Goal: Information Seeking & Learning: Learn about a topic

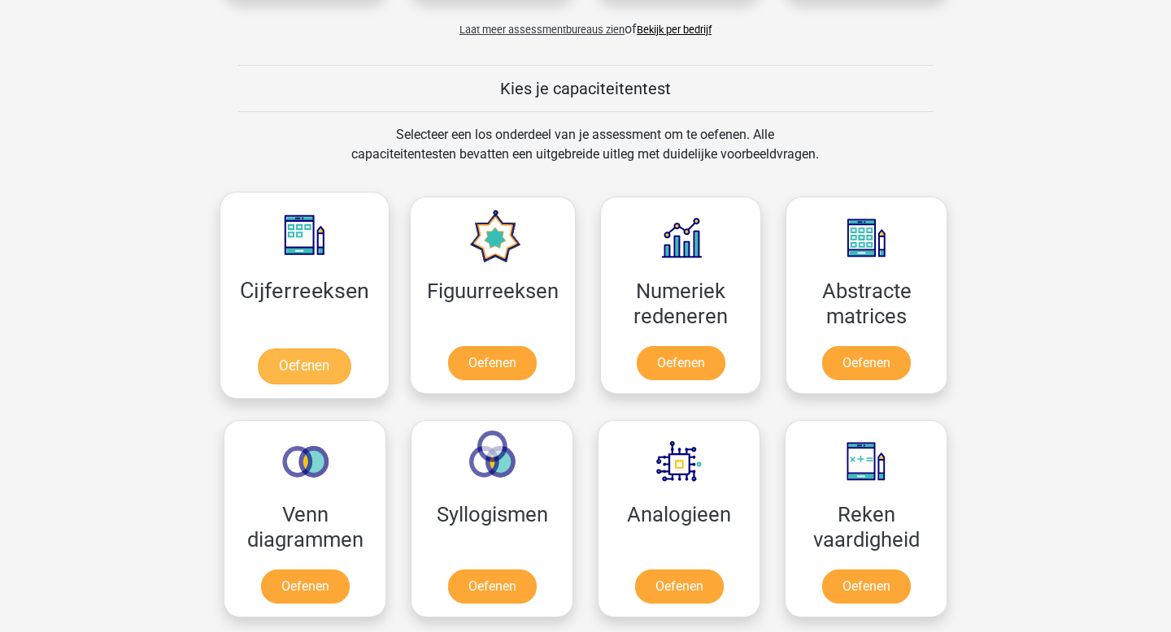
scroll to position [612, 0]
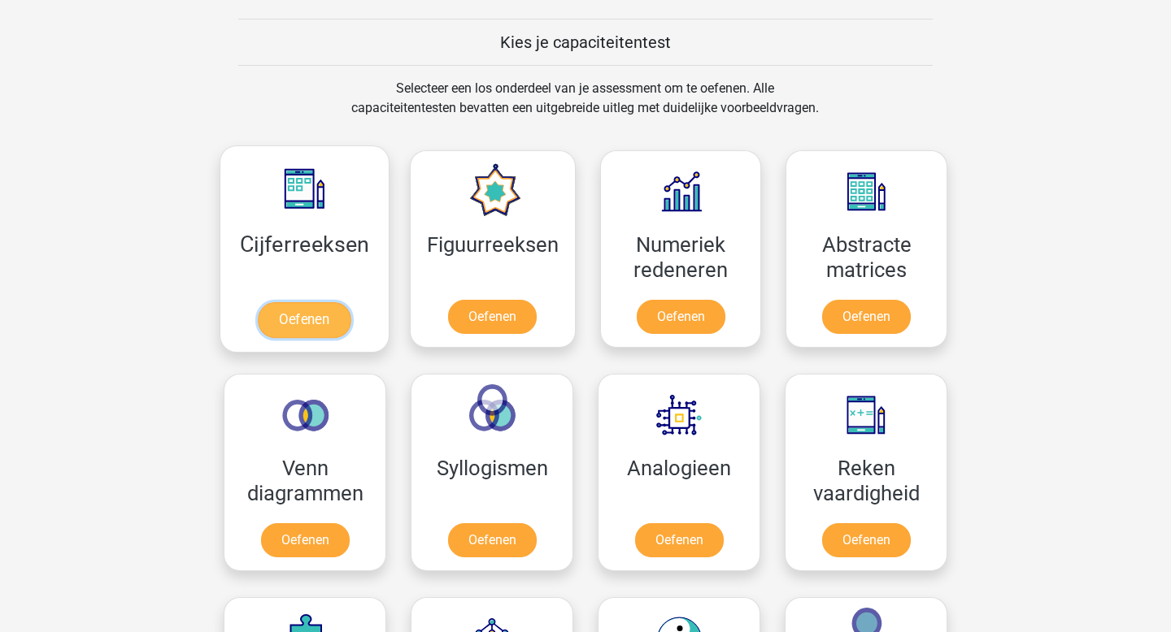
click at [339, 319] on link "Oefenen" at bounding box center [304, 320] width 93 height 36
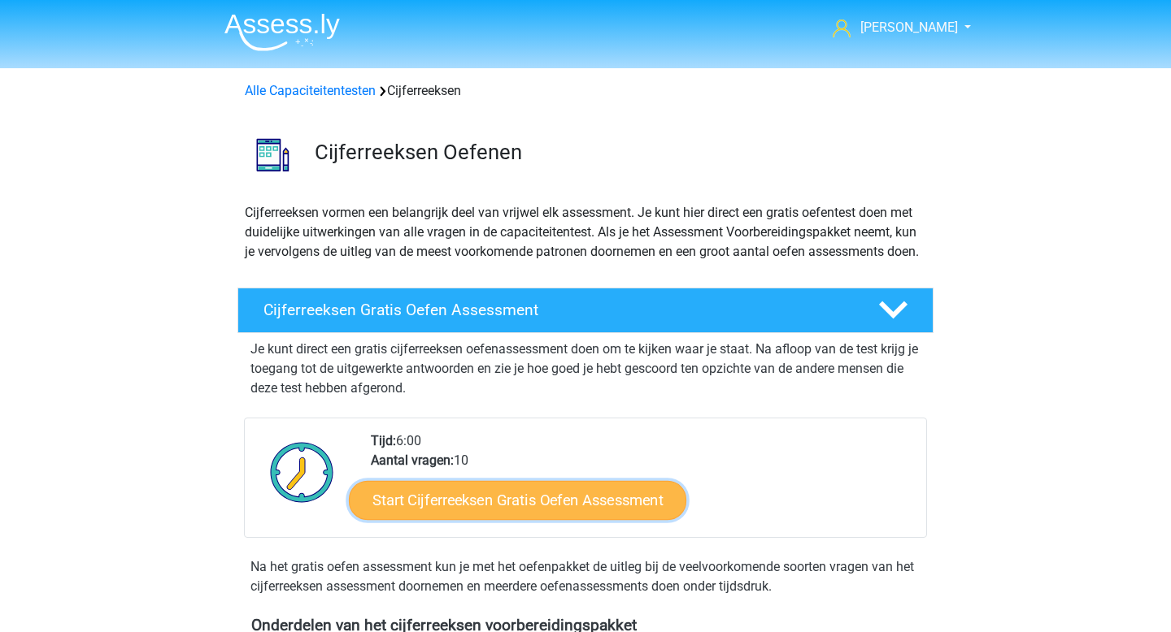
click at [629, 519] on link "Start Cijferreeksen Gratis Oefen Assessment" at bounding box center [517, 499] width 337 height 39
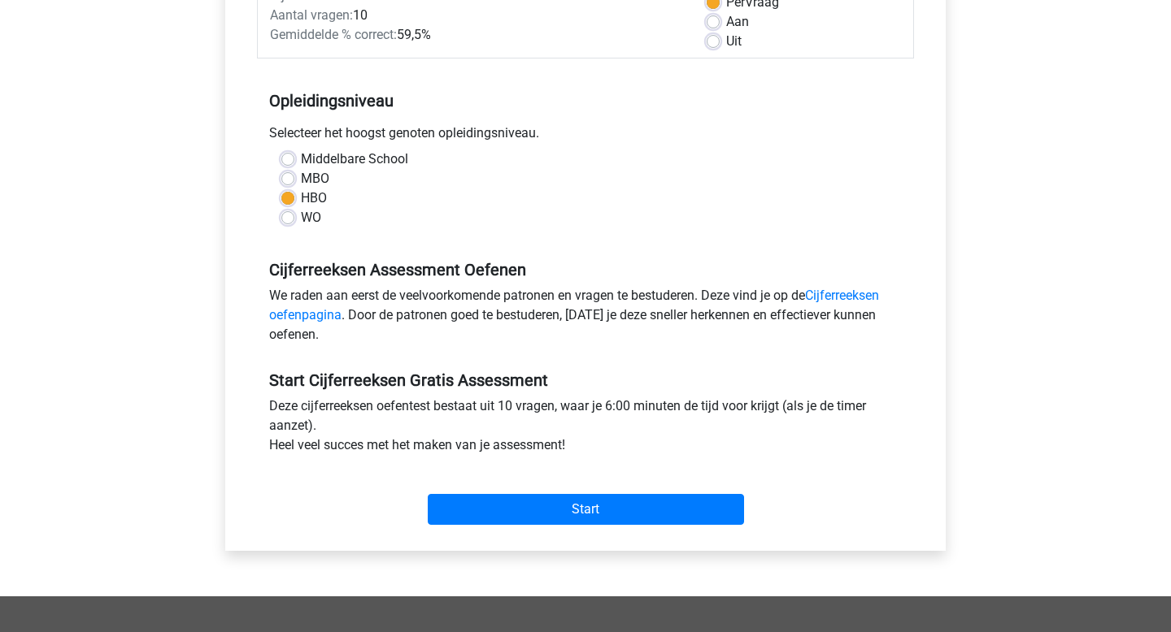
scroll to position [268, 0]
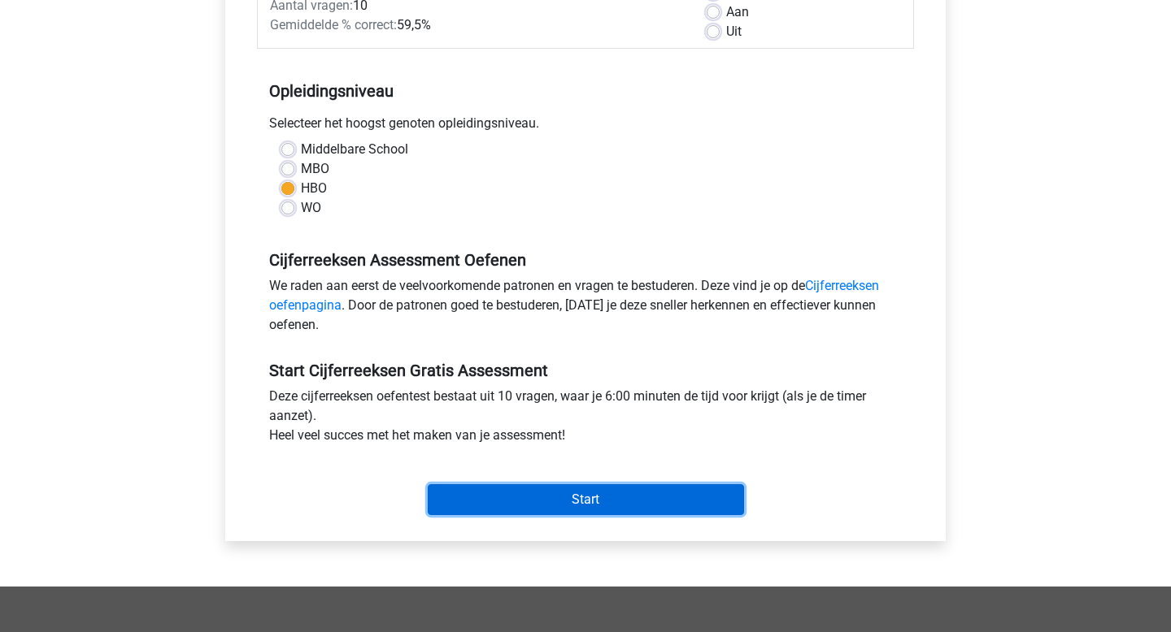
click at [610, 499] on input "Start" at bounding box center [586, 499] width 316 height 31
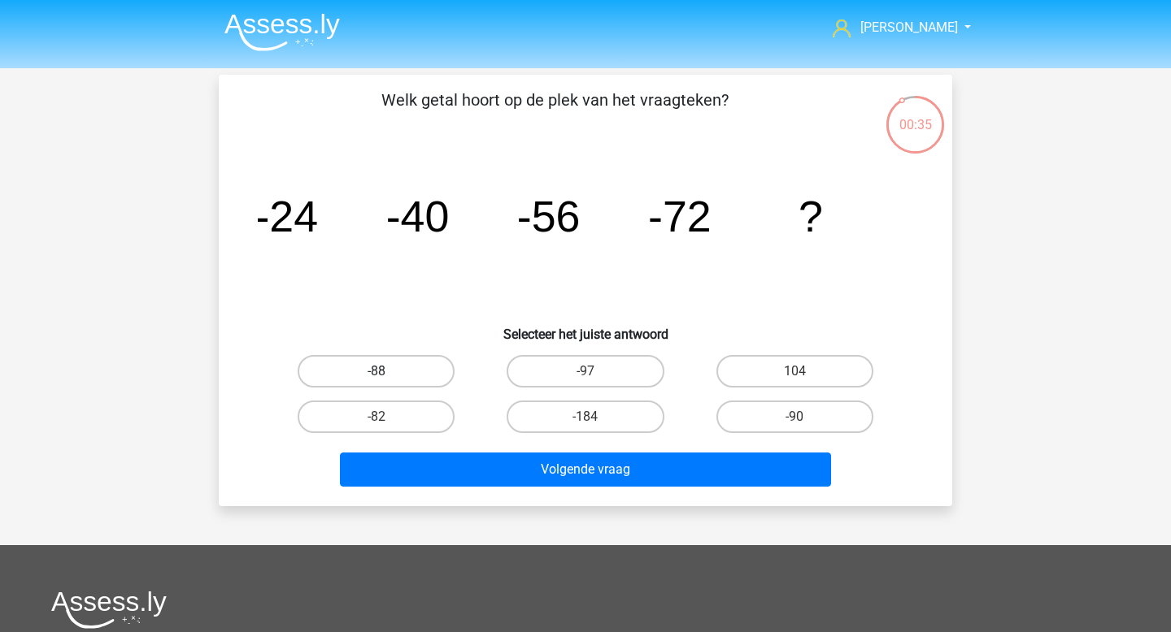
click at [410, 378] on label "-88" at bounding box center [376, 371] width 157 height 33
click at [387, 378] on input "-88" at bounding box center [381, 377] width 11 height 11
radio input "true"
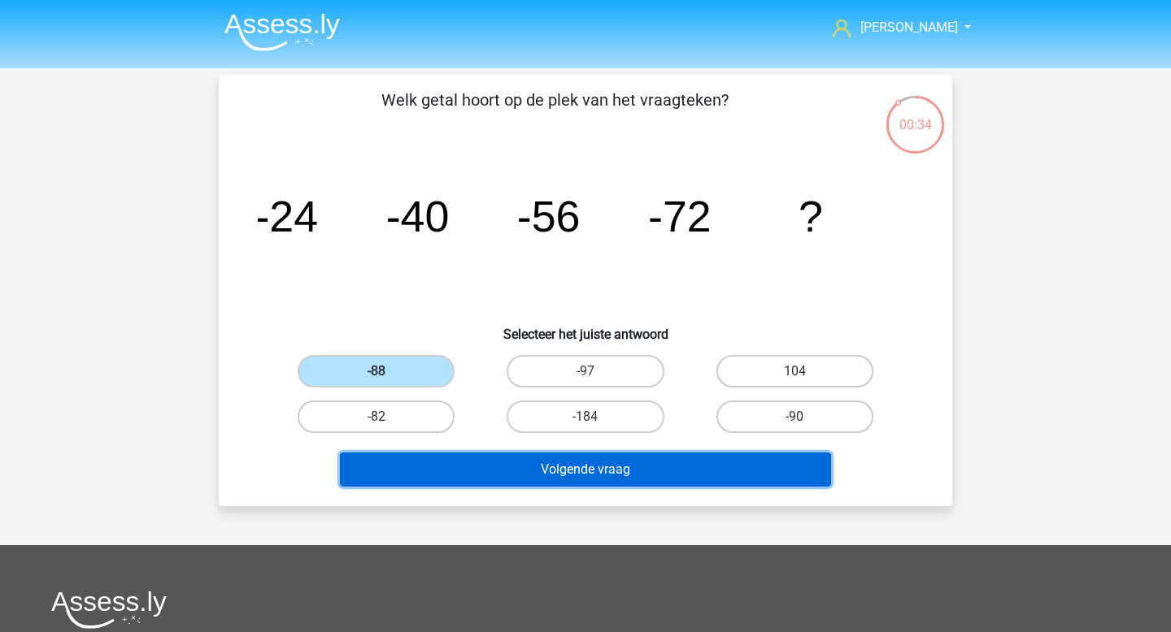
click at [549, 460] on button "Volgende vraag" at bounding box center [586, 470] width 492 height 34
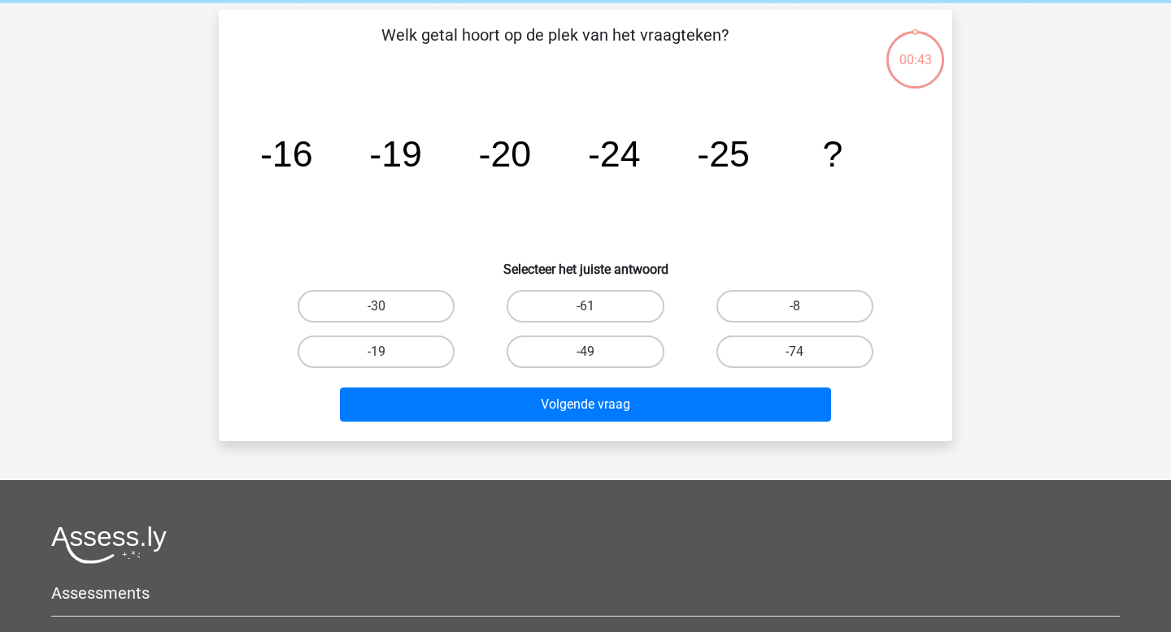
scroll to position [75, 0]
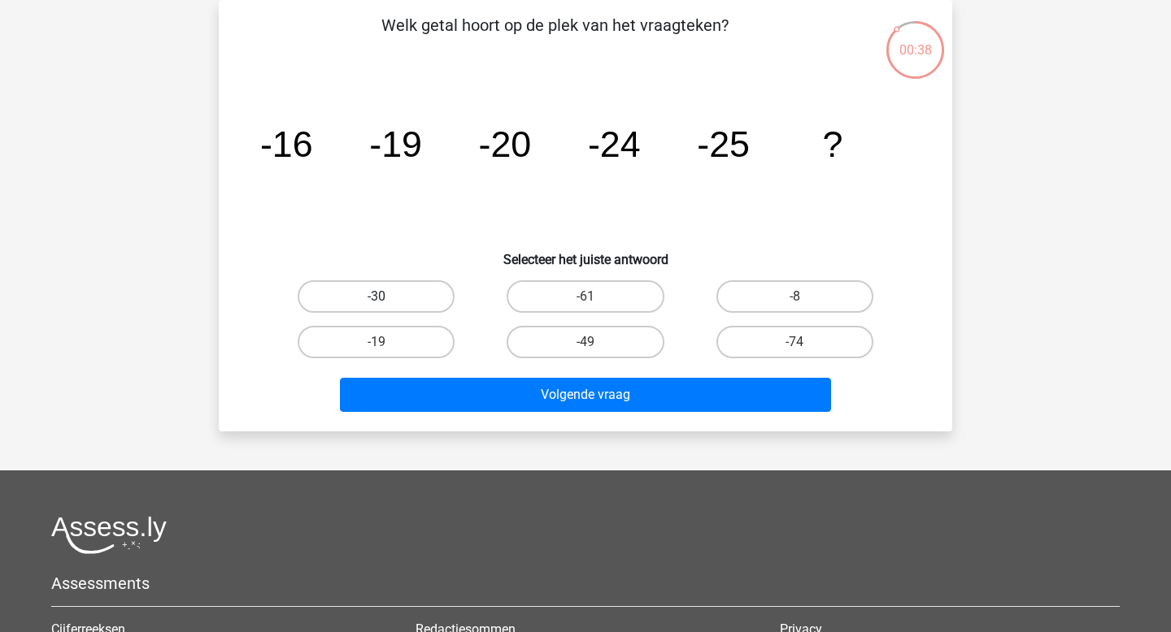
click at [402, 285] on label "-30" at bounding box center [376, 296] width 157 height 33
click at [387, 297] on input "-30" at bounding box center [381, 302] width 11 height 11
radio input "true"
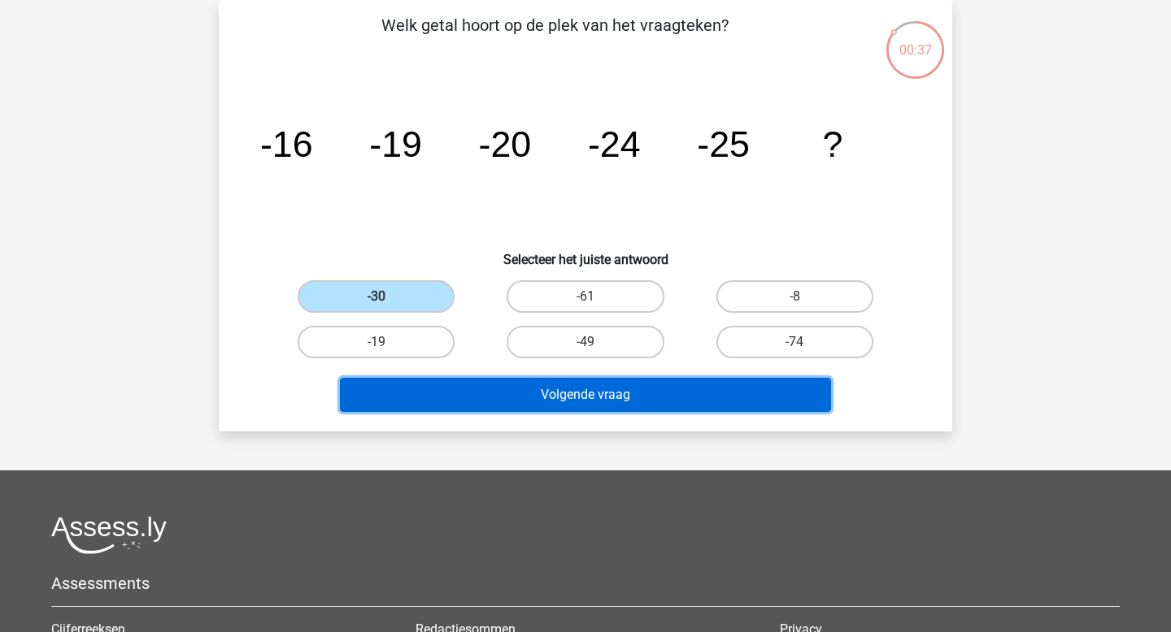
click at [560, 411] on button "Volgende vraag" at bounding box center [586, 395] width 492 height 34
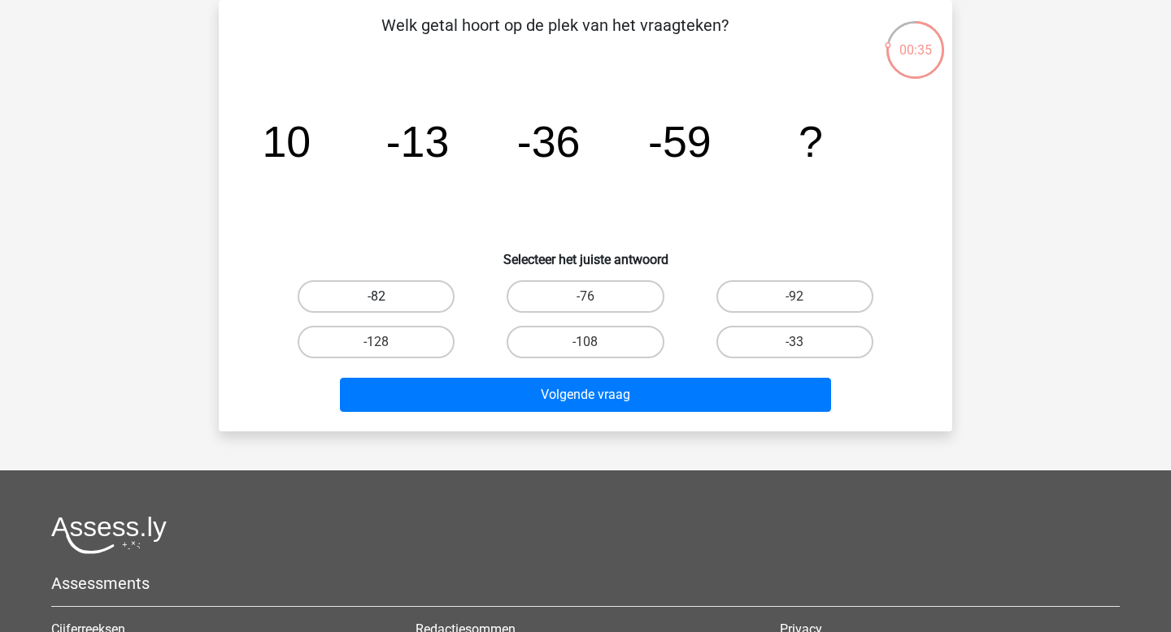
click at [399, 285] on label "-82" at bounding box center [376, 296] width 157 height 33
click at [387, 297] on input "-82" at bounding box center [381, 302] width 11 height 11
radio input "true"
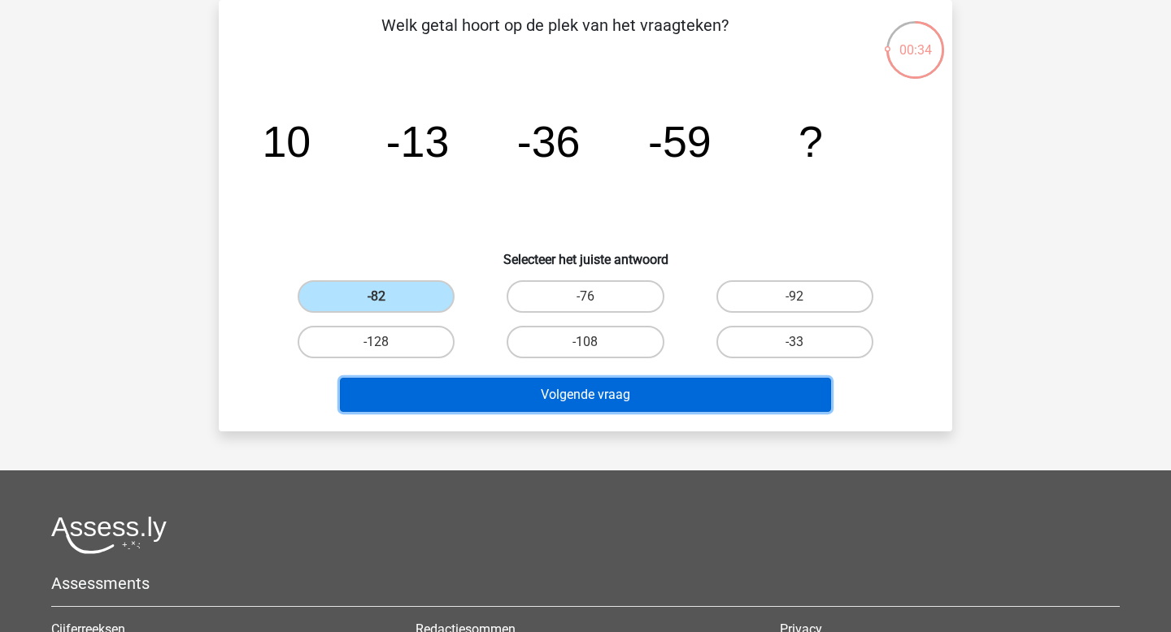
click at [571, 395] on button "Volgende vraag" at bounding box center [586, 395] width 492 height 34
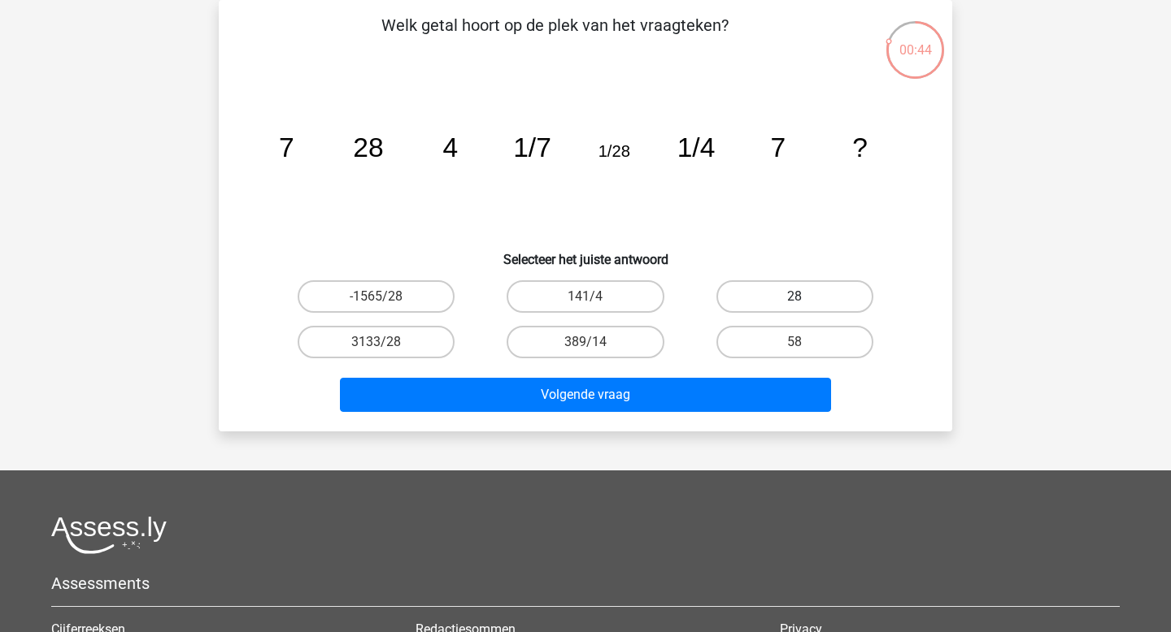
click at [793, 295] on label "28" at bounding box center [794, 296] width 157 height 33
click at [794, 297] on input "28" at bounding box center [799, 302] width 11 height 11
radio input "true"
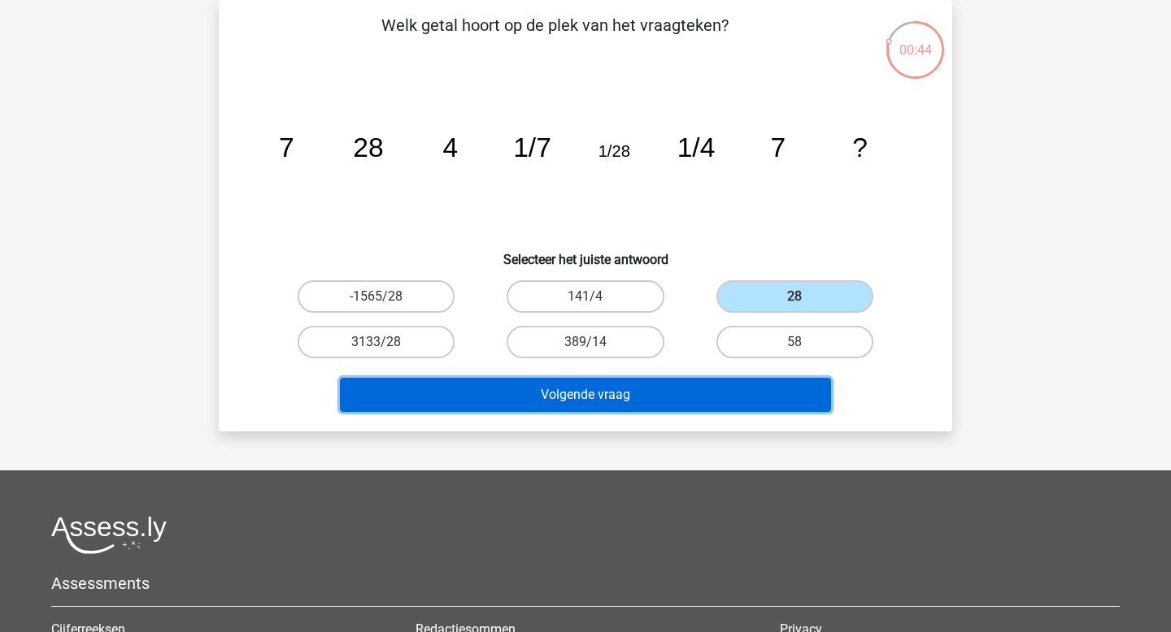
click at [629, 406] on button "Volgende vraag" at bounding box center [586, 395] width 492 height 34
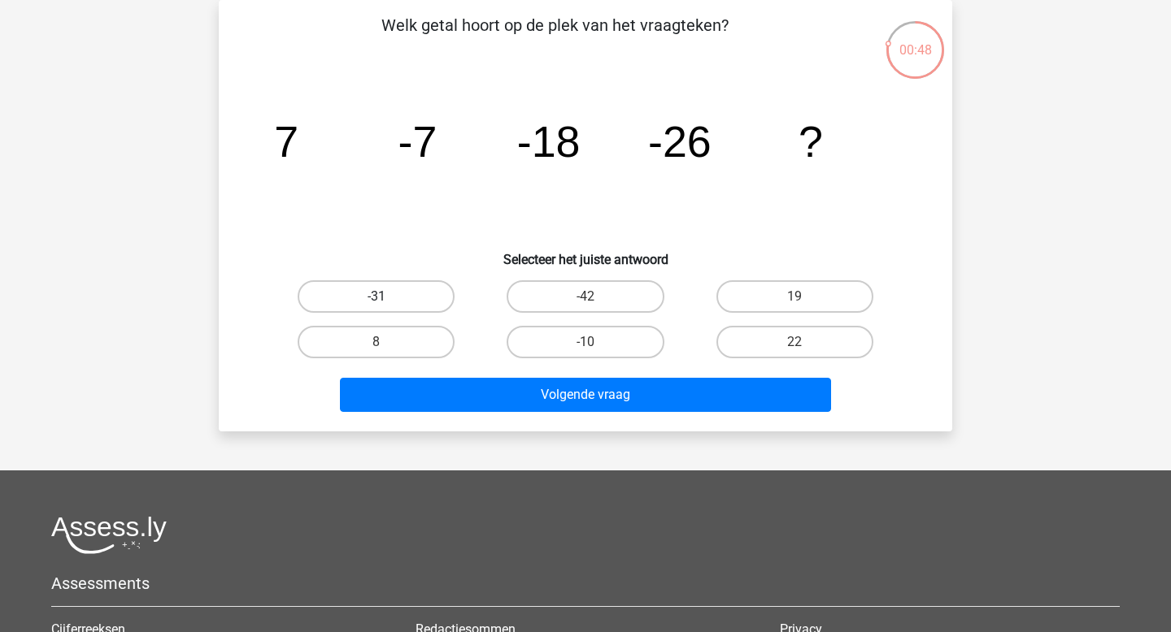
click at [396, 293] on label "-31" at bounding box center [376, 296] width 157 height 33
click at [387, 297] on input "-31" at bounding box center [381, 302] width 11 height 11
radio input "true"
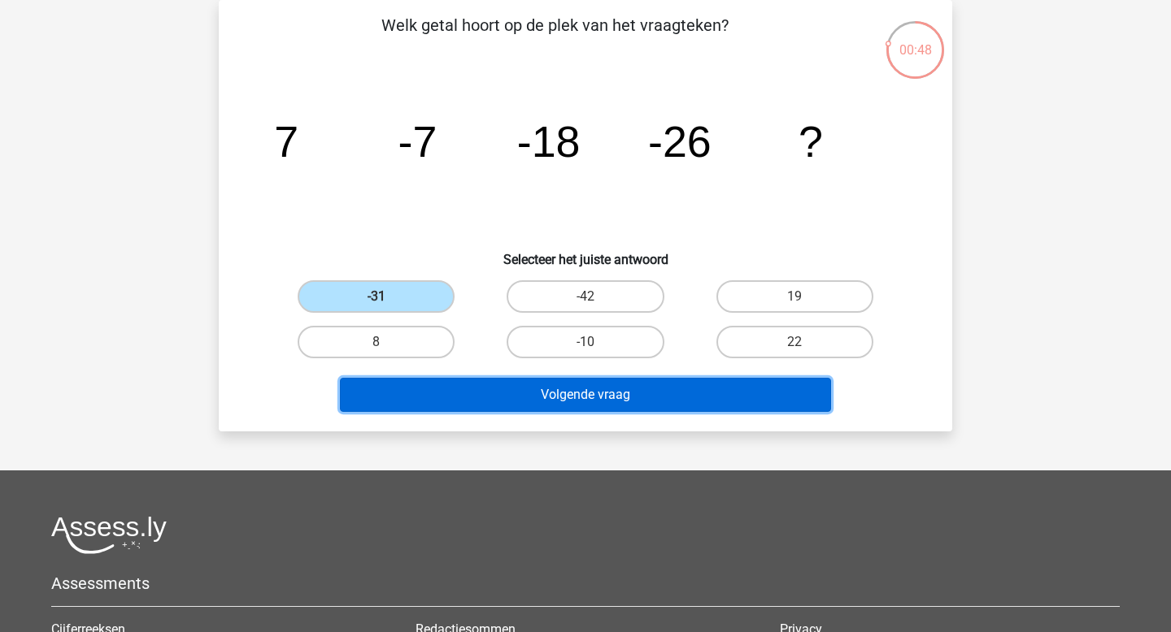
click at [525, 390] on button "Volgende vraag" at bounding box center [586, 395] width 492 height 34
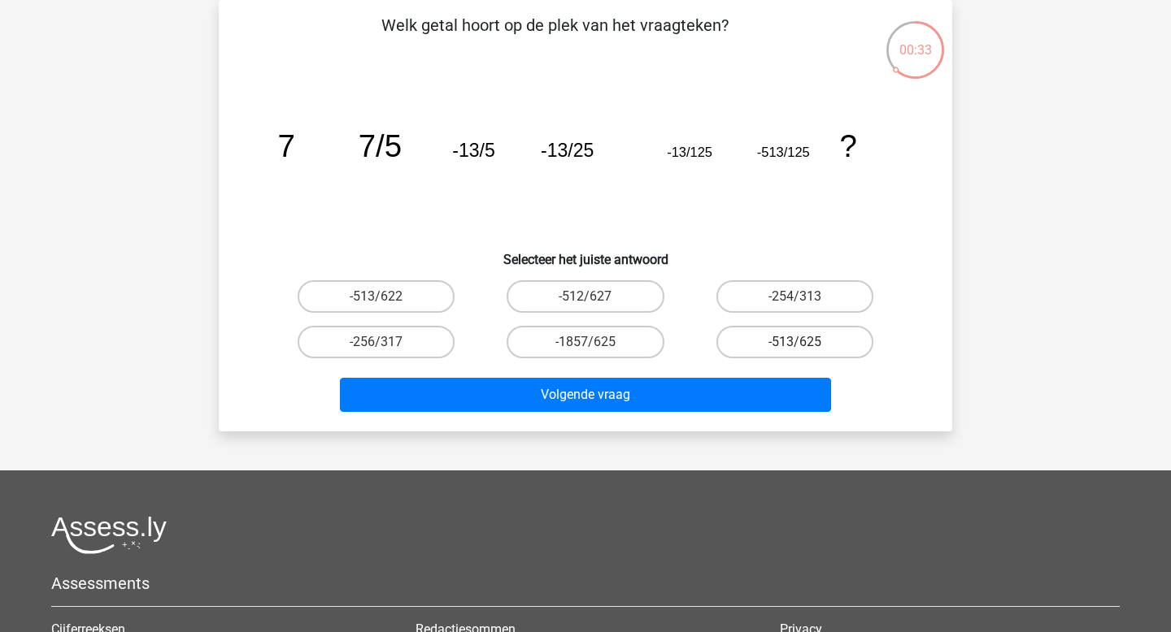
click at [787, 353] on label "-513/625" at bounding box center [794, 342] width 157 height 33
click at [794, 353] on input "-513/625" at bounding box center [799, 347] width 11 height 11
radio input "true"
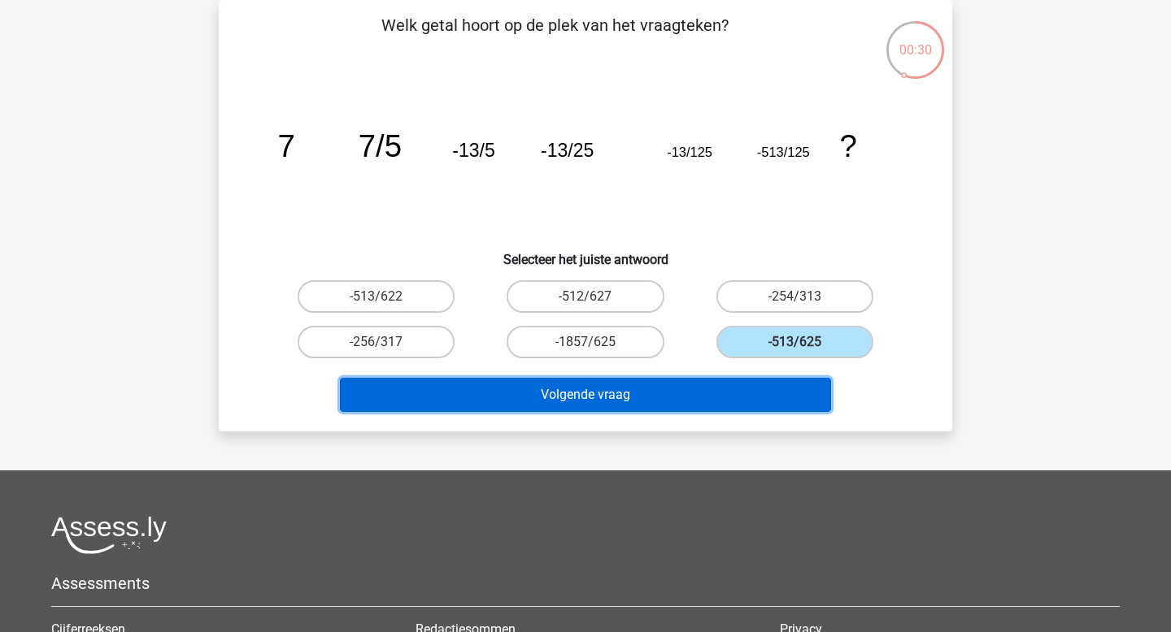
click at [703, 393] on button "Volgende vraag" at bounding box center [586, 395] width 492 height 34
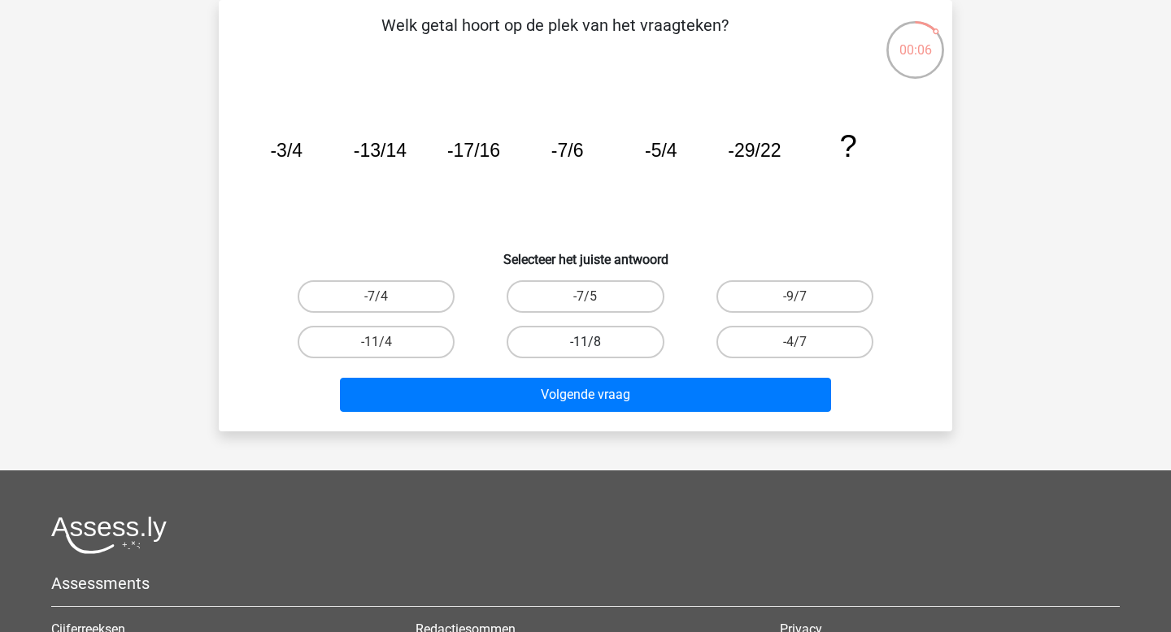
click at [606, 350] on label "-11/8" at bounding box center [584, 342] width 157 height 33
click at [596, 350] on input "-11/8" at bounding box center [590, 347] width 11 height 11
radio input "true"
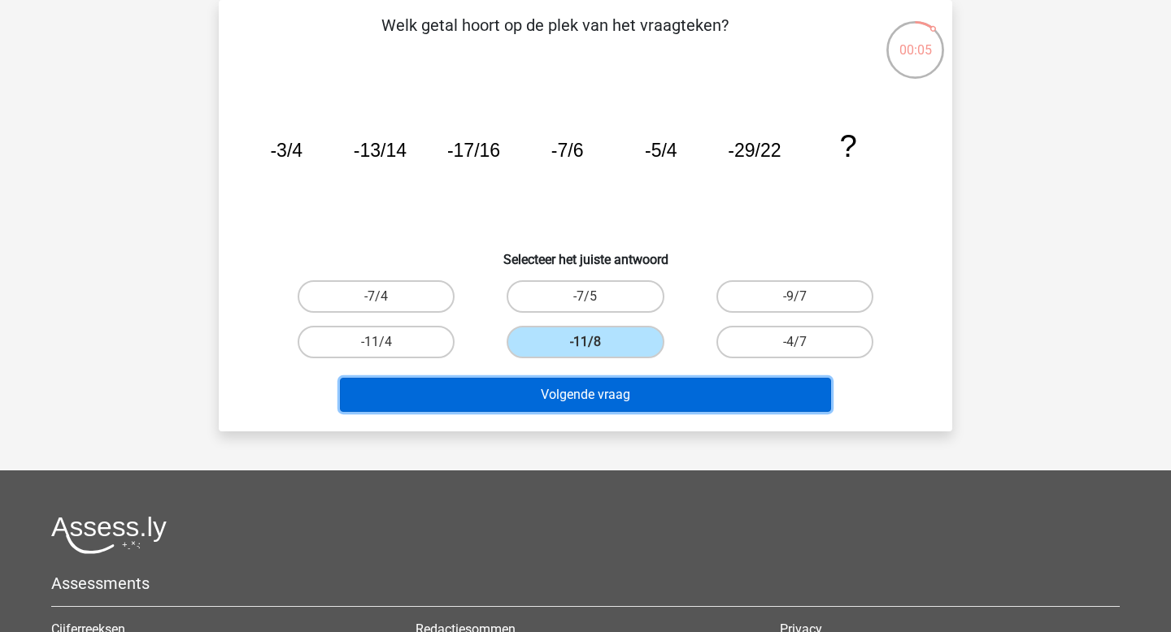
click at [596, 398] on button "Volgende vraag" at bounding box center [586, 395] width 492 height 34
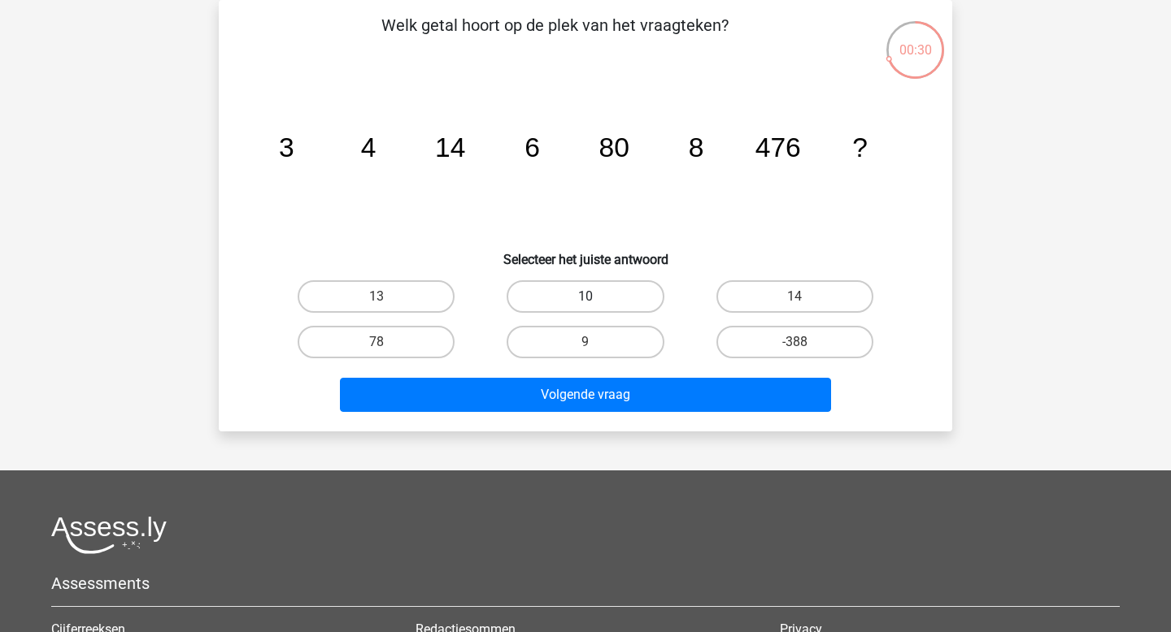
click at [606, 297] on label "10" at bounding box center [584, 296] width 157 height 33
click at [596, 297] on input "10" at bounding box center [590, 302] width 11 height 11
radio input "true"
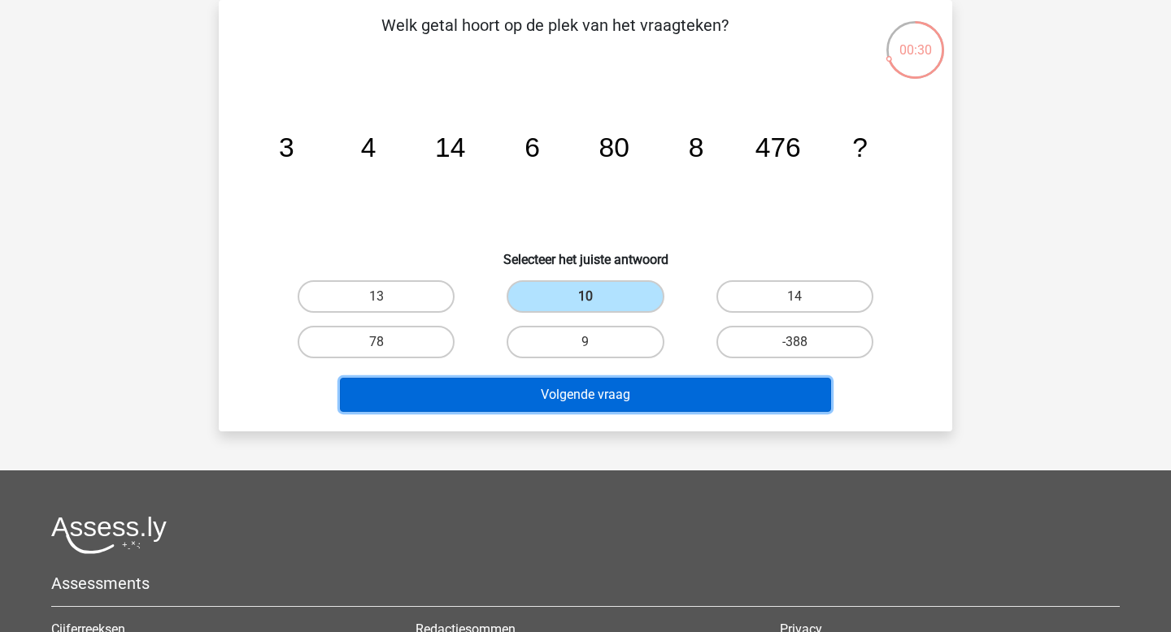
click at [558, 403] on button "Volgende vraag" at bounding box center [586, 395] width 492 height 34
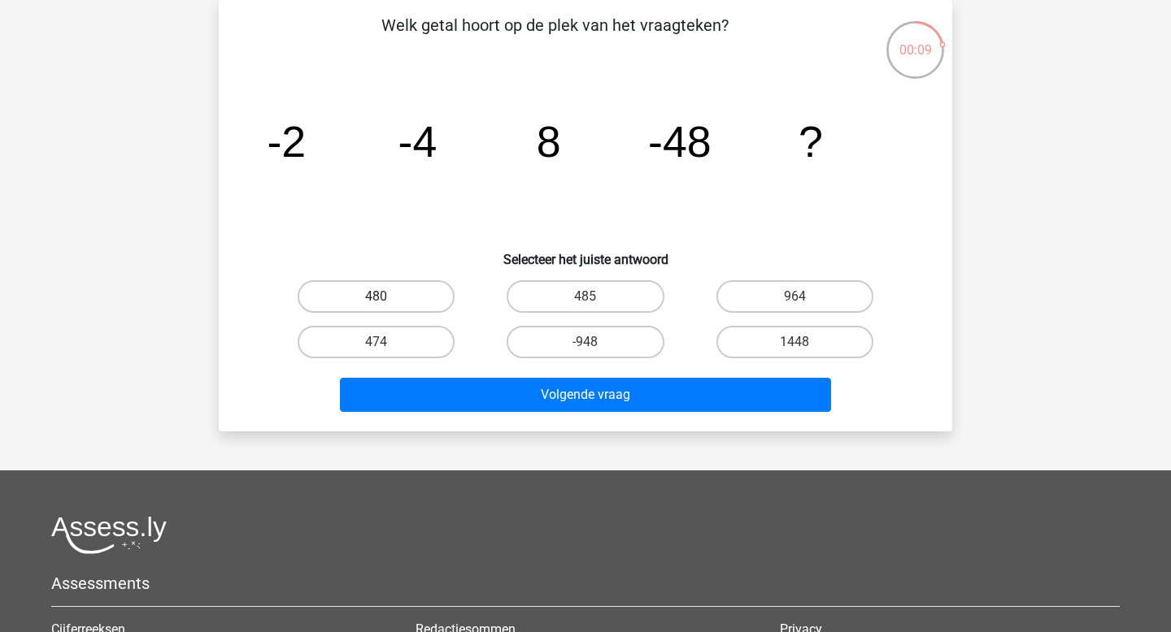
click at [437, 306] on label "480" at bounding box center [376, 296] width 157 height 33
click at [387, 306] on input "480" at bounding box center [381, 302] width 11 height 11
radio input "true"
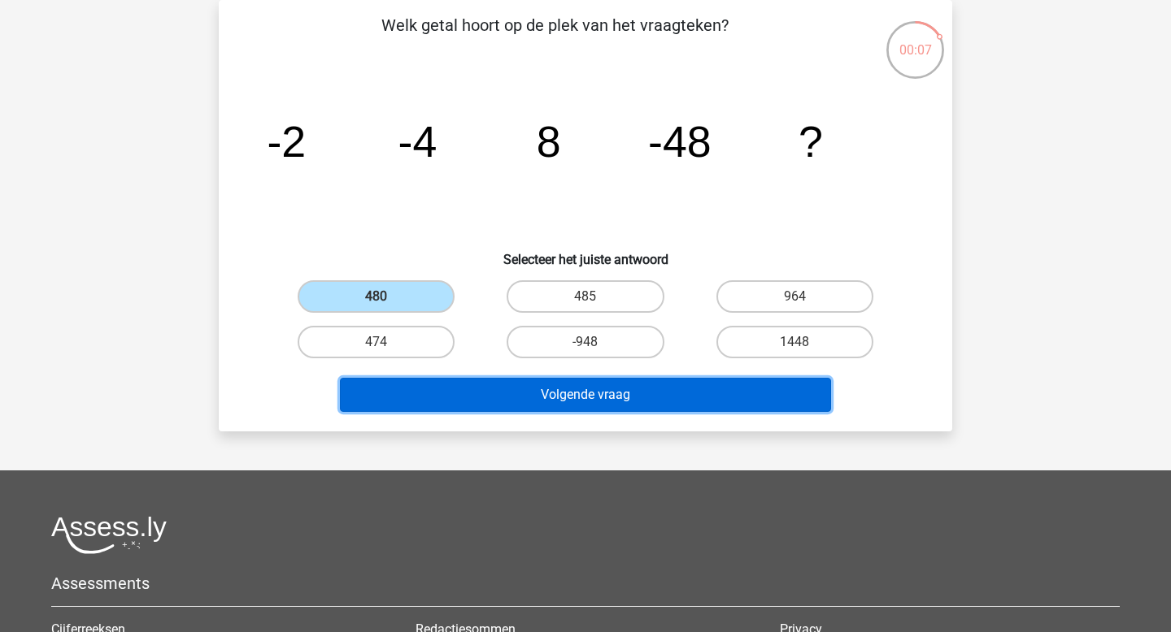
click at [571, 388] on button "Volgende vraag" at bounding box center [586, 395] width 492 height 34
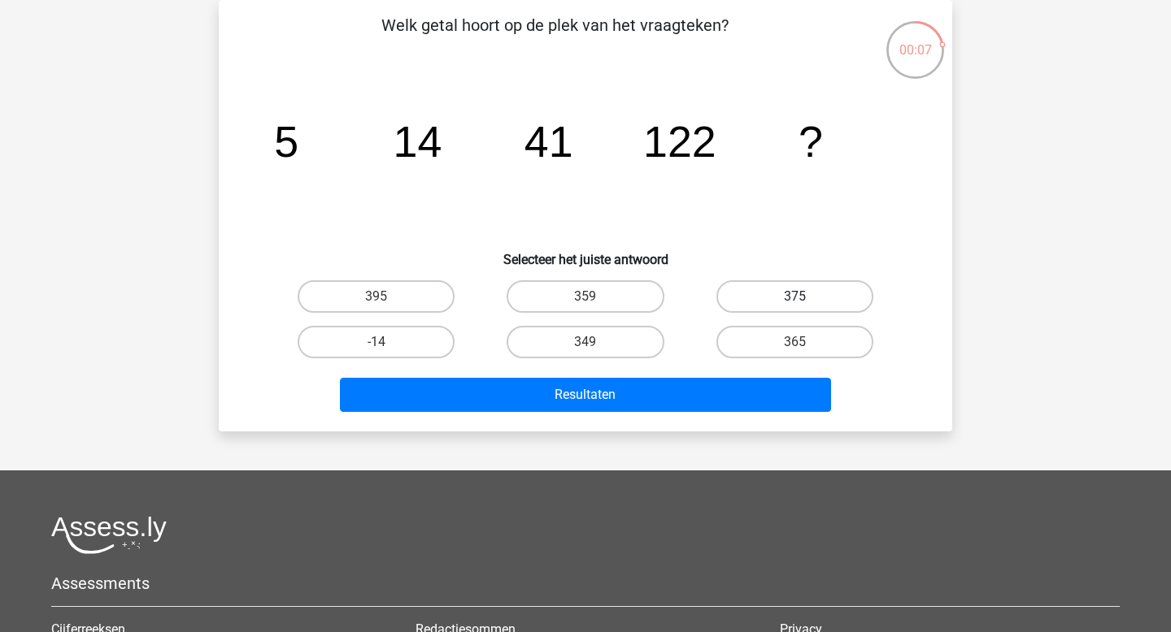
click at [741, 293] on label "375" at bounding box center [794, 296] width 157 height 33
click at [794, 297] on input "375" at bounding box center [799, 302] width 11 height 11
radio input "true"
click at [751, 328] on label "365" at bounding box center [794, 342] width 157 height 33
click at [794, 342] on input "365" at bounding box center [799, 347] width 11 height 11
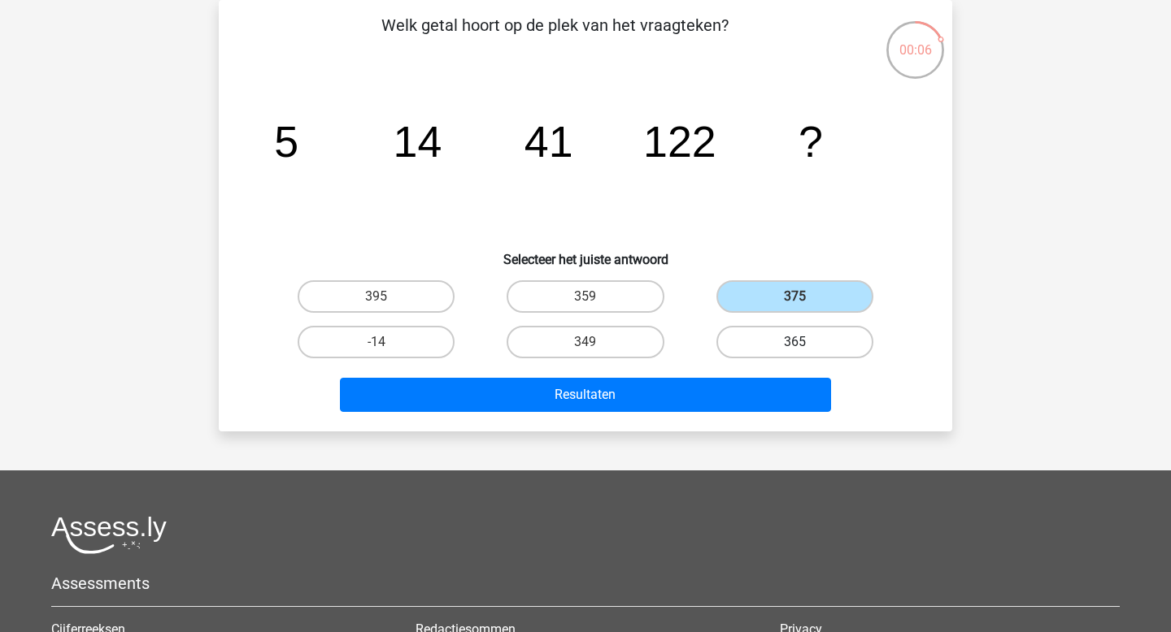
radio input "true"
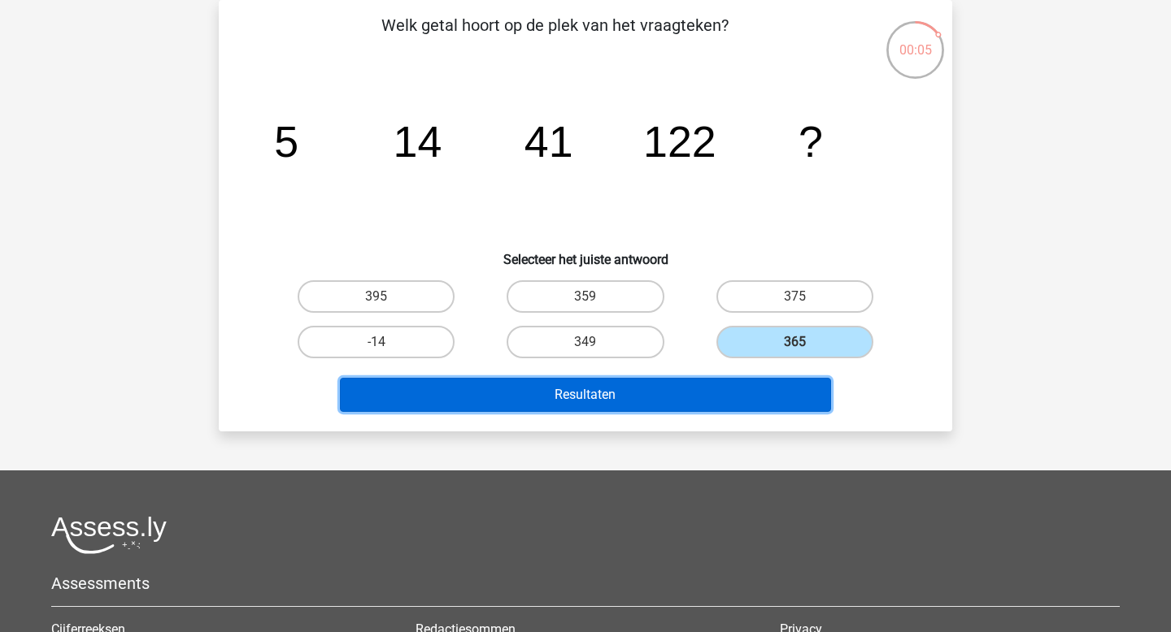
click at [684, 396] on button "Resultaten" at bounding box center [586, 395] width 492 height 34
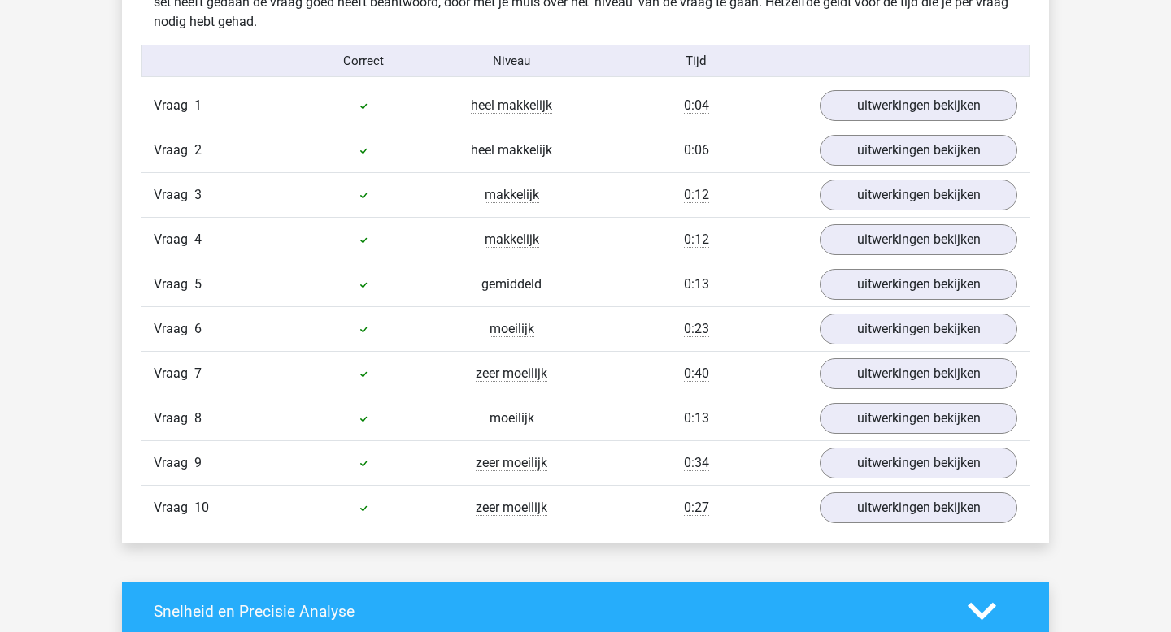
scroll to position [1075, 0]
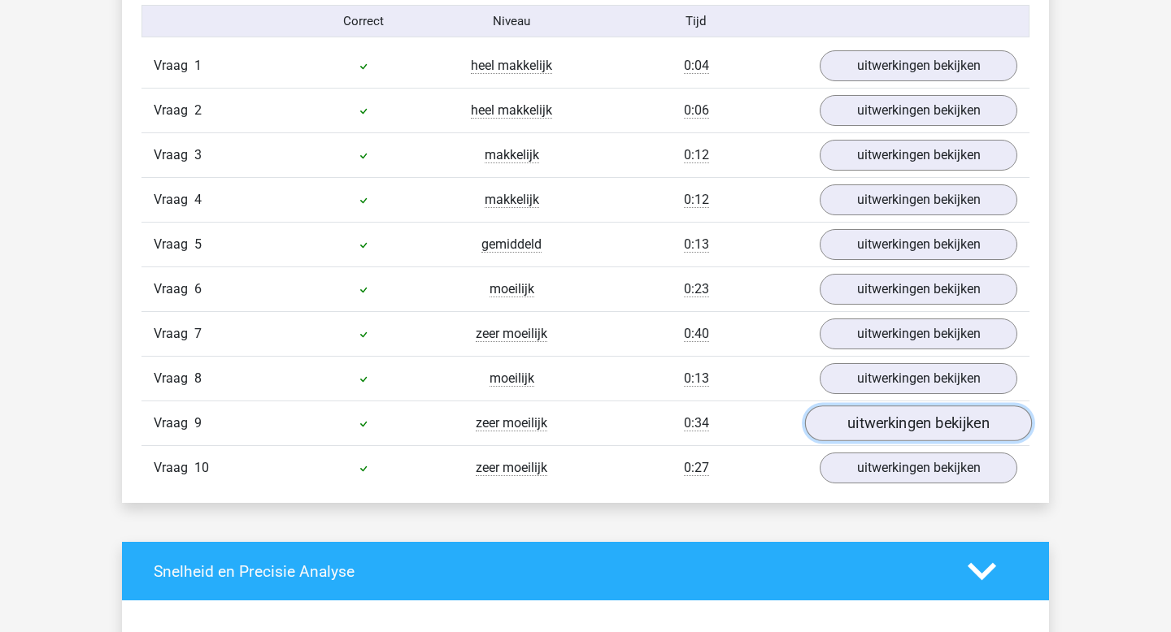
click at [894, 432] on link "uitwerkingen bekijken" at bounding box center [918, 424] width 227 height 36
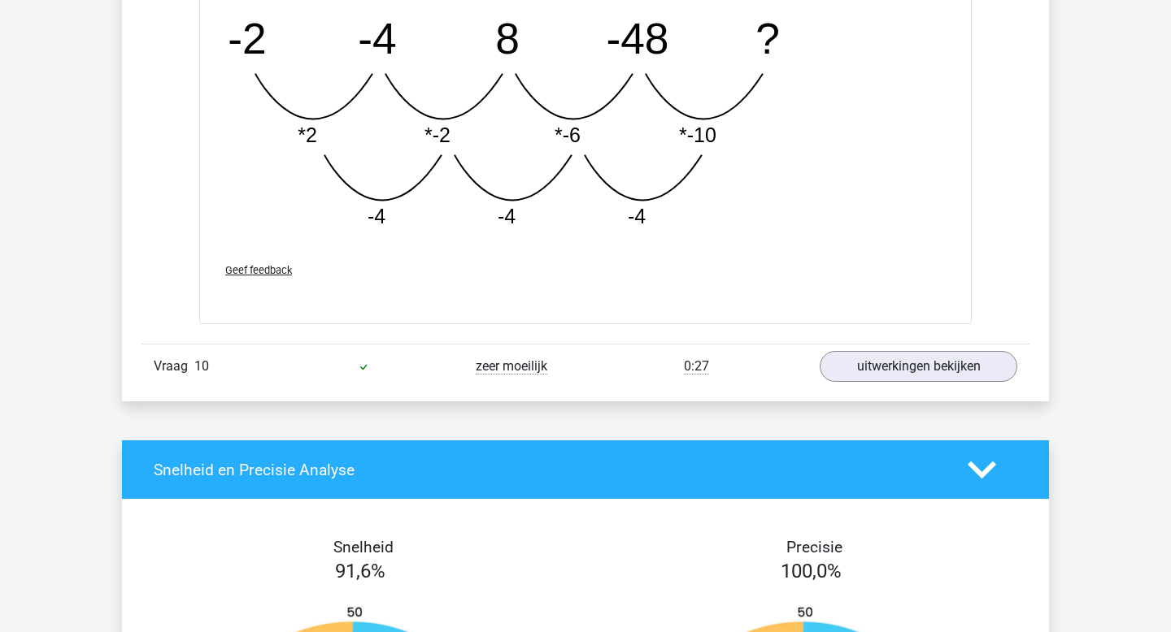
scroll to position [1950, 0]
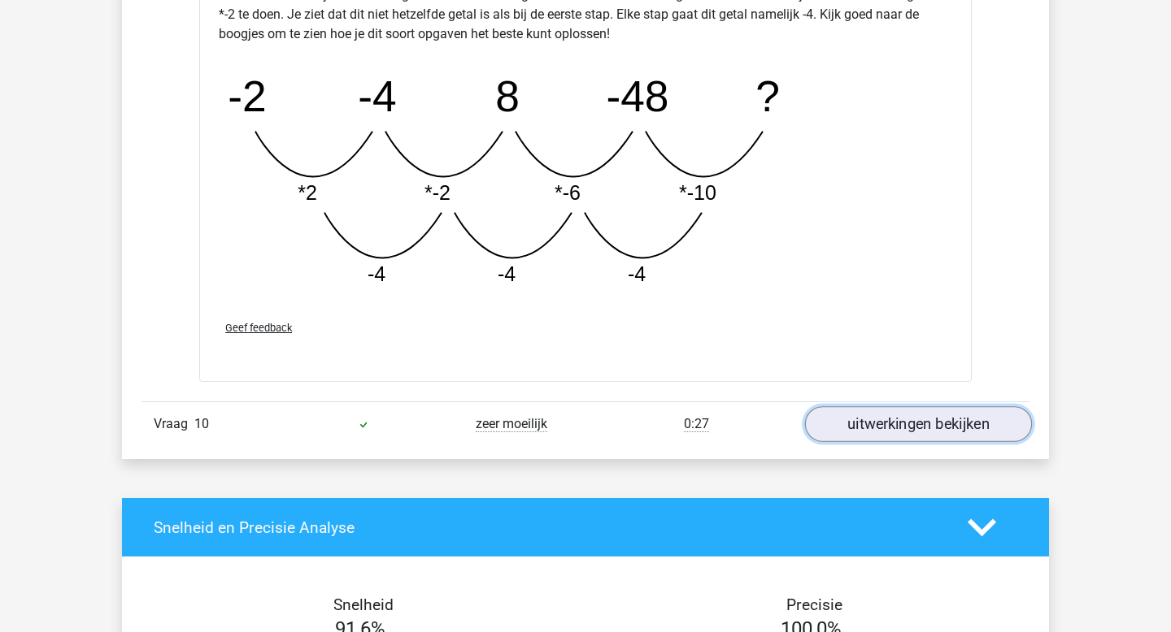
click at [859, 423] on link "uitwerkingen bekijken" at bounding box center [918, 424] width 227 height 36
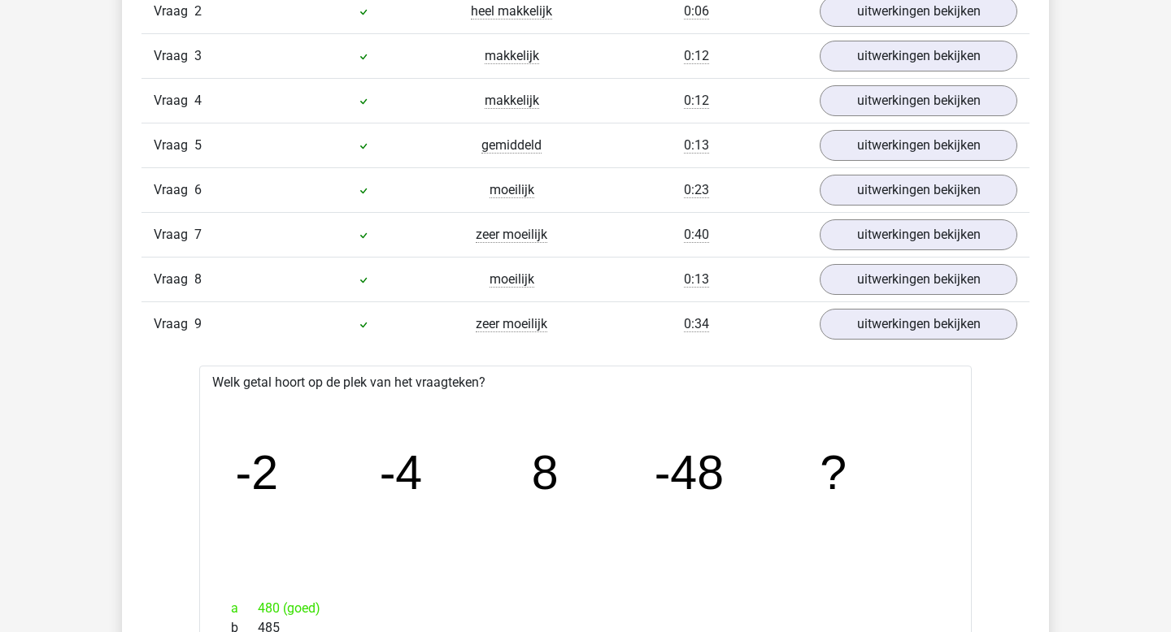
scroll to position [1101, 0]
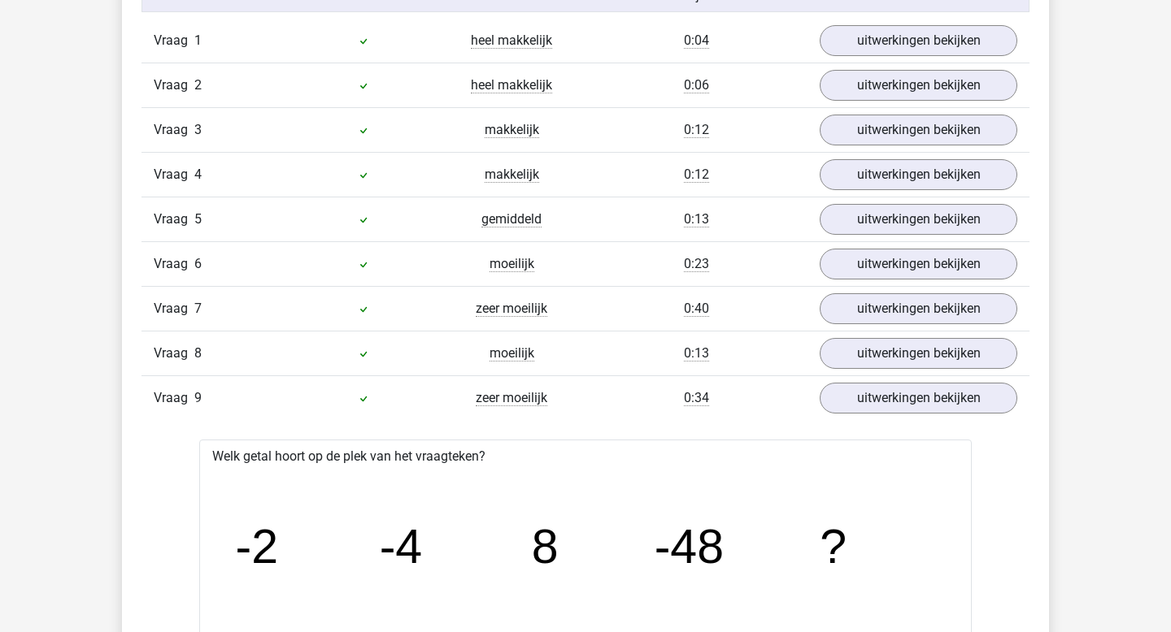
click at [883, 372] on div "Vraag 8 moeilijk 0:13 uitwerkingen bekijken" at bounding box center [585, 353] width 888 height 45
click at [896, 357] on link "uitwerkingen bekijken" at bounding box center [918, 355] width 227 height 36
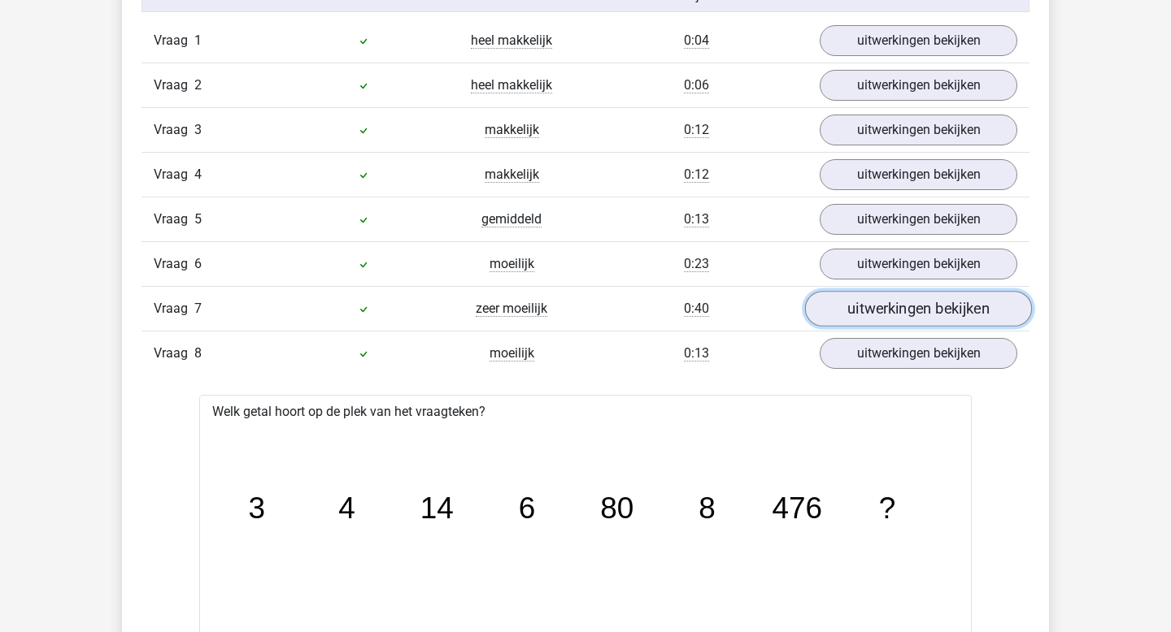
click at [919, 316] on link "uitwerkingen bekijken" at bounding box center [918, 310] width 227 height 36
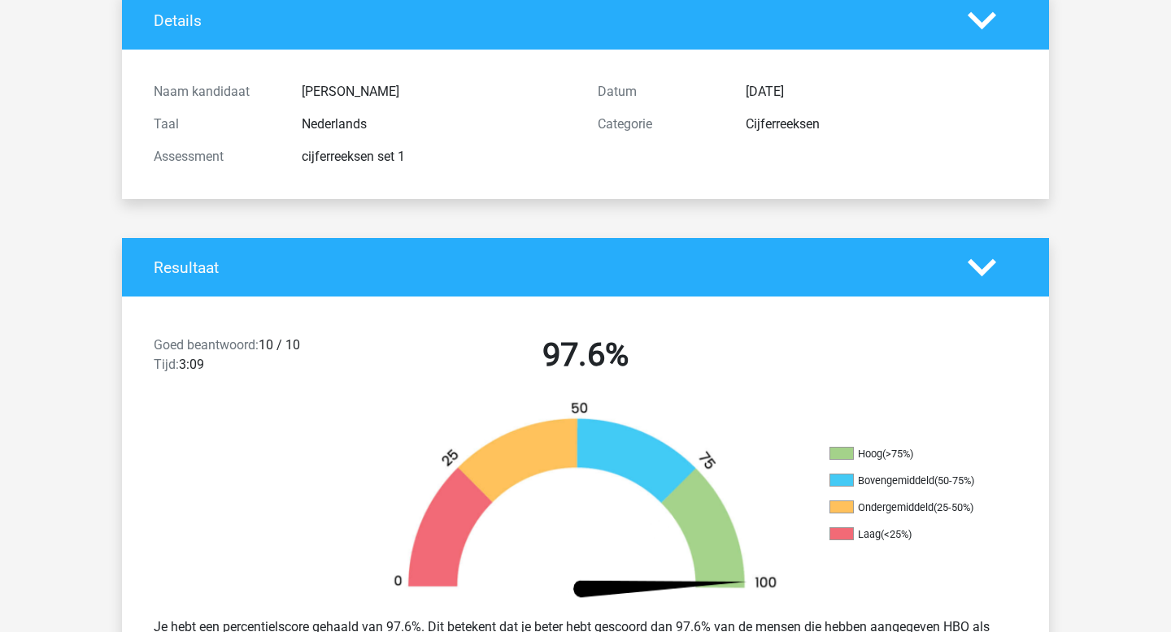
scroll to position [0, 0]
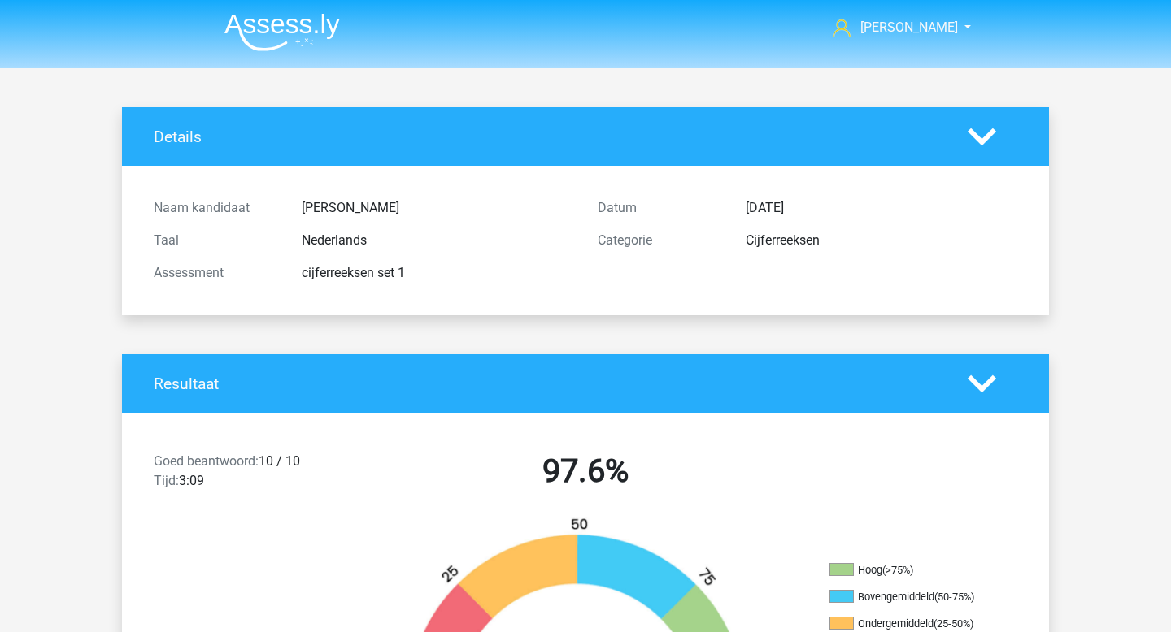
click at [235, 46] on img at bounding box center [281, 32] width 115 height 38
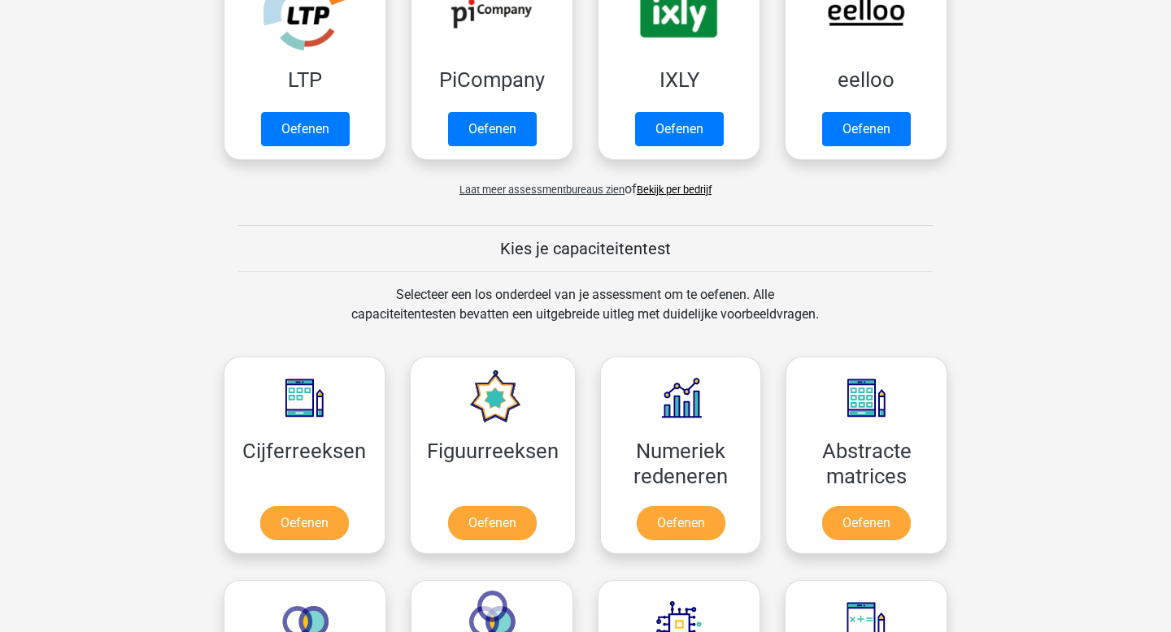
scroll to position [506, 0]
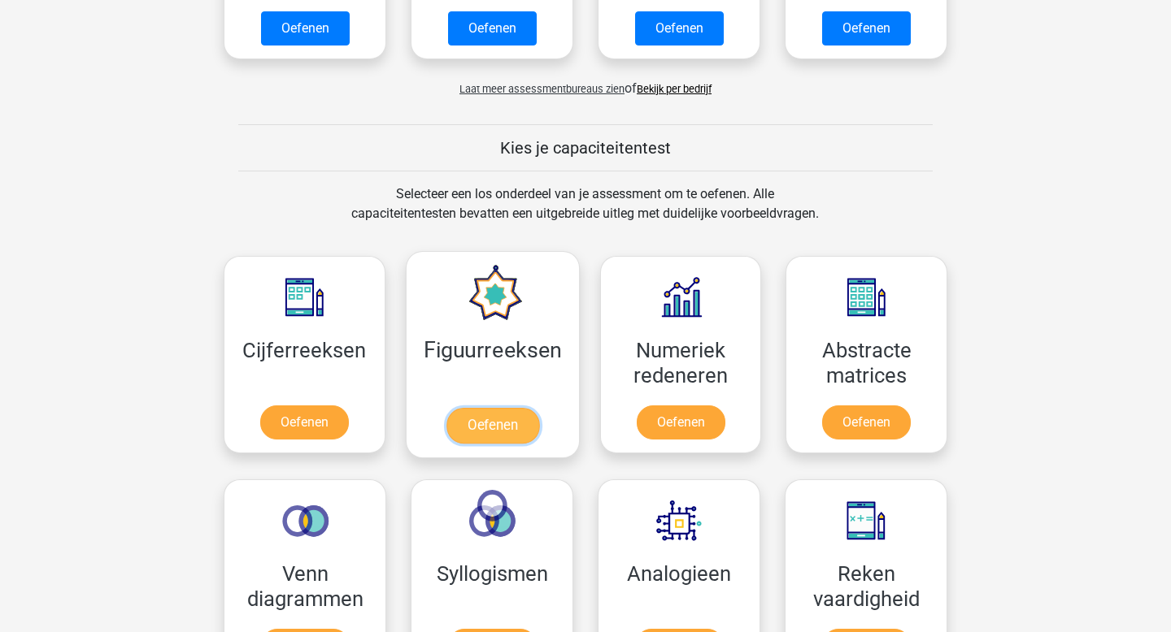
click at [476, 424] on link "Oefenen" at bounding box center [491, 426] width 93 height 36
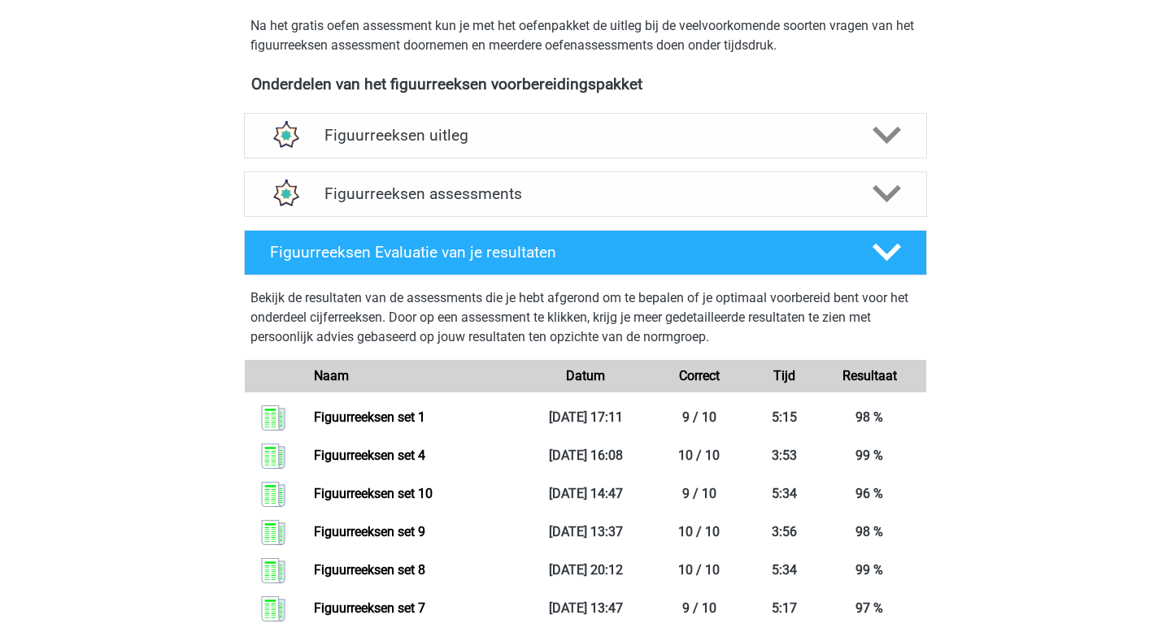
scroll to position [615, 0]
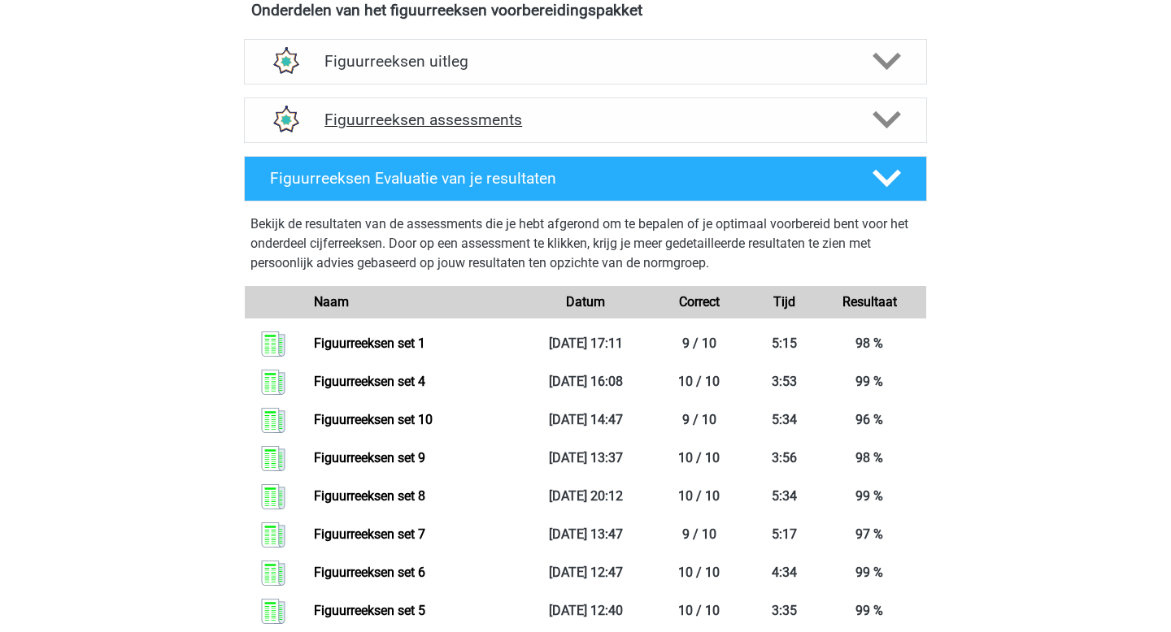
click at [424, 123] on h4 "Figuurreeksen assessments" at bounding box center [585, 120] width 522 height 19
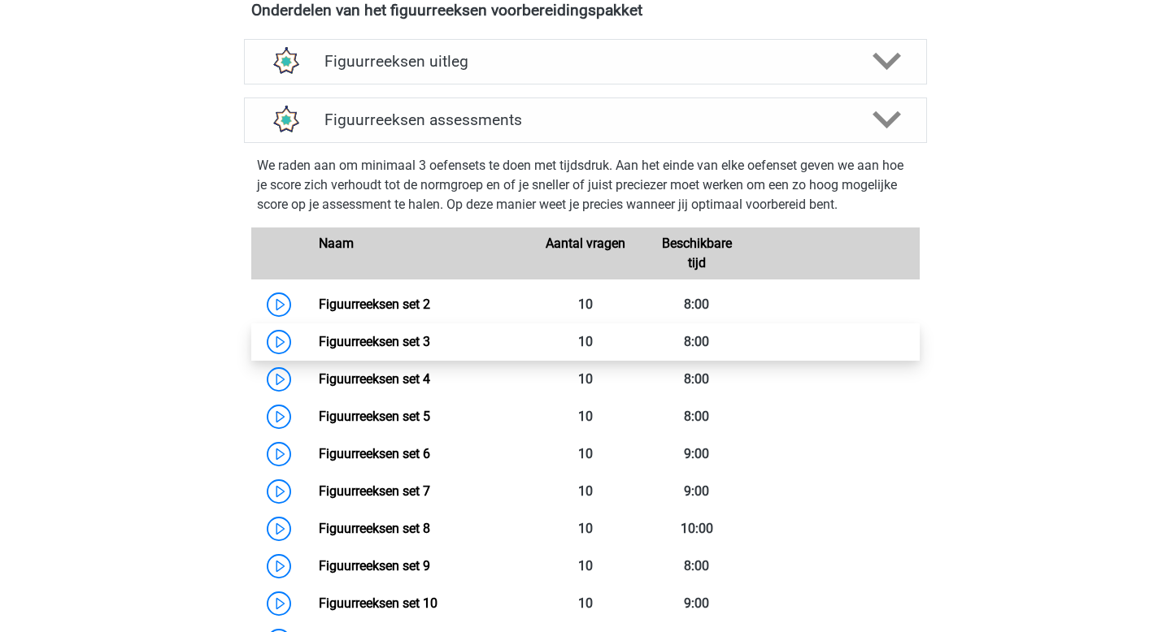
click at [430, 344] on link "Figuurreeksen set 3" at bounding box center [374, 341] width 111 height 15
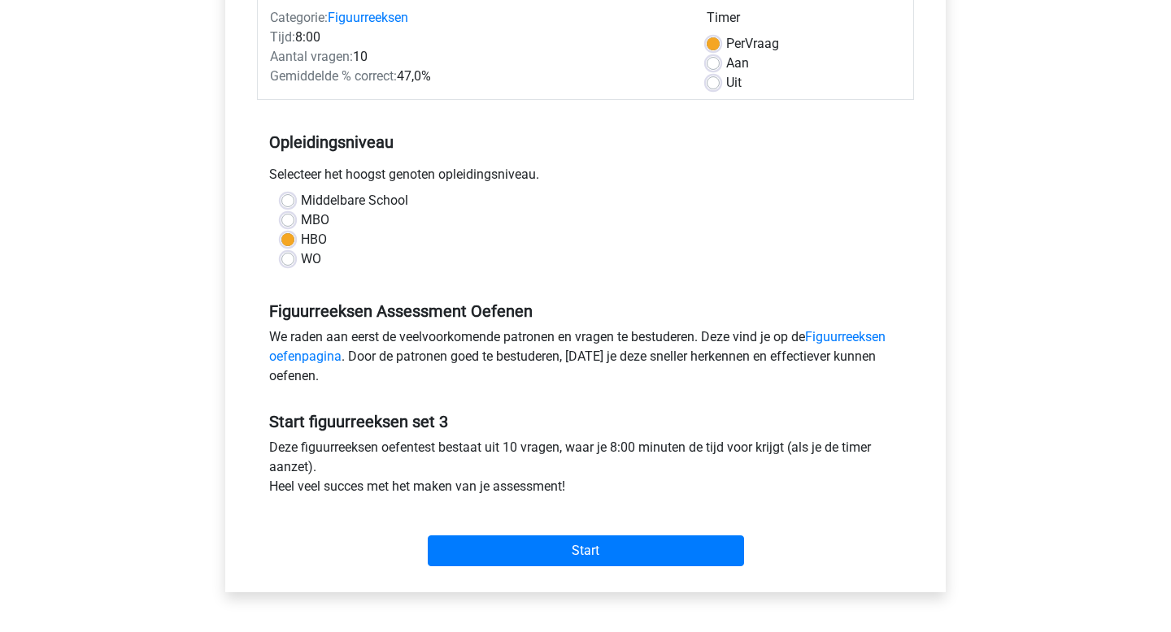
scroll to position [265, 0]
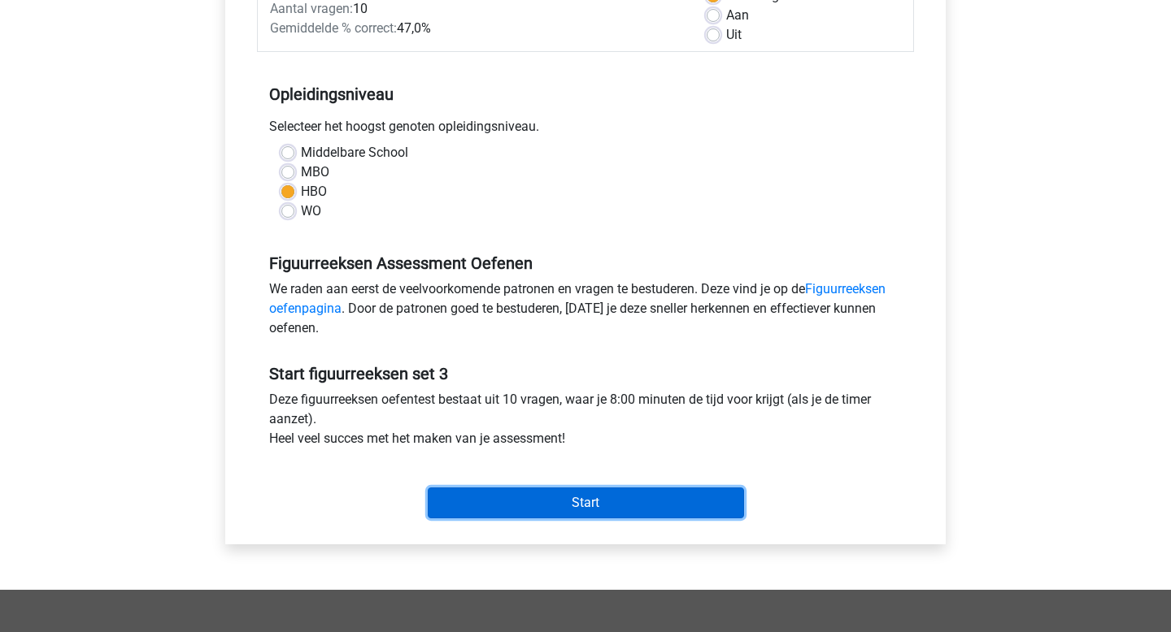
click at [564, 498] on input "Start" at bounding box center [586, 503] width 316 height 31
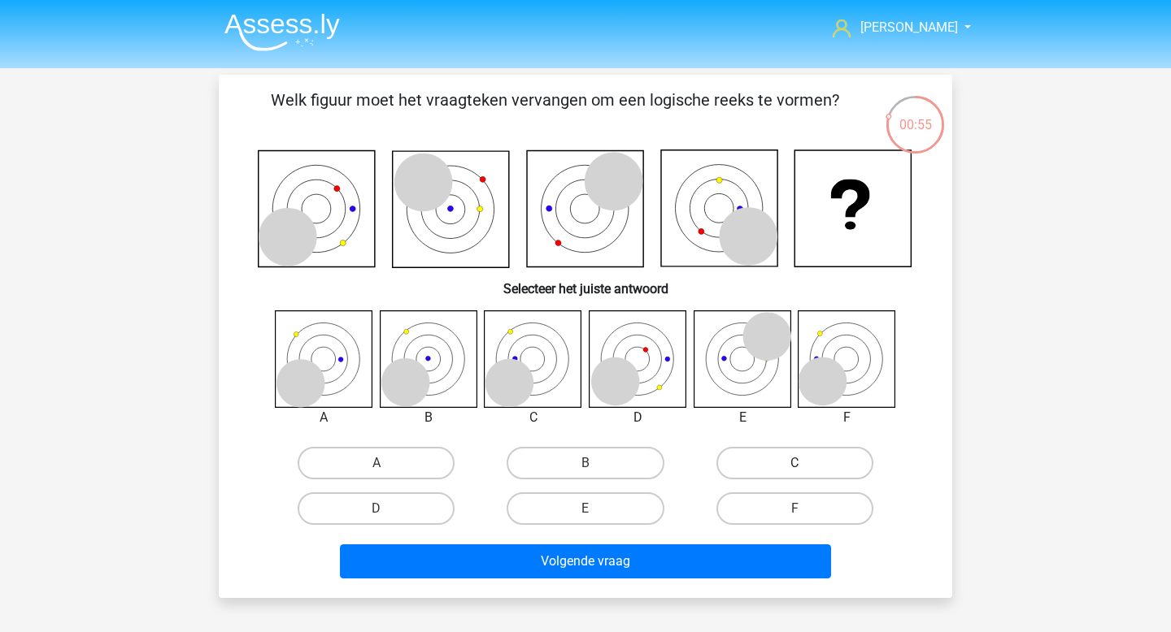
click at [759, 470] on label "C" at bounding box center [794, 463] width 157 height 33
click at [794, 470] on input "C" at bounding box center [799, 468] width 11 height 11
radio input "true"
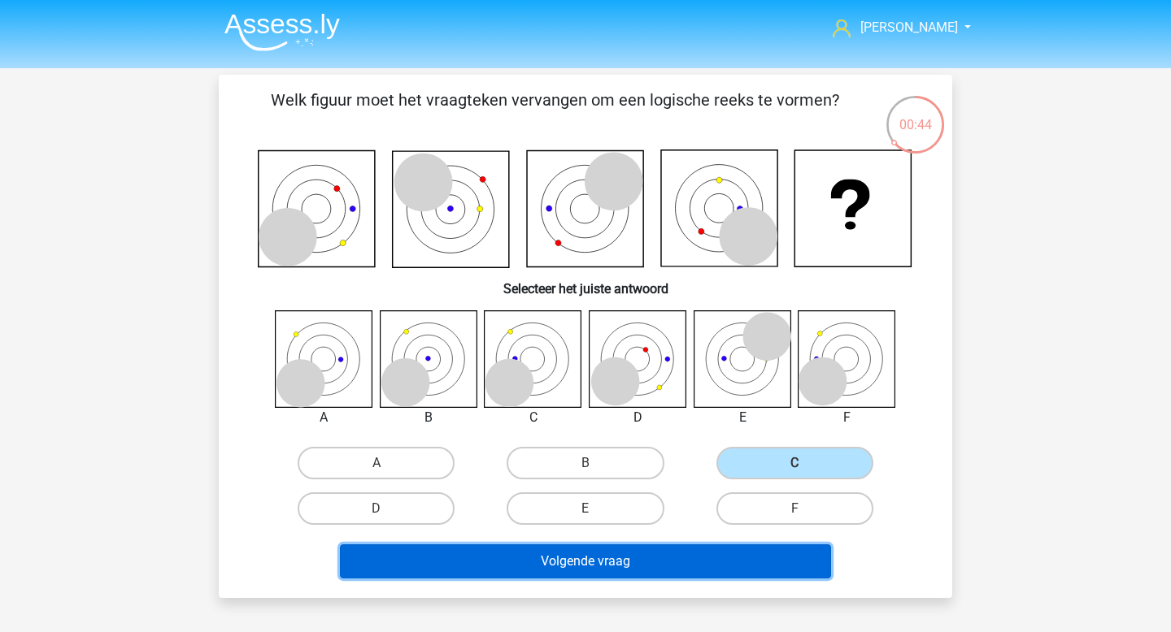
click at [637, 569] on button "Volgende vraag" at bounding box center [586, 562] width 492 height 34
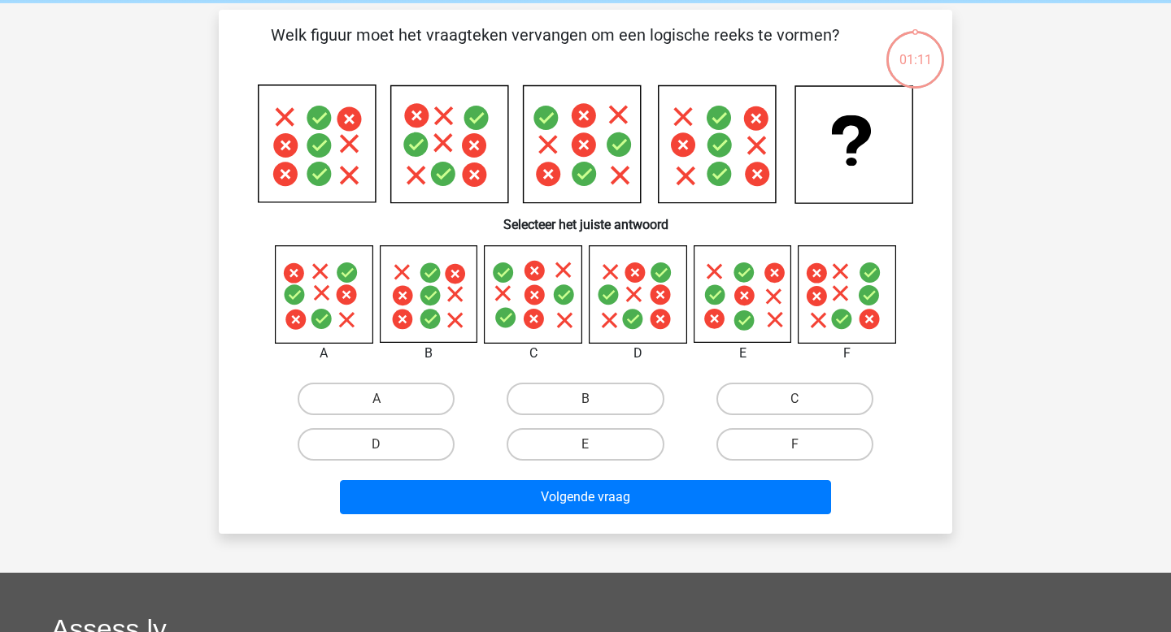
scroll to position [75, 0]
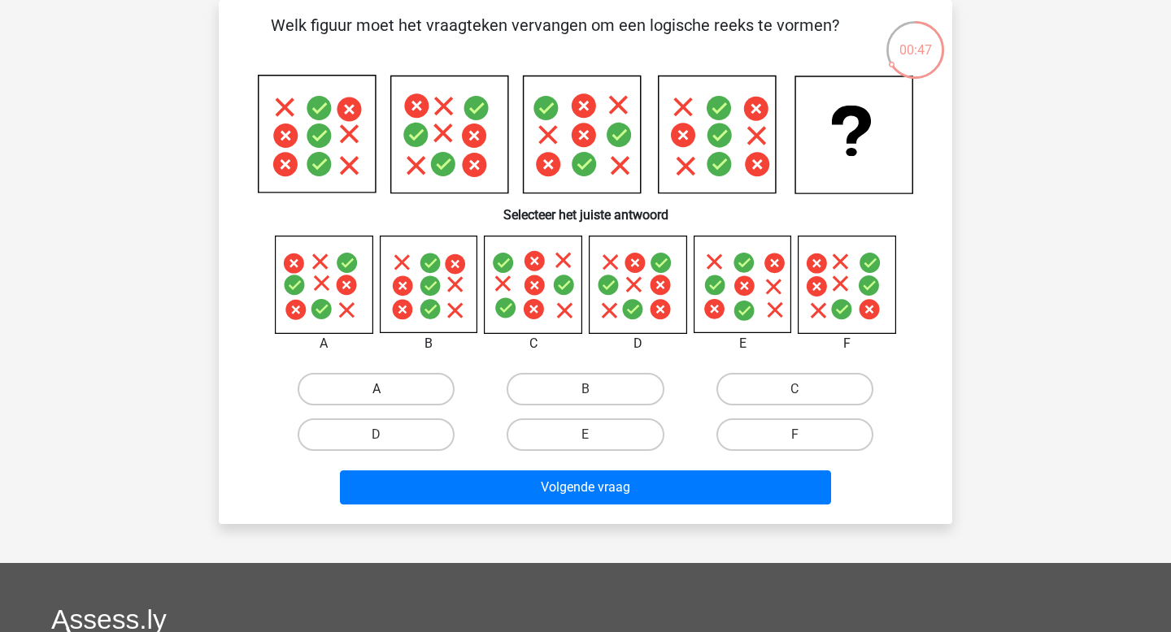
click at [375, 389] on label "A" at bounding box center [376, 389] width 157 height 33
click at [376, 389] on input "A" at bounding box center [381, 394] width 11 height 11
radio input "true"
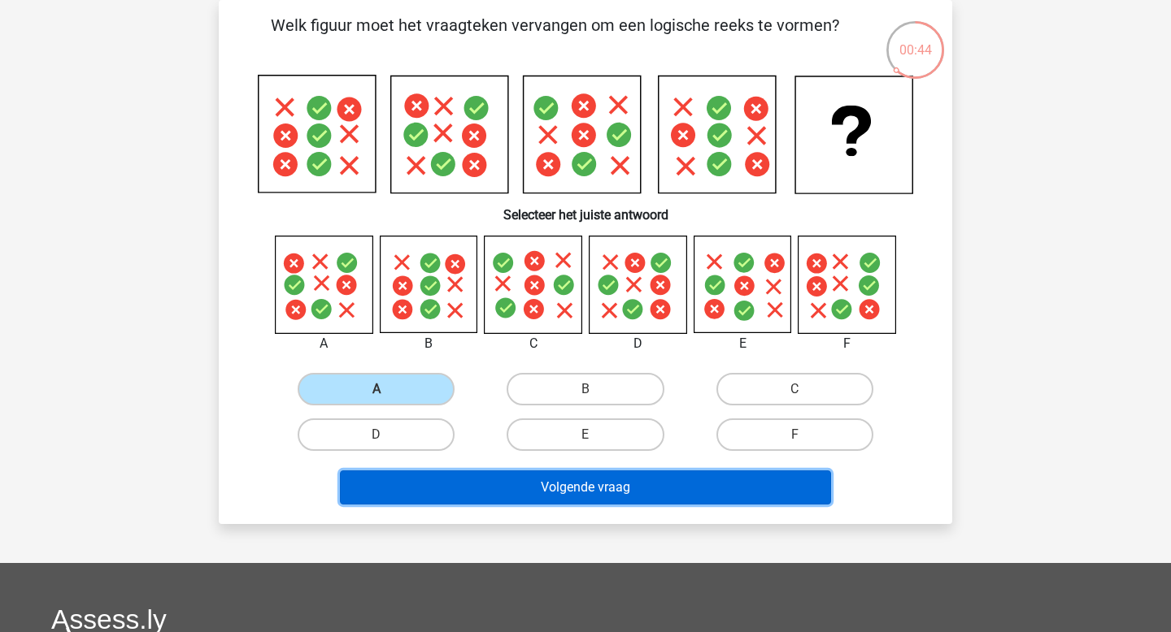
click at [613, 489] on button "Volgende vraag" at bounding box center [586, 488] width 492 height 34
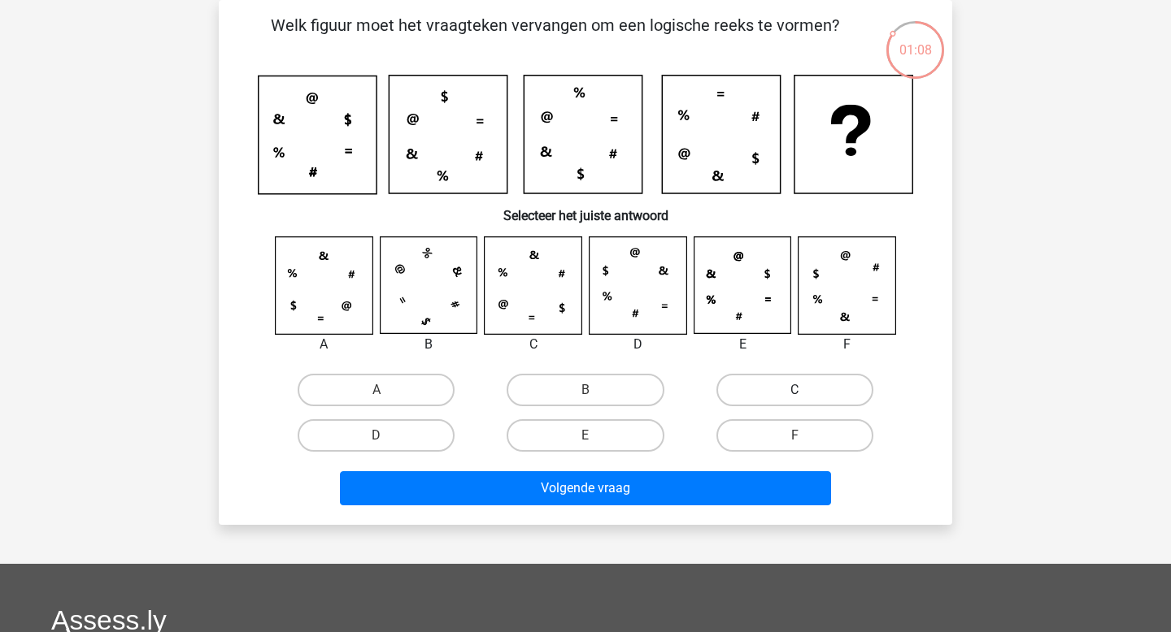
click at [779, 391] on label "C" at bounding box center [794, 390] width 157 height 33
click at [794, 391] on input "C" at bounding box center [799, 395] width 11 height 11
radio input "true"
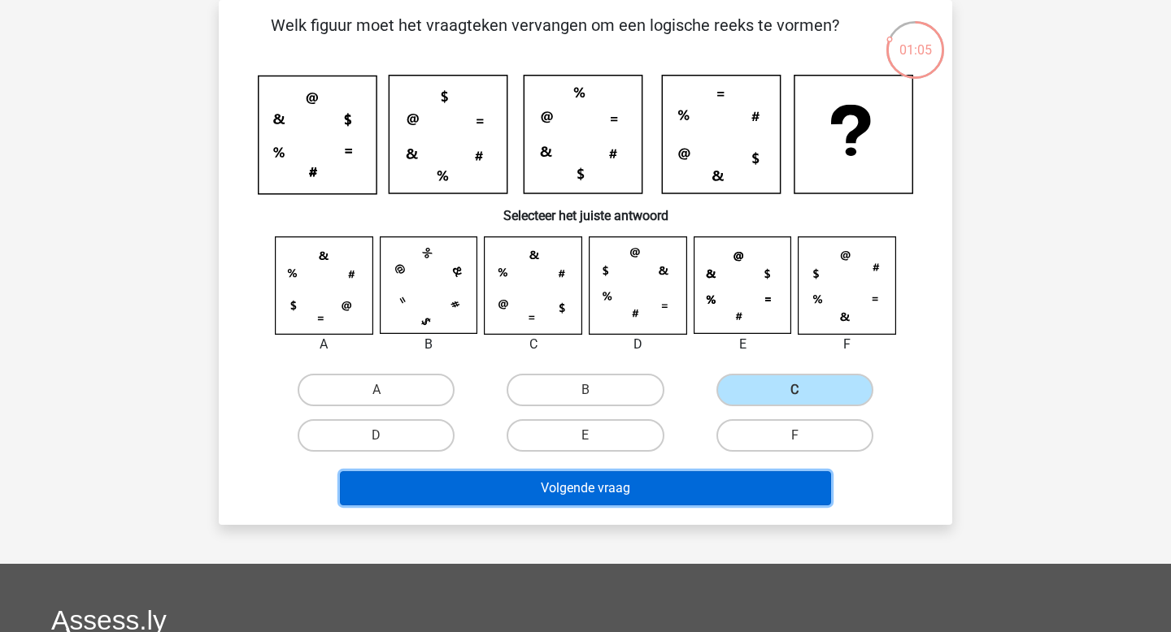
click at [682, 491] on button "Volgende vraag" at bounding box center [586, 488] width 492 height 34
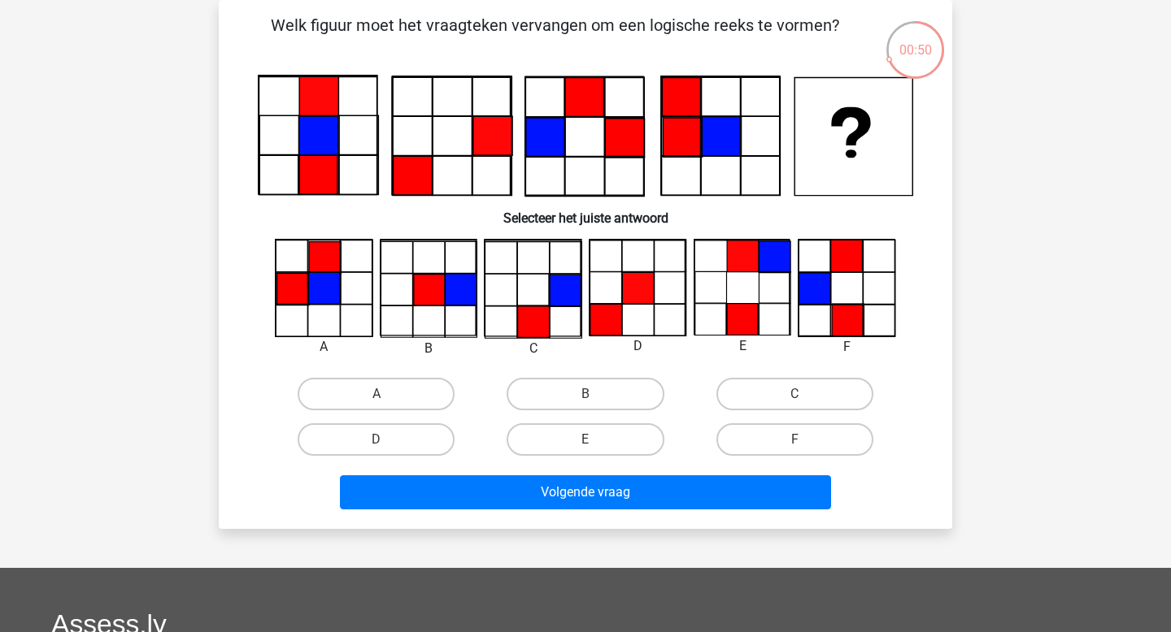
click at [789, 370] on div "A B C" at bounding box center [585, 351] width 681 height 224
click at [780, 385] on label "C" at bounding box center [794, 394] width 157 height 33
click at [794, 394] on input "C" at bounding box center [799, 399] width 11 height 11
radio input "true"
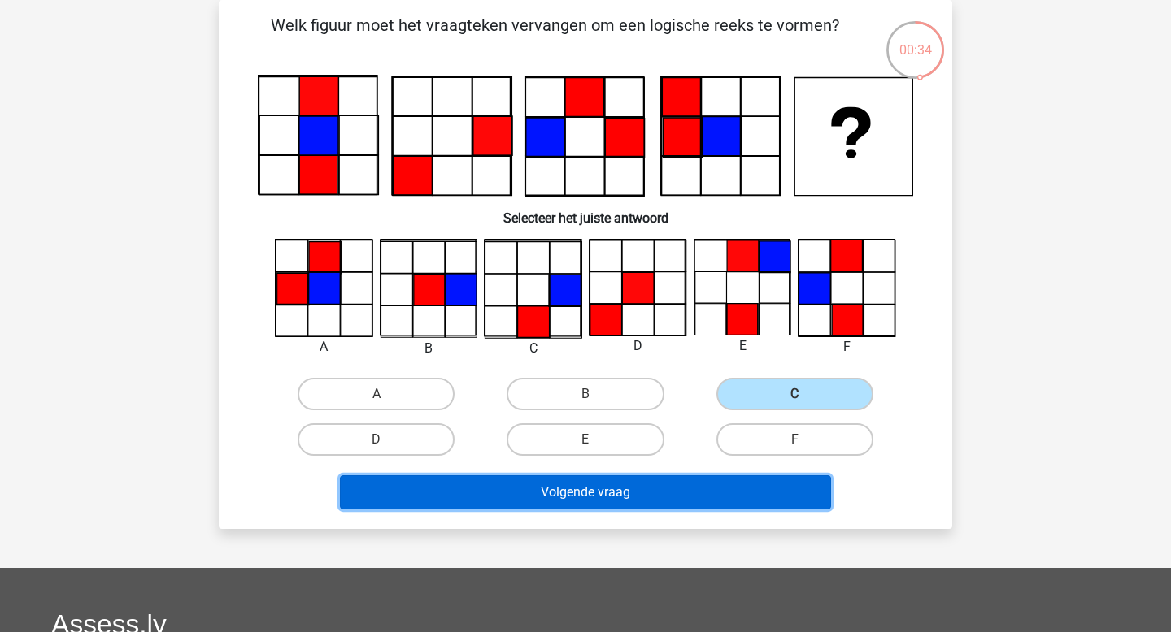
click at [662, 496] on button "Volgende vraag" at bounding box center [586, 493] width 492 height 34
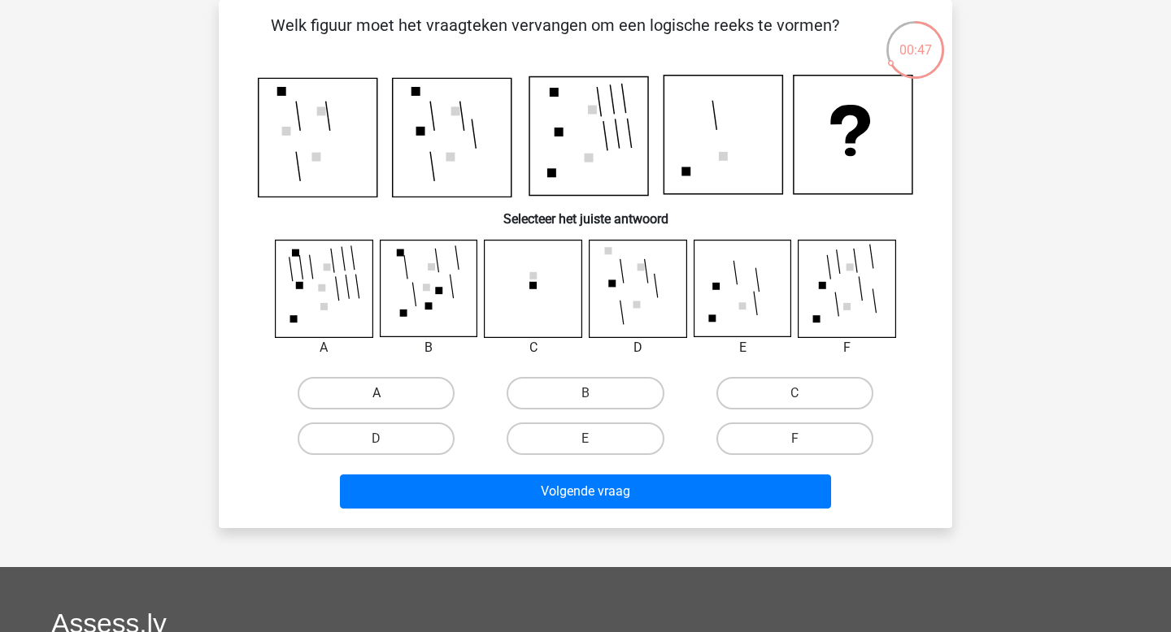
click at [358, 387] on label "A" at bounding box center [376, 393] width 157 height 33
click at [376, 393] on input "A" at bounding box center [381, 398] width 11 height 11
radio input "true"
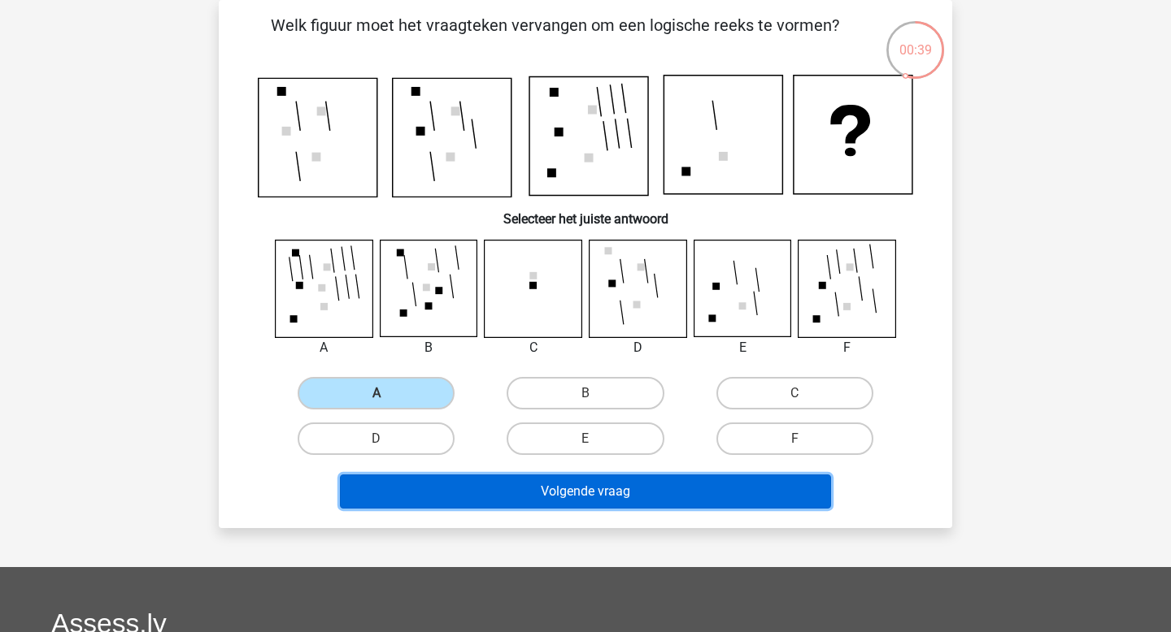
click at [634, 492] on button "Volgende vraag" at bounding box center [586, 492] width 492 height 34
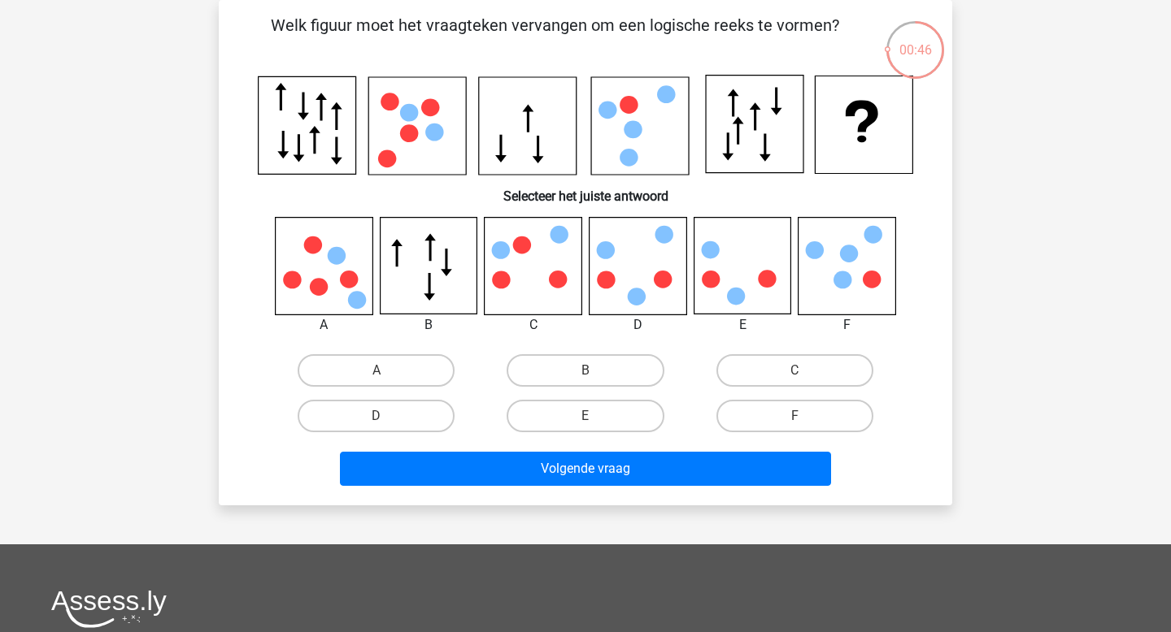
click at [801, 377] on input "C" at bounding box center [799, 376] width 11 height 11
radio input "true"
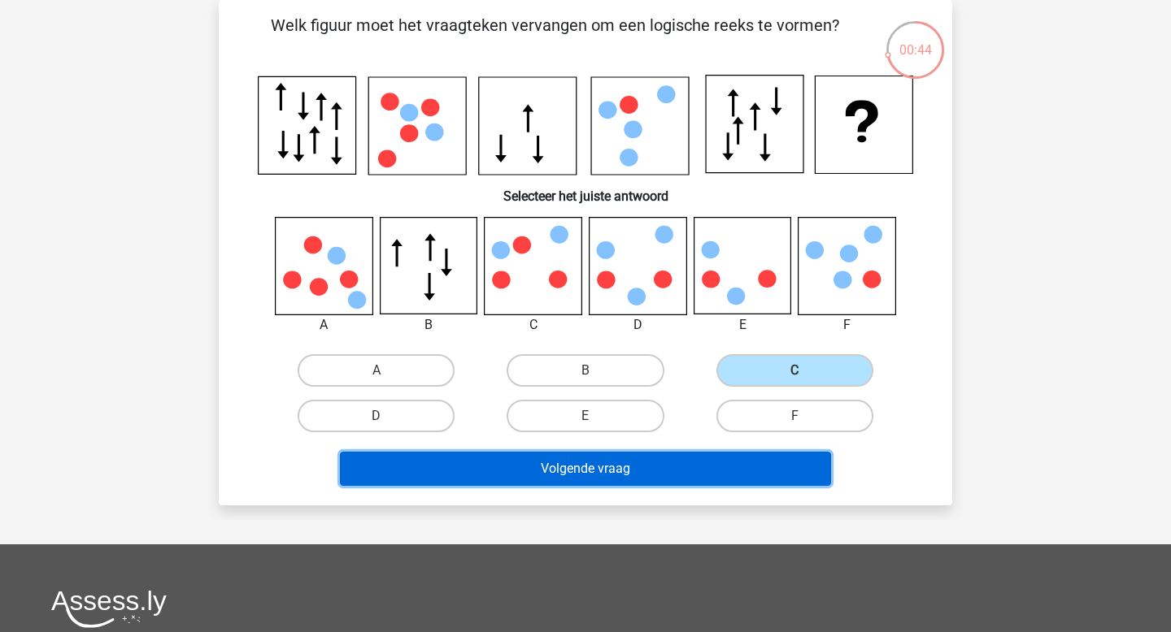
click at [676, 472] on button "Volgende vraag" at bounding box center [586, 469] width 492 height 34
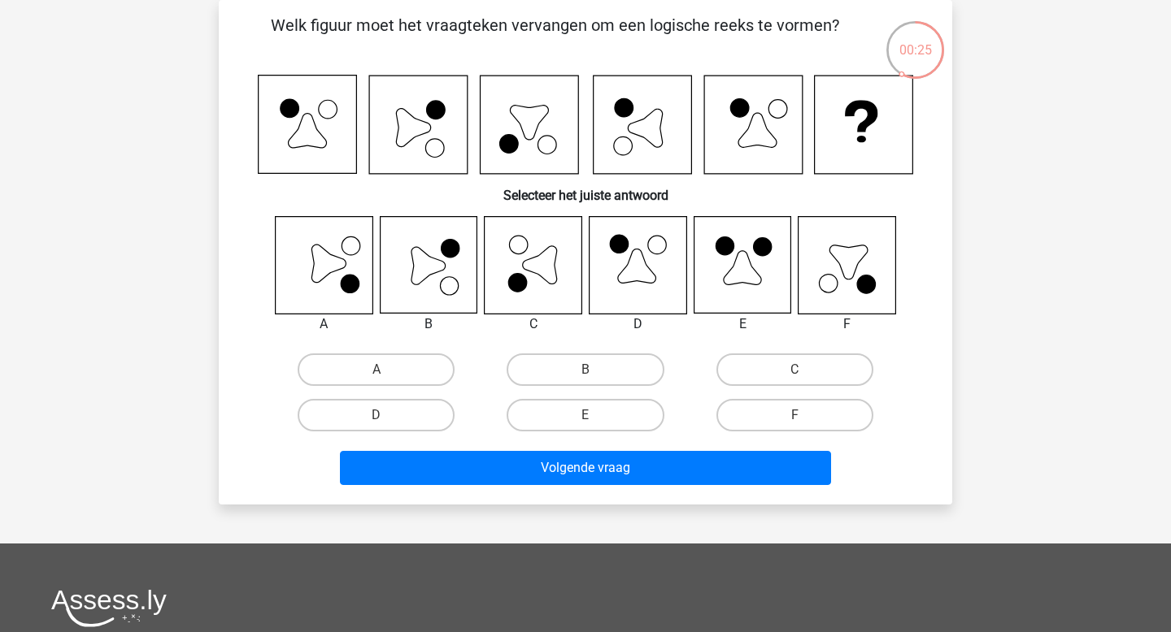
click at [585, 373] on input "B" at bounding box center [590, 375] width 11 height 11
radio input "true"
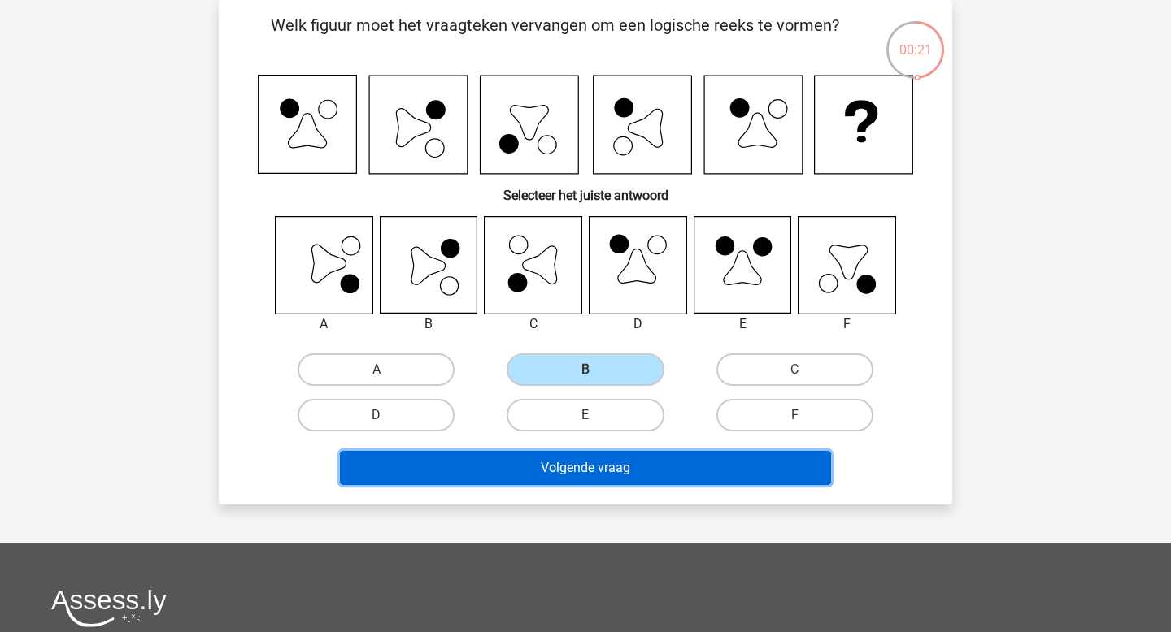
click at [678, 471] on button "Volgende vraag" at bounding box center [586, 468] width 492 height 34
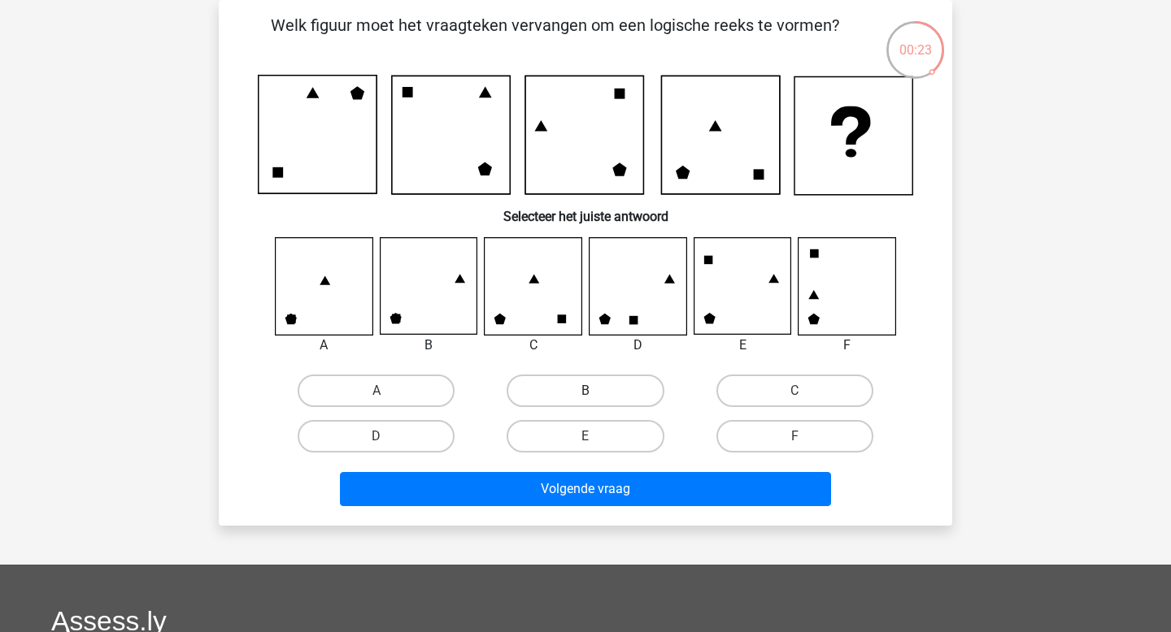
click at [593, 379] on label "B" at bounding box center [584, 391] width 157 height 33
click at [593, 391] on input "B" at bounding box center [590, 396] width 11 height 11
radio input "true"
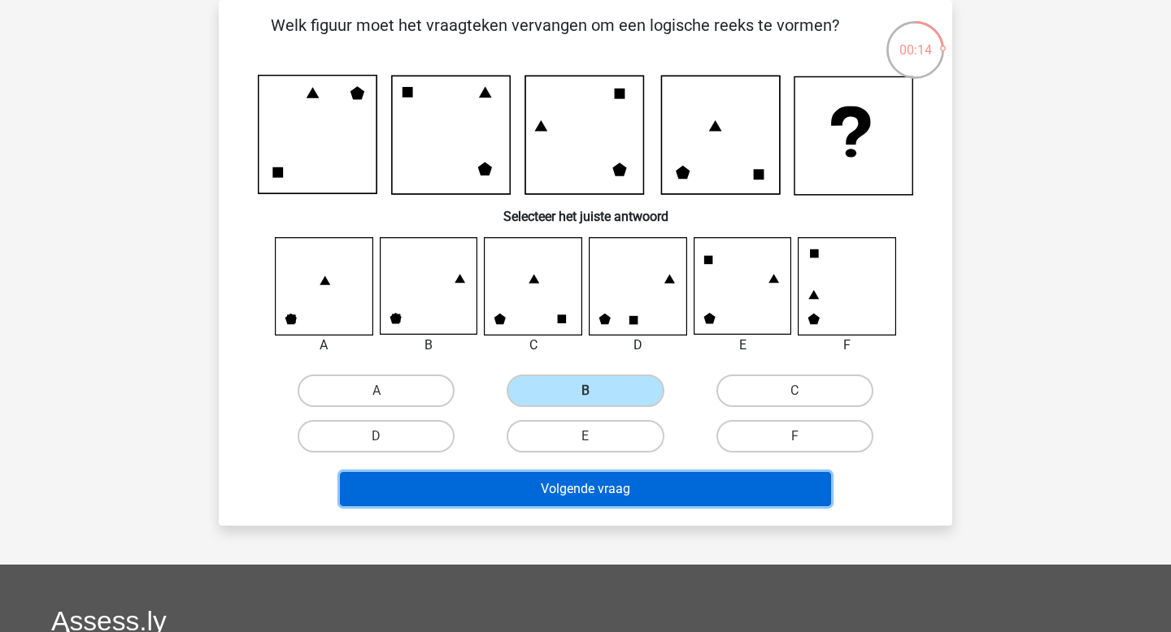
click at [558, 487] on button "Volgende vraag" at bounding box center [586, 489] width 492 height 34
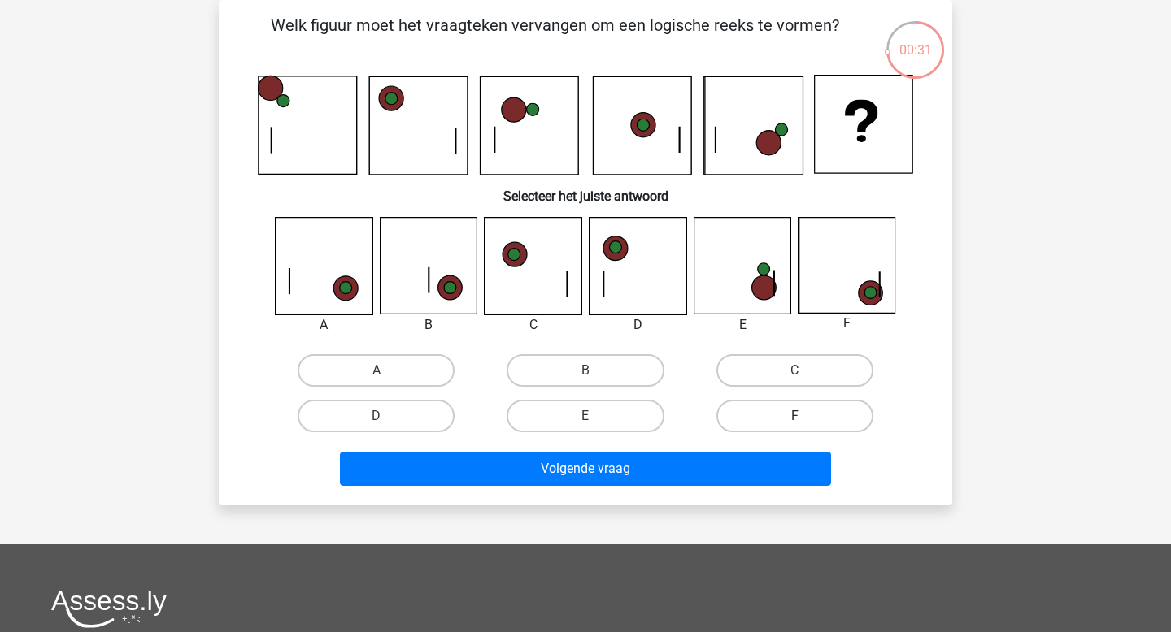
click at [723, 417] on label "F" at bounding box center [794, 416] width 157 height 33
click at [794, 417] on input "F" at bounding box center [799, 421] width 11 height 11
radio input "true"
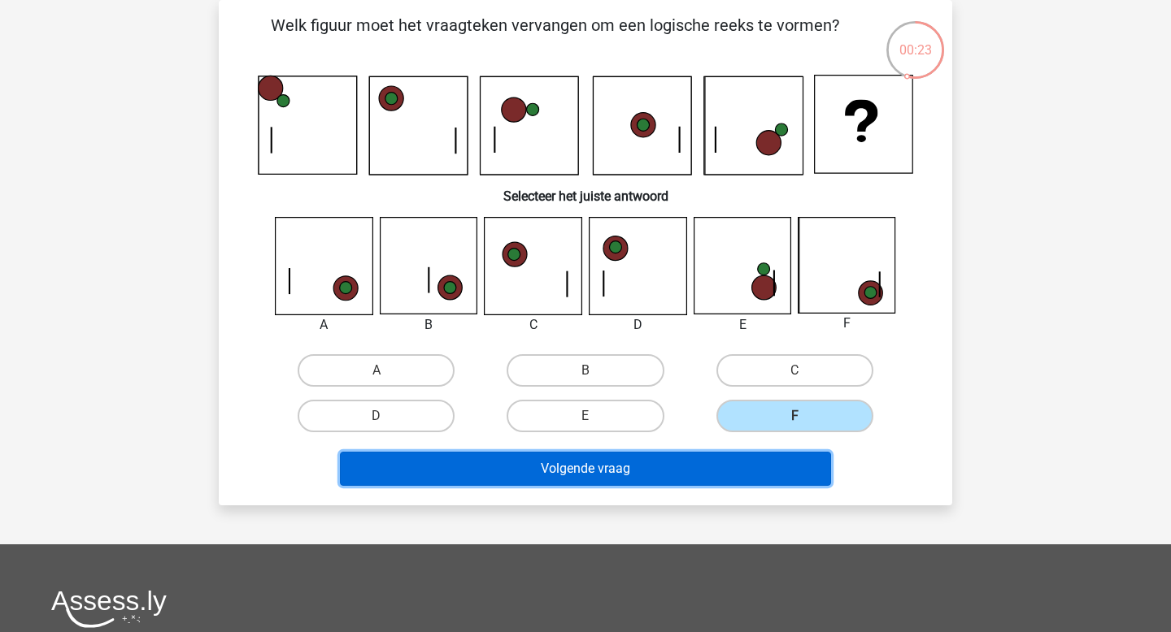
click at [667, 470] on button "Volgende vraag" at bounding box center [586, 469] width 492 height 34
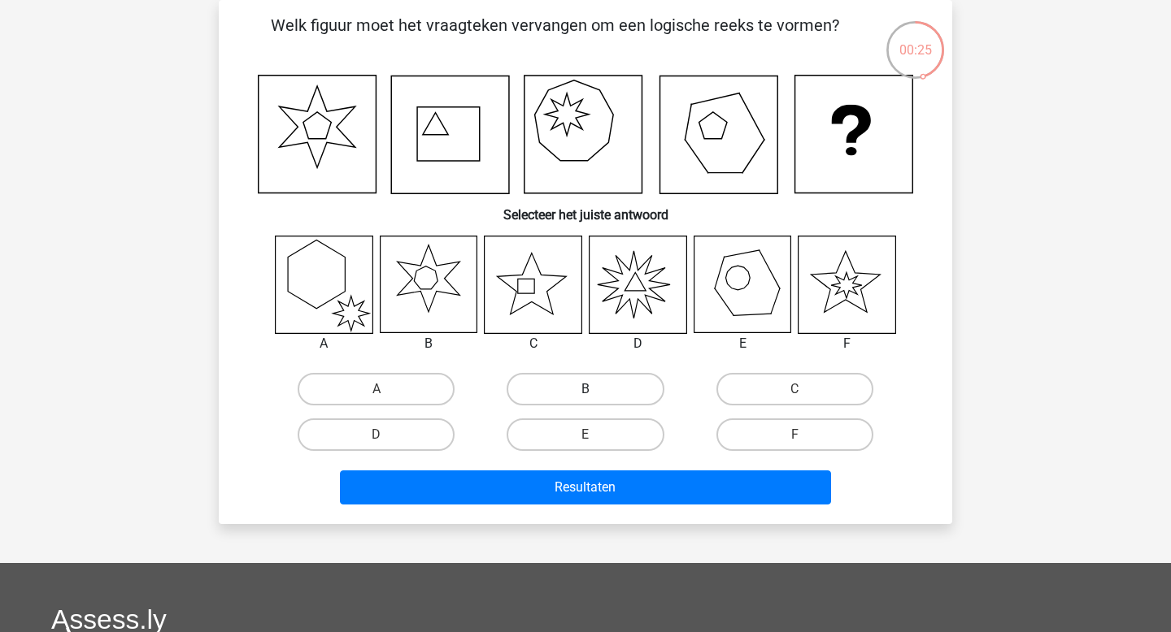
click at [590, 387] on label "B" at bounding box center [584, 389] width 157 height 33
click at [590, 389] on input "B" at bounding box center [590, 394] width 11 height 11
radio input "true"
click at [406, 432] on label "D" at bounding box center [376, 435] width 157 height 33
click at [387, 435] on input "D" at bounding box center [381, 440] width 11 height 11
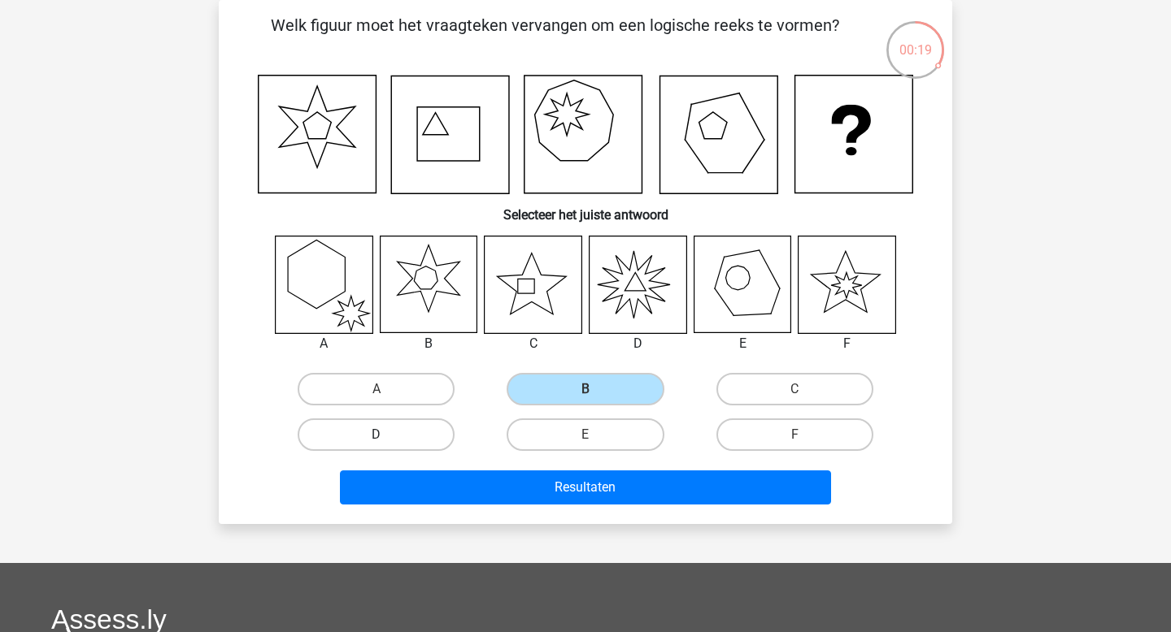
radio input "true"
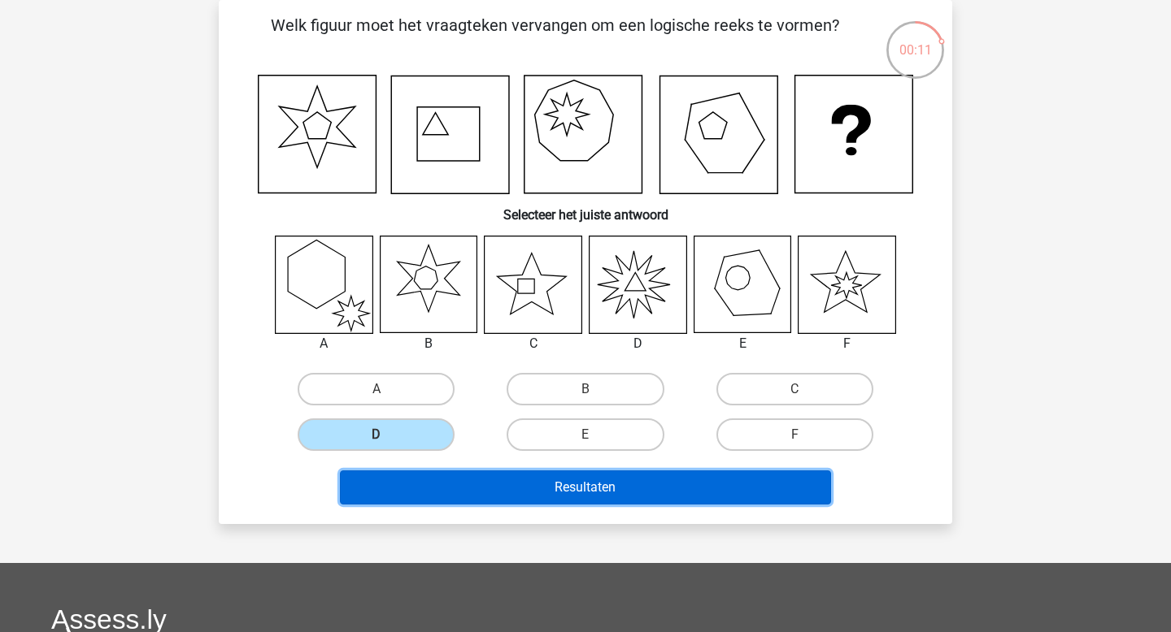
click at [575, 487] on button "Resultaten" at bounding box center [586, 488] width 492 height 34
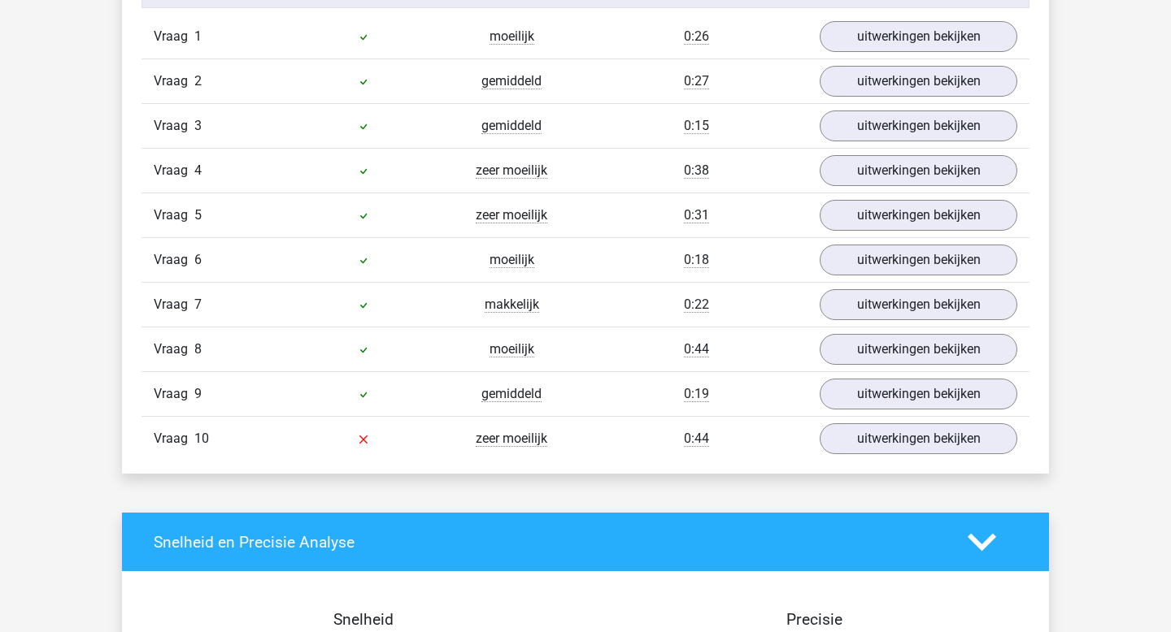
scroll to position [1134, 0]
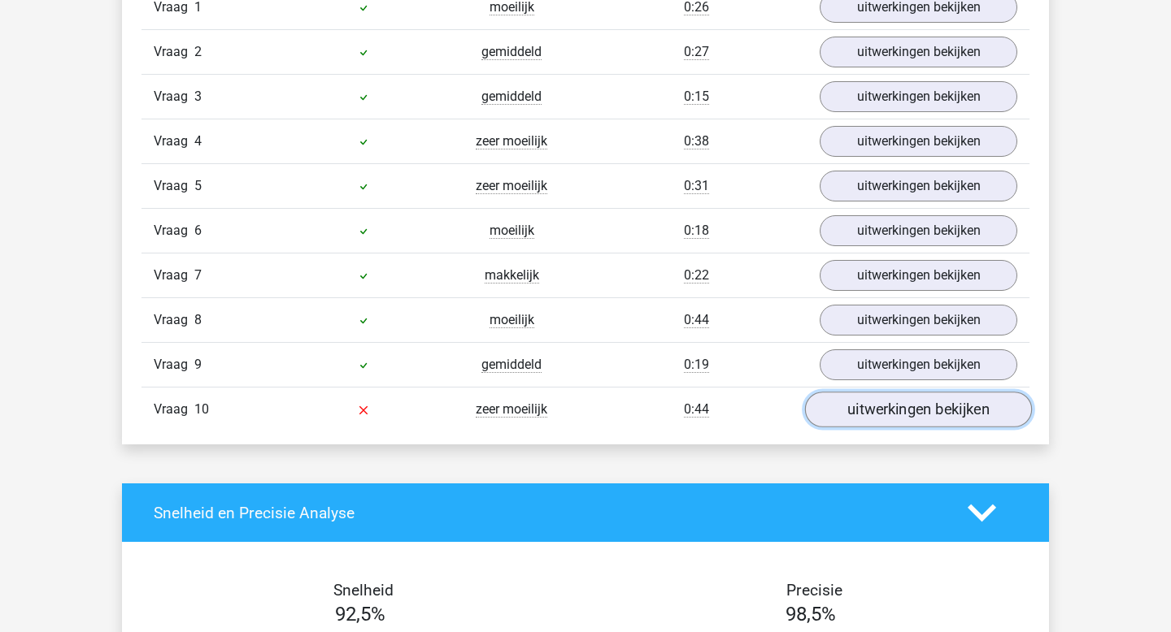
click at [853, 418] on link "uitwerkingen bekijken" at bounding box center [918, 411] width 227 height 36
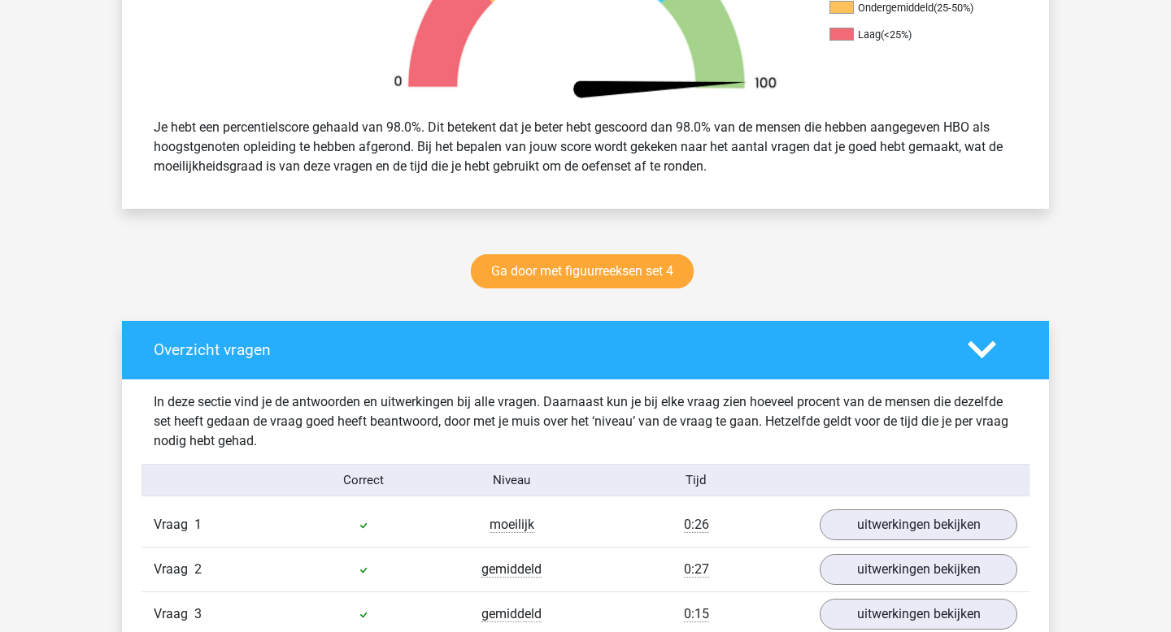
scroll to position [0, 0]
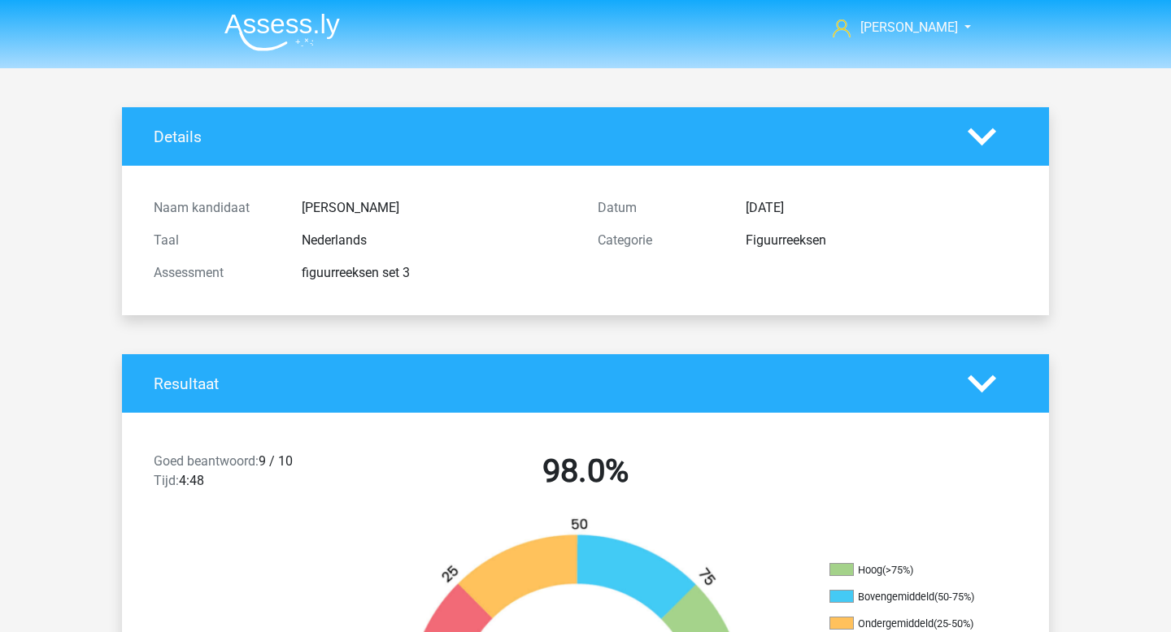
click at [282, 37] on img at bounding box center [281, 32] width 115 height 38
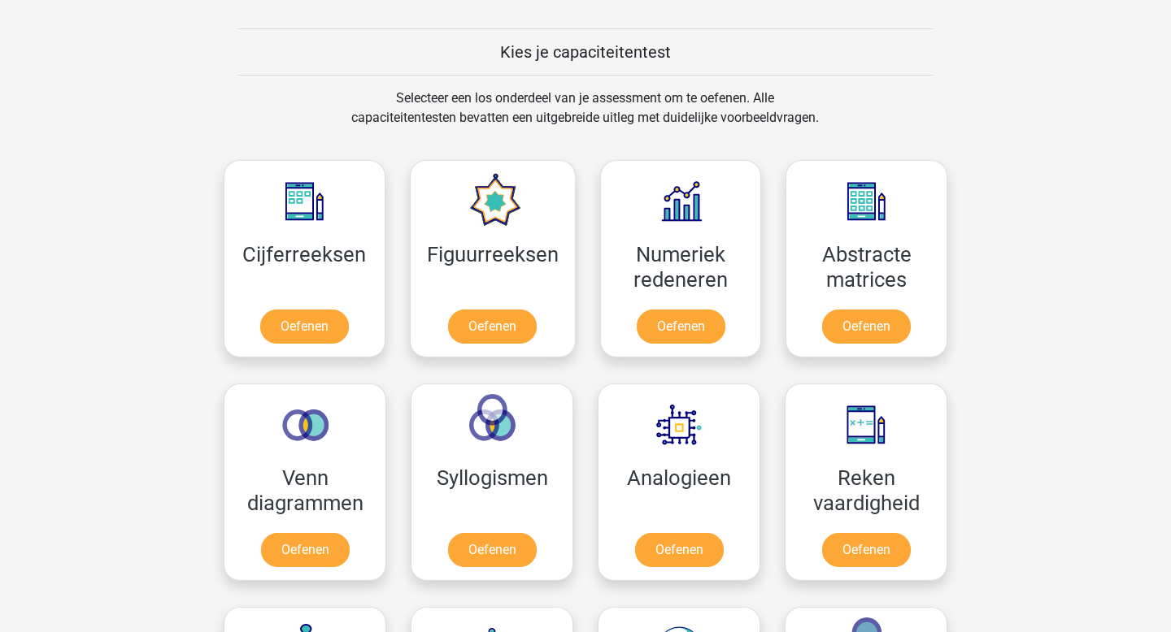
scroll to position [650, 0]
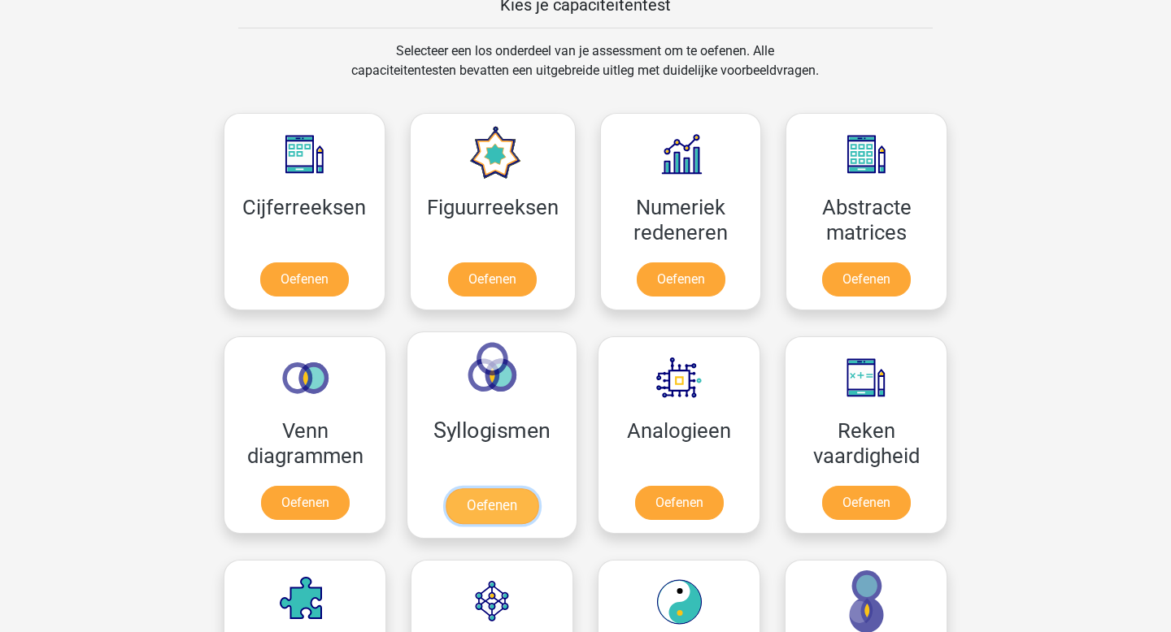
click at [484, 492] on link "Oefenen" at bounding box center [491, 507] width 93 height 36
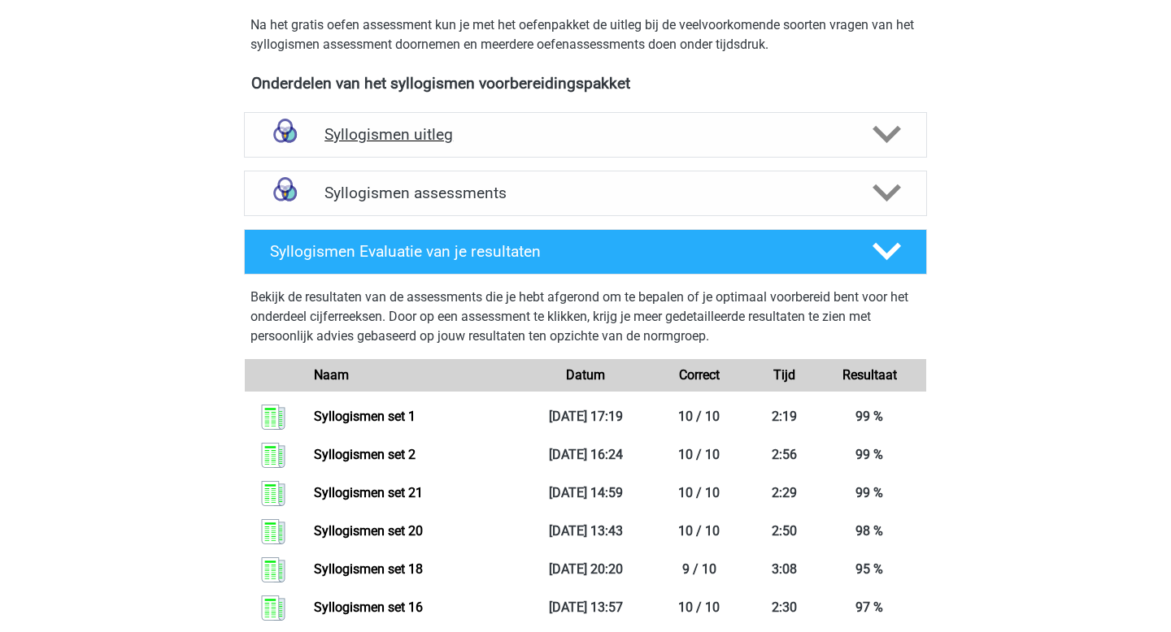
scroll to position [485, 0]
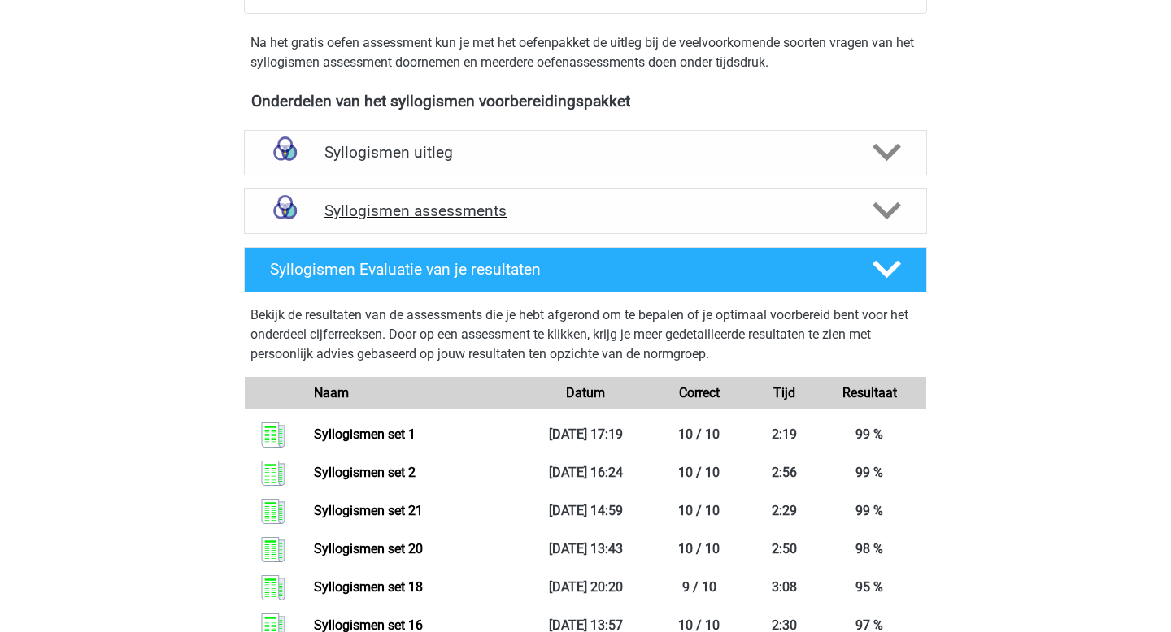
click at [395, 196] on div "Syllogismen assessments" at bounding box center [585, 212] width 683 height 46
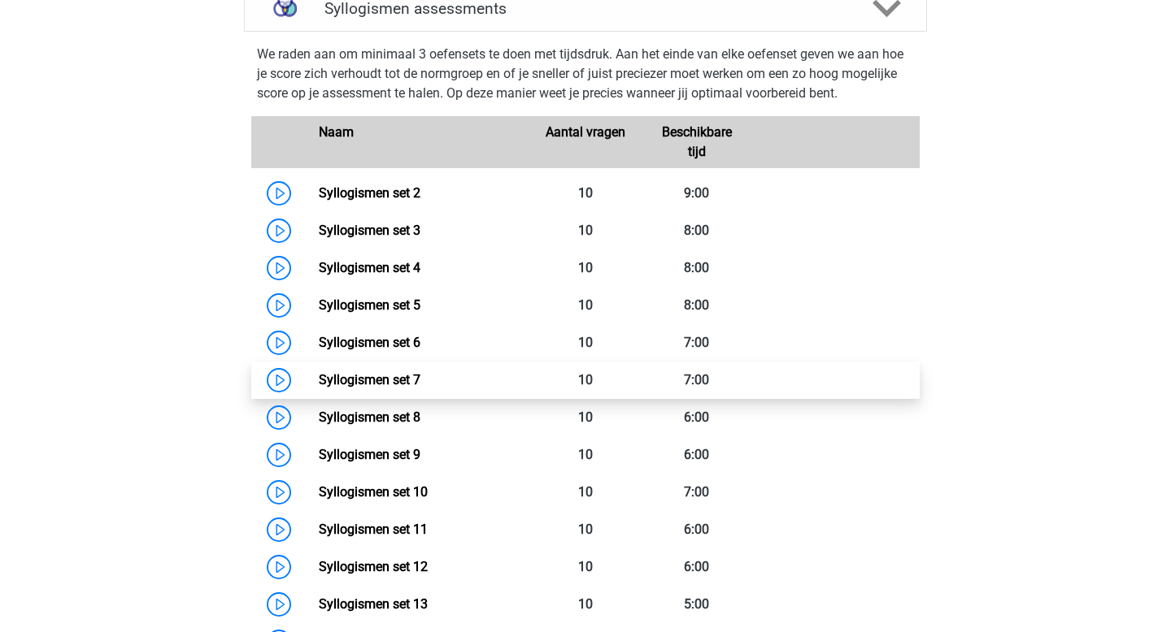
scroll to position [712, 0]
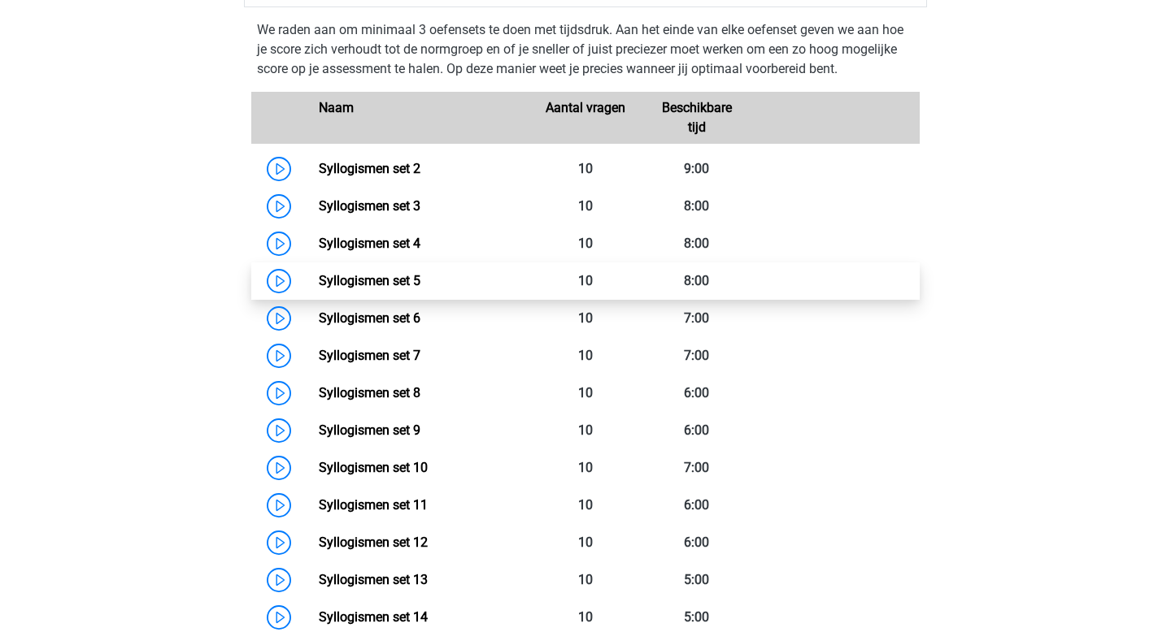
click at [321, 289] on link "Syllogismen set 5" at bounding box center [370, 280] width 102 height 15
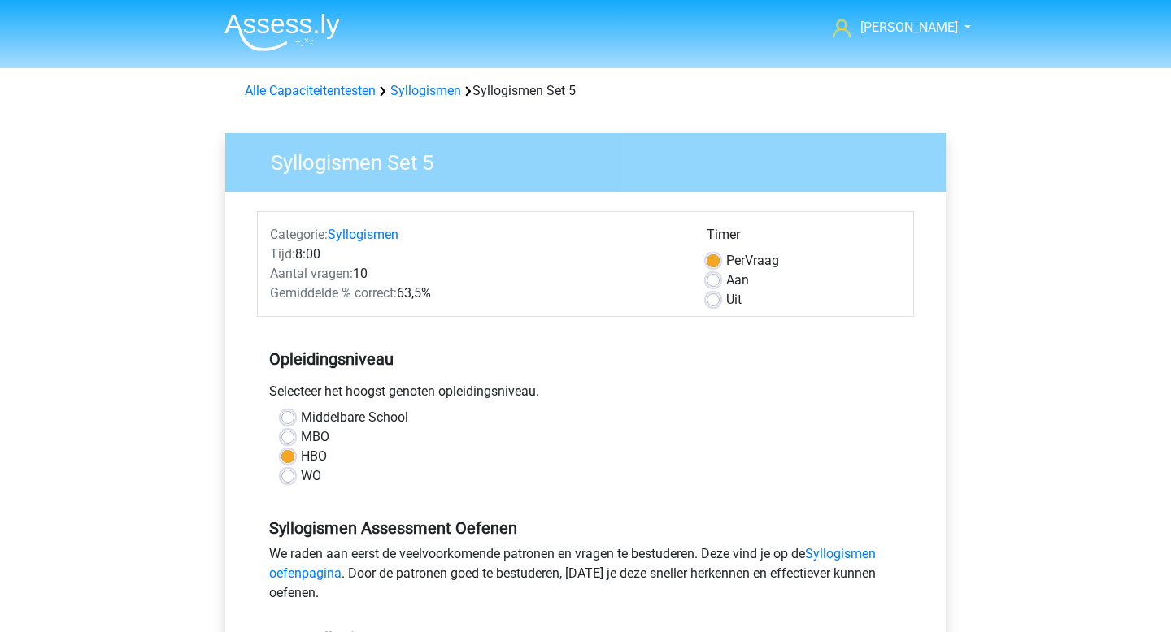
scroll to position [583, 0]
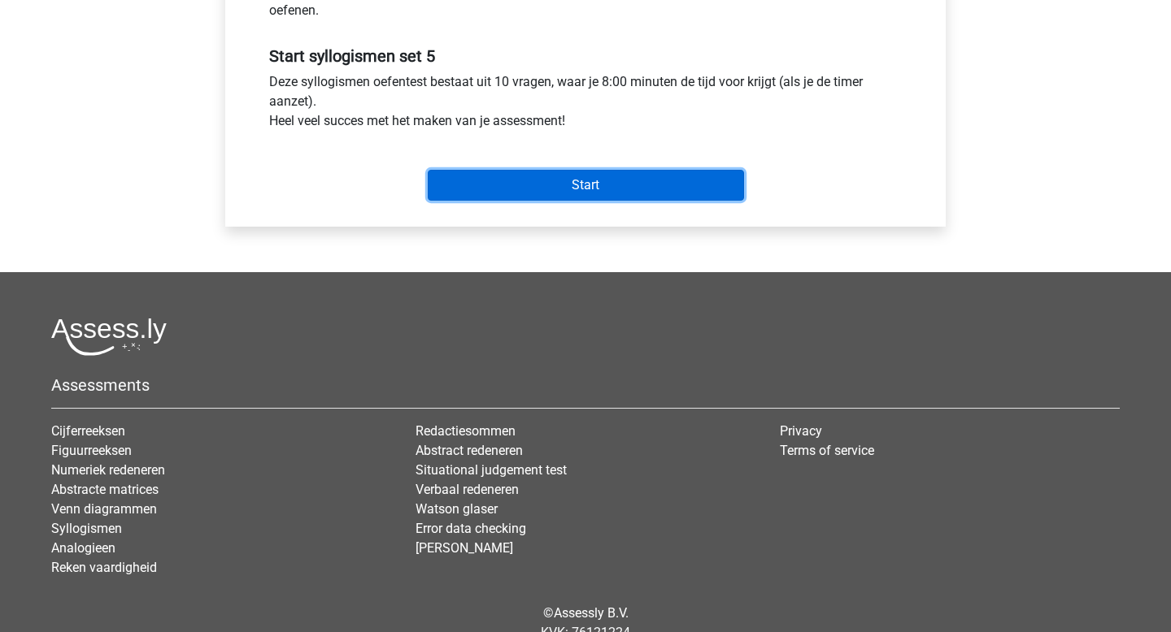
click at [495, 195] on input "Start" at bounding box center [586, 185] width 316 height 31
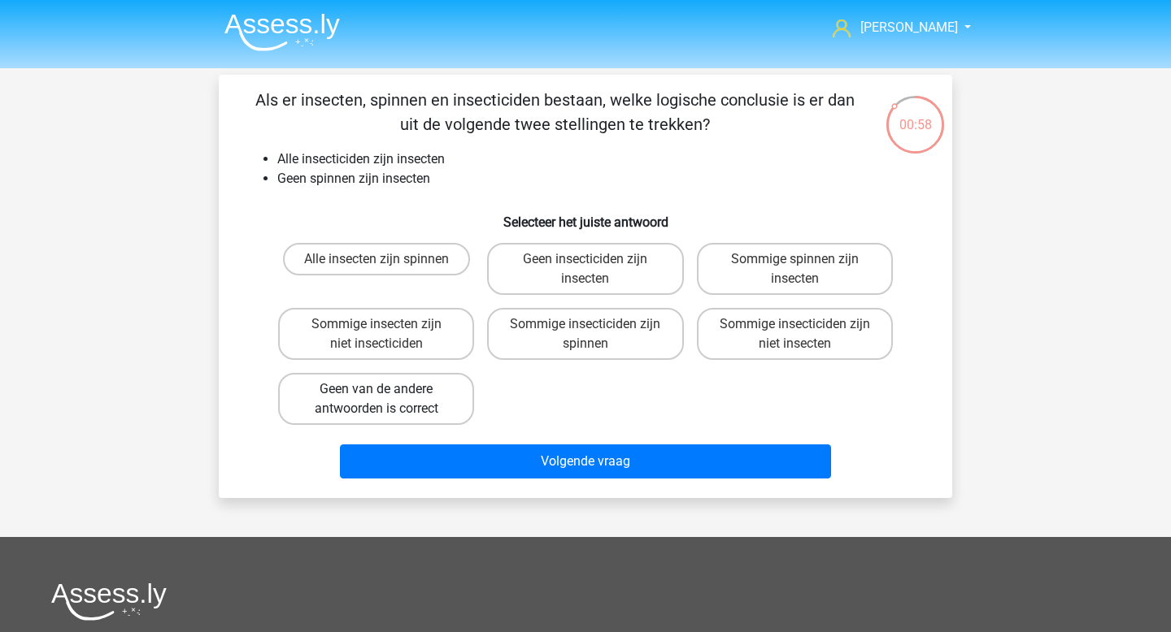
click at [396, 385] on label "Geen van de andere antwoorden is correct" at bounding box center [376, 399] width 196 height 52
click at [387, 389] on input "Geen van de andere antwoorden is correct" at bounding box center [381, 394] width 11 height 11
radio input "true"
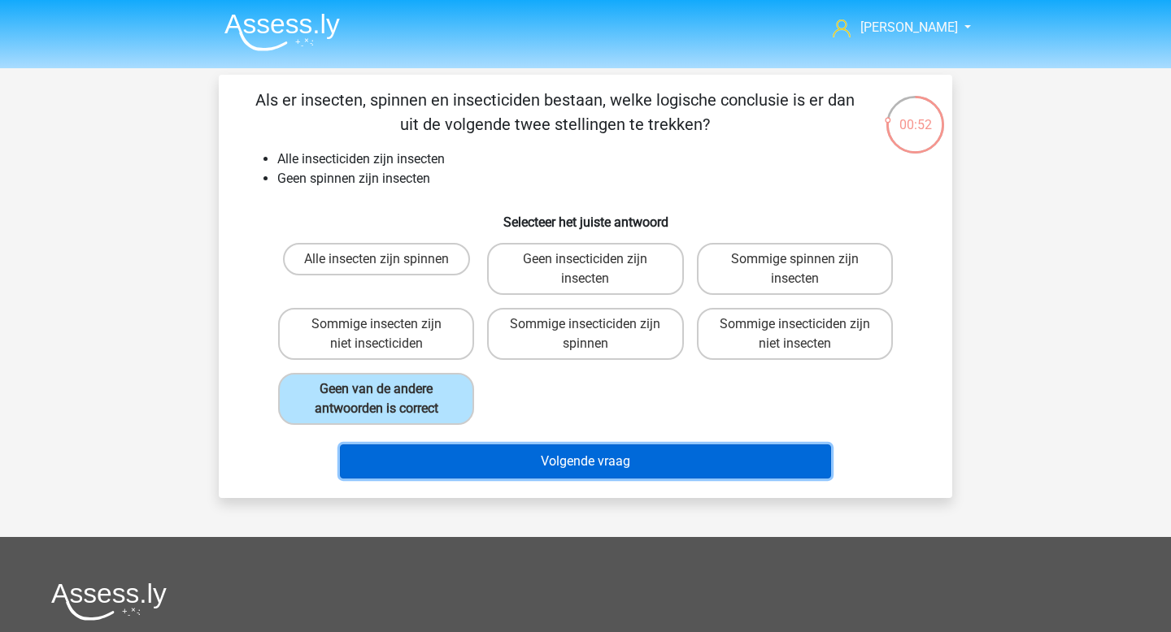
click at [575, 462] on button "Volgende vraag" at bounding box center [586, 462] width 492 height 34
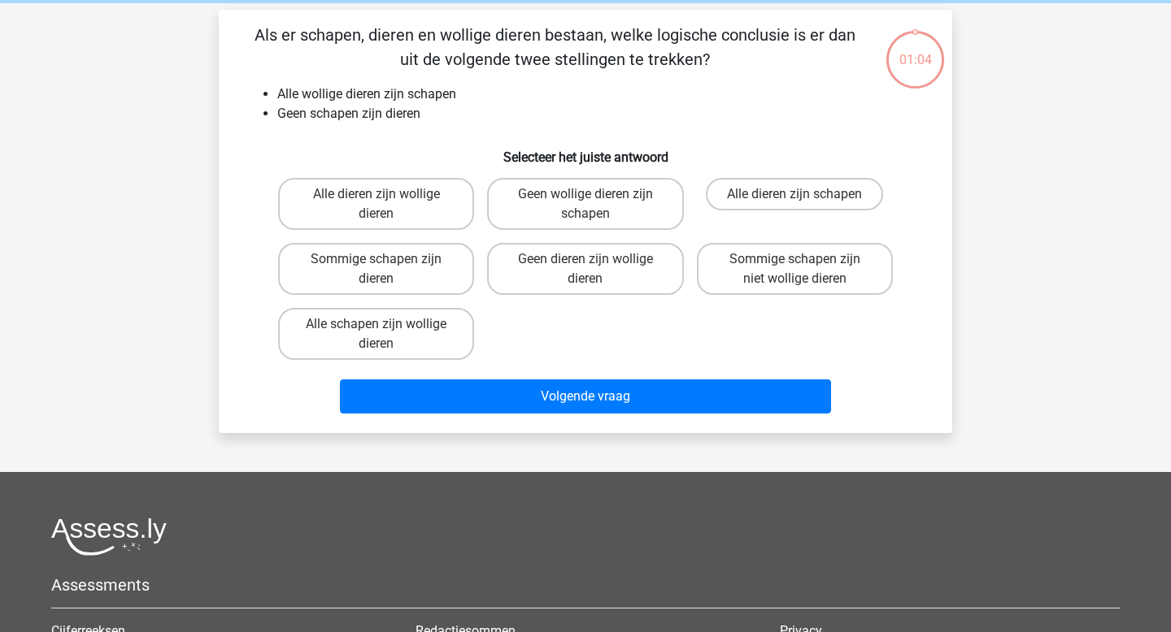
scroll to position [75, 0]
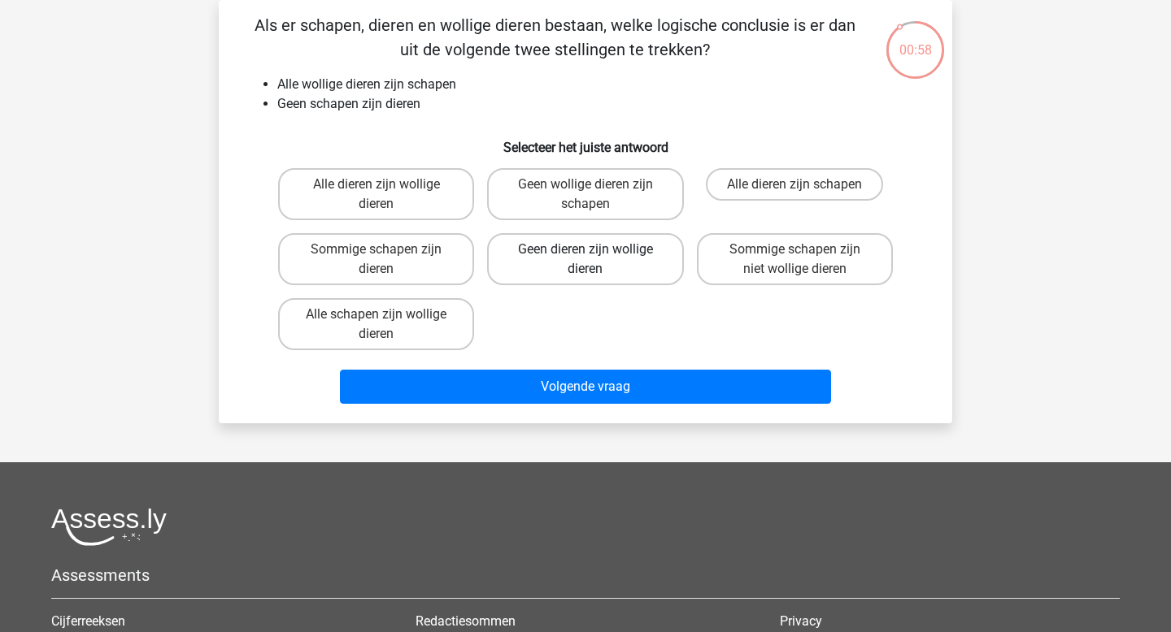
click at [628, 276] on label "Geen dieren zijn wollige dieren" at bounding box center [585, 259] width 196 height 52
click at [596, 260] on input "Geen dieren zijn wollige dieren" at bounding box center [590, 255] width 11 height 11
radio input "true"
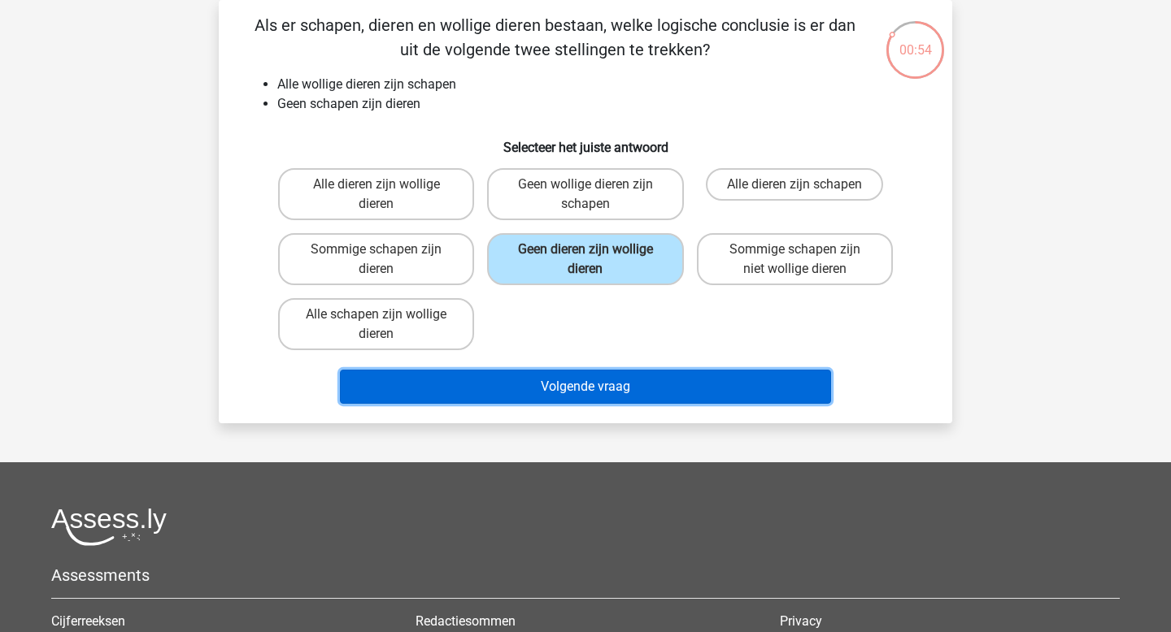
click at [628, 385] on button "Volgende vraag" at bounding box center [586, 387] width 492 height 34
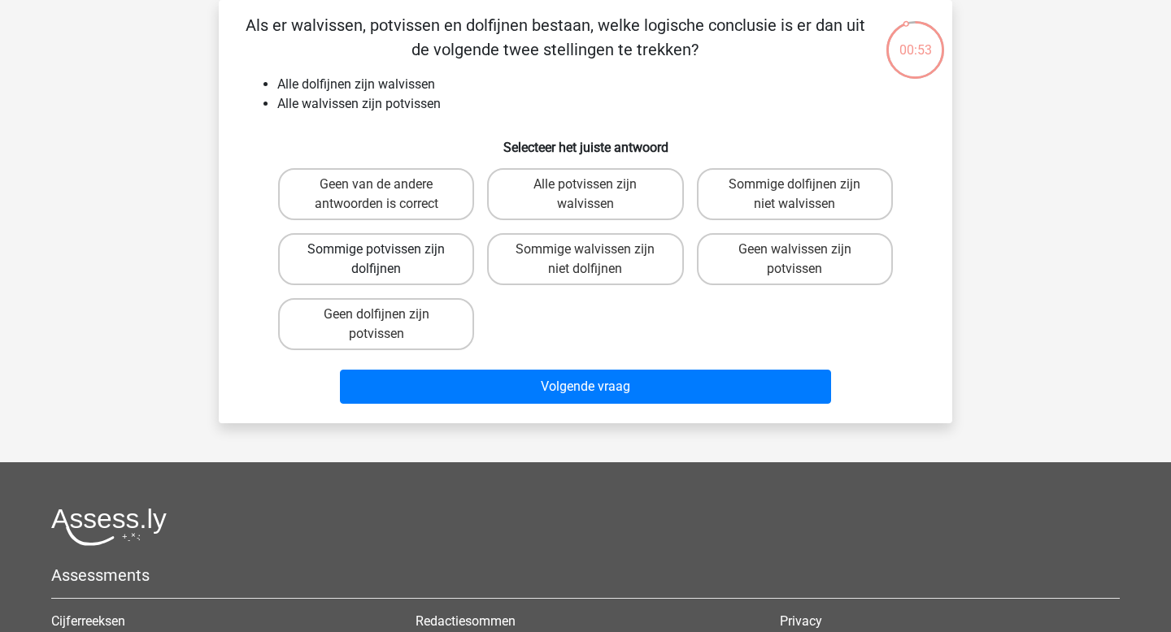
click at [404, 264] on label "Sommige potvissen zijn dolfijnen" at bounding box center [376, 259] width 196 height 52
click at [387, 260] on input "Sommige potvissen zijn dolfijnen" at bounding box center [381, 255] width 11 height 11
radio input "true"
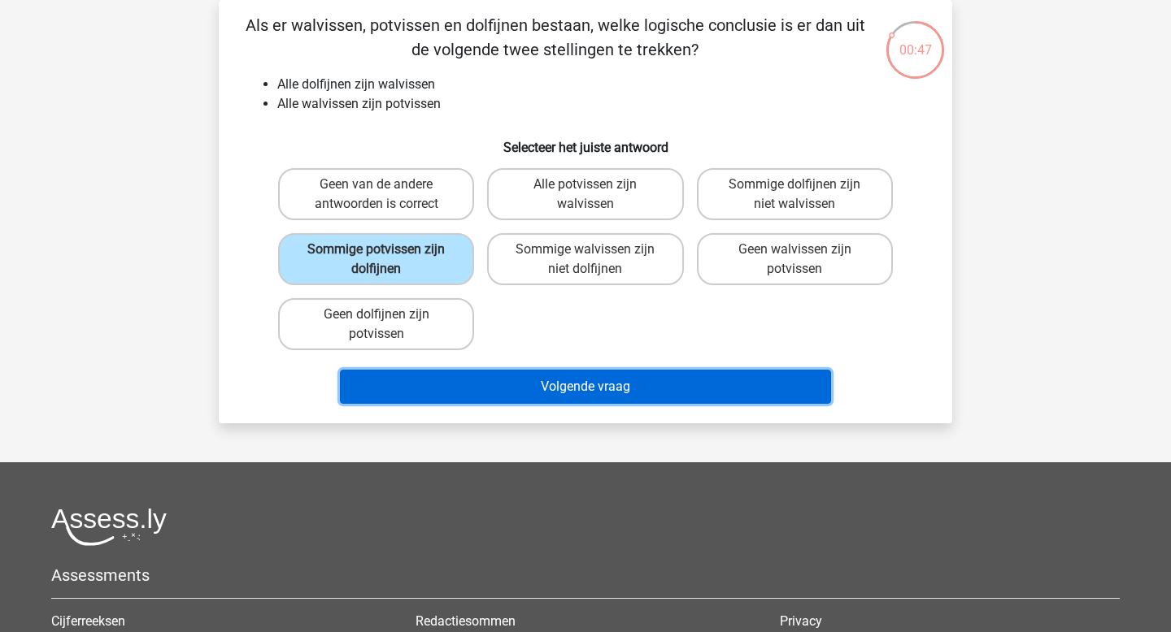
click at [577, 389] on button "Volgende vraag" at bounding box center [586, 387] width 492 height 34
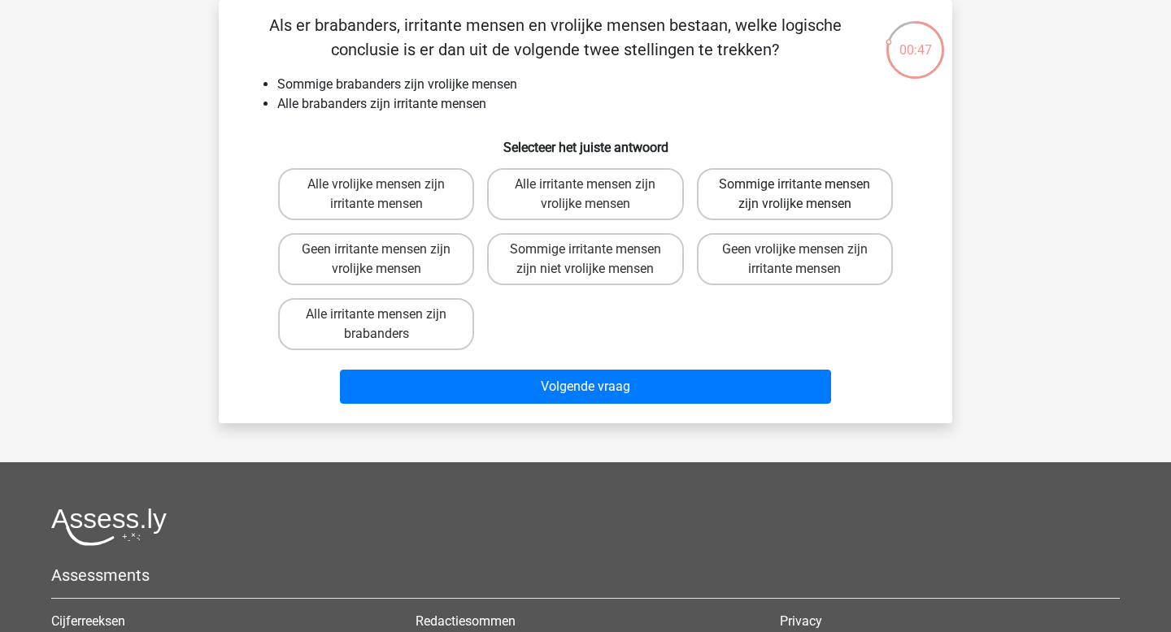
click at [766, 219] on label "Sommige irritante mensen zijn vrolijke mensen" at bounding box center [795, 194] width 196 height 52
click at [794, 195] on input "Sommige irritante mensen zijn vrolijke mensen" at bounding box center [799, 190] width 11 height 11
radio input "true"
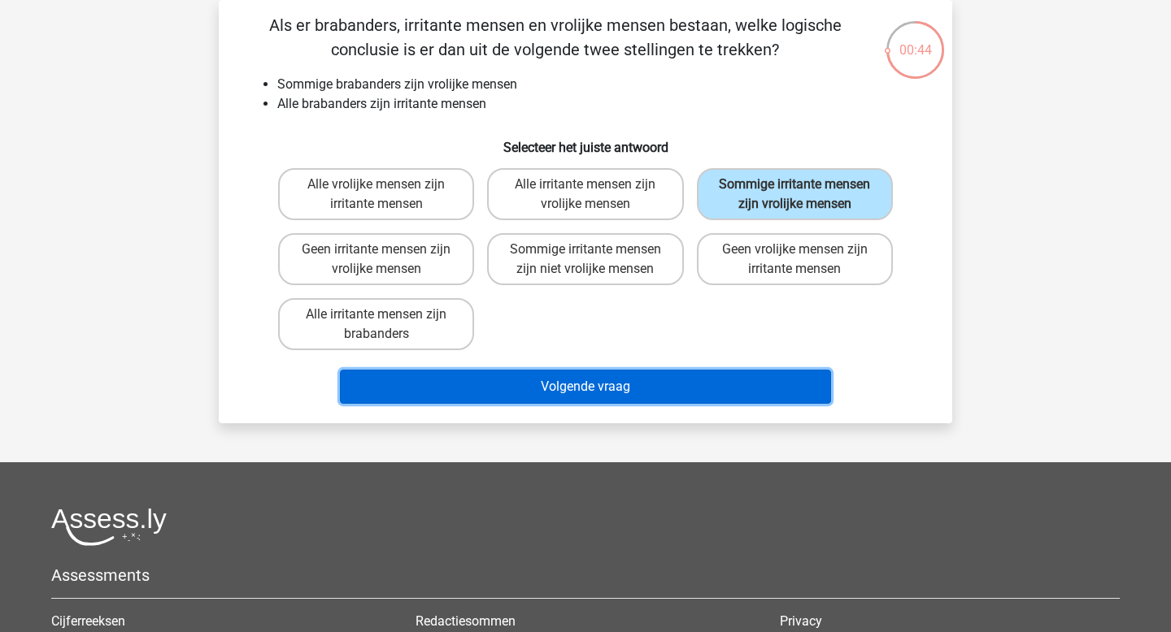
click at [623, 394] on button "Volgende vraag" at bounding box center [586, 387] width 492 height 34
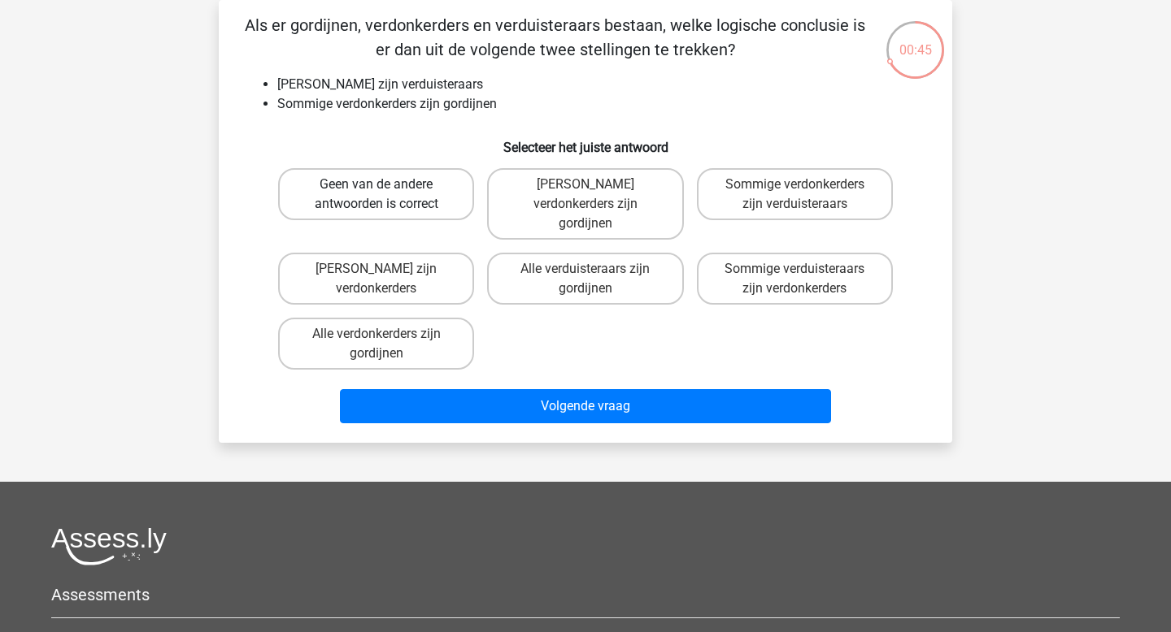
click at [418, 198] on label "Geen van de andere antwoorden is correct" at bounding box center [376, 194] width 196 height 52
click at [387, 195] on input "Geen van de andere antwoorden is correct" at bounding box center [381, 190] width 11 height 11
radio input "true"
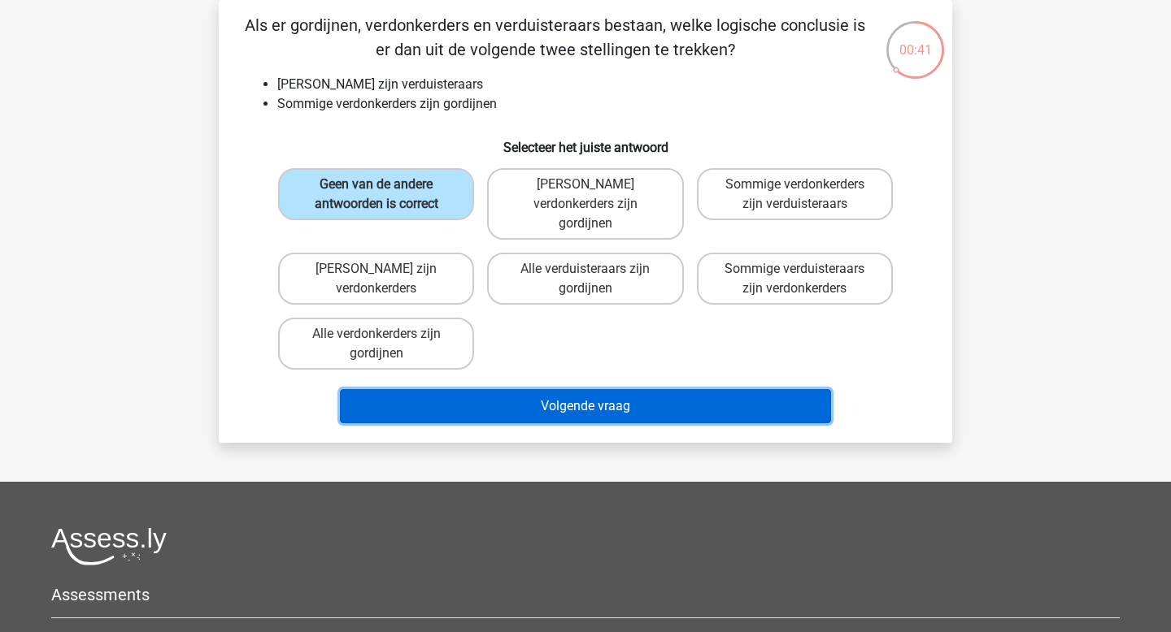
click at [621, 389] on button "Volgende vraag" at bounding box center [586, 406] width 492 height 34
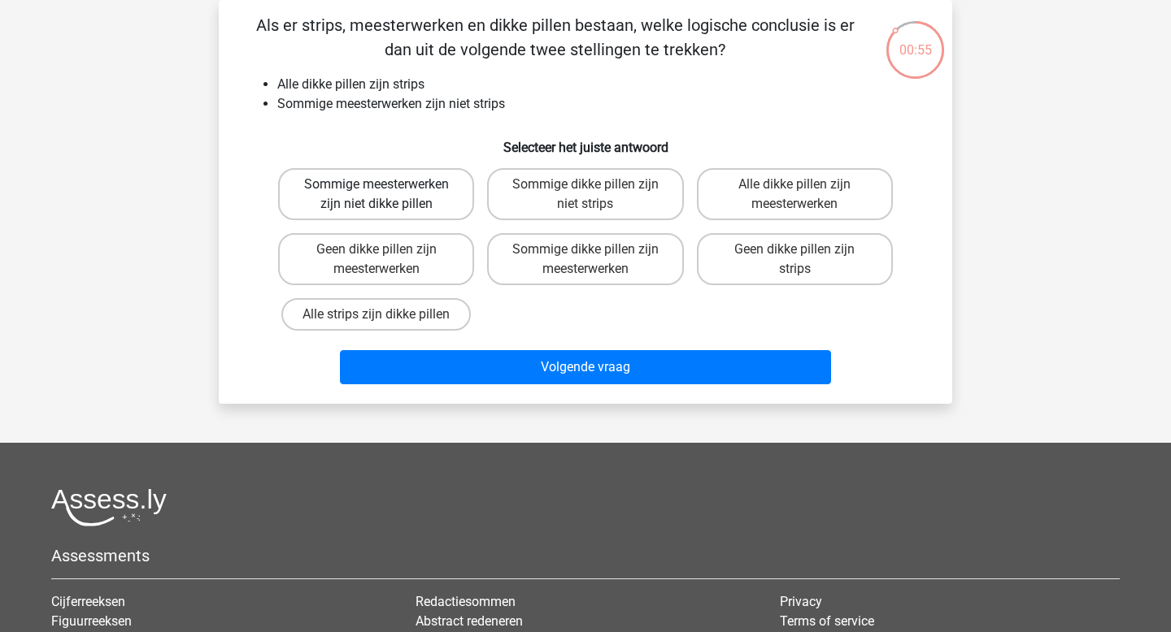
click at [383, 200] on label "Sommige meesterwerken zijn niet dikke pillen" at bounding box center [376, 194] width 196 height 52
click at [383, 195] on input "Sommige meesterwerken zijn niet dikke pillen" at bounding box center [381, 190] width 11 height 11
radio input "true"
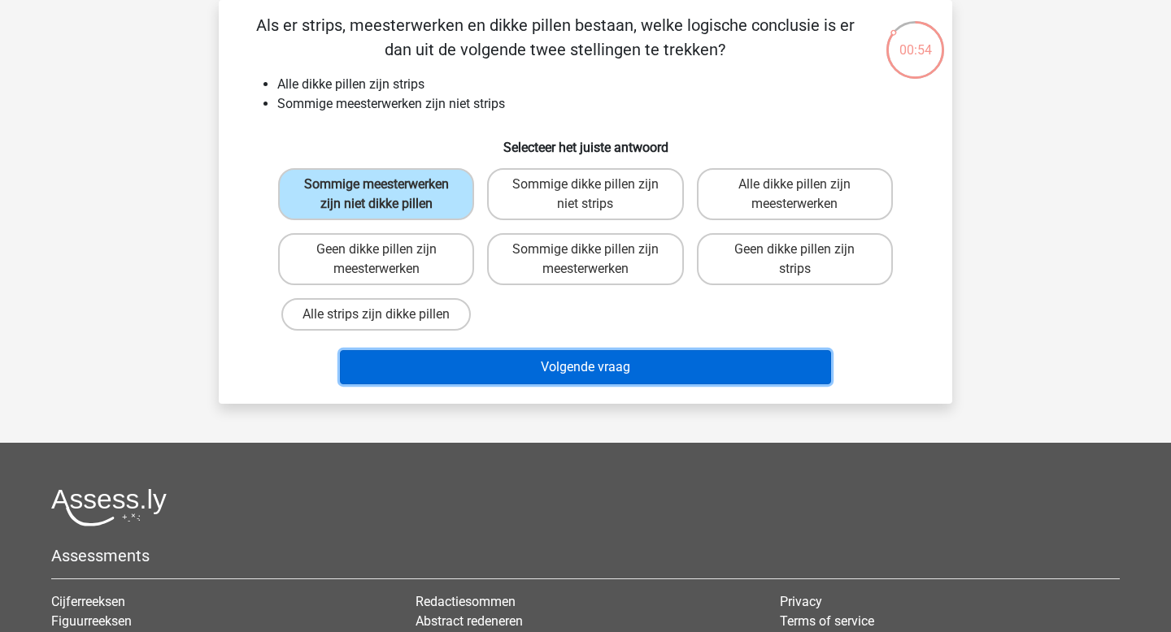
click at [576, 378] on button "Volgende vraag" at bounding box center [586, 367] width 492 height 34
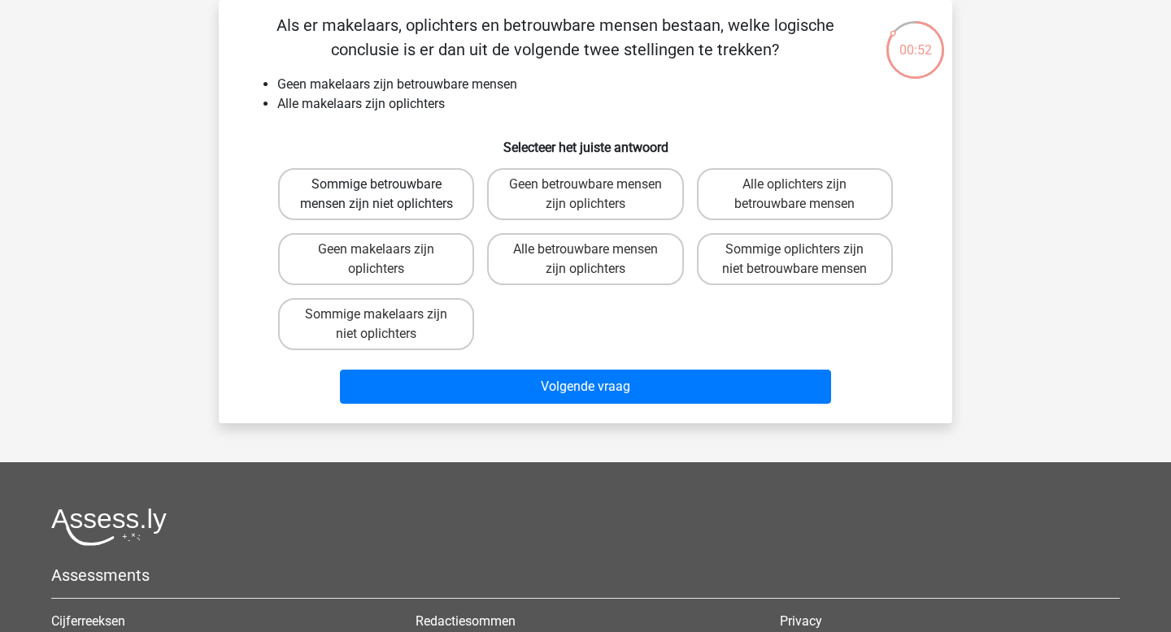
click at [344, 192] on label "Sommige betrouwbare mensen zijn niet oplichters" at bounding box center [376, 194] width 196 height 52
click at [376, 192] on input "Sommige betrouwbare mensen zijn niet oplichters" at bounding box center [381, 190] width 11 height 11
radio input "true"
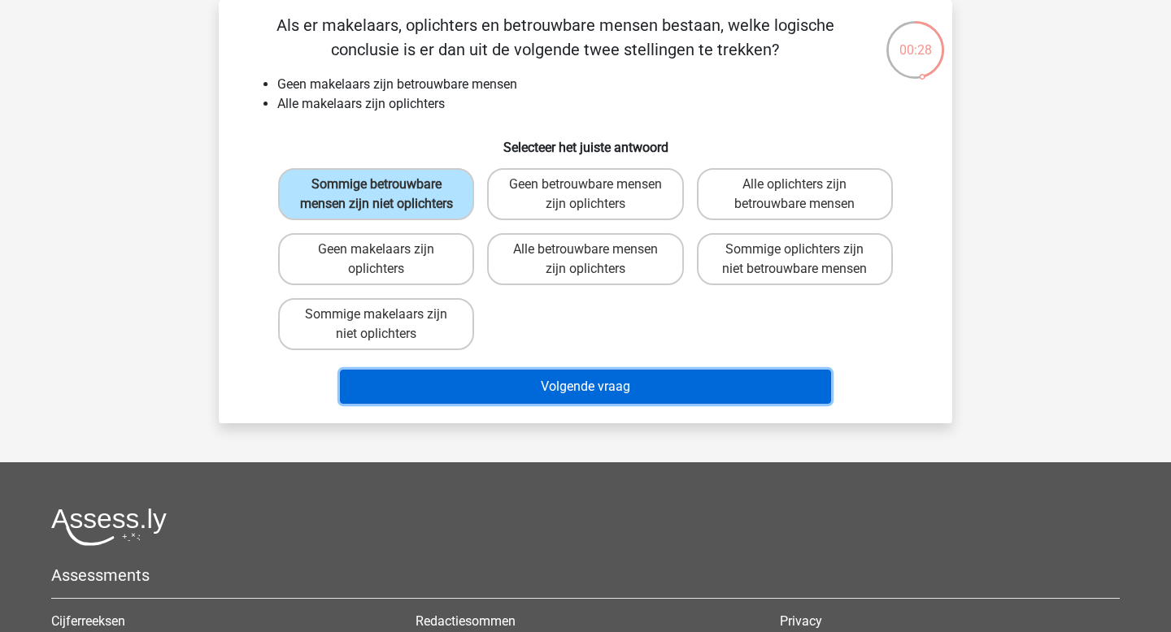
click at [526, 403] on button "Volgende vraag" at bounding box center [586, 387] width 492 height 34
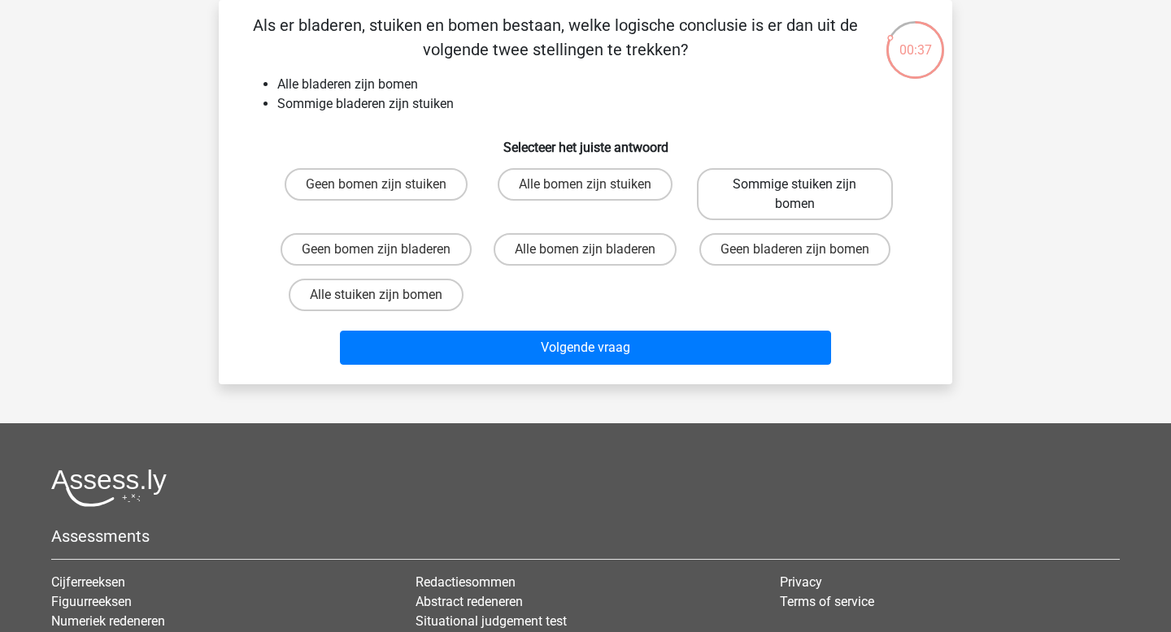
click at [793, 212] on label "Sommige stuiken zijn bomen" at bounding box center [795, 194] width 196 height 52
click at [794, 195] on input "Sommige stuiken zijn bomen" at bounding box center [799, 190] width 11 height 11
radio input "true"
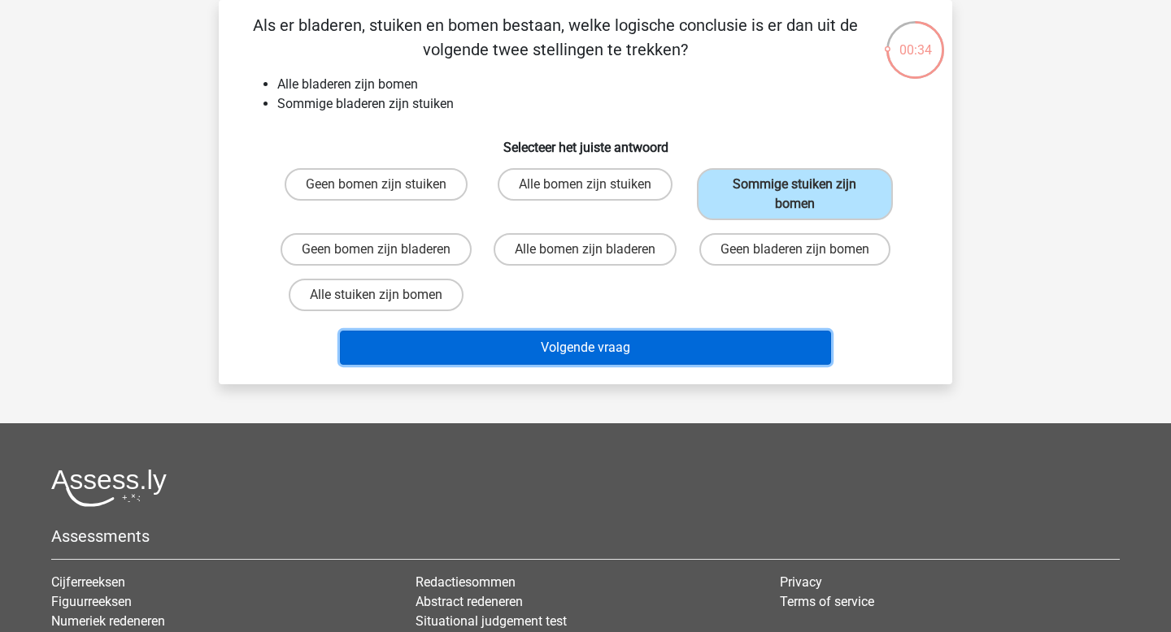
click at [637, 357] on button "Volgende vraag" at bounding box center [586, 348] width 492 height 34
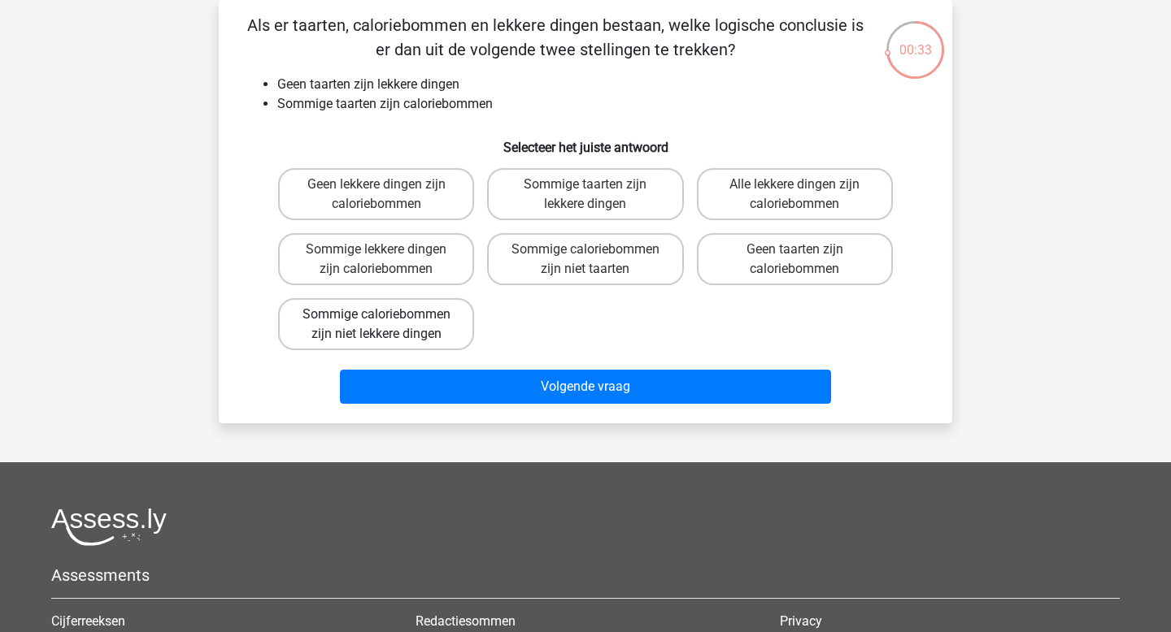
click at [417, 330] on label "Sommige caloriebommen zijn niet lekkere dingen" at bounding box center [376, 324] width 196 height 52
click at [387, 325] on input "Sommige caloriebommen zijn niet lekkere dingen" at bounding box center [381, 320] width 11 height 11
radio input "true"
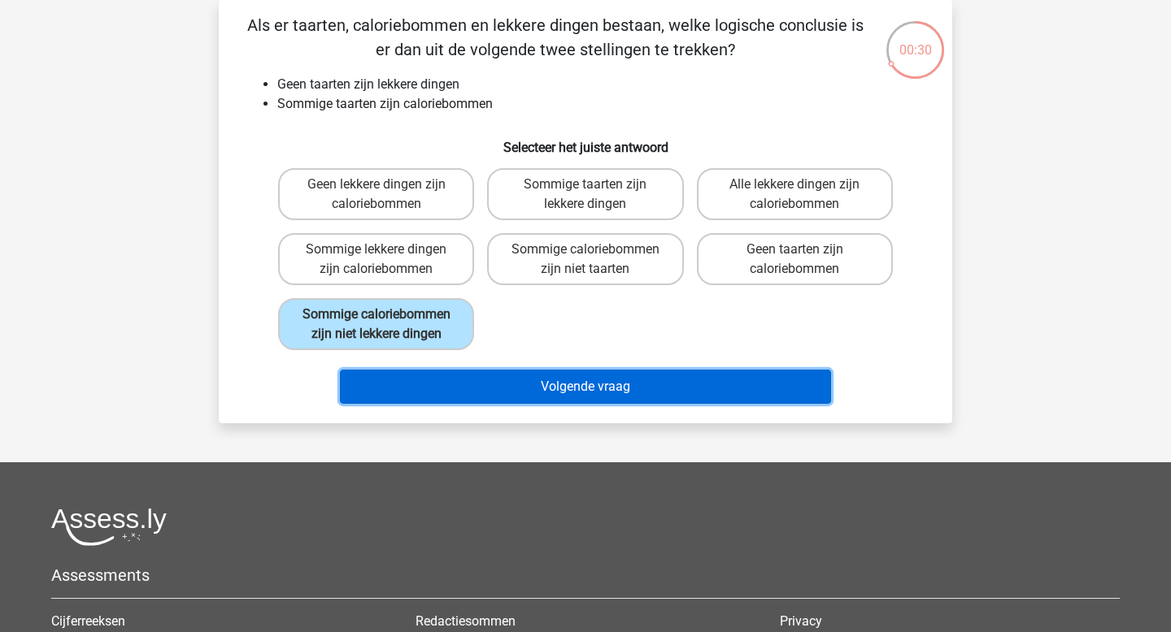
click at [578, 390] on button "Volgende vraag" at bounding box center [586, 387] width 492 height 34
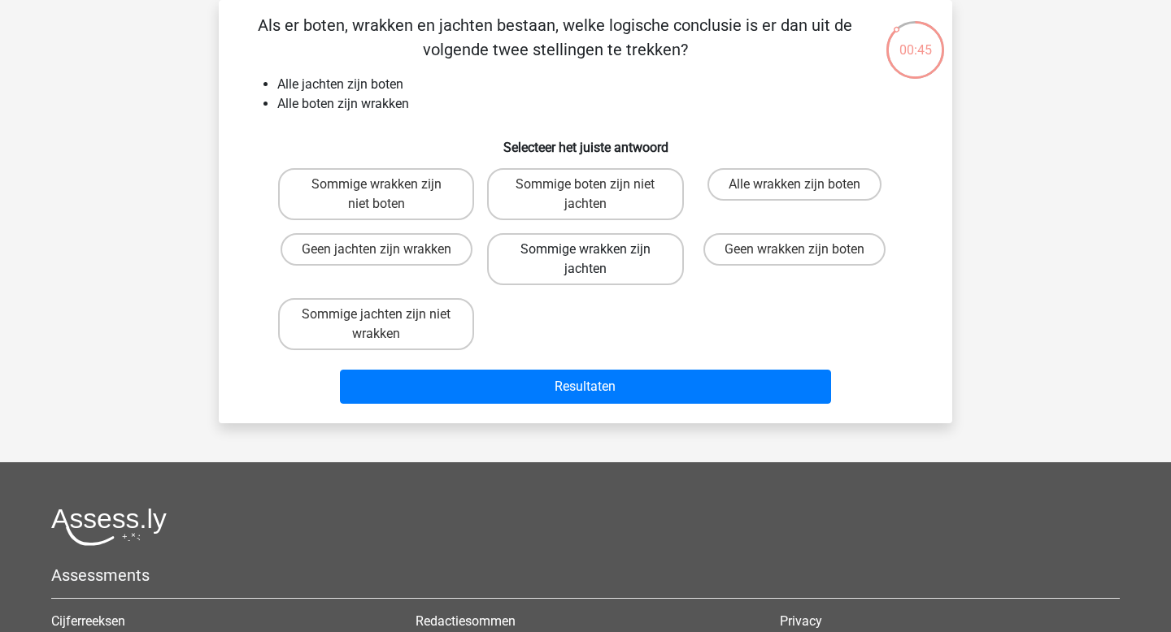
click at [619, 271] on label "Sommige wrakken zijn jachten" at bounding box center [585, 259] width 196 height 52
click at [596, 260] on input "Sommige wrakken zijn jachten" at bounding box center [590, 255] width 11 height 11
radio input "true"
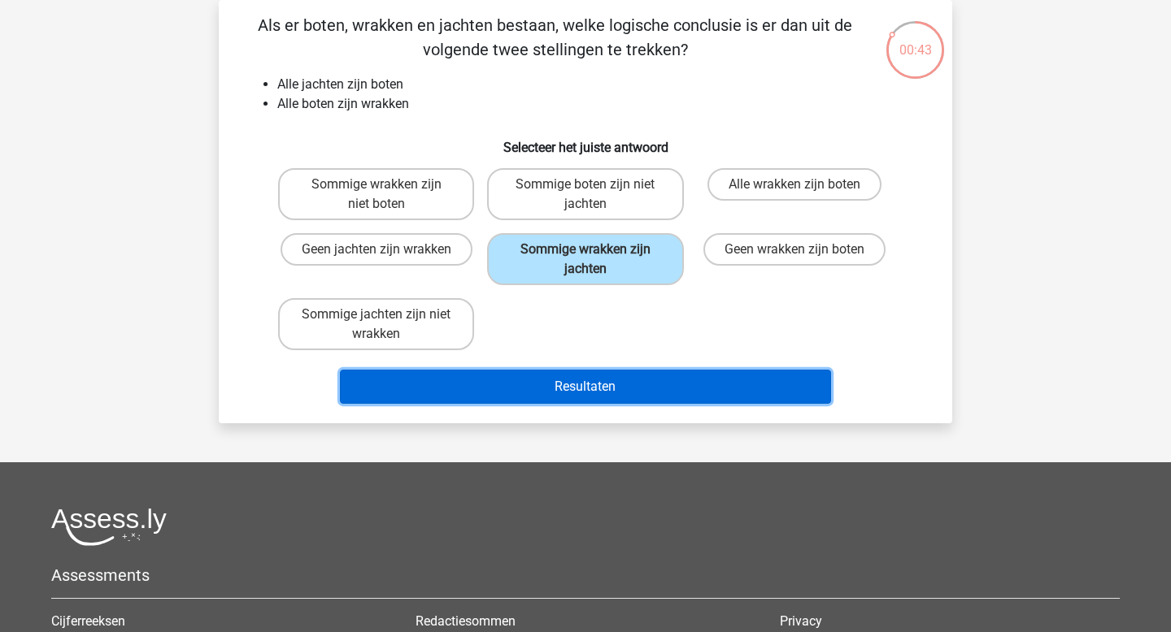
click at [607, 398] on button "Resultaten" at bounding box center [586, 387] width 492 height 34
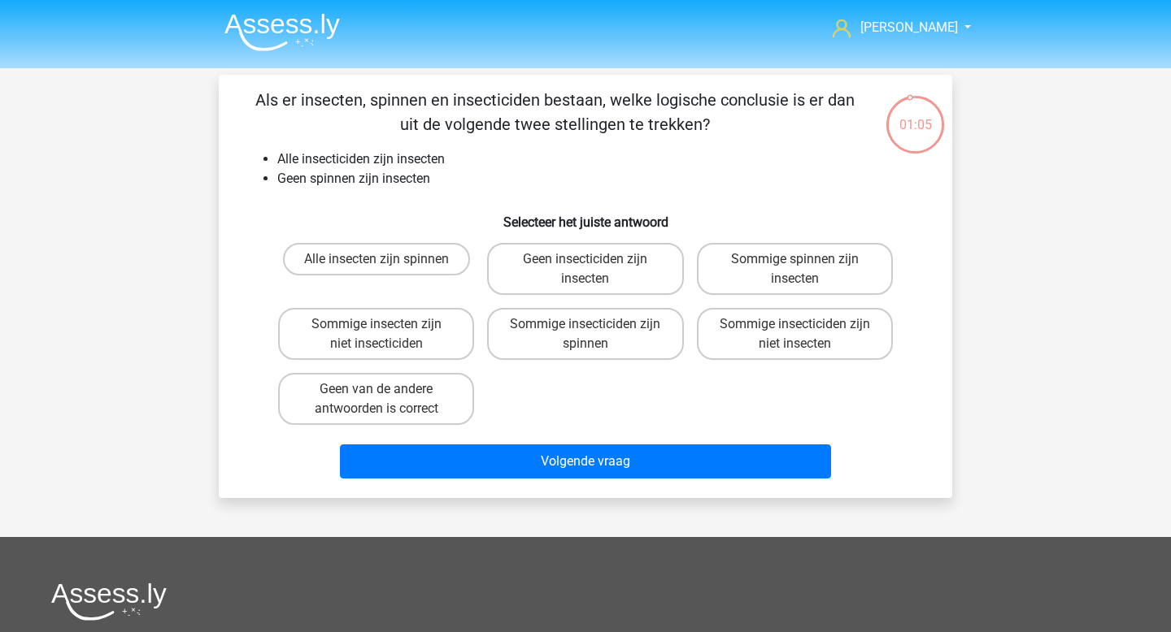
click at [275, 33] on img at bounding box center [281, 32] width 115 height 38
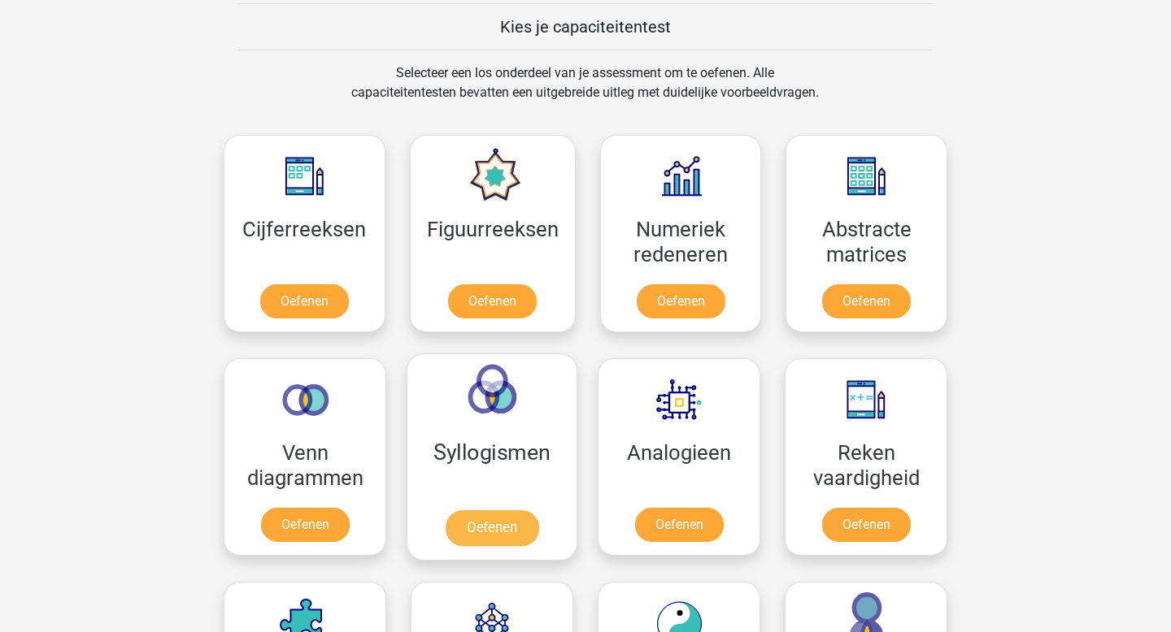
scroll to position [686, 0]
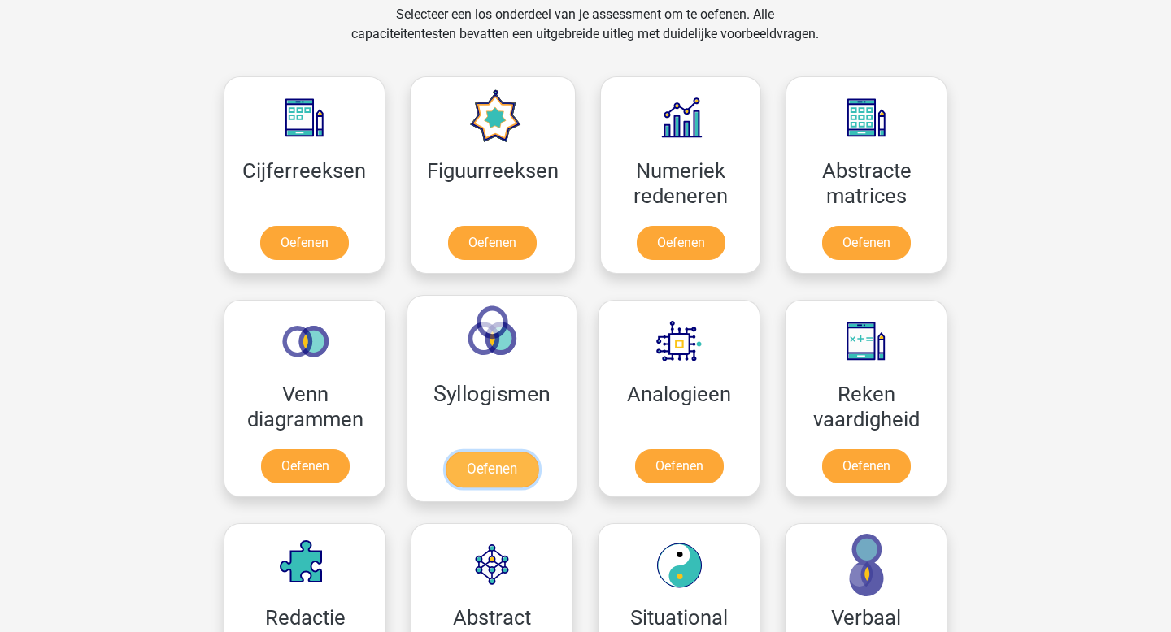
click at [526, 463] on link "Oefenen" at bounding box center [491, 470] width 93 height 36
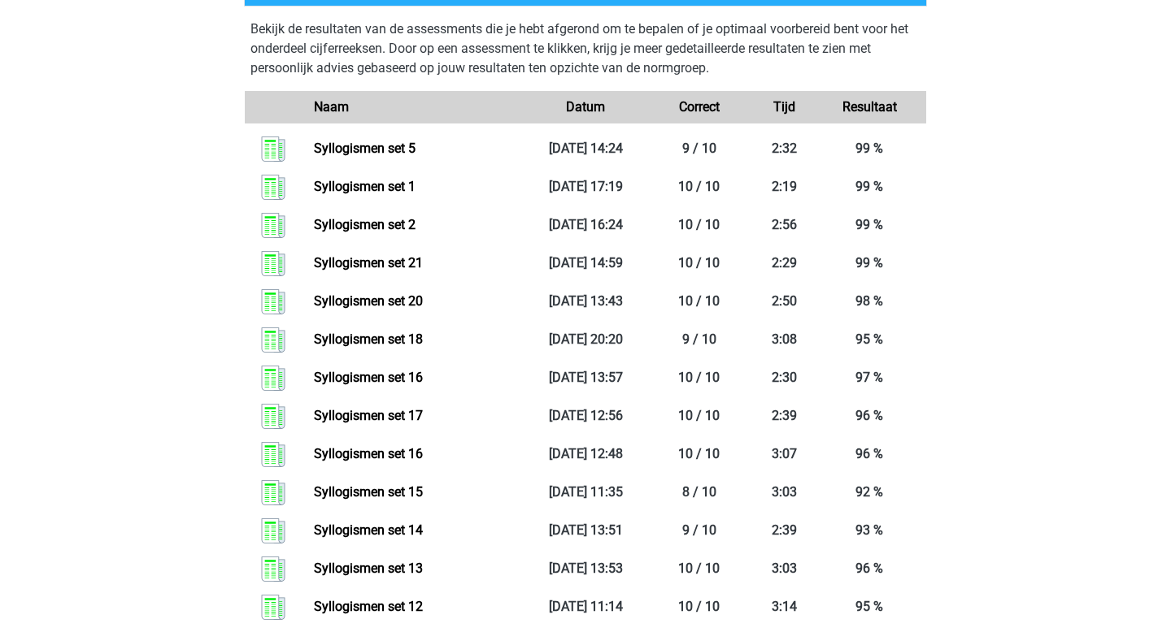
scroll to position [659, 0]
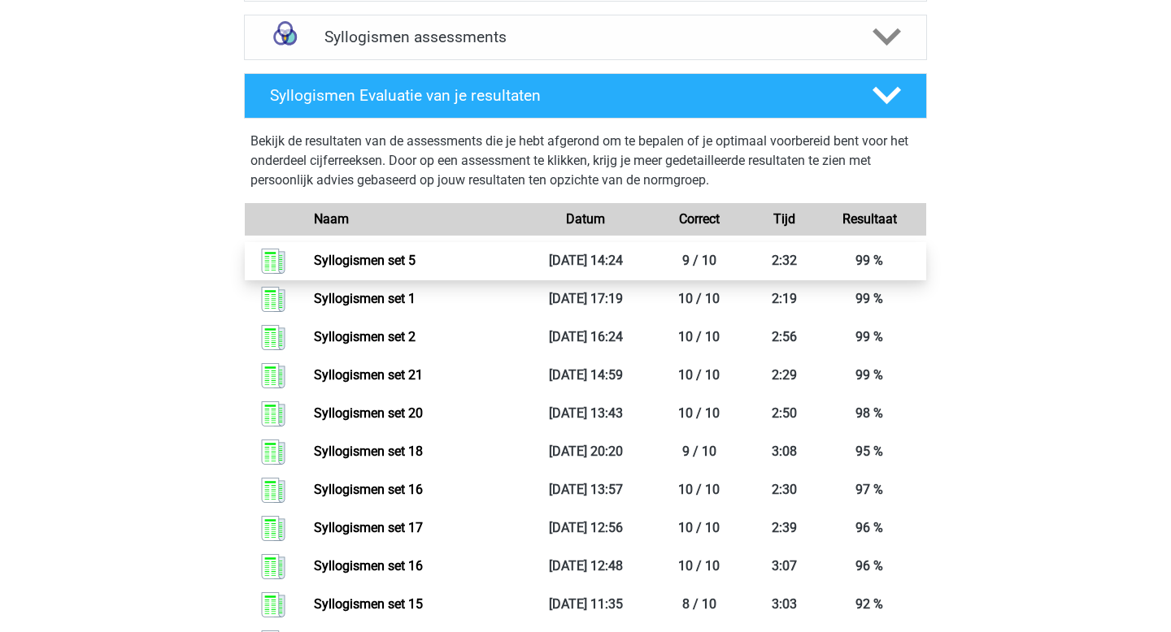
click at [415, 259] on link "Syllogismen set 5" at bounding box center [365, 260] width 102 height 15
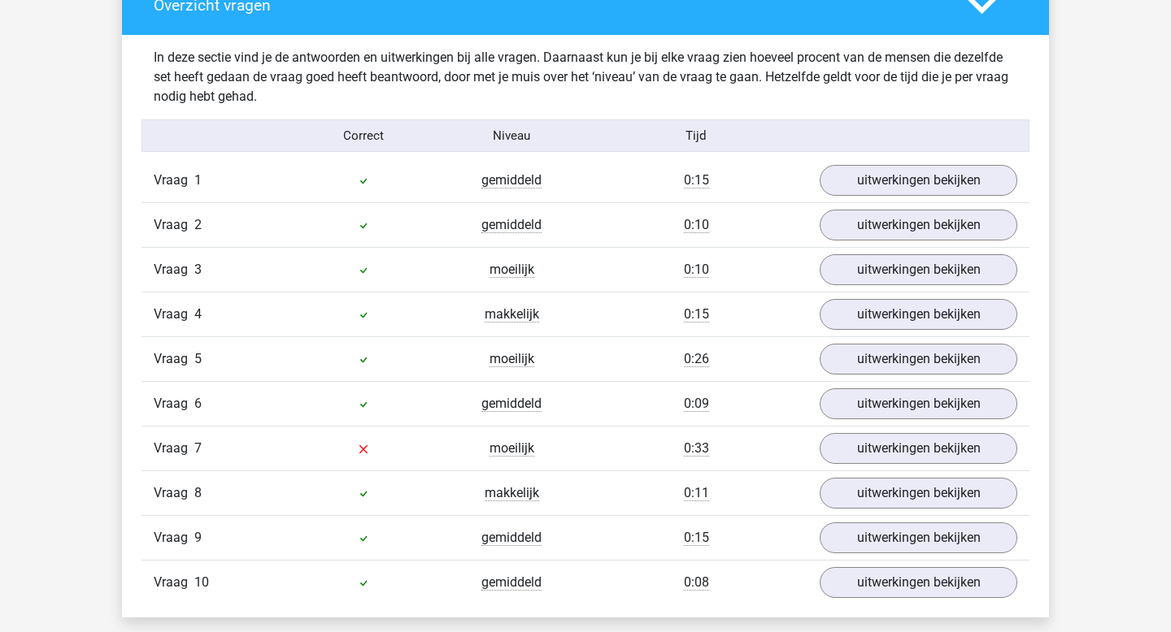
scroll to position [1247, 0]
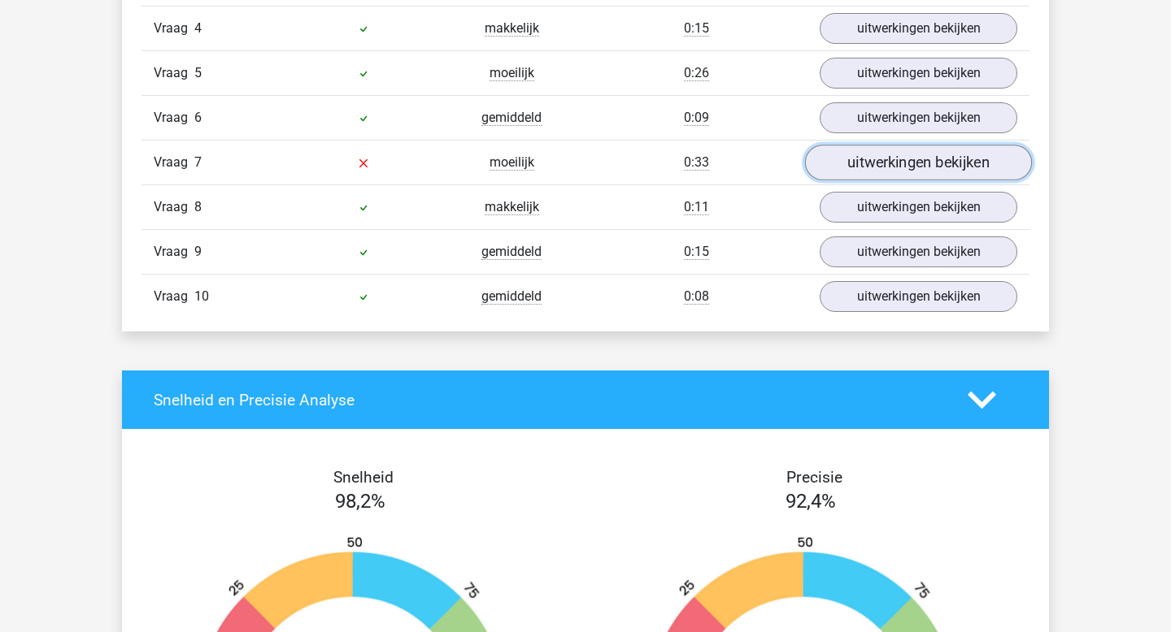
click at [936, 158] on link "uitwerkingen bekijken" at bounding box center [918, 164] width 227 height 36
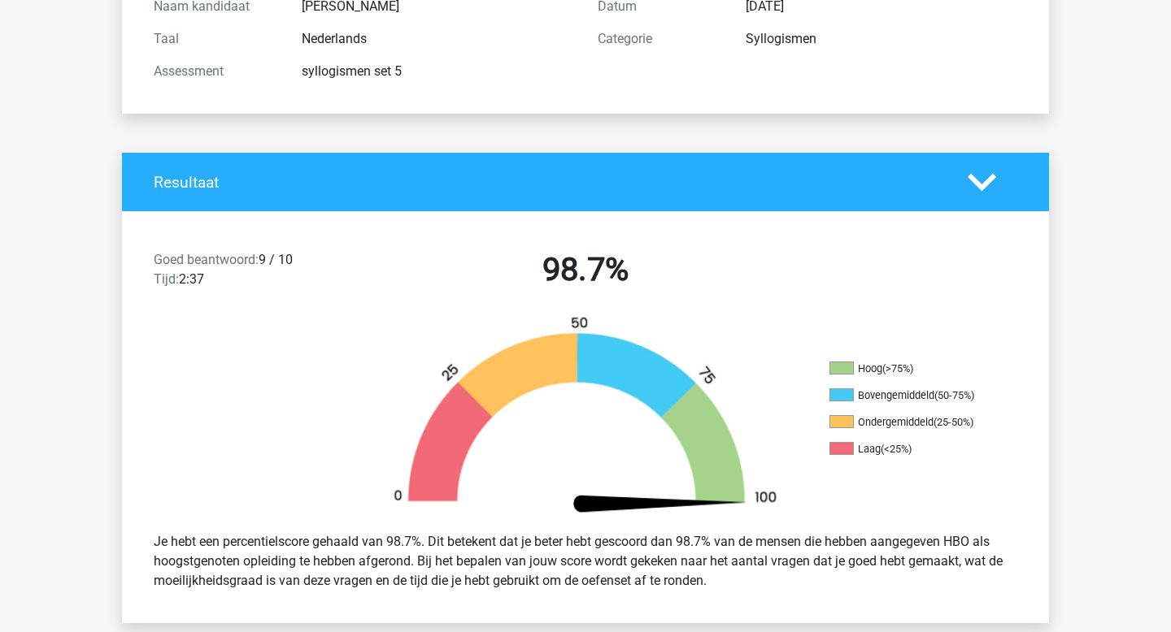
scroll to position [0, 0]
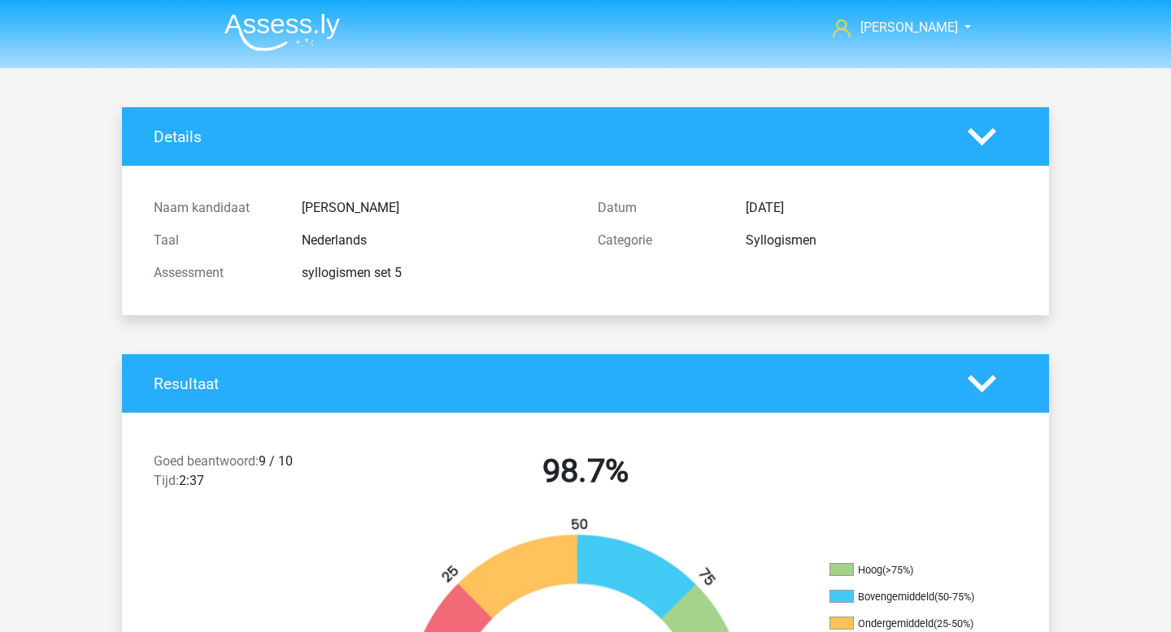
click at [257, 43] on img at bounding box center [281, 32] width 115 height 38
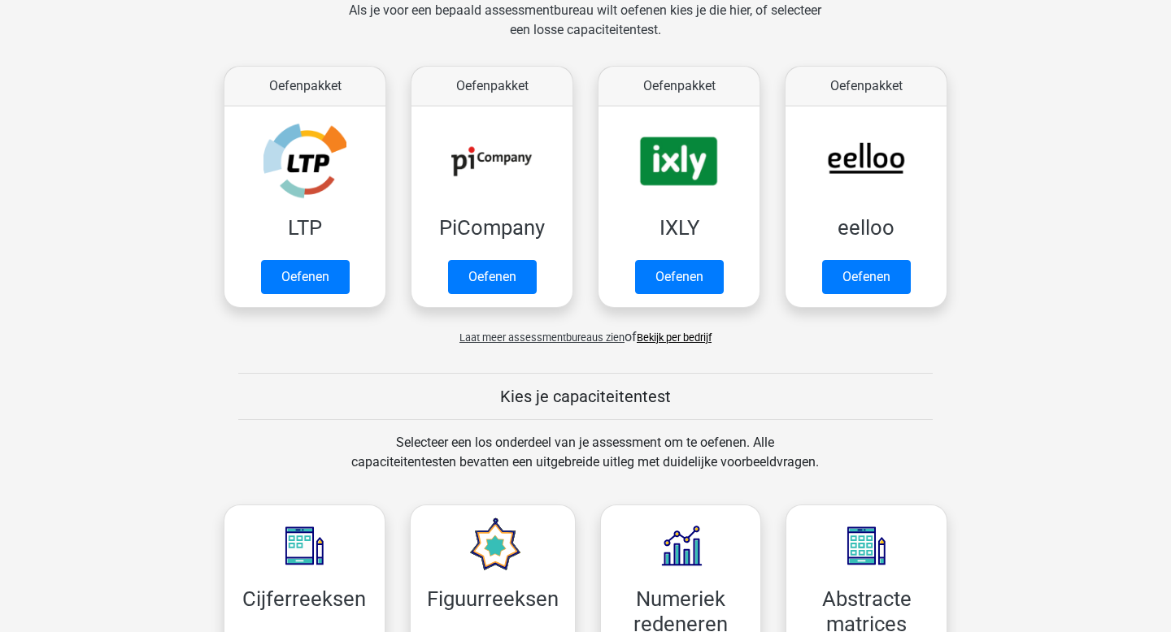
scroll to position [573, 0]
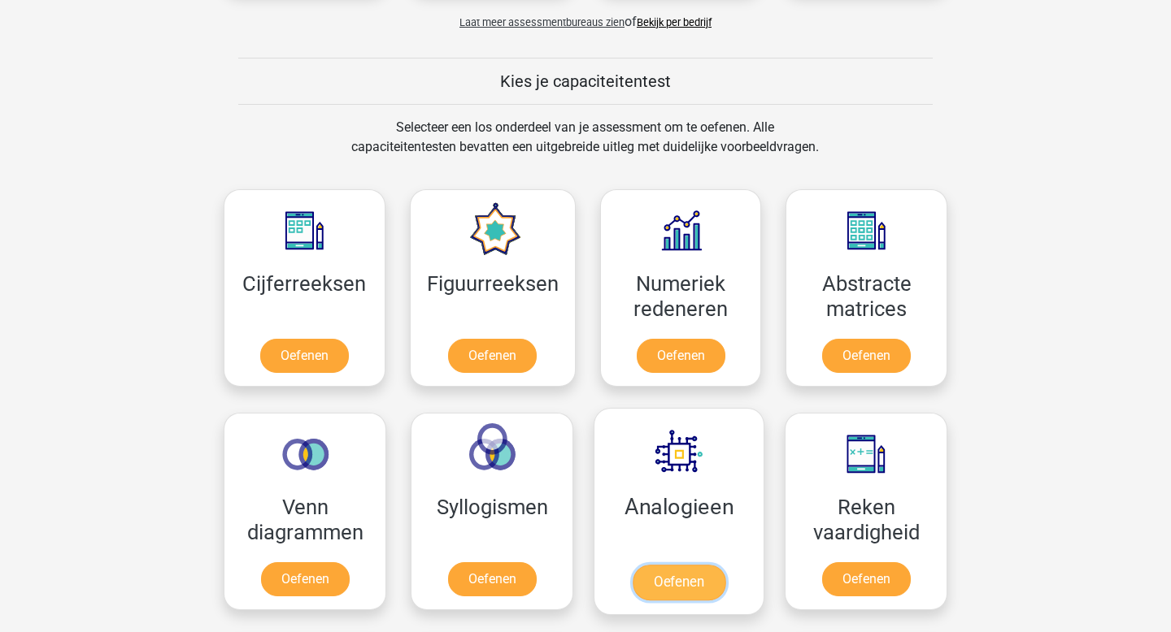
click at [672, 576] on link "Oefenen" at bounding box center [678, 583] width 93 height 36
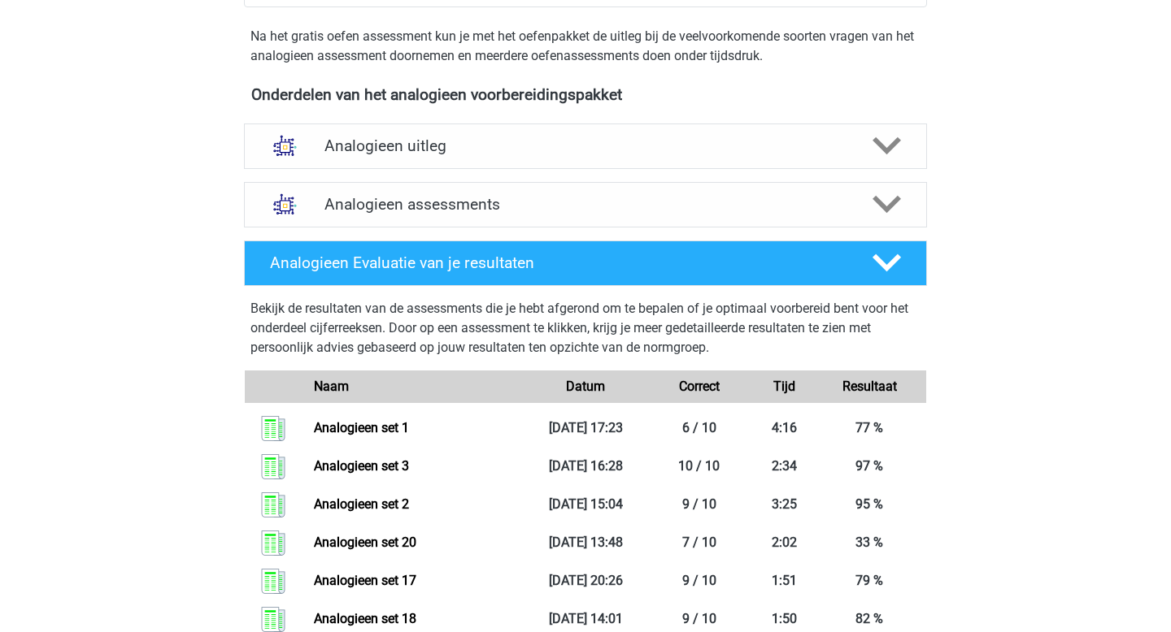
scroll to position [493, 0]
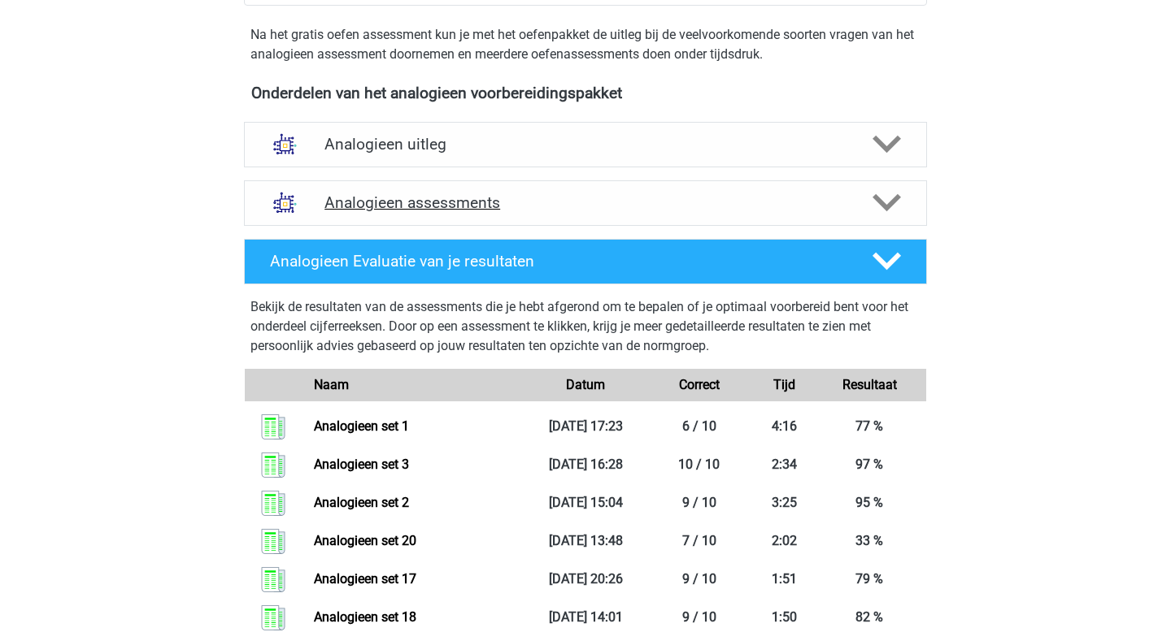
click at [394, 205] on h4 "Analogieen assessments" at bounding box center [585, 202] width 522 height 19
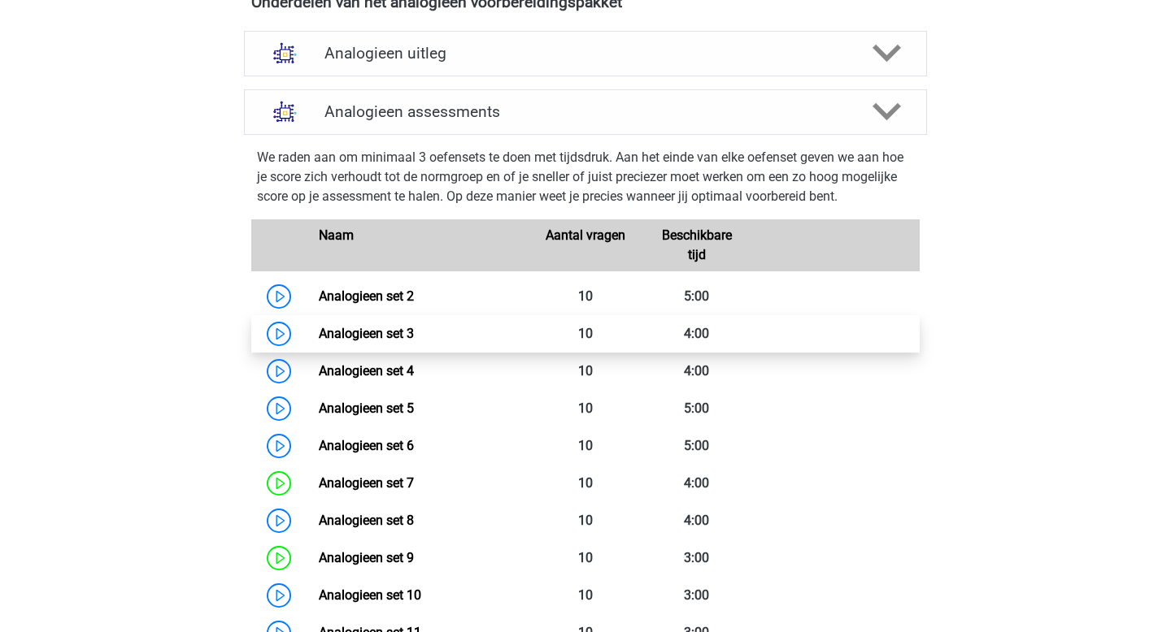
scroll to position [724, 0]
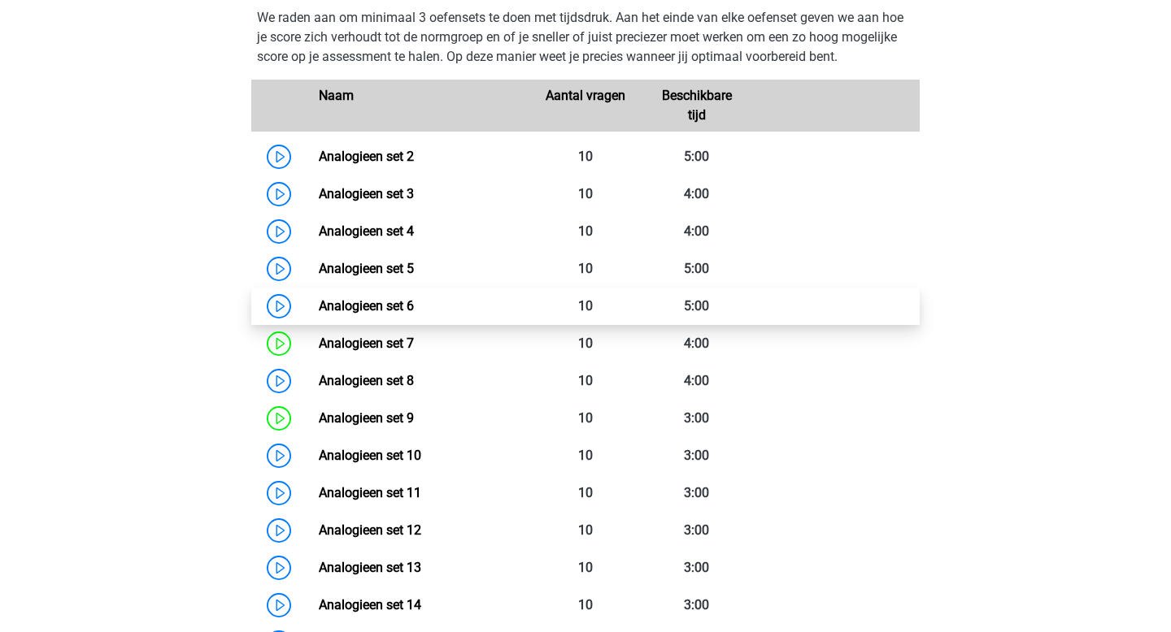
click at [414, 298] on link "Analogieen set 6" at bounding box center [366, 305] width 95 height 15
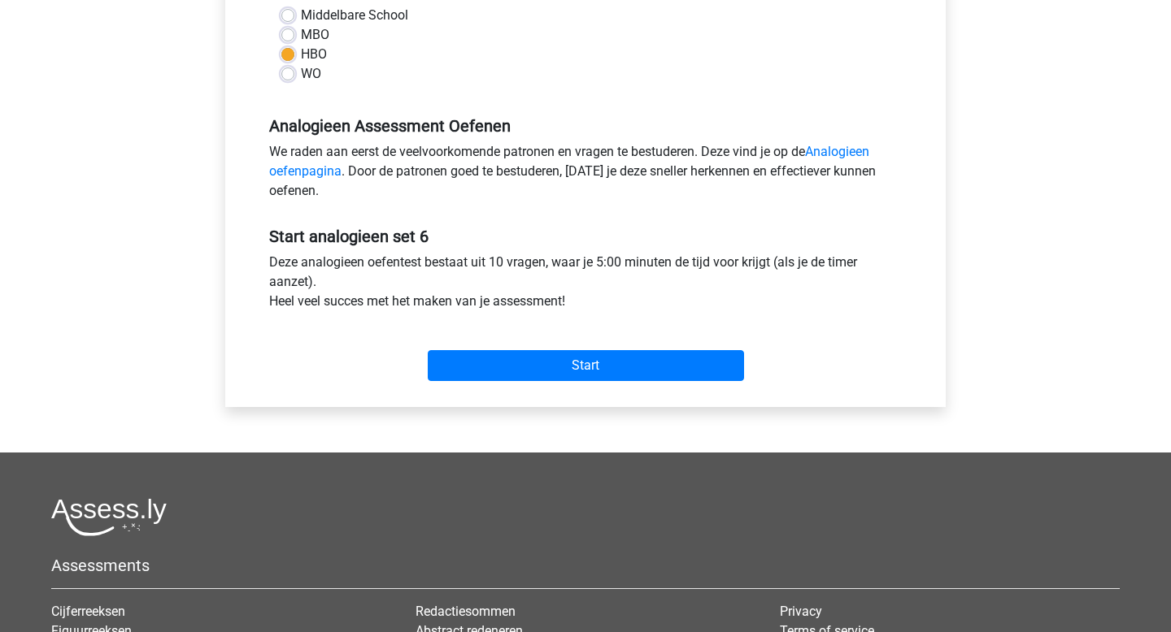
scroll to position [459, 0]
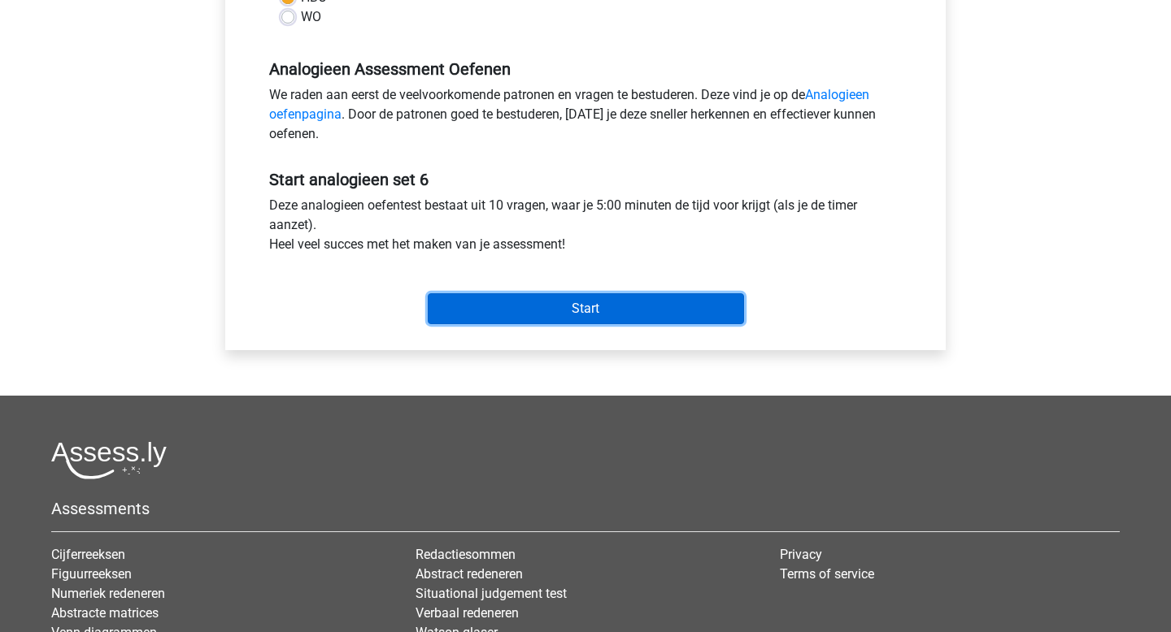
click at [566, 302] on input "Start" at bounding box center [586, 308] width 316 height 31
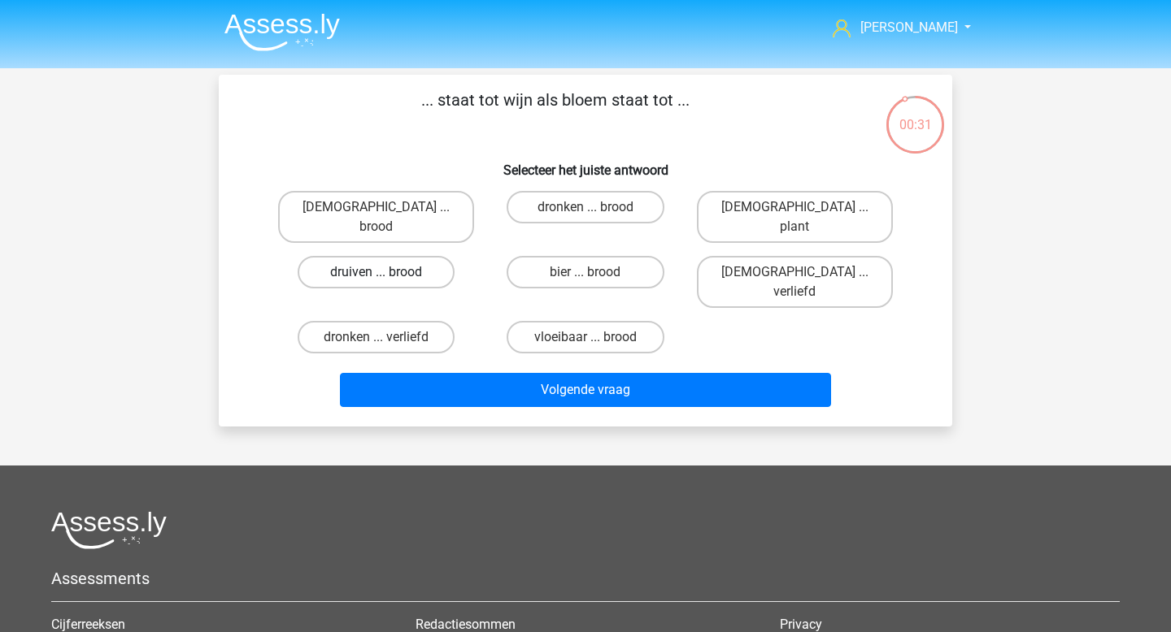
click at [420, 256] on label "druiven ... brood" at bounding box center [376, 272] width 157 height 33
click at [387, 272] on input "druiven ... brood" at bounding box center [381, 277] width 11 height 11
radio input "true"
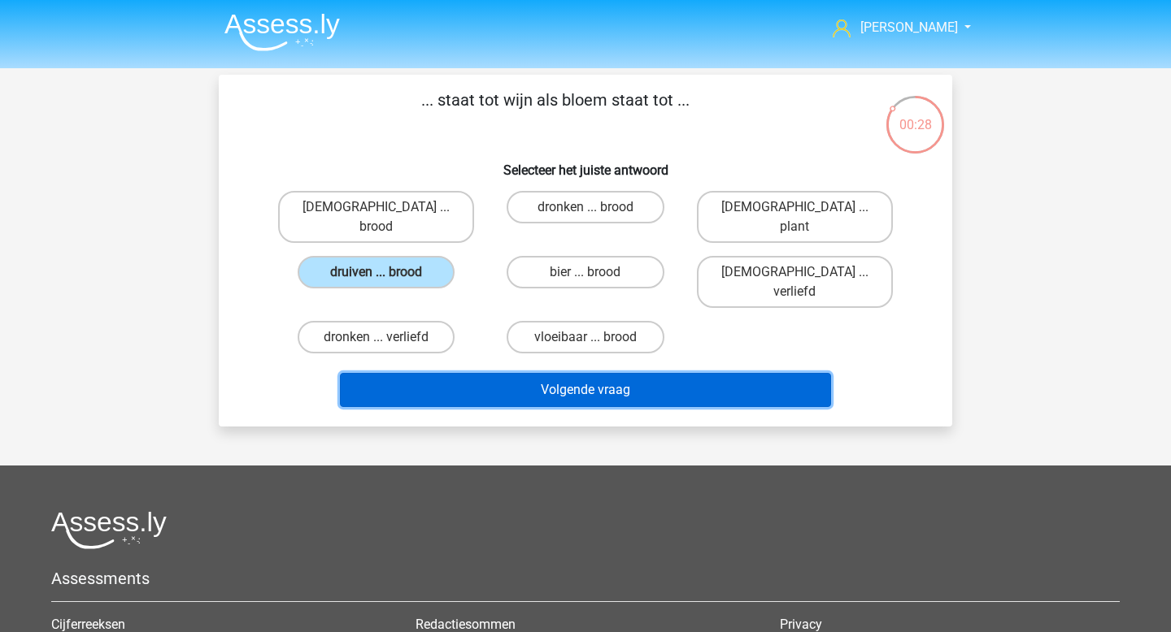
click at [627, 373] on button "Volgende vraag" at bounding box center [586, 390] width 492 height 34
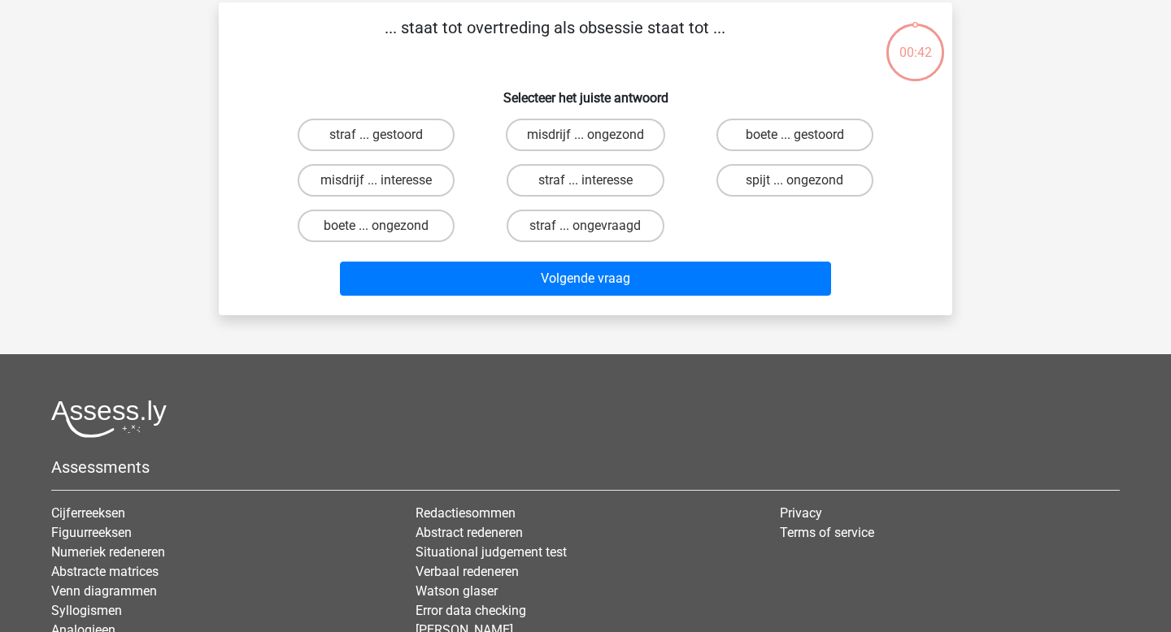
scroll to position [75, 0]
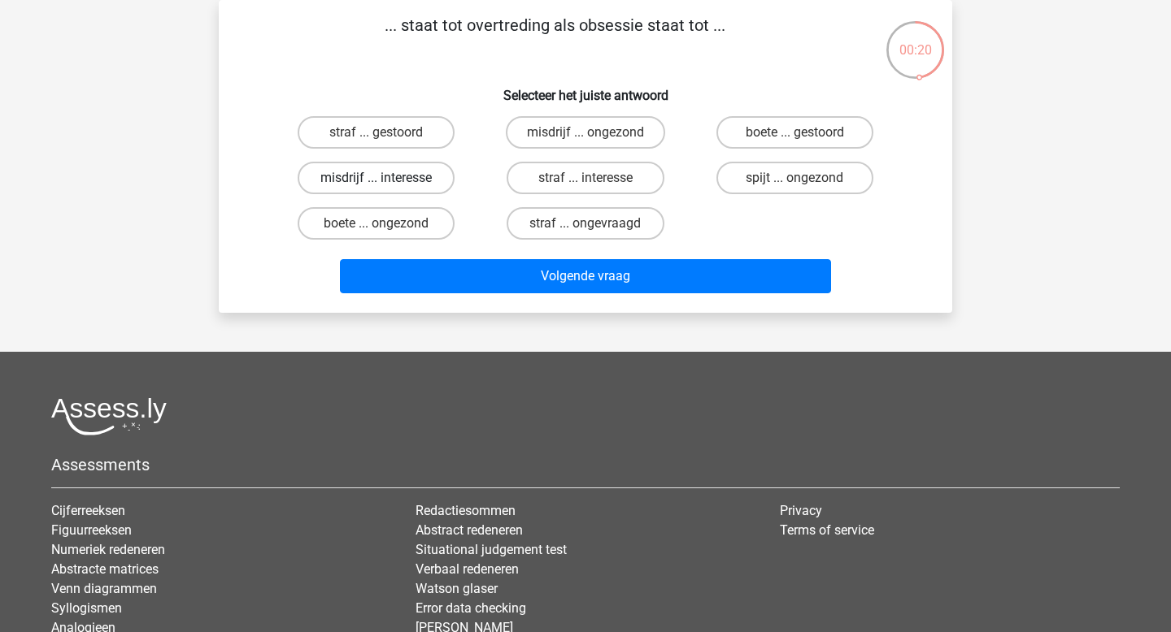
click at [411, 189] on label "misdrijf ... interesse" at bounding box center [376, 178] width 157 height 33
click at [387, 189] on input "misdrijf ... interesse" at bounding box center [381, 183] width 11 height 11
radio input "true"
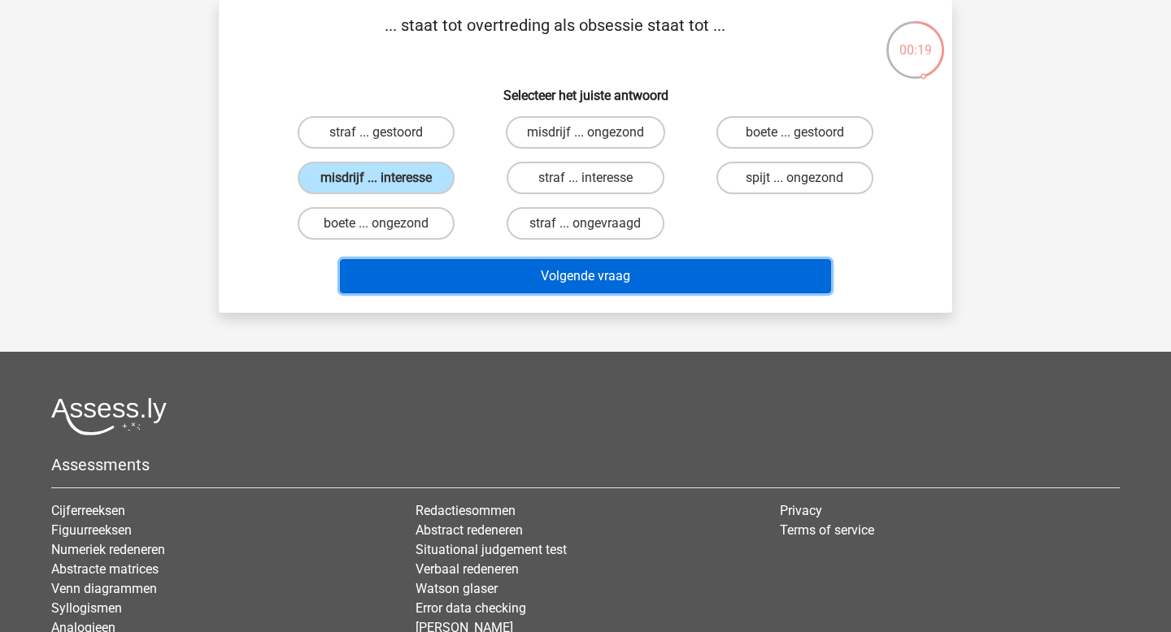
click at [632, 290] on button "Volgende vraag" at bounding box center [586, 276] width 492 height 34
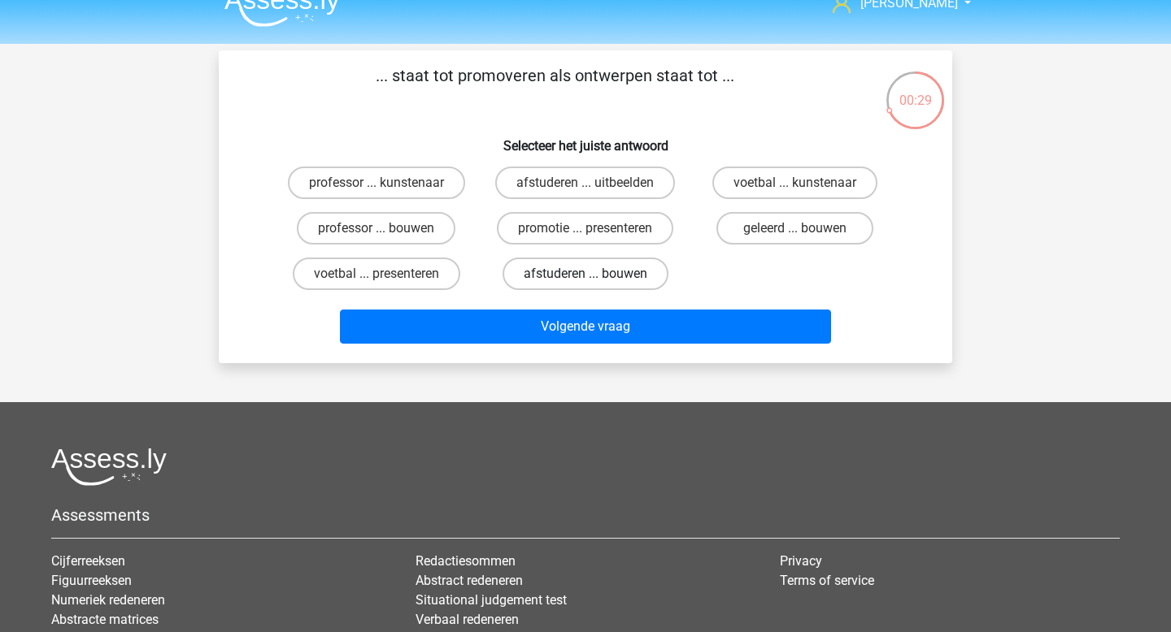
scroll to position [9, 0]
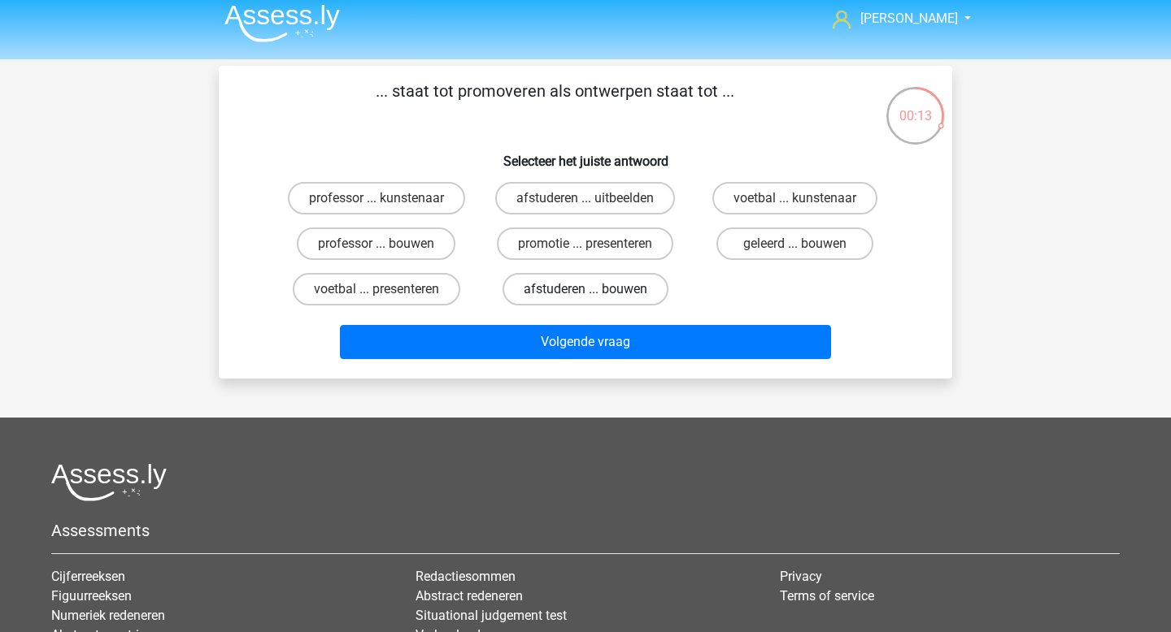
click at [604, 299] on label "afstuderen ... bouwen" at bounding box center [585, 289] width 166 height 33
click at [596, 299] on input "afstuderen ... bouwen" at bounding box center [590, 294] width 11 height 11
radio input "true"
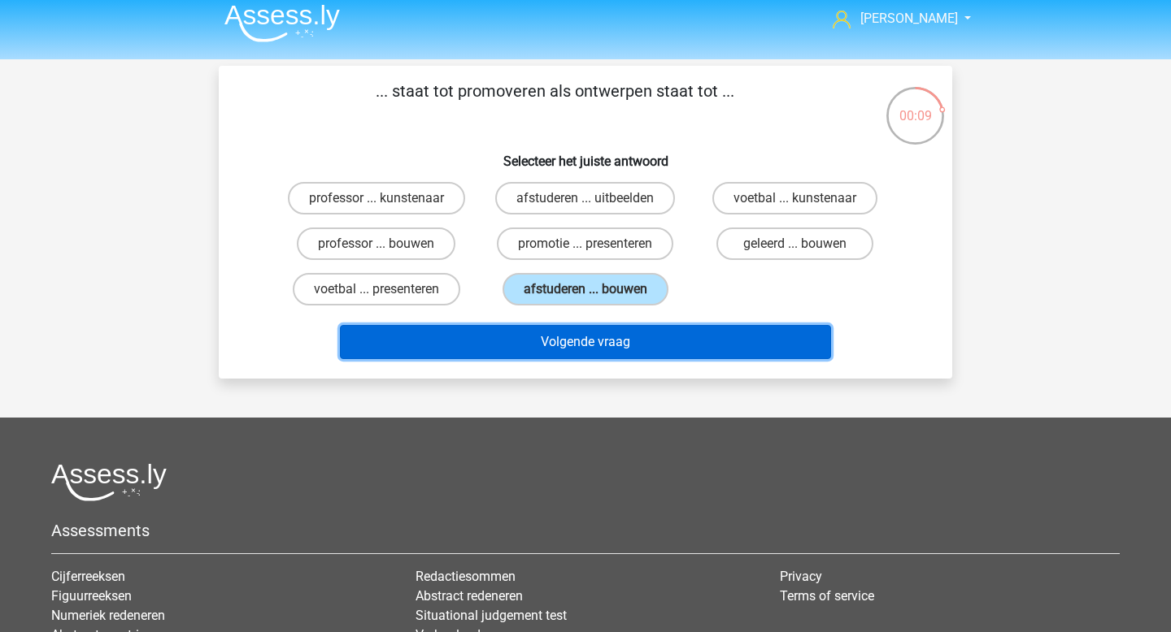
click at [582, 338] on button "Volgende vraag" at bounding box center [586, 342] width 492 height 34
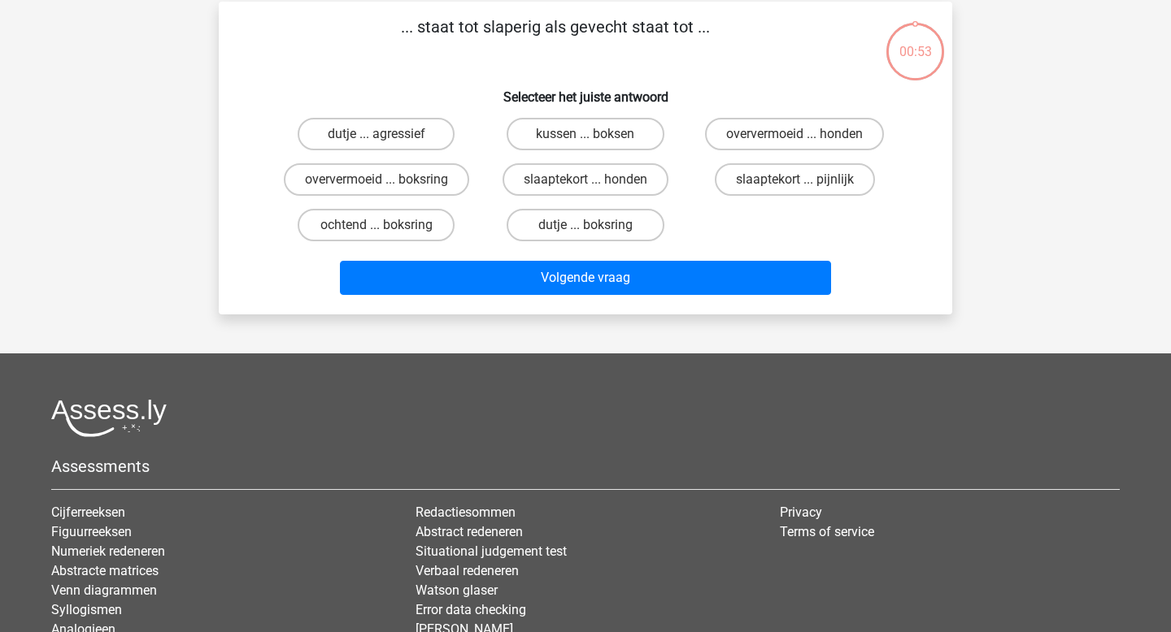
scroll to position [75, 0]
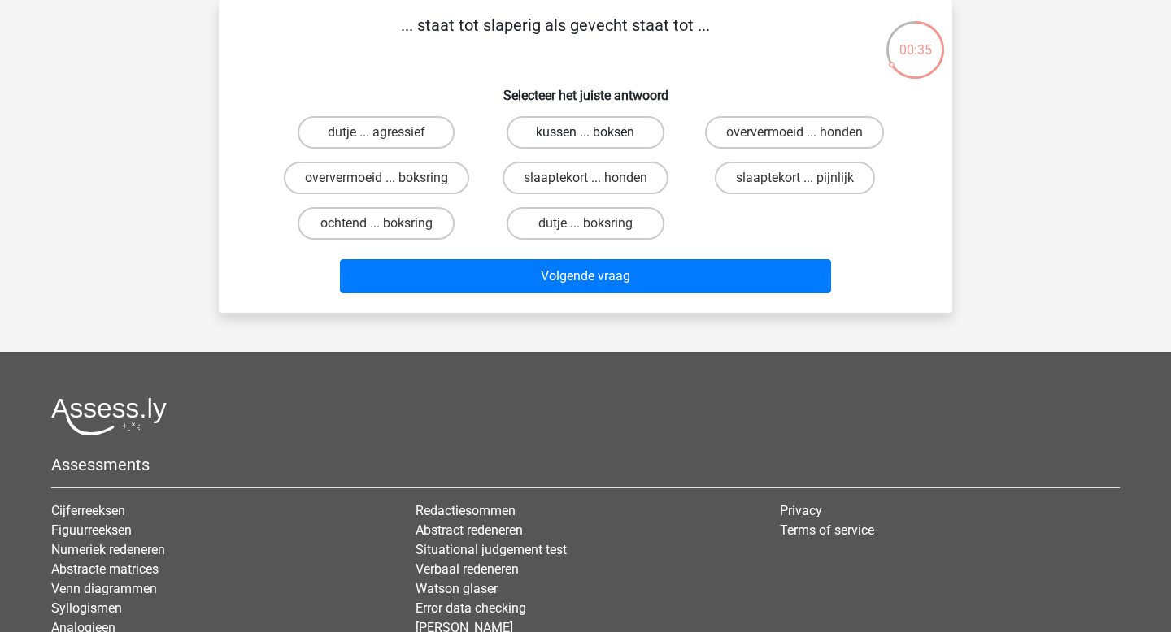
click at [586, 147] on label "kussen ... boksen" at bounding box center [584, 132] width 157 height 33
click at [586, 143] on input "kussen ... boksen" at bounding box center [590, 138] width 11 height 11
radio input "true"
click at [772, 189] on label "slaaptekort ... pijnlijk" at bounding box center [795, 178] width 160 height 33
click at [794, 189] on input "slaaptekort ... pijnlijk" at bounding box center [799, 183] width 11 height 11
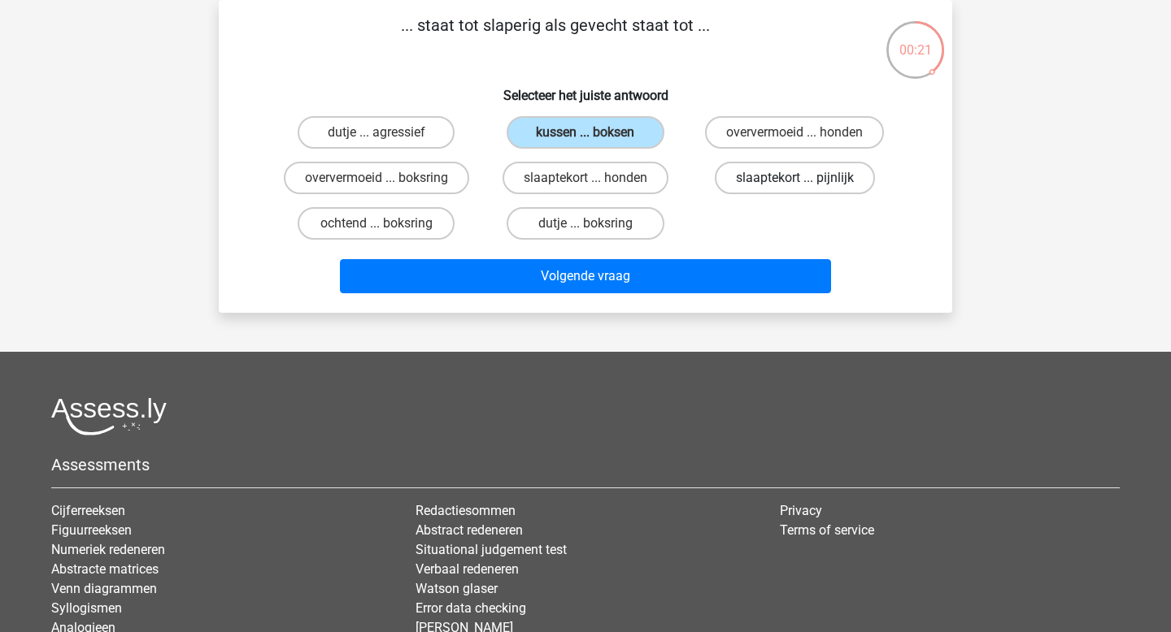
radio input "true"
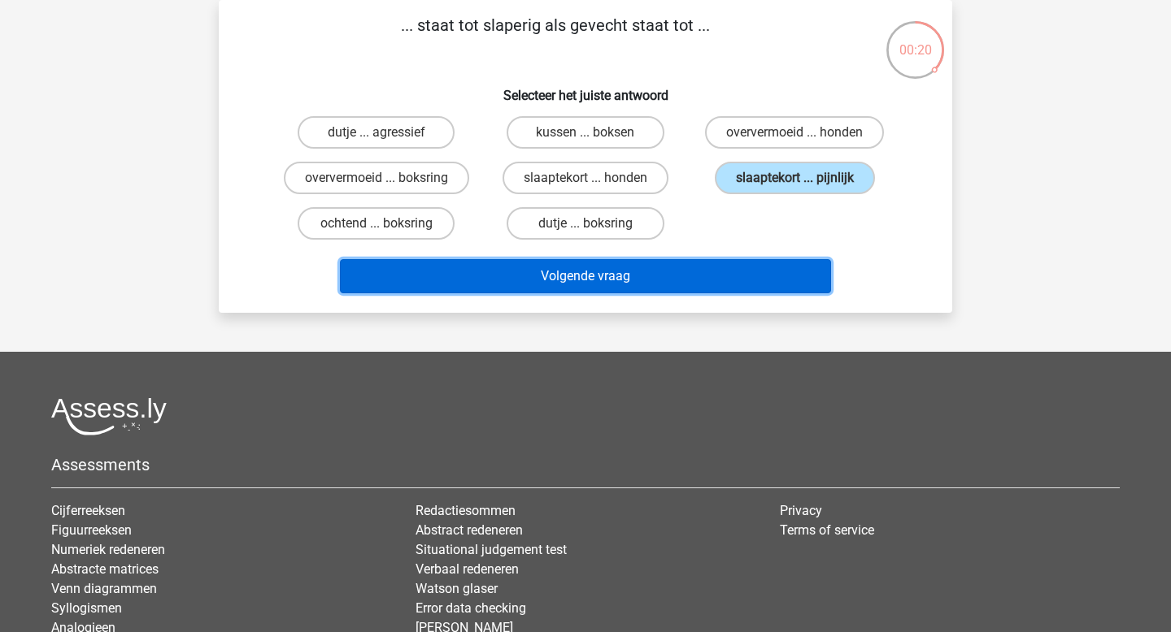
click at [699, 273] on button "Volgende vraag" at bounding box center [586, 276] width 492 height 34
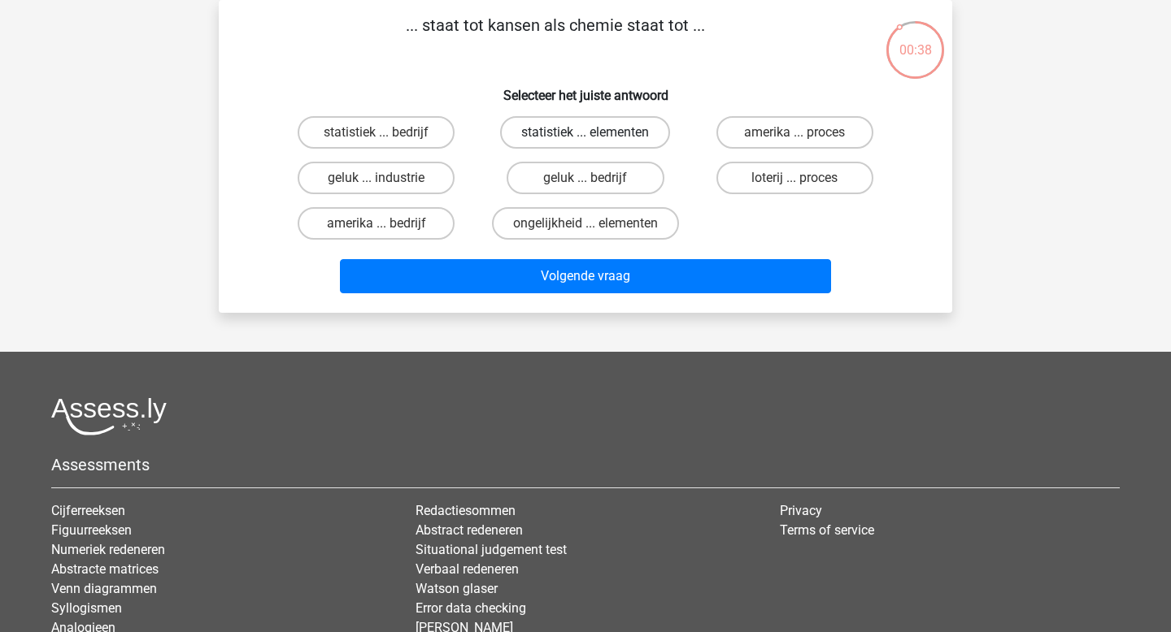
click at [531, 132] on label "statistiek ... elementen" at bounding box center [585, 132] width 170 height 33
click at [585, 133] on input "statistiek ... elementen" at bounding box center [590, 138] width 11 height 11
radio input "true"
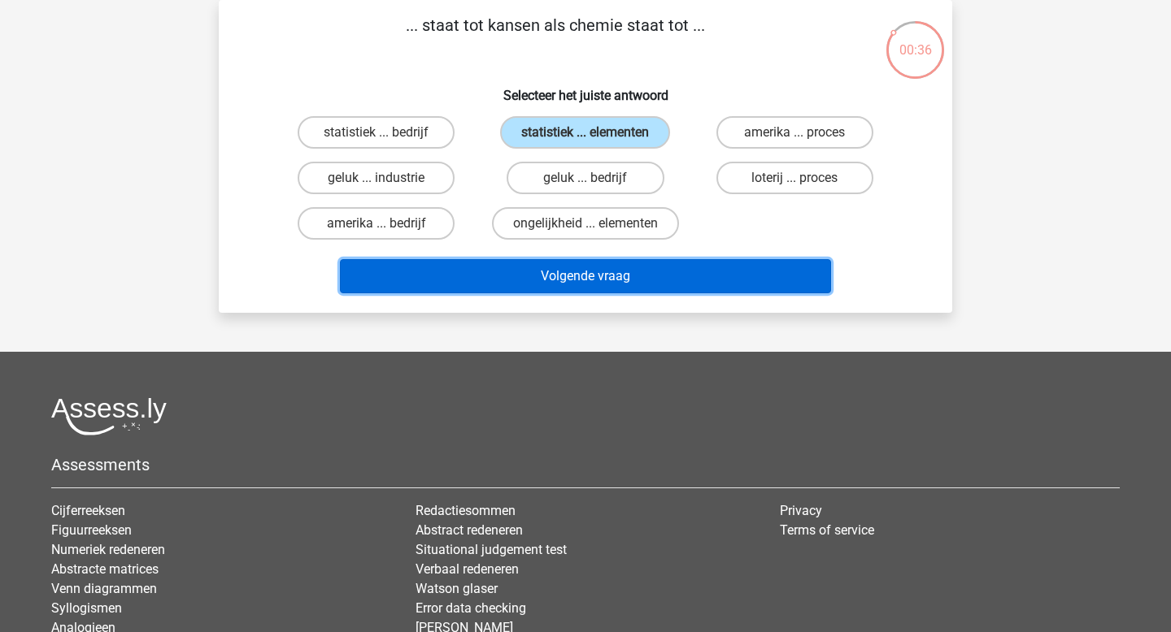
click at [630, 282] on button "Volgende vraag" at bounding box center [586, 276] width 492 height 34
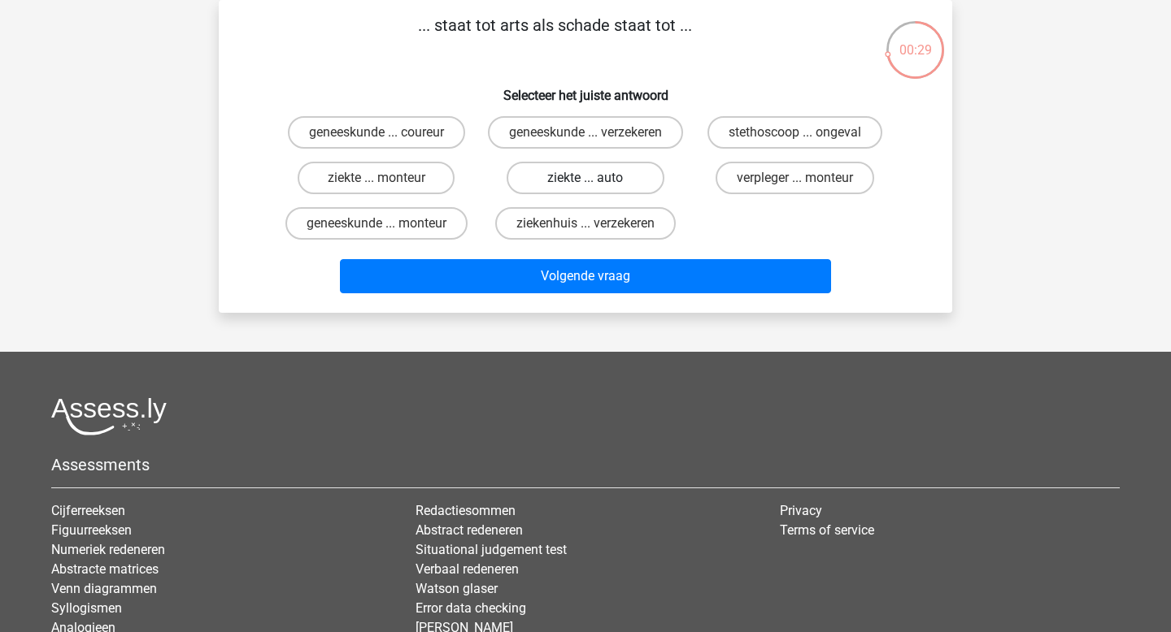
click at [619, 194] on label "ziekte ... auto" at bounding box center [584, 178] width 157 height 33
click at [596, 189] on input "ziekte ... auto" at bounding box center [590, 183] width 11 height 11
radio input "true"
click at [467, 194] on div "ziekte ... monteur" at bounding box center [376, 178] width 196 height 33
click at [429, 194] on label "ziekte ... monteur" at bounding box center [376, 178] width 157 height 33
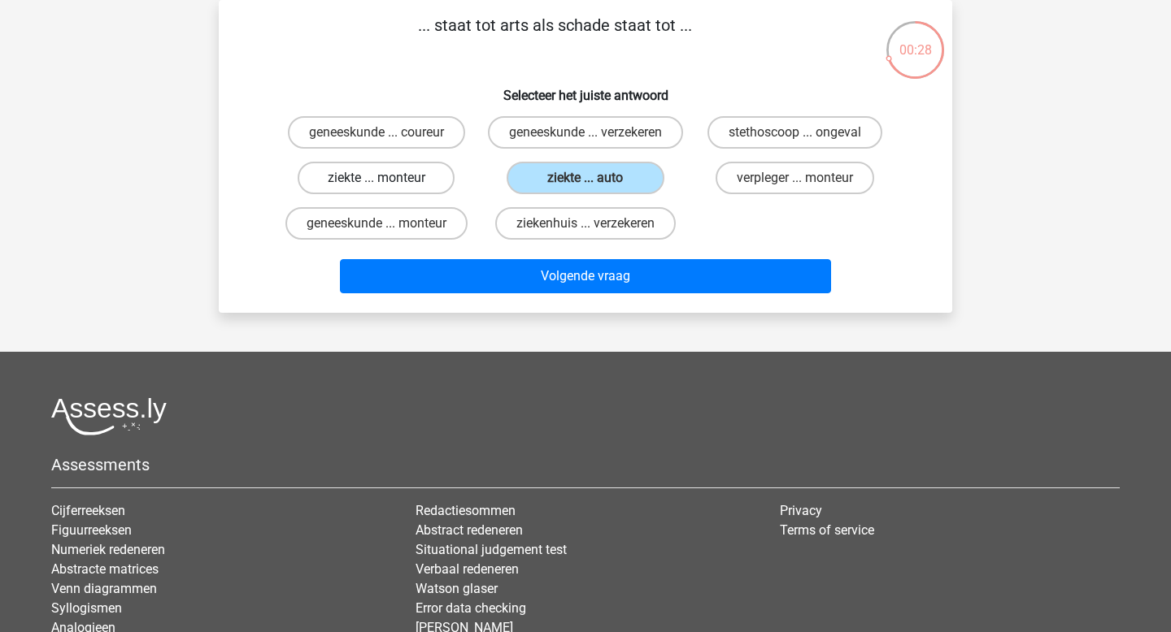
click at [387, 189] on input "ziekte ... monteur" at bounding box center [381, 183] width 11 height 11
radio input "true"
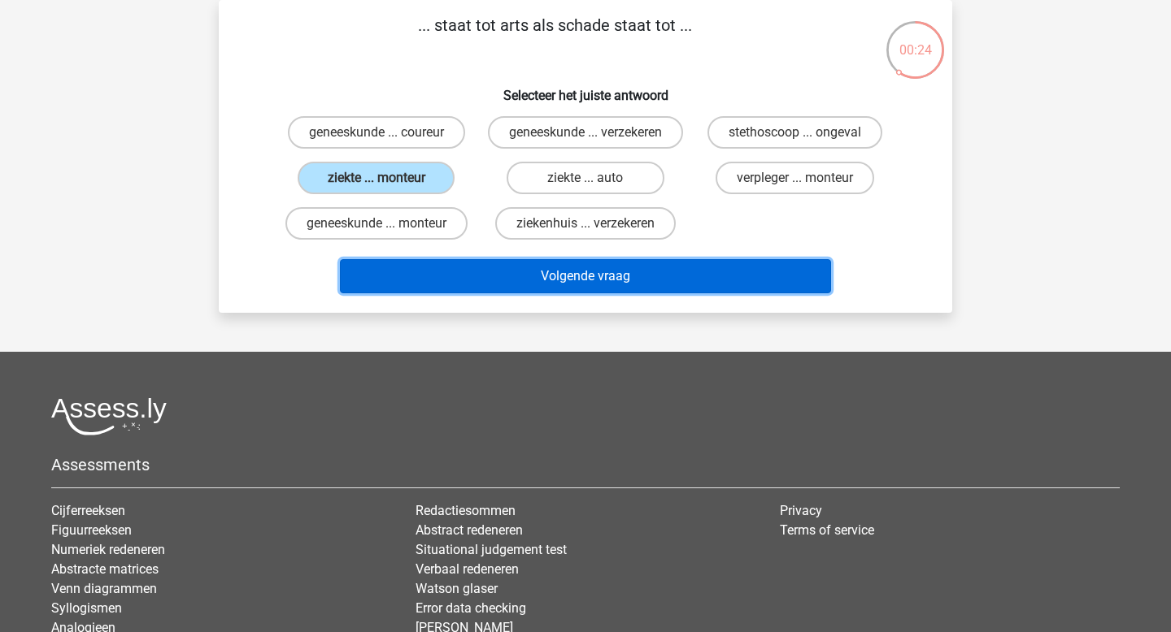
click at [591, 291] on button "Volgende vraag" at bounding box center [586, 276] width 492 height 34
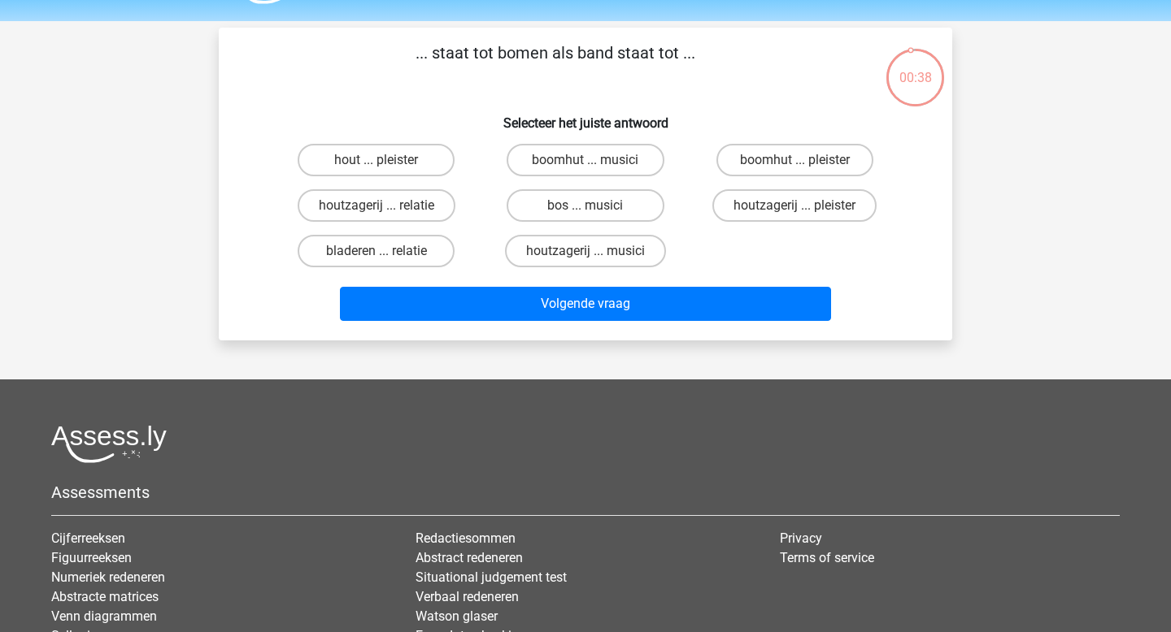
scroll to position [45, 0]
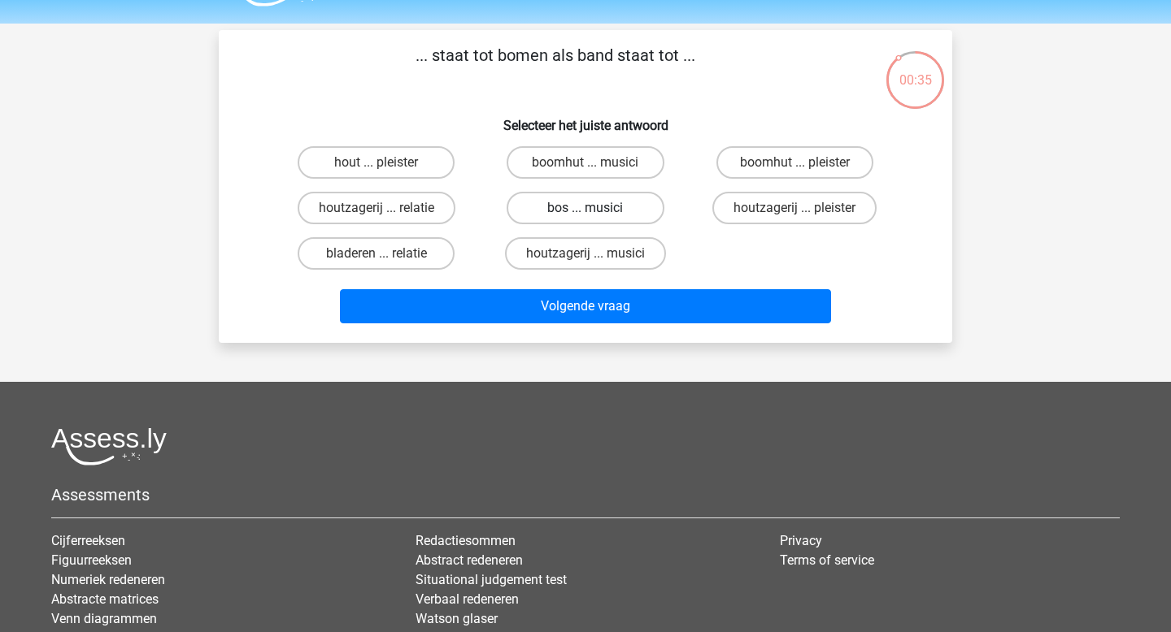
click at [612, 212] on label "bos ... musici" at bounding box center [584, 208] width 157 height 33
click at [596, 212] on input "bos ... musici" at bounding box center [590, 213] width 11 height 11
radio input "true"
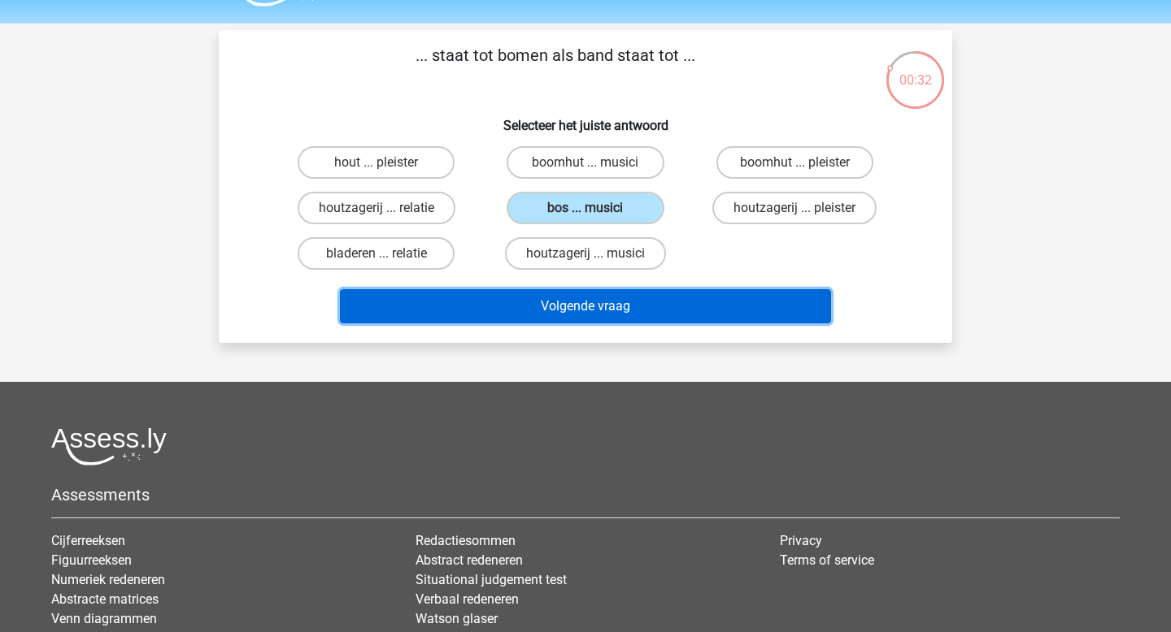
click at [645, 307] on button "Volgende vraag" at bounding box center [586, 306] width 492 height 34
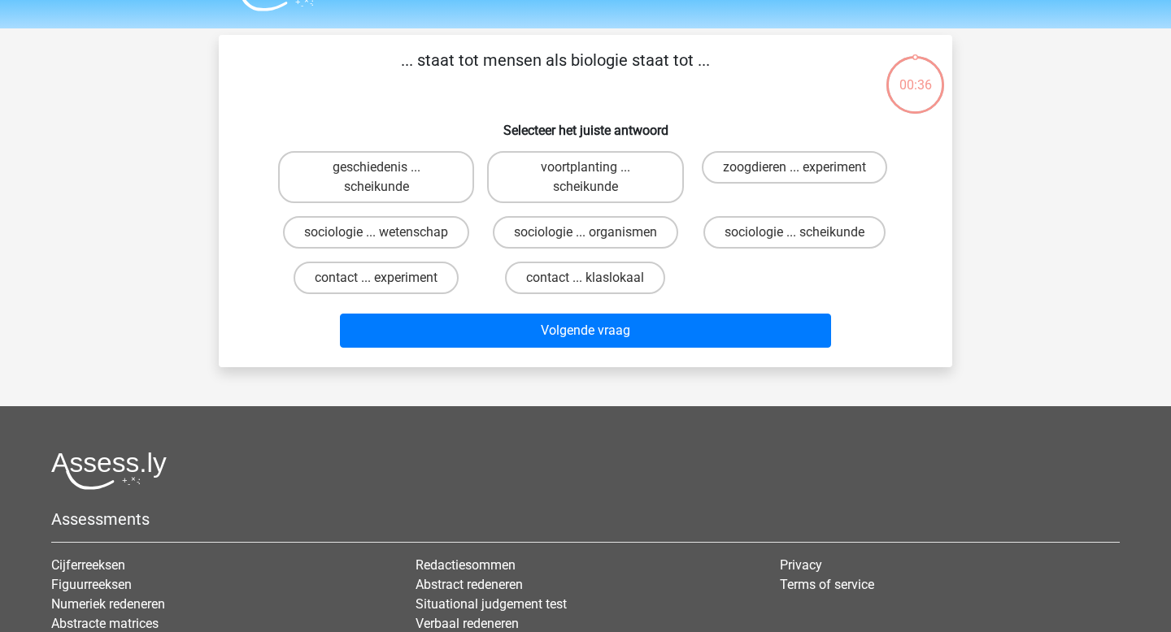
scroll to position [32, 0]
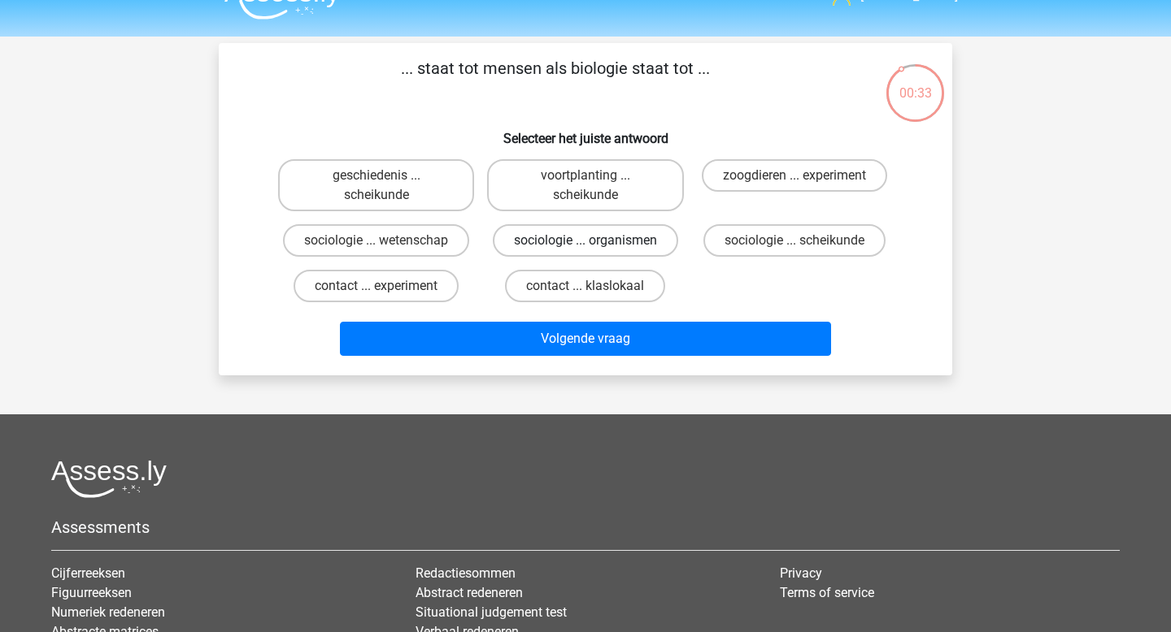
click at [656, 244] on label "sociologie ... organismen" at bounding box center [585, 240] width 185 height 33
click at [596, 244] on input "sociologie ... organismen" at bounding box center [590, 246] width 11 height 11
radio input "true"
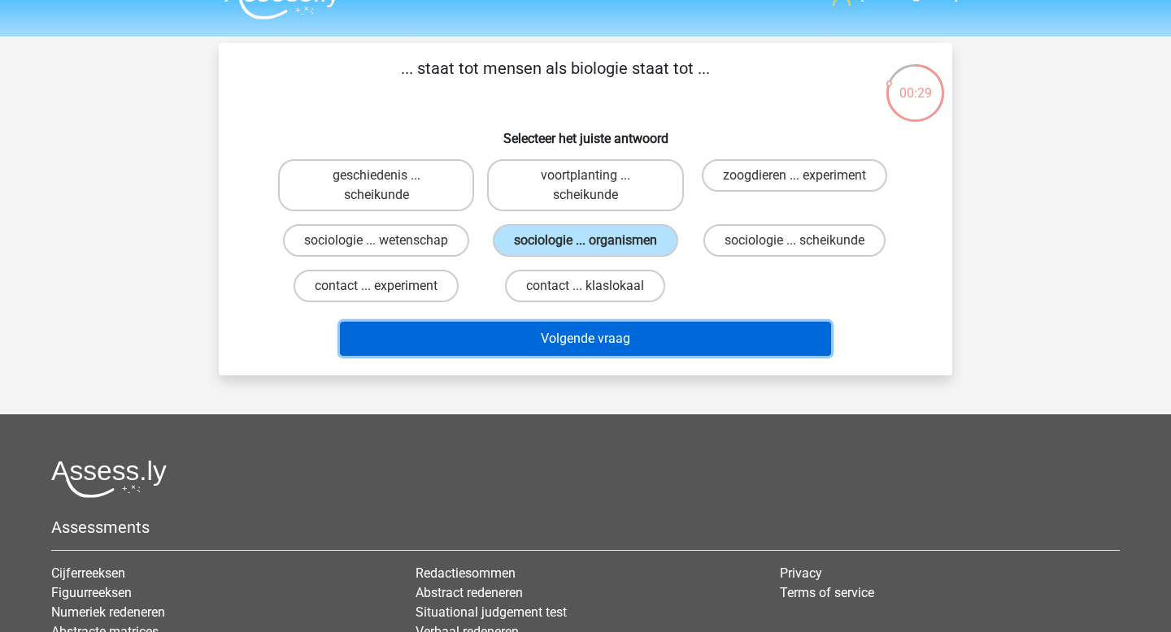
click at [664, 341] on button "Volgende vraag" at bounding box center [586, 339] width 492 height 34
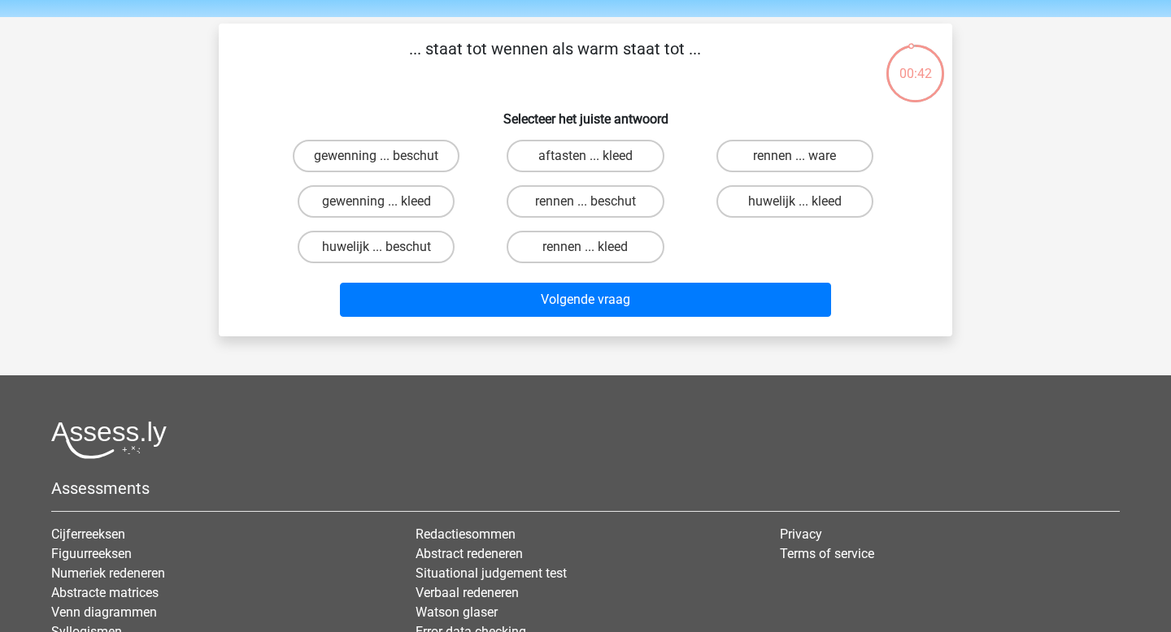
scroll to position [33, 0]
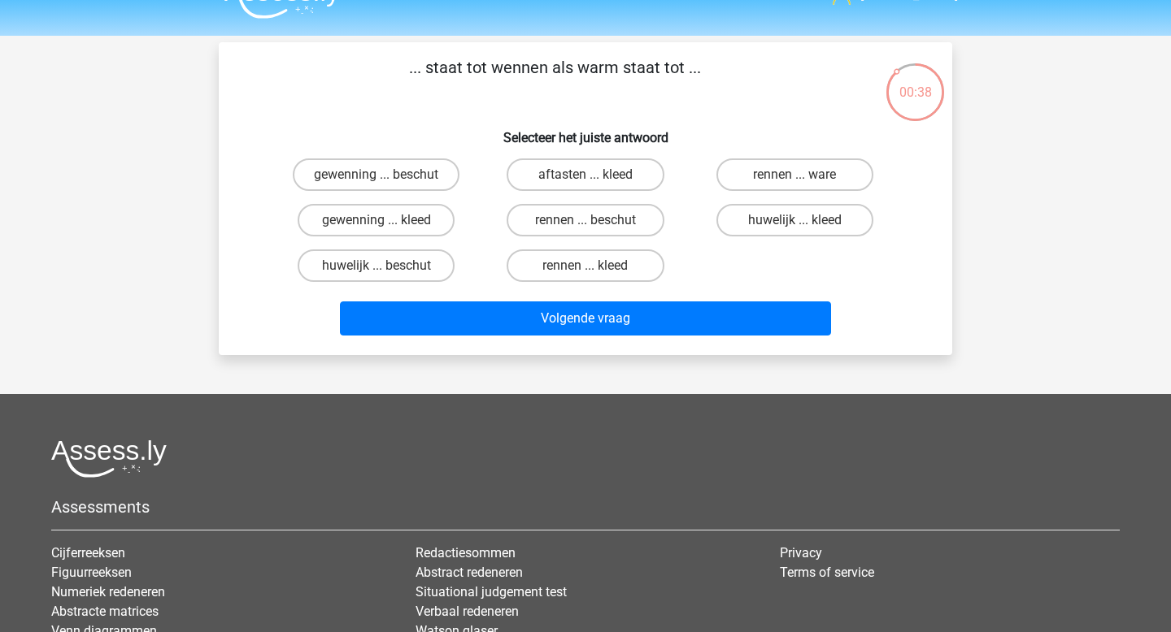
click at [799, 177] on input "rennen ... ware" at bounding box center [799, 180] width 11 height 11
radio input "true"
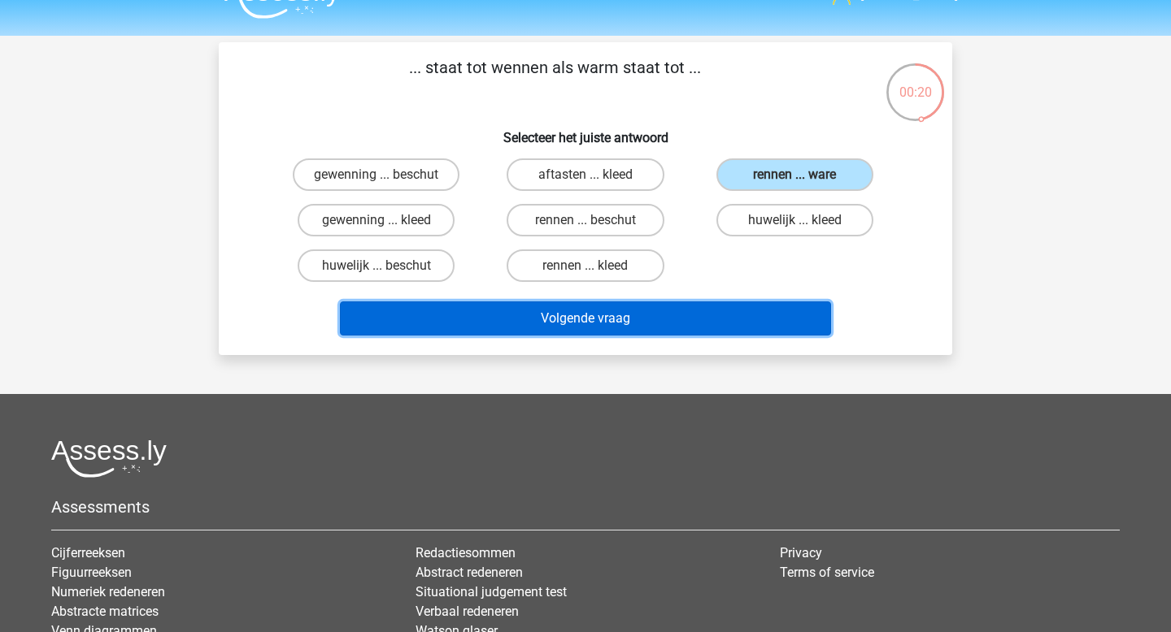
click at [693, 311] on button "Volgende vraag" at bounding box center [586, 319] width 492 height 34
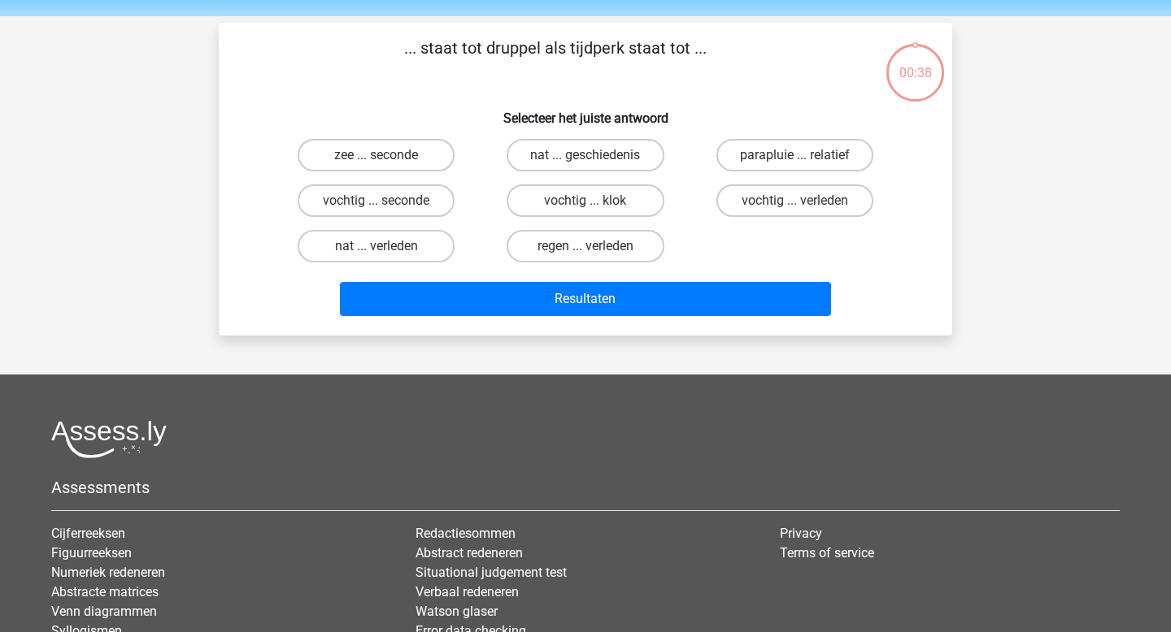
scroll to position [44, 0]
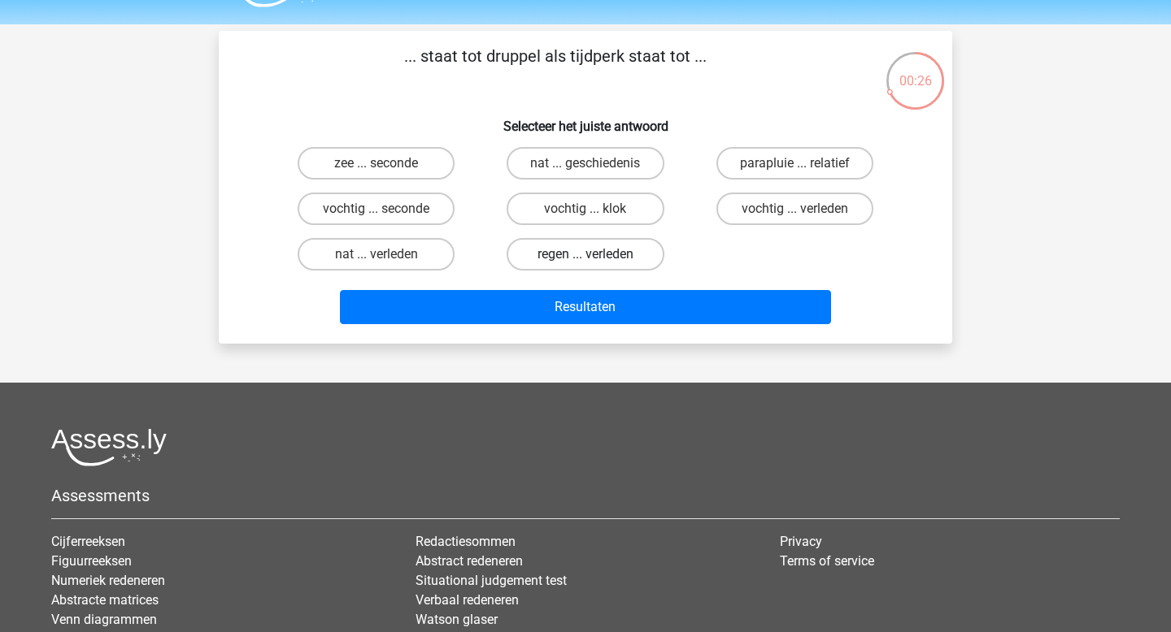
click at [563, 257] on label "regen ... verleden" at bounding box center [584, 254] width 157 height 33
click at [585, 257] on input "regen ... verleden" at bounding box center [590, 259] width 11 height 11
radio input "true"
click at [409, 165] on label "zee ... seconde" at bounding box center [376, 163] width 157 height 33
click at [387, 165] on input "zee ... seconde" at bounding box center [381, 168] width 11 height 11
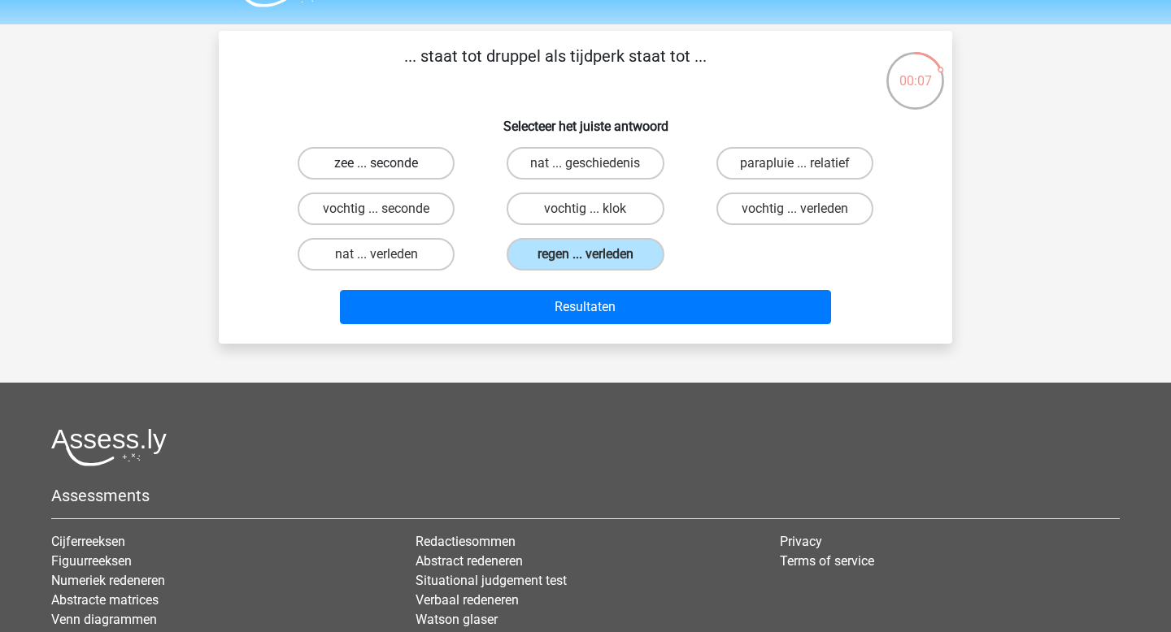
radio input "true"
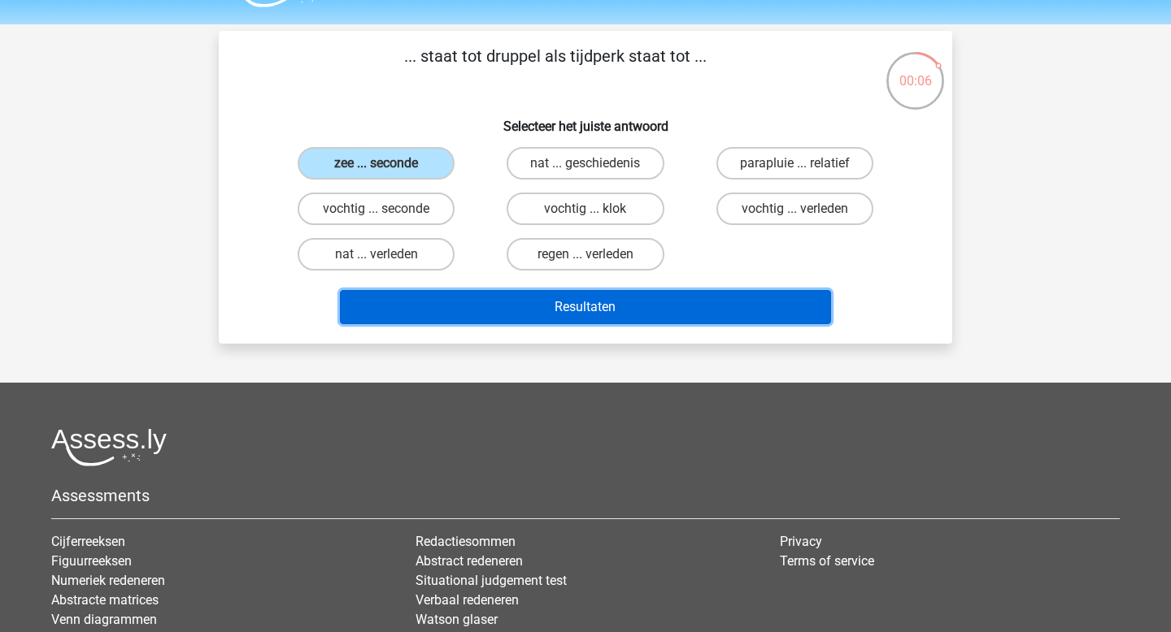
click at [558, 306] on button "Resultaten" at bounding box center [586, 307] width 492 height 34
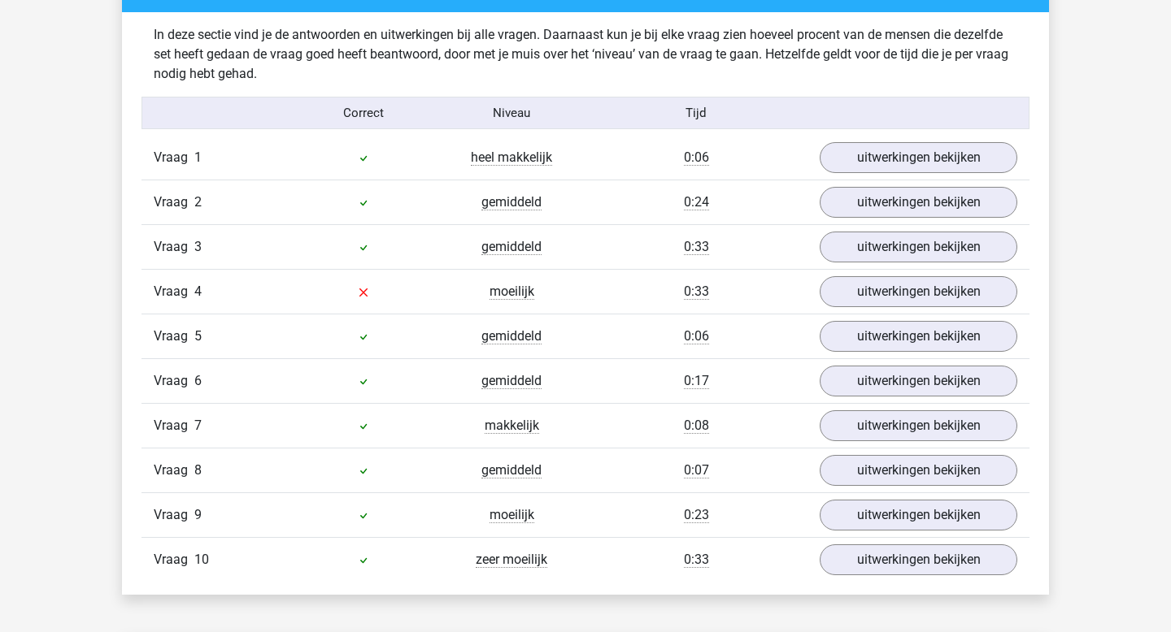
scroll to position [1051, 0]
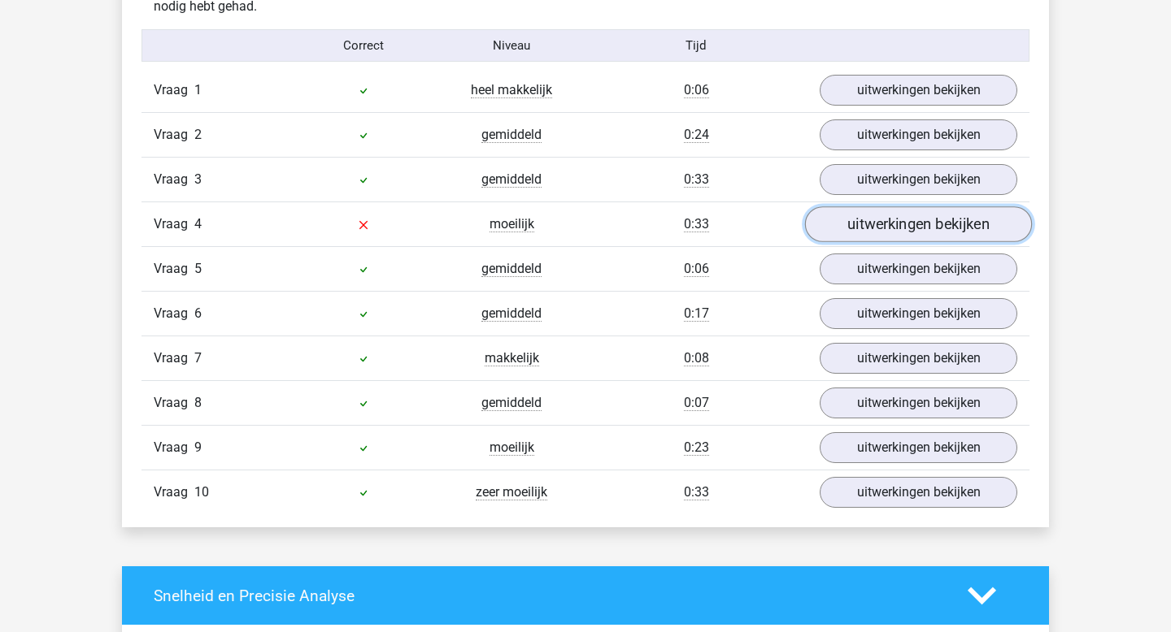
click at [865, 228] on link "uitwerkingen bekijken" at bounding box center [918, 225] width 227 height 36
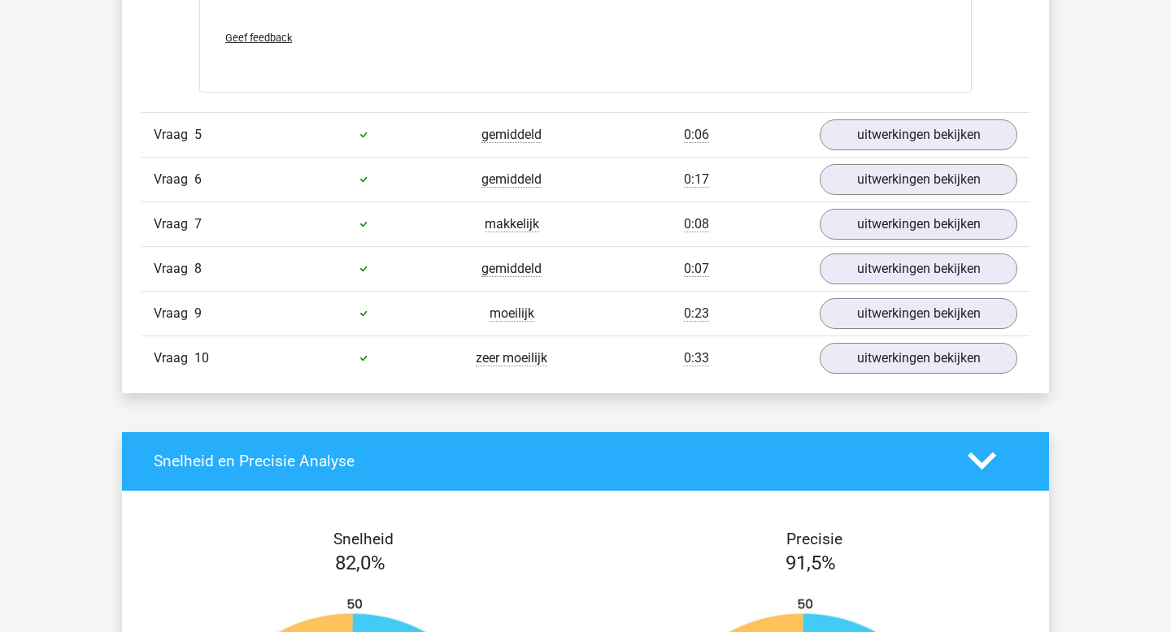
scroll to position [1691, 0]
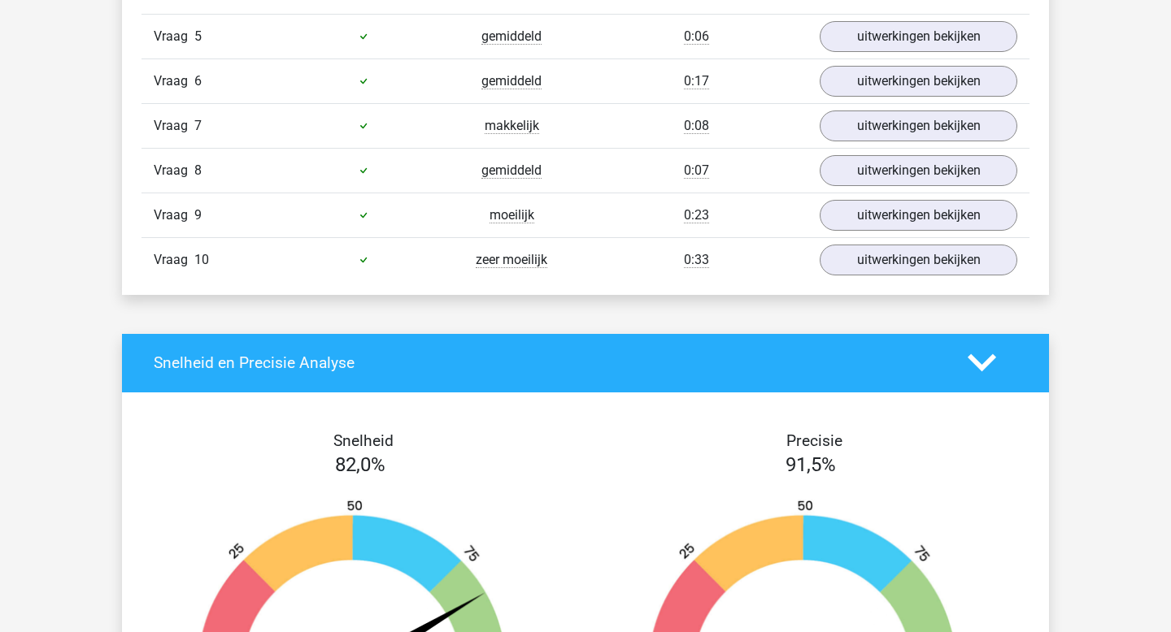
click at [954, 276] on div "Vraag 10 zeer moeilijk 0:33 uitwerkingen bekijken" at bounding box center [585, 259] width 888 height 45
click at [935, 264] on link "uitwerkingen bekijken" at bounding box center [918, 260] width 227 height 36
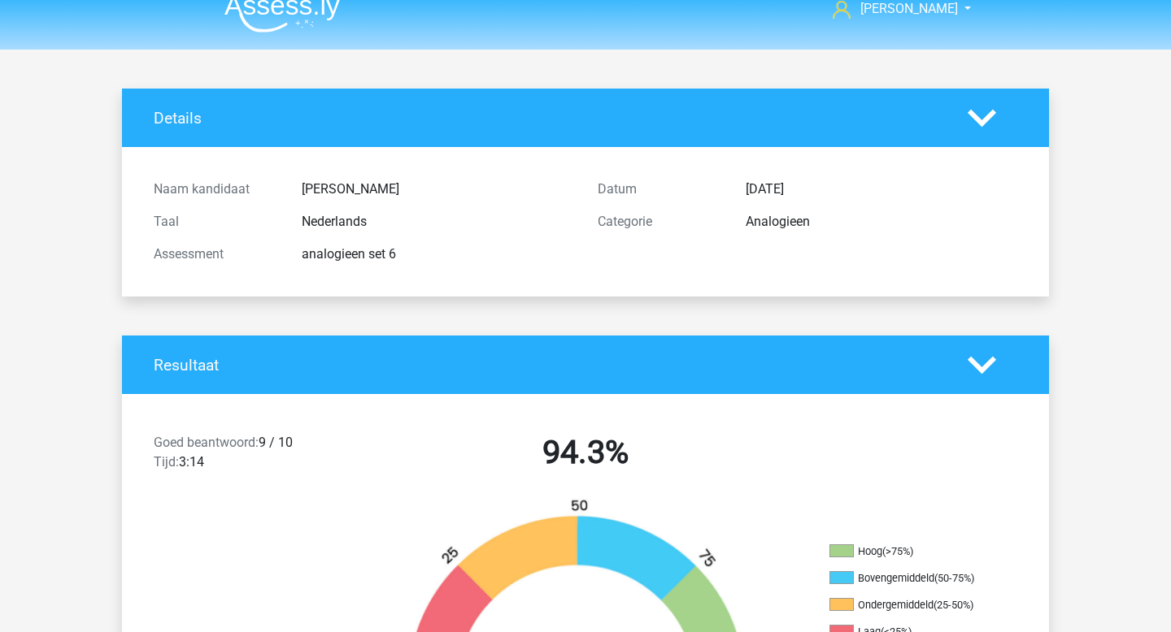
scroll to position [0, 0]
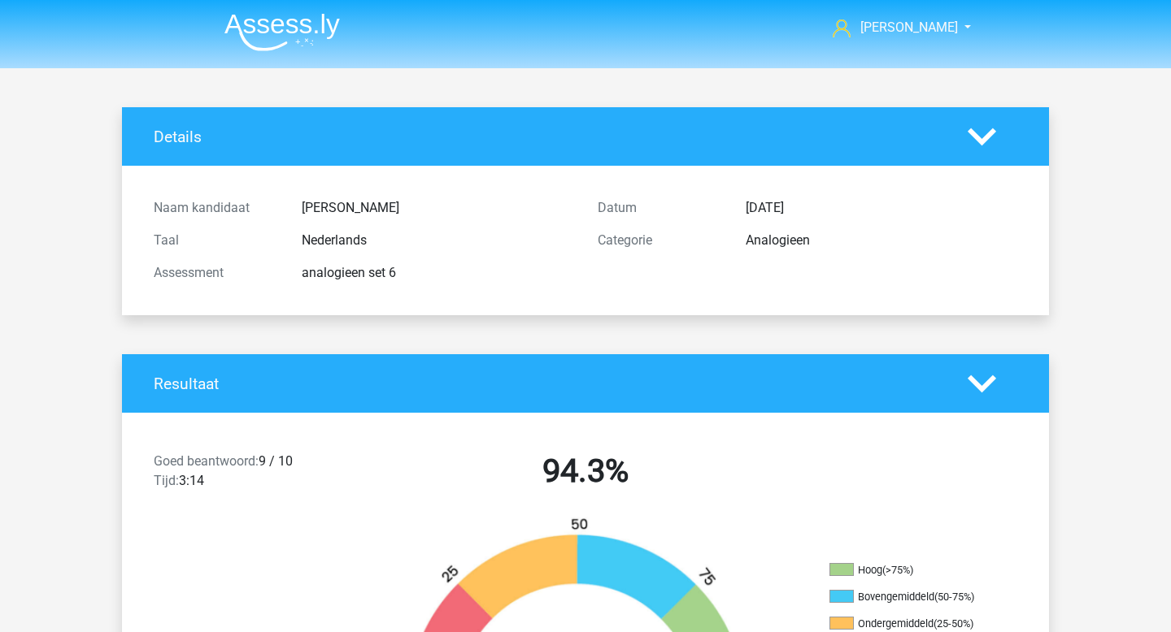
click at [315, 22] on img at bounding box center [281, 32] width 115 height 38
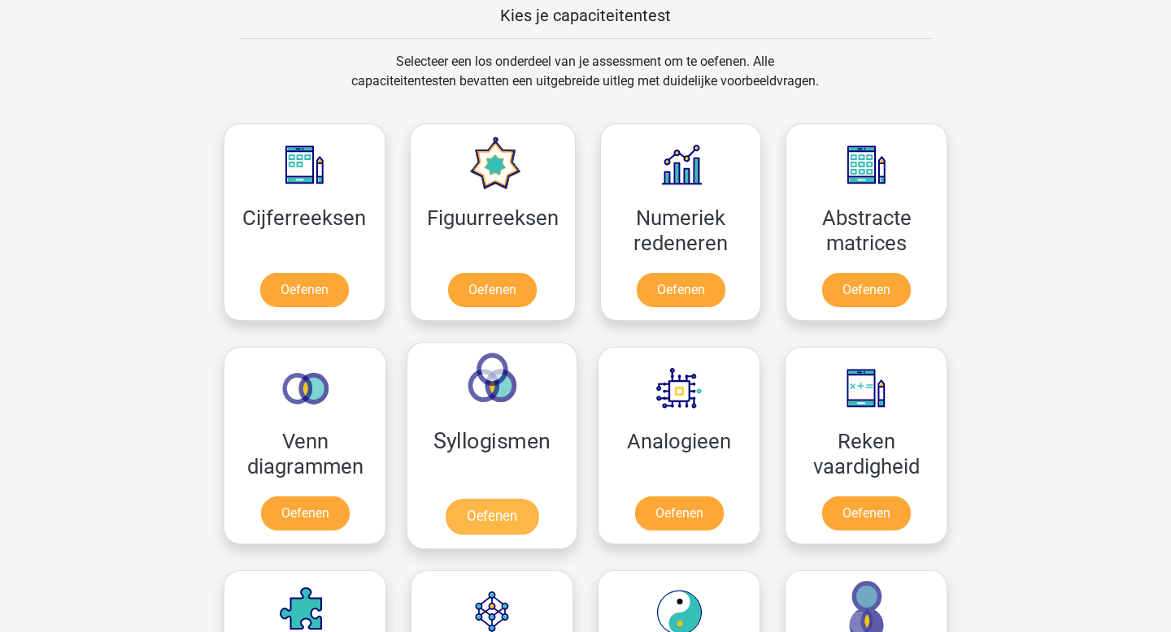
scroll to position [789, 0]
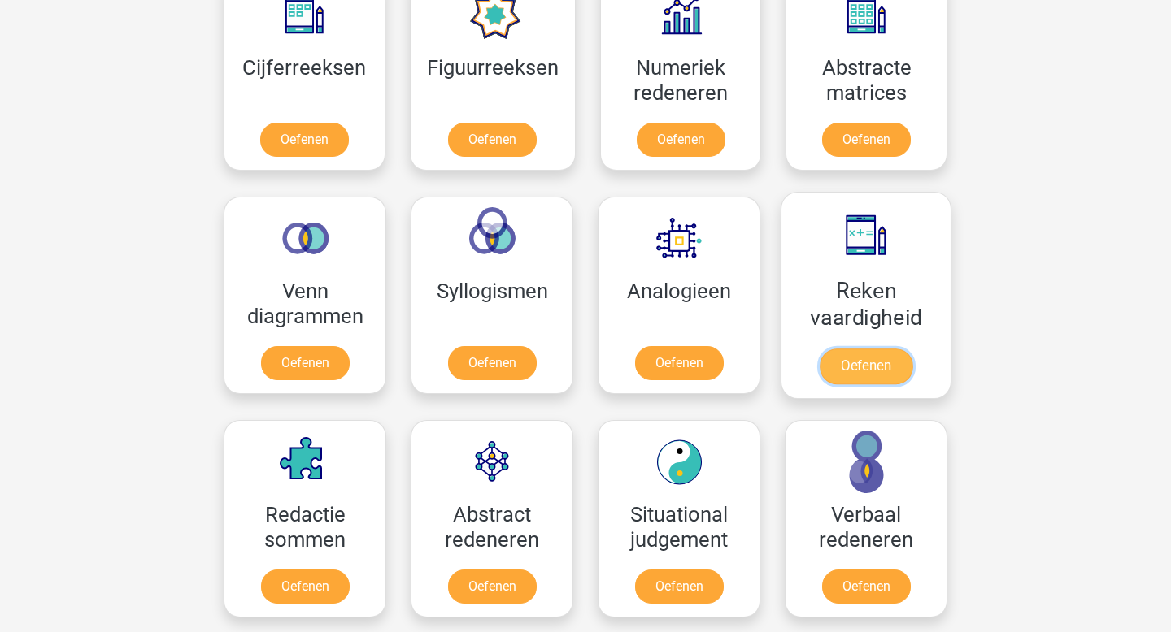
click at [846, 362] on link "Oefenen" at bounding box center [865, 367] width 93 height 36
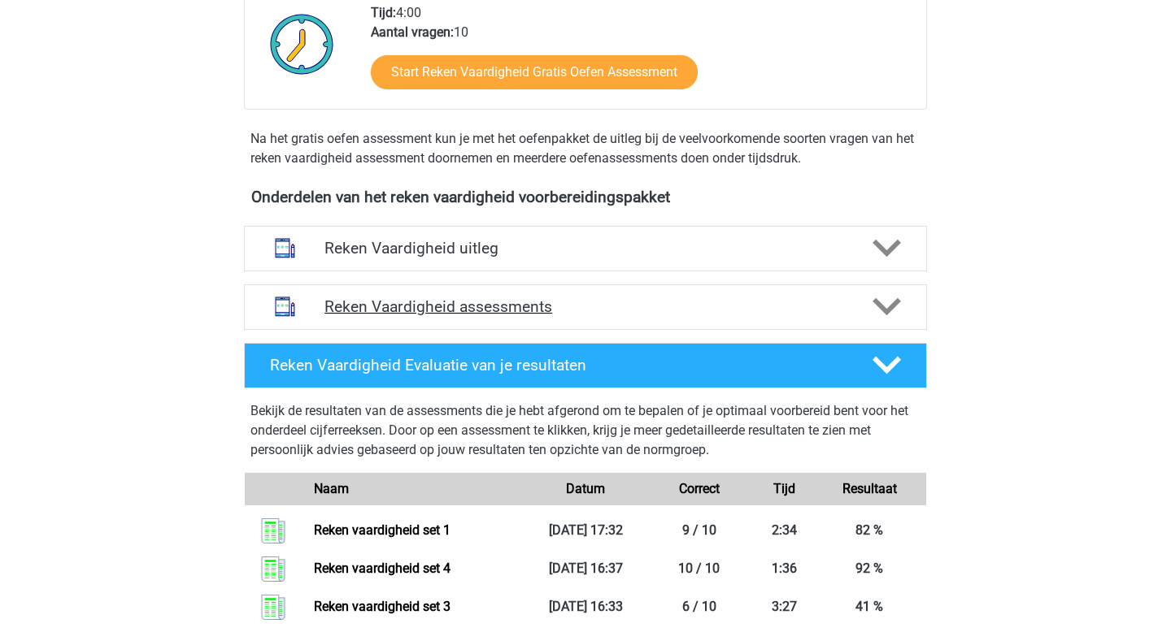
scroll to position [512, 0]
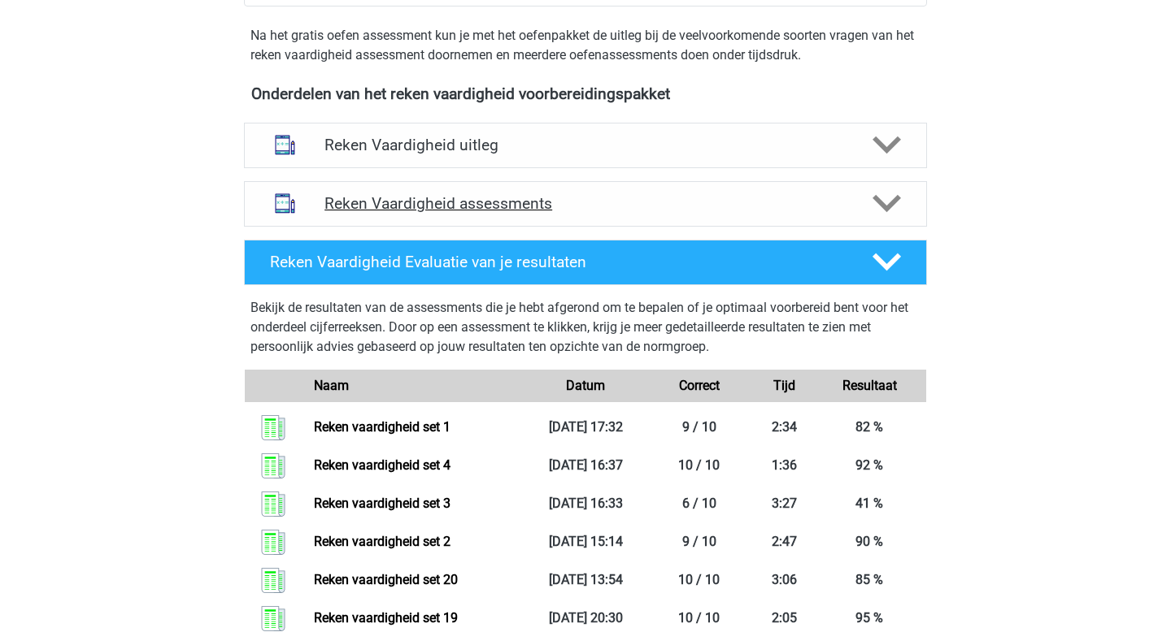
click at [444, 202] on h4 "Reken Vaardigheid assessments" at bounding box center [585, 203] width 522 height 19
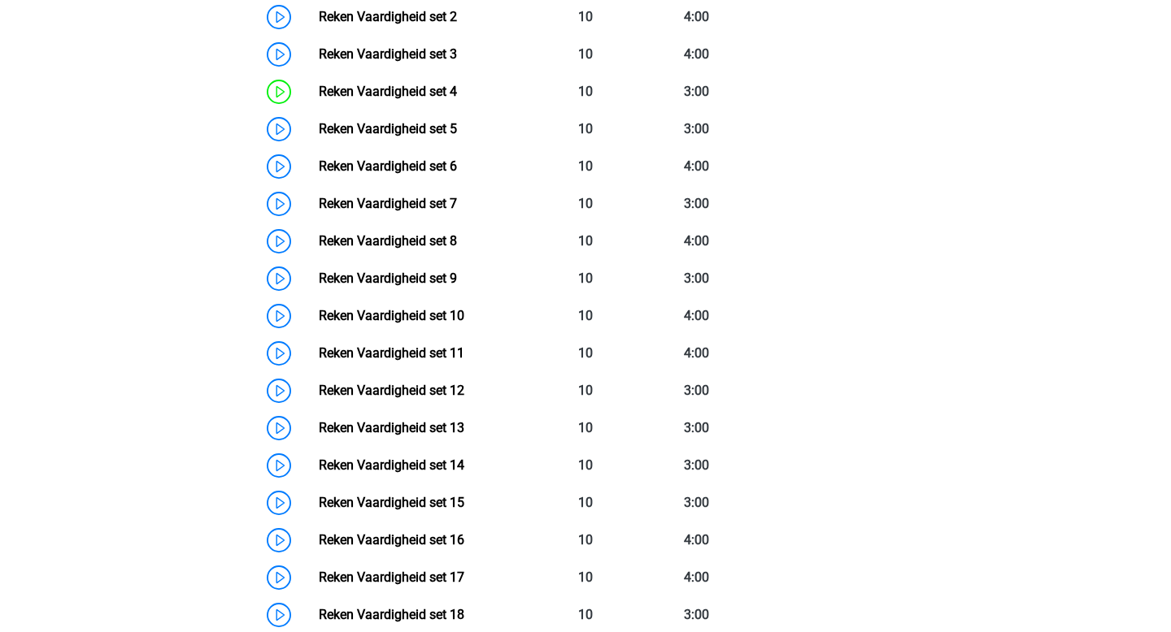
scroll to position [991, 0]
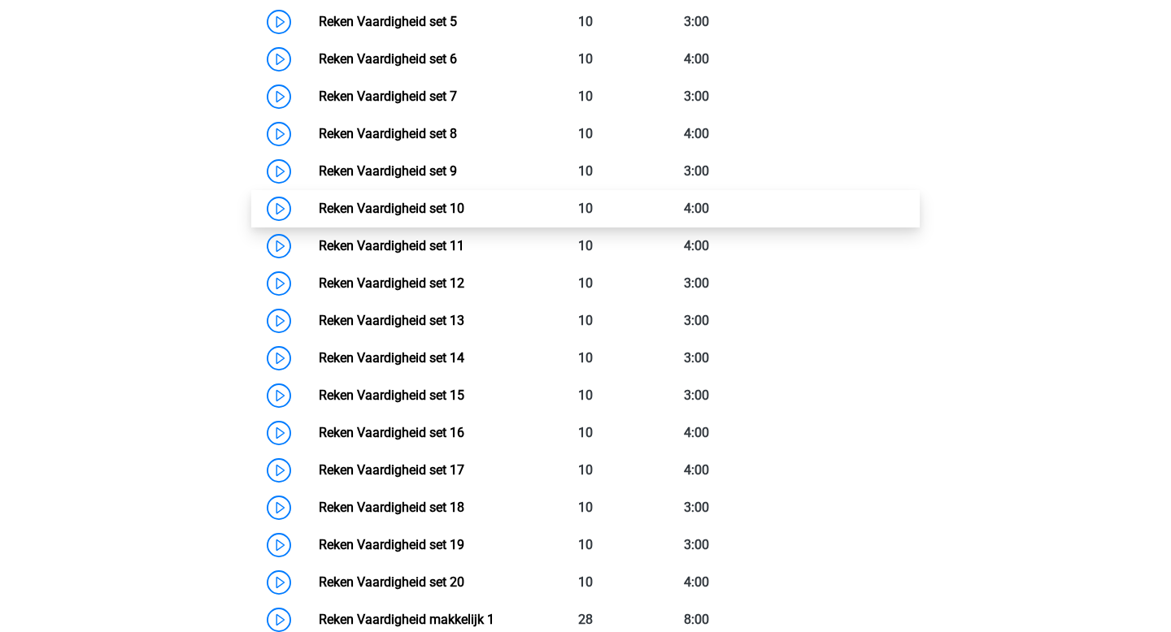
click at [464, 201] on link "Reken Vaardigheid set 10" at bounding box center [392, 208] width 146 height 15
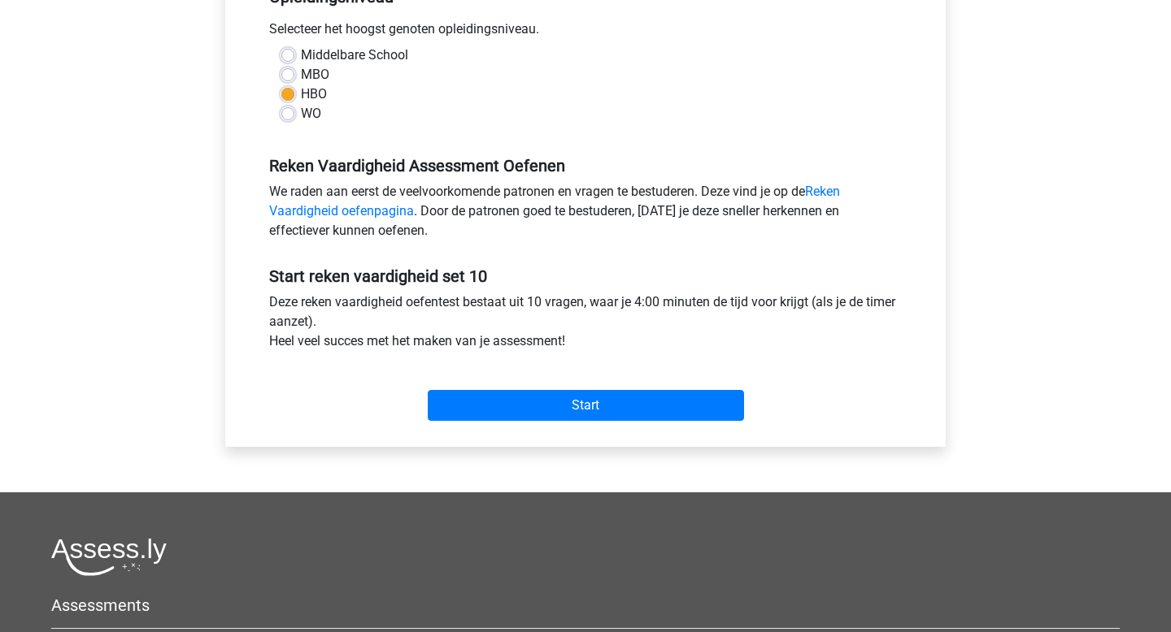
scroll to position [554, 0]
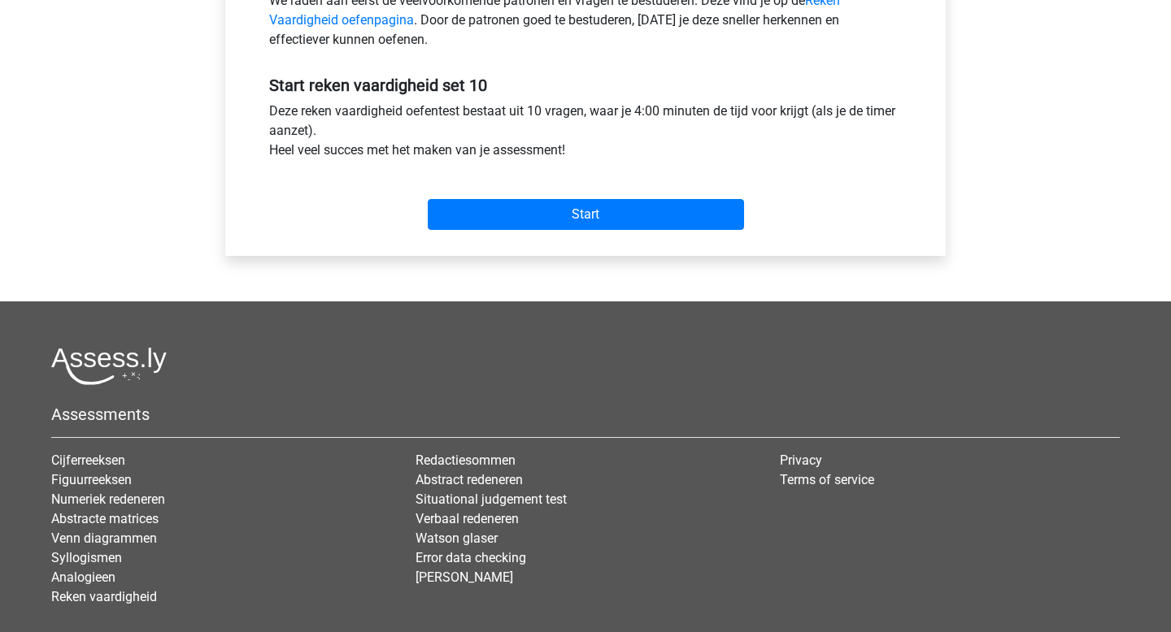
click at [655, 232] on div "Start" at bounding box center [585, 202] width 657 height 70
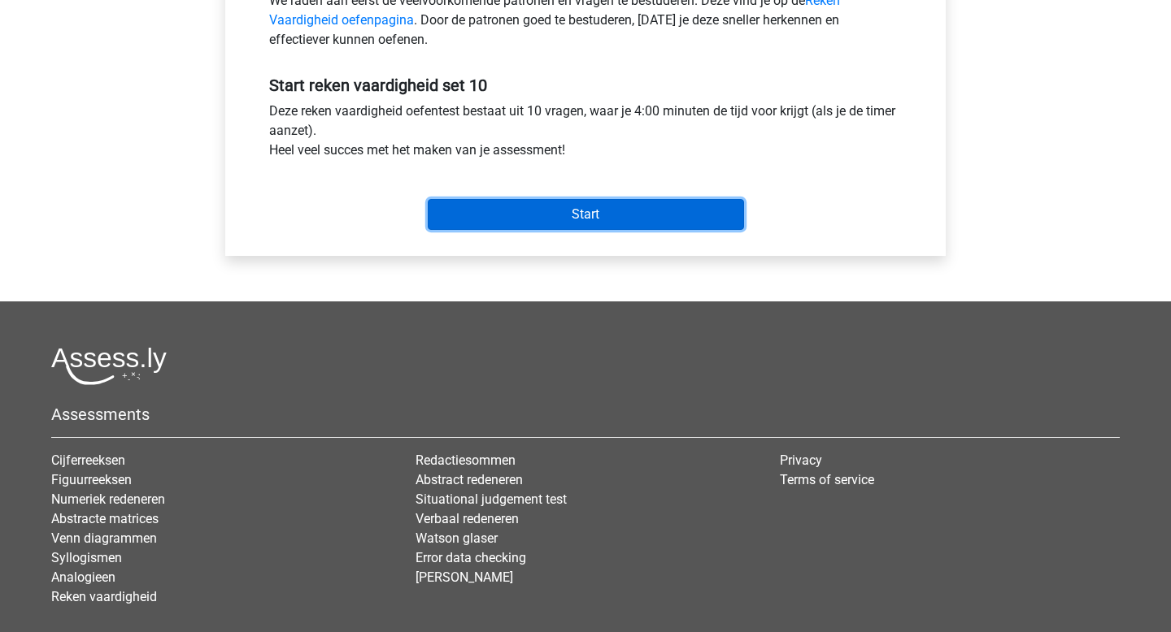
click at [663, 215] on input "Start" at bounding box center [586, 214] width 316 height 31
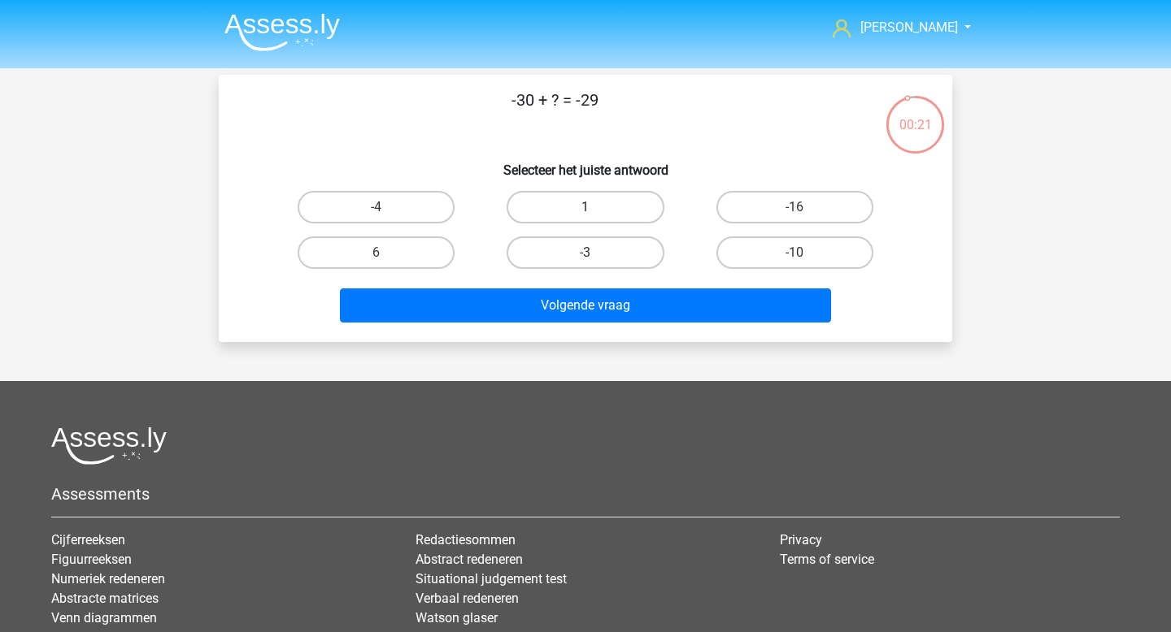
click at [563, 215] on label "1" at bounding box center [584, 207] width 157 height 33
click at [585, 215] on input "1" at bounding box center [590, 212] width 11 height 11
radio input "true"
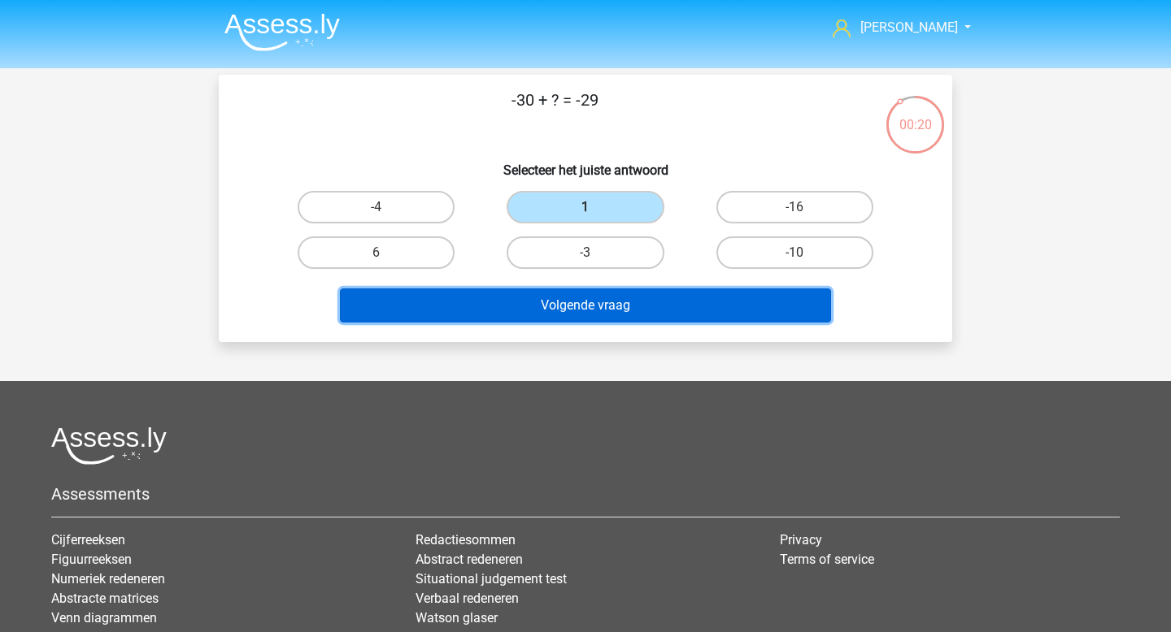
click at [567, 312] on button "Volgende vraag" at bounding box center [586, 306] width 492 height 34
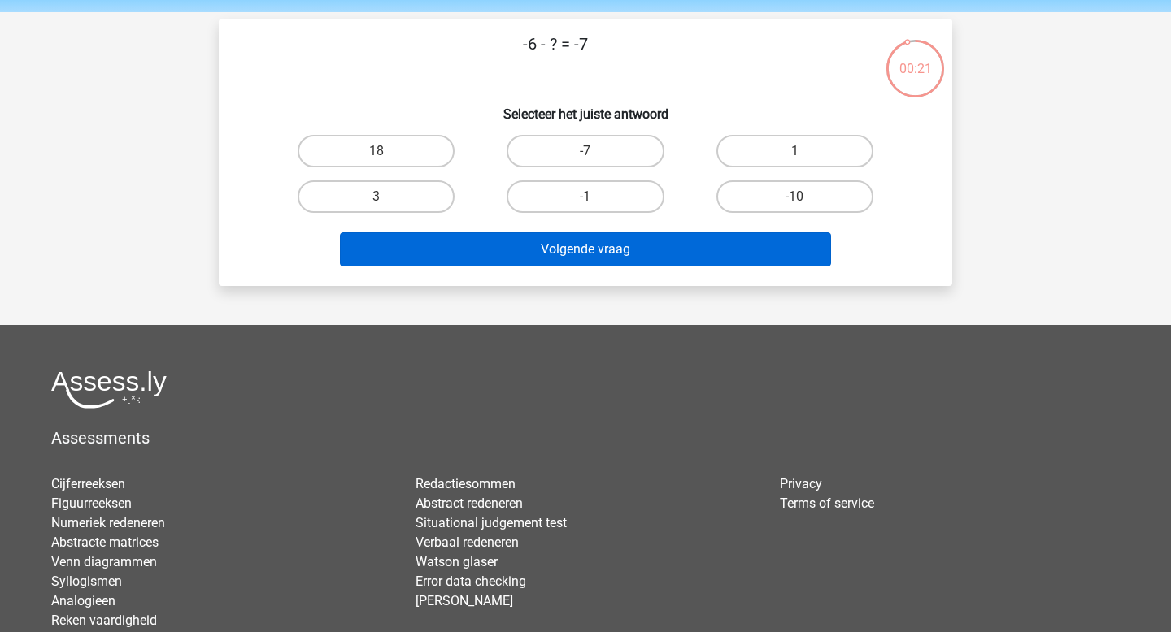
scroll to position [34, 0]
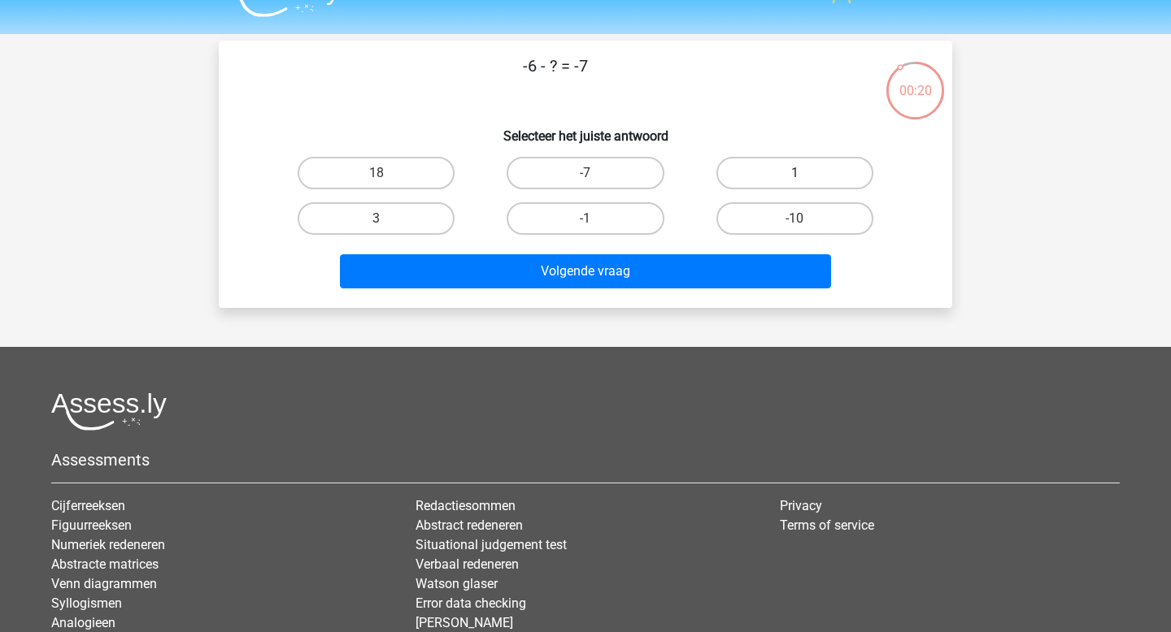
click at [774, 182] on label "1" at bounding box center [794, 173] width 157 height 33
click at [794, 182] on input "1" at bounding box center [799, 178] width 11 height 11
radio input "true"
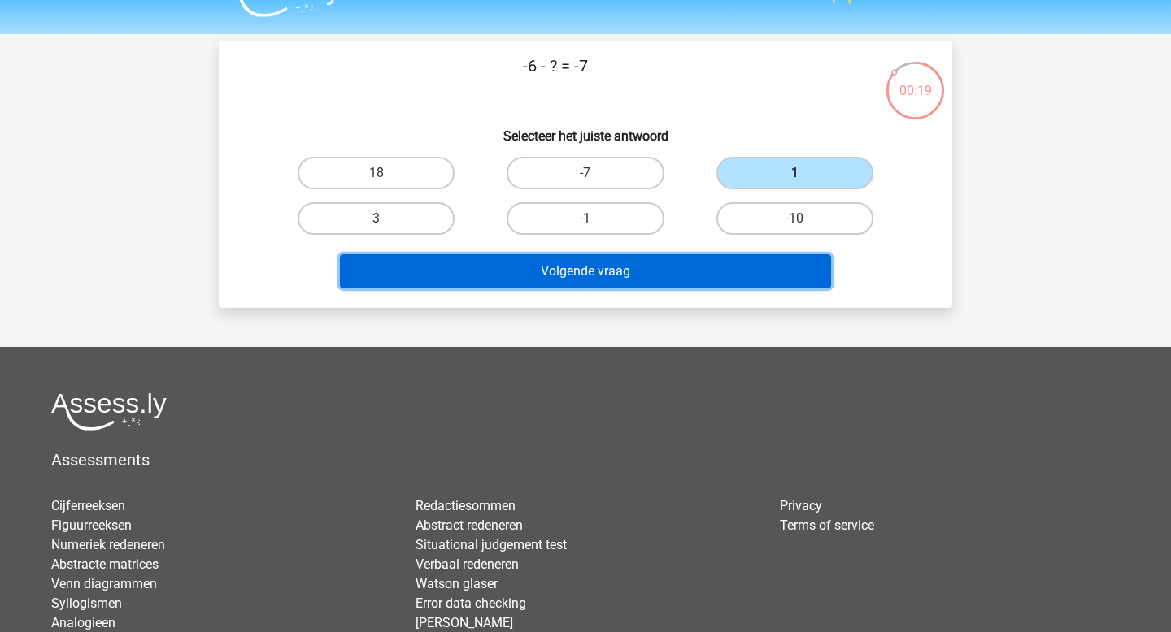
click at [667, 280] on button "Volgende vraag" at bounding box center [586, 271] width 492 height 34
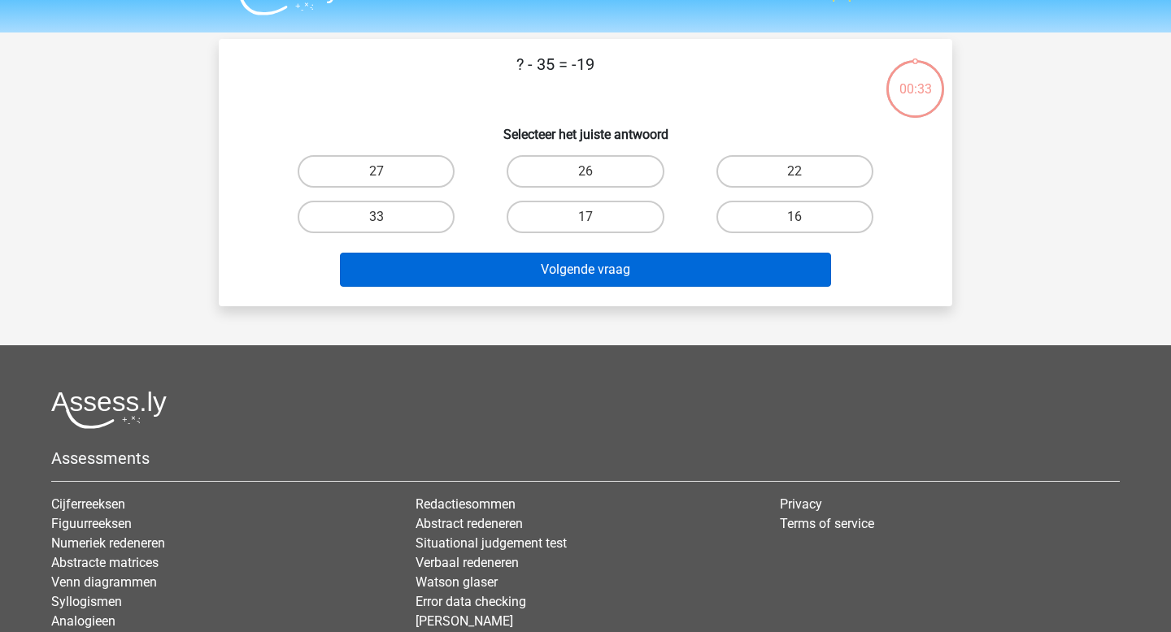
scroll to position [0, 0]
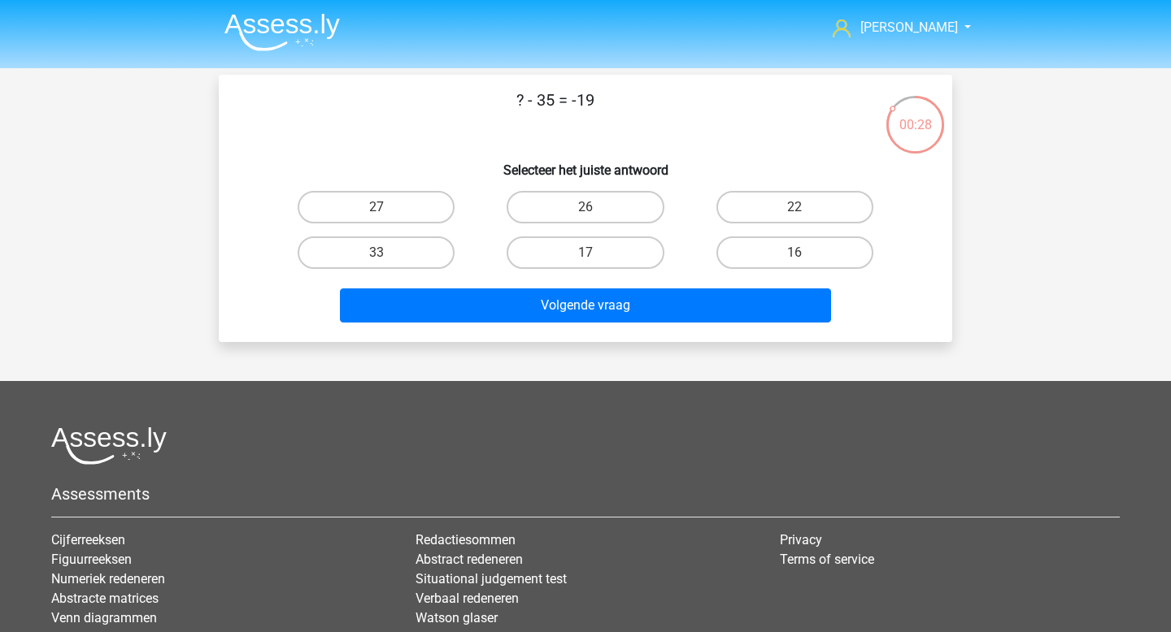
click at [804, 262] on input "16" at bounding box center [799, 258] width 11 height 11
radio input "true"
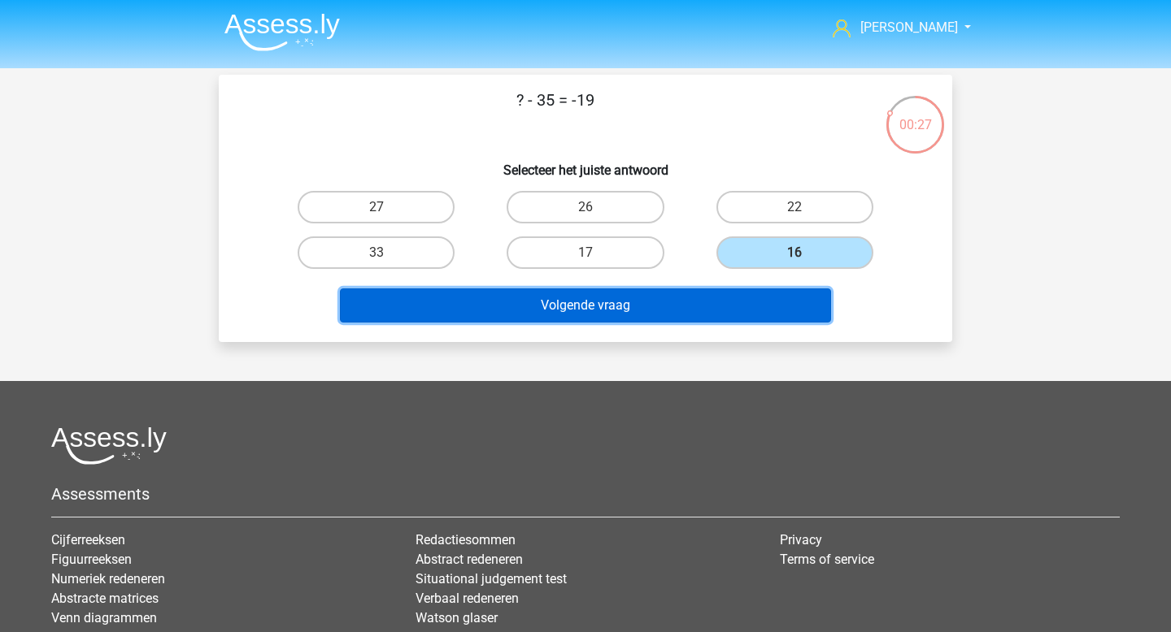
click at [690, 302] on button "Volgende vraag" at bounding box center [586, 306] width 492 height 34
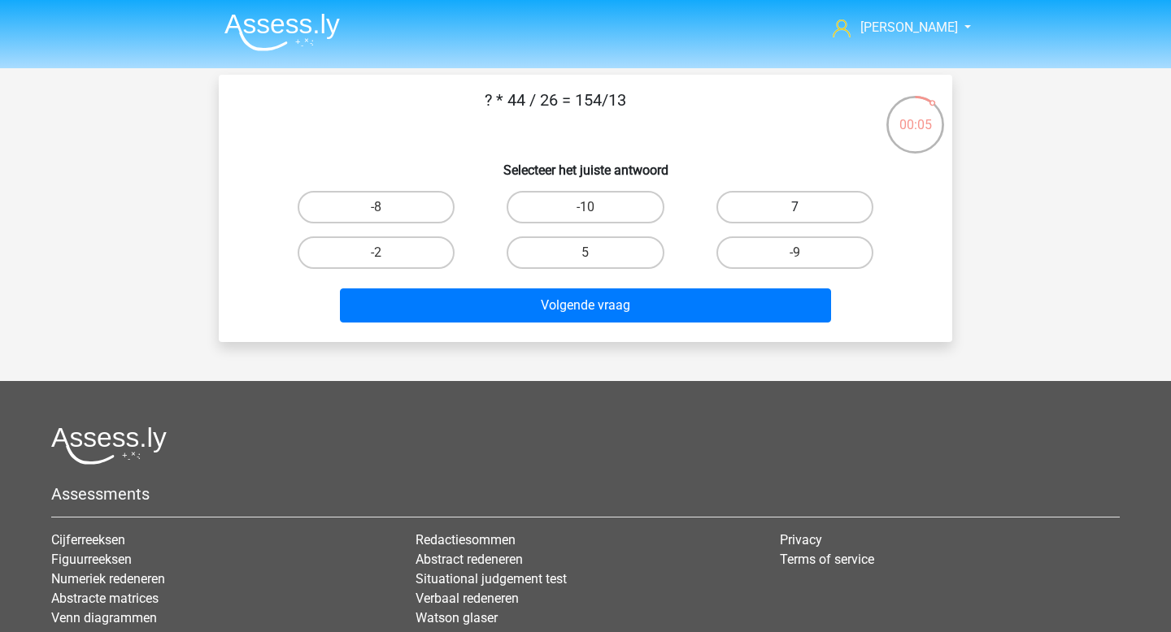
click at [722, 211] on label "7" at bounding box center [794, 207] width 157 height 33
click at [794, 211] on input "7" at bounding box center [799, 212] width 11 height 11
radio input "true"
click at [739, 248] on label "2" at bounding box center [794, 253] width 157 height 33
click at [794, 253] on input "2" at bounding box center [799, 258] width 11 height 11
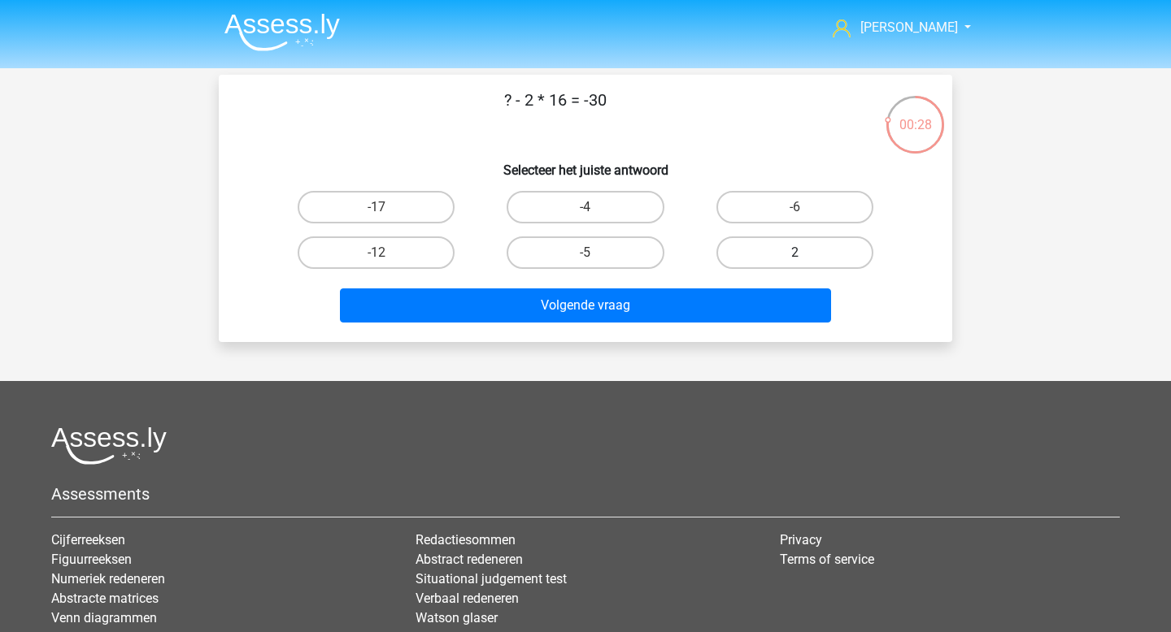
radio input "true"
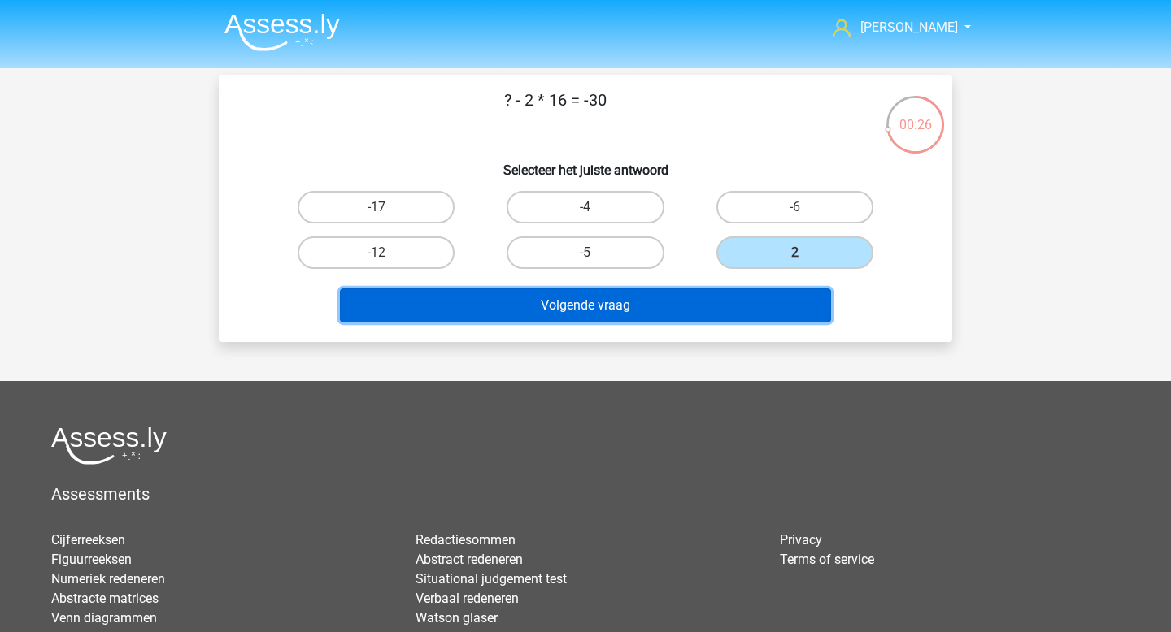
click at [652, 313] on button "Volgende vraag" at bounding box center [586, 306] width 492 height 34
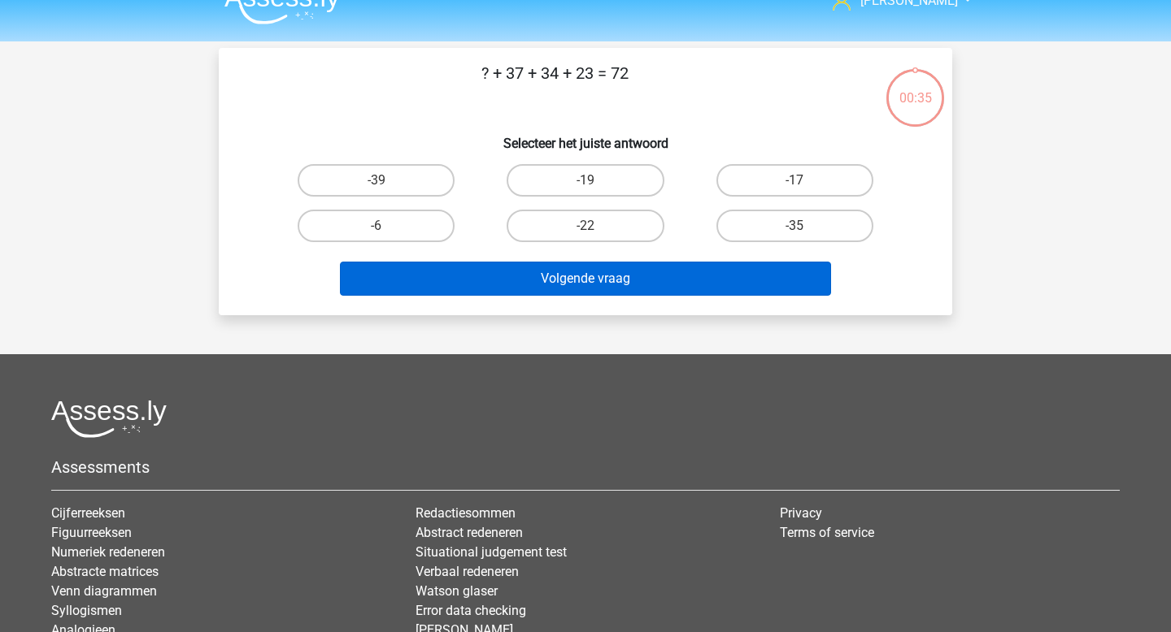
scroll to position [23, 0]
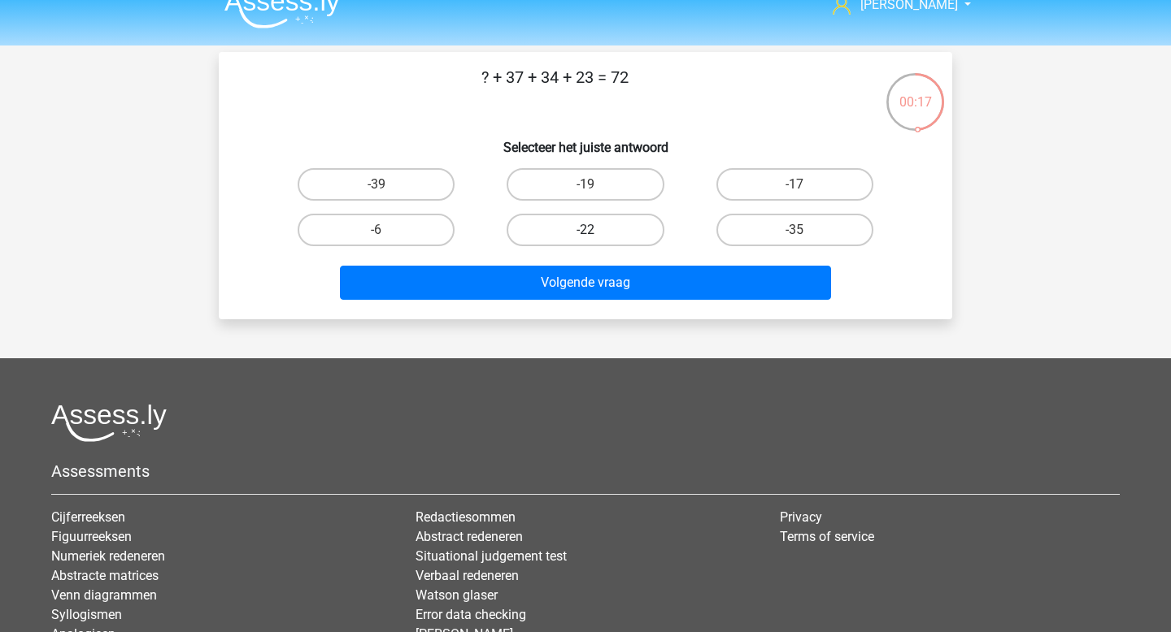
click at [580, 230] on label "-22" at bounding box center [584, 230] width 157 height 33
click at [585, 230] on input "-22" at bounding box center [590, 235] width 11 height 11
radio input "true"
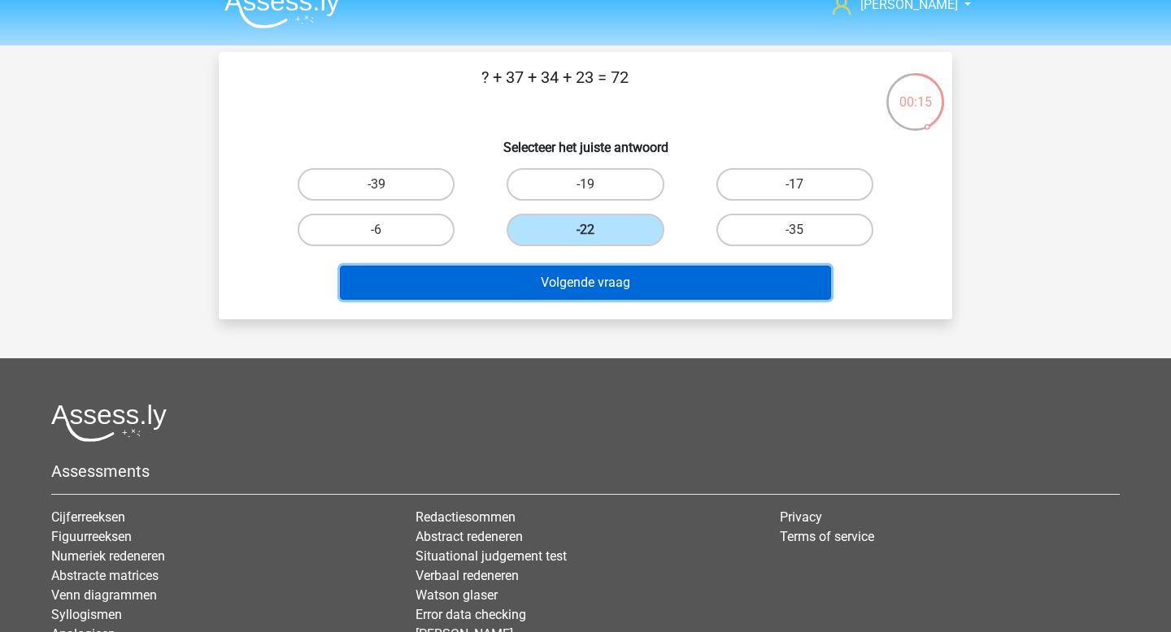
click at [574, 287] on button "Volgende vraag" at bounding box center [586, 283] width 492 height 34
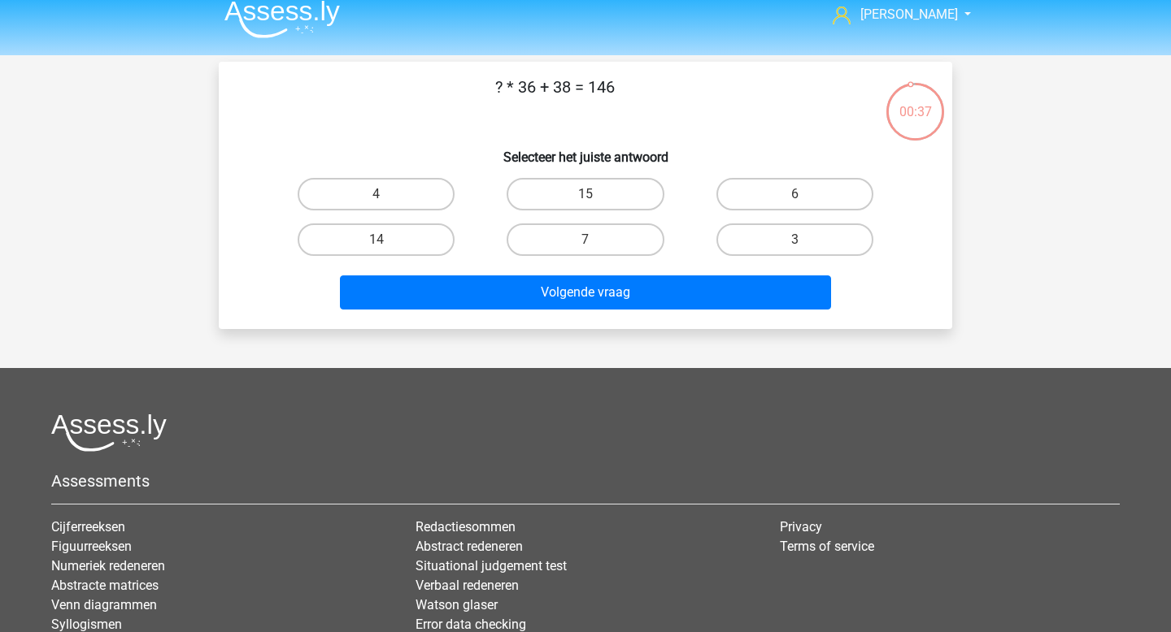
scroll to position [0, 0]
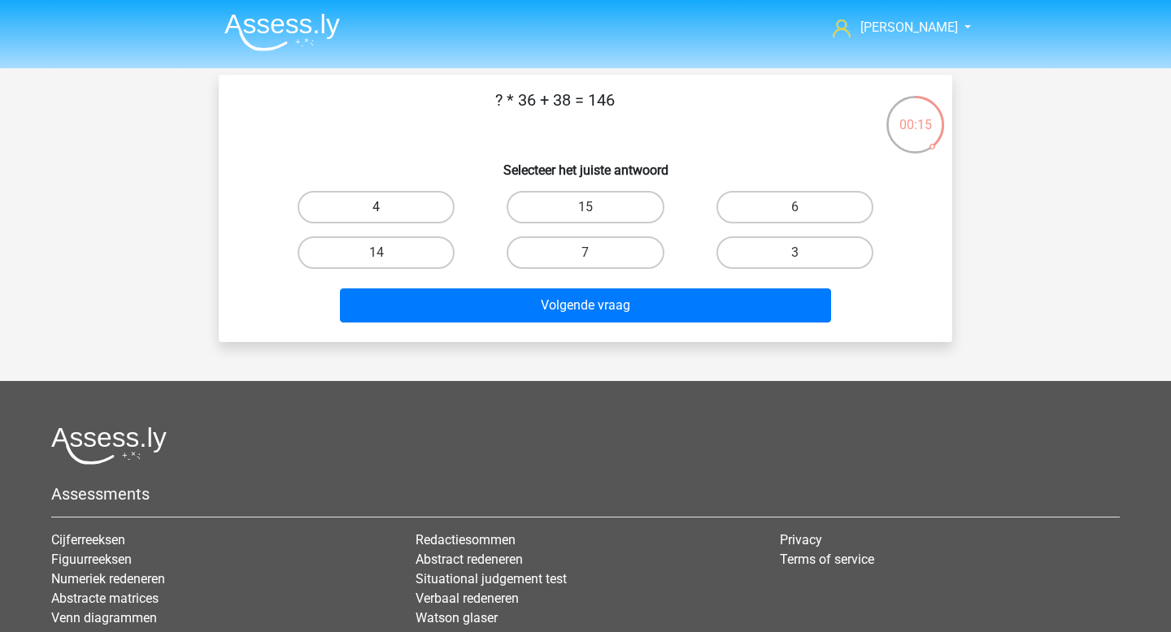
click at [393, 200] on label "4" at bounding box center [376, 207] width 157 height 33
click at [387, 207] on input "4" at bounding box center [381, 212] width 11 height 11
radio input "true"
click at [821, 249] on label "3" at bounding box center [794, 253] width 157 height 33
click at [805, 253] on input "3" at bounding box center [799, 258] width 11 height 11
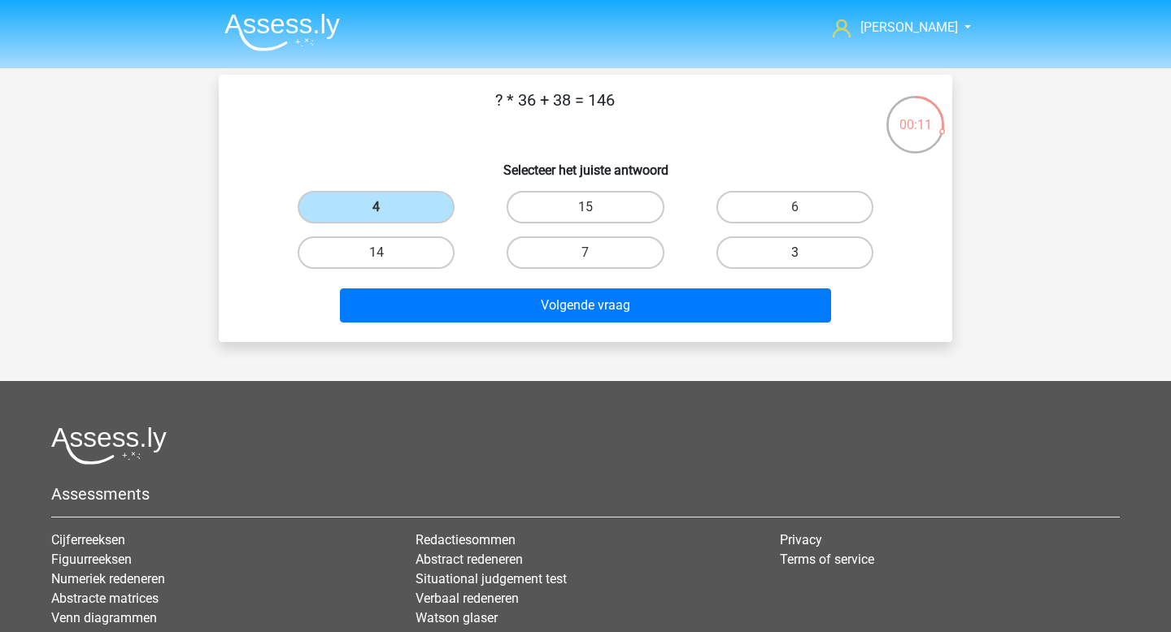
radio input "true"
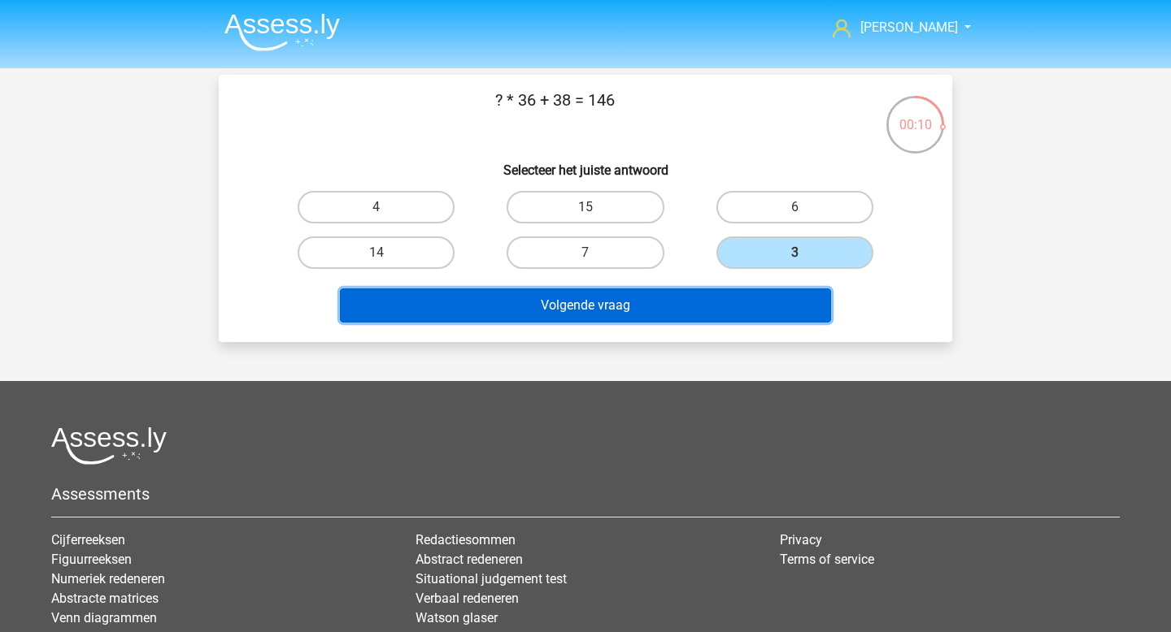
click at [663, 309] on button "Volgende vraag" at bounding box center [586, 306] width 492 height 34
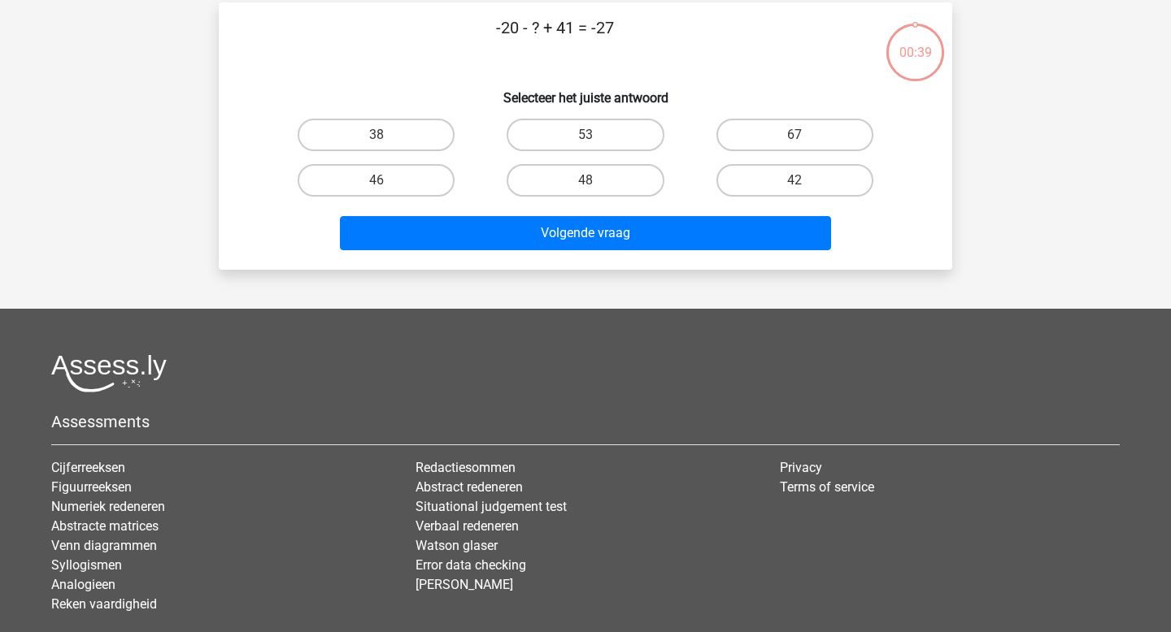
scroll to position [75, 0]
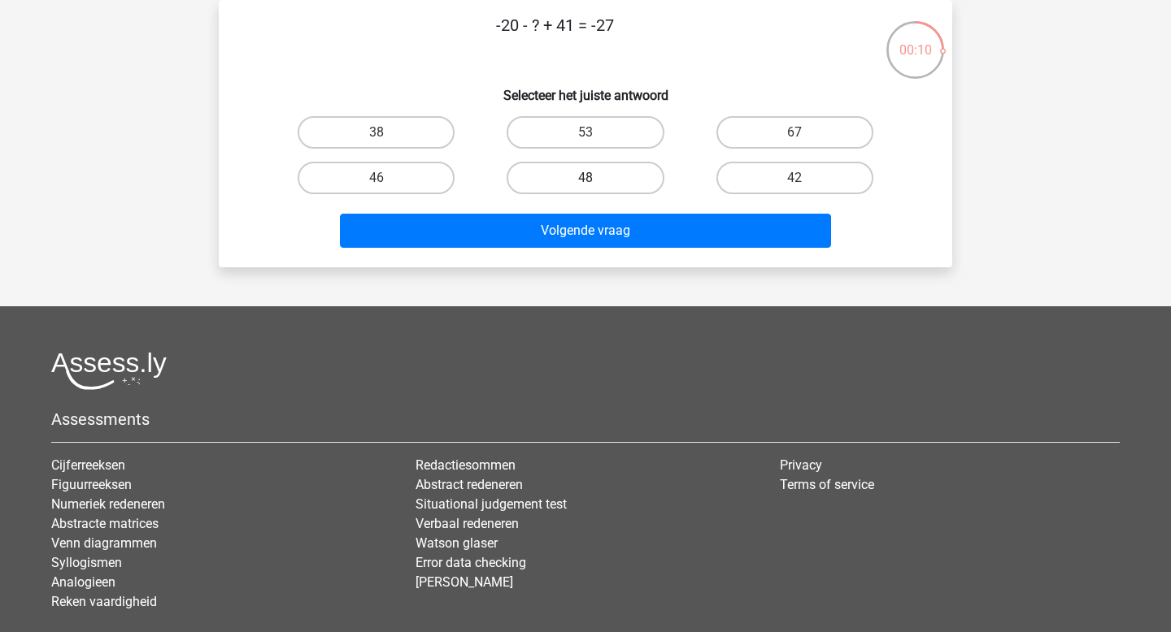
click at [593, 177] on label "48" at bounding box center [584, 178] width 157 height 33
click at [593, 178] on input "48" at bounding box center [590, 183] width 11 height 11
radio input "true"
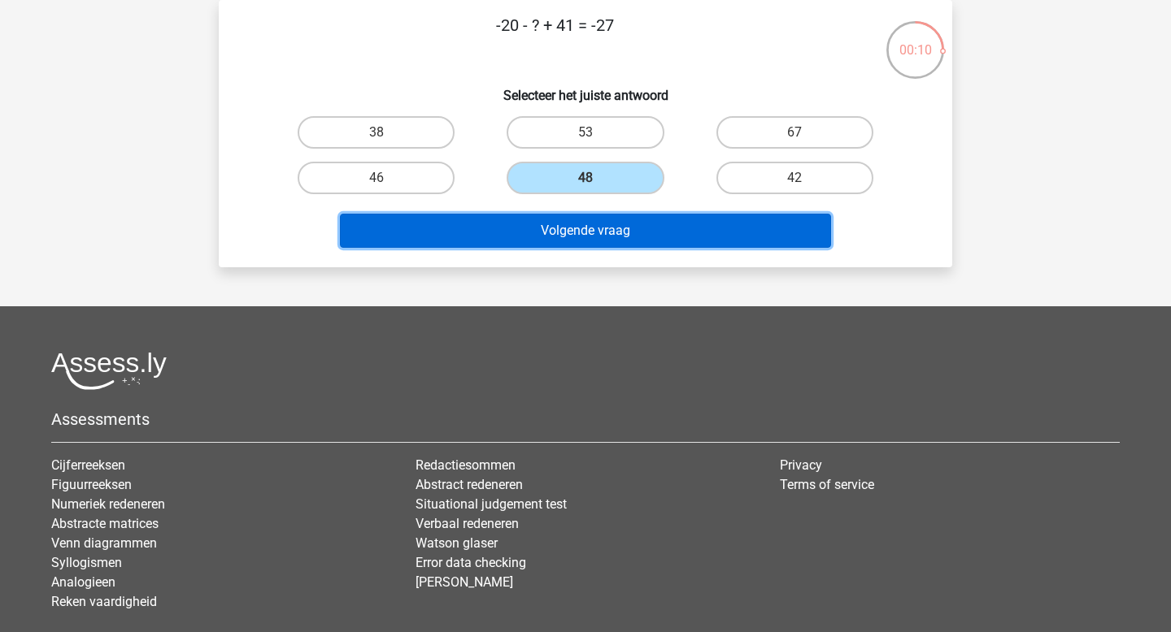
click at [581, 229] on button "Volgende vraag" at bounding box center [586, 231] width 492 height 34
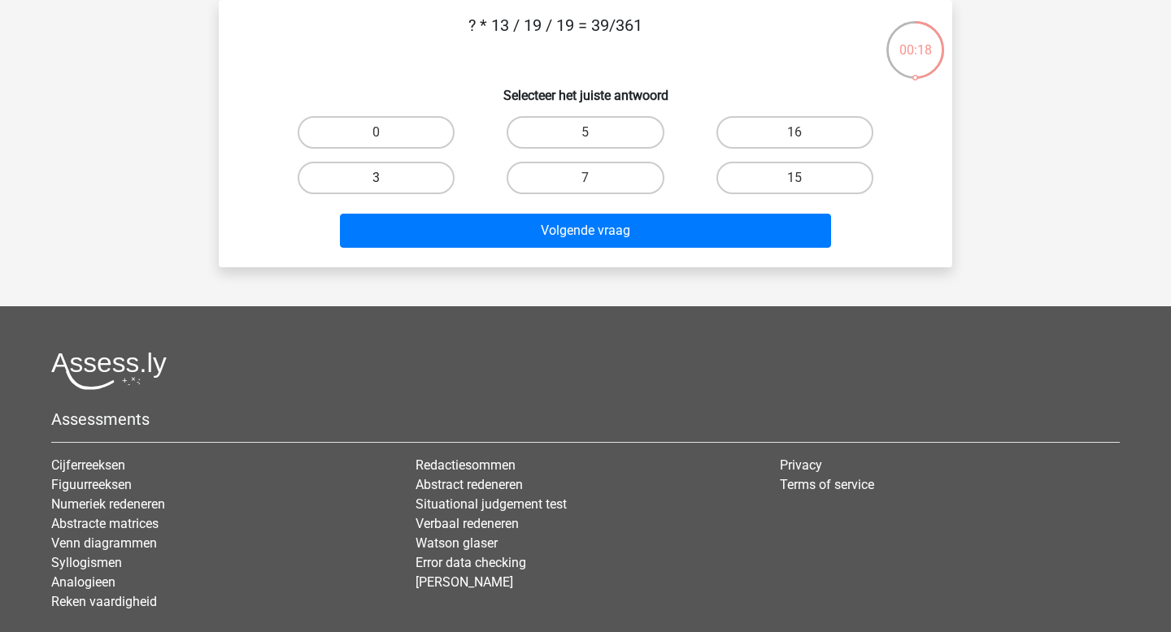
click at [441, 184] on label "3" at bounding box center [376, 178] width 157 height 33
click at [387, 184] on input "3" at bounding box center [381, 183] width 11 height 11
radio input "true"
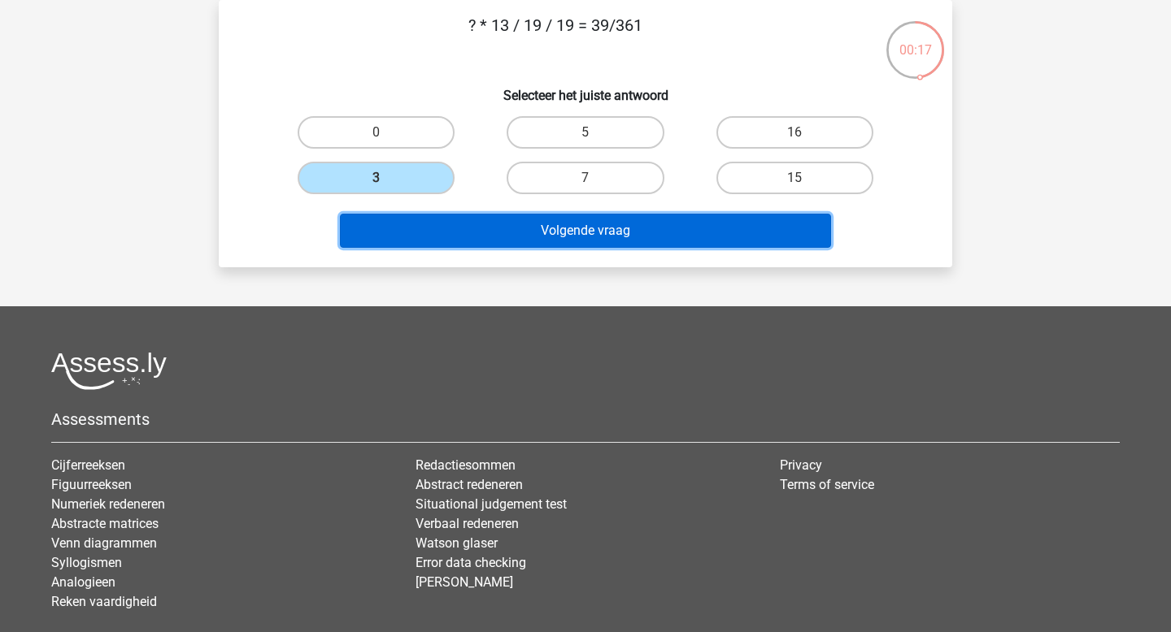
click at [576, 232] on button "Volgende vraag" at bounding box center [586, 231] width 492 height 34
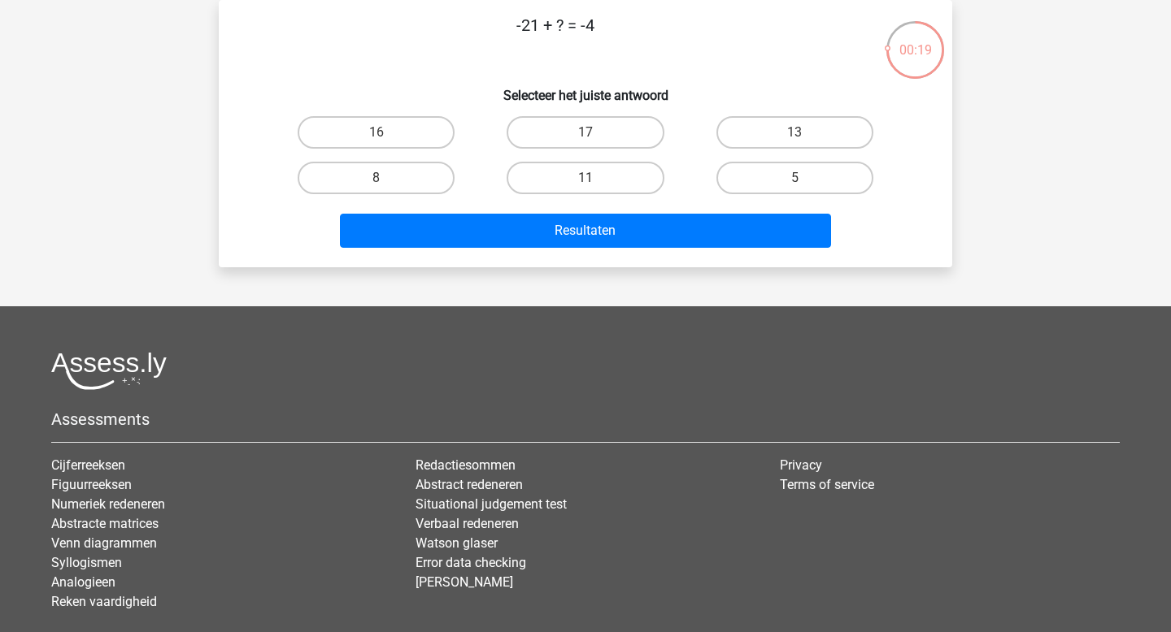
click at [615, 159] on div "11" at bounding box center [584, 178] width 209 height 46
click at [641, 141] on label "17" at bounding box center [584, 132] width 157 height 33
click at [596, 141] on input "17" at bounding box center [590, 138] width 11 height 11
radio input "true"
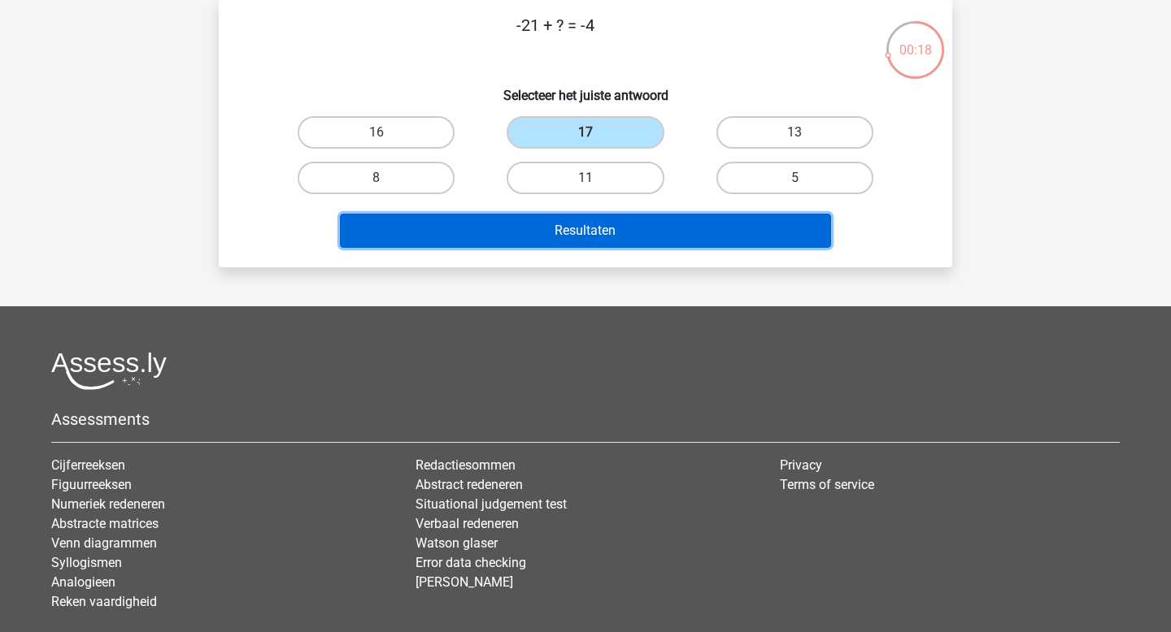
click at [614, 224] on button "Resultaten" at bounding box center [586, 231] width 492 height 34
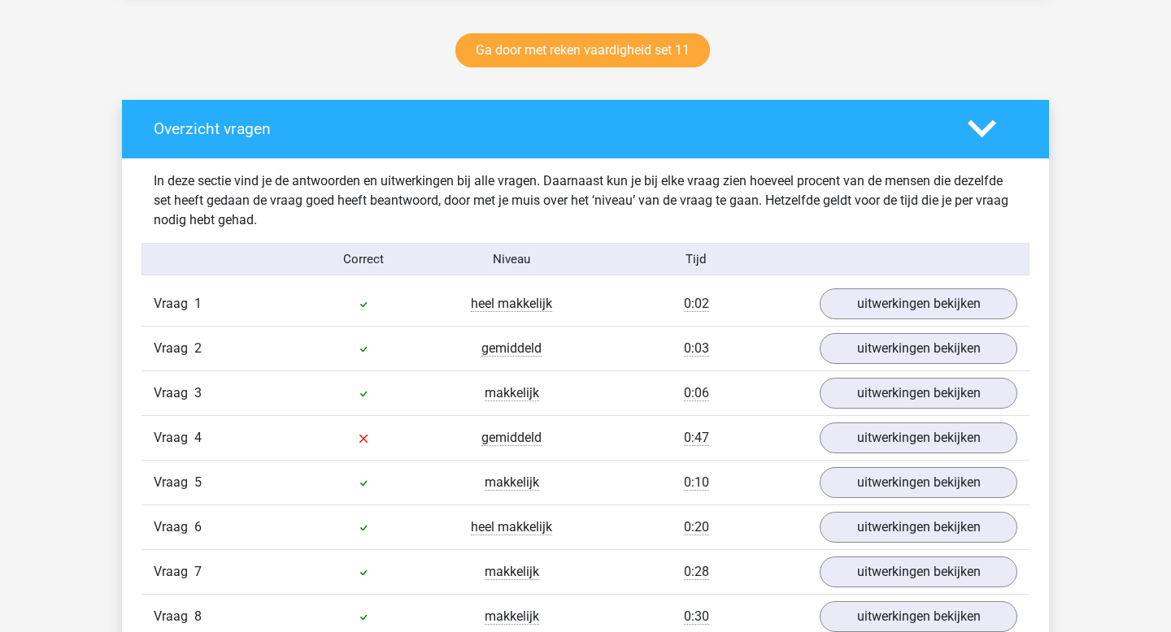
scroll to position [1014, 0]
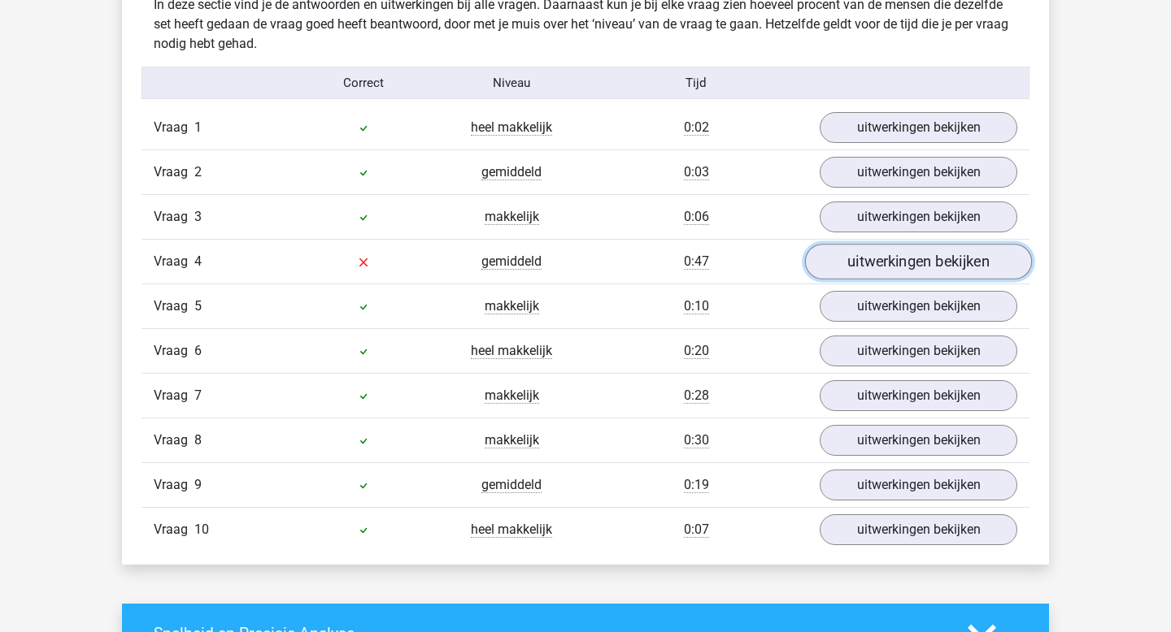
click at [922, 274] on link "uitwerkingen bekijken" at bounding box center [918, 263] width 227 height 36
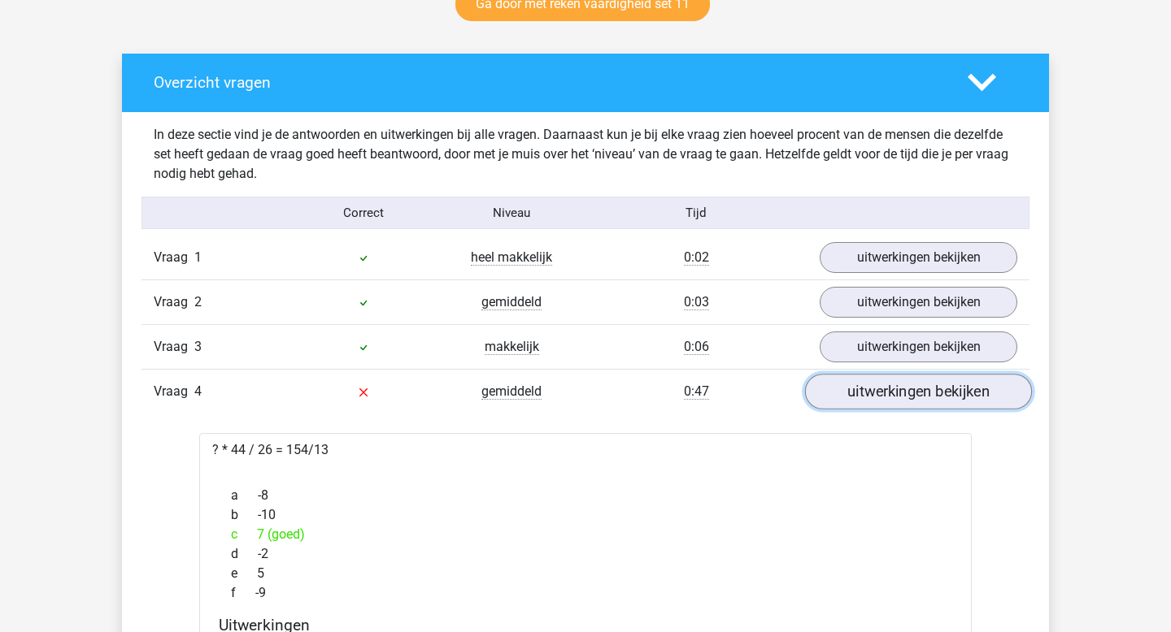
scroll to position [888, 0]
